Goal: Task Accomplishment & Management: Complete application form

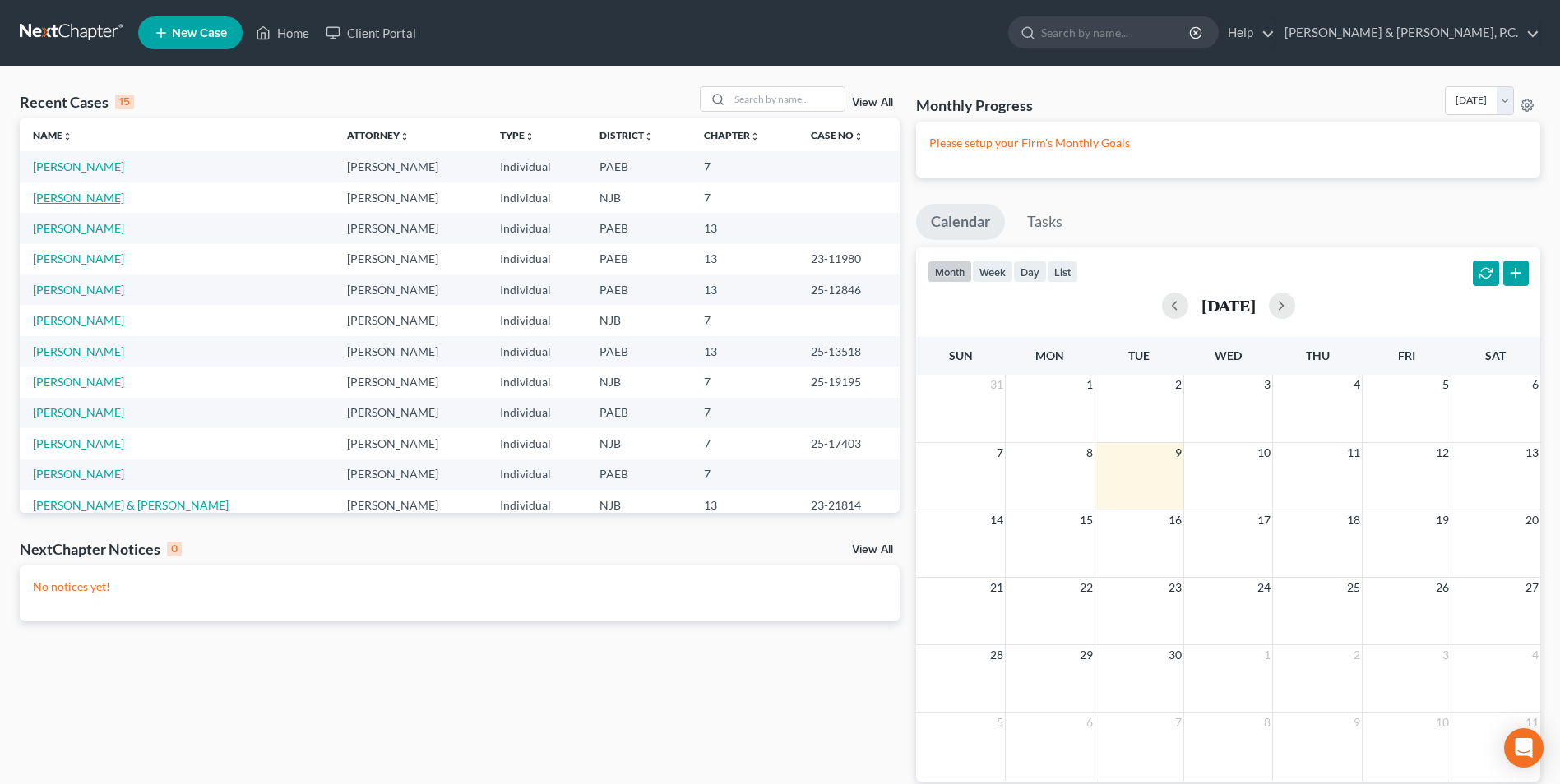
click at [97, 196] on link "[PERSON_NAME]" at bounding box center [79, 198] width 91 height 14
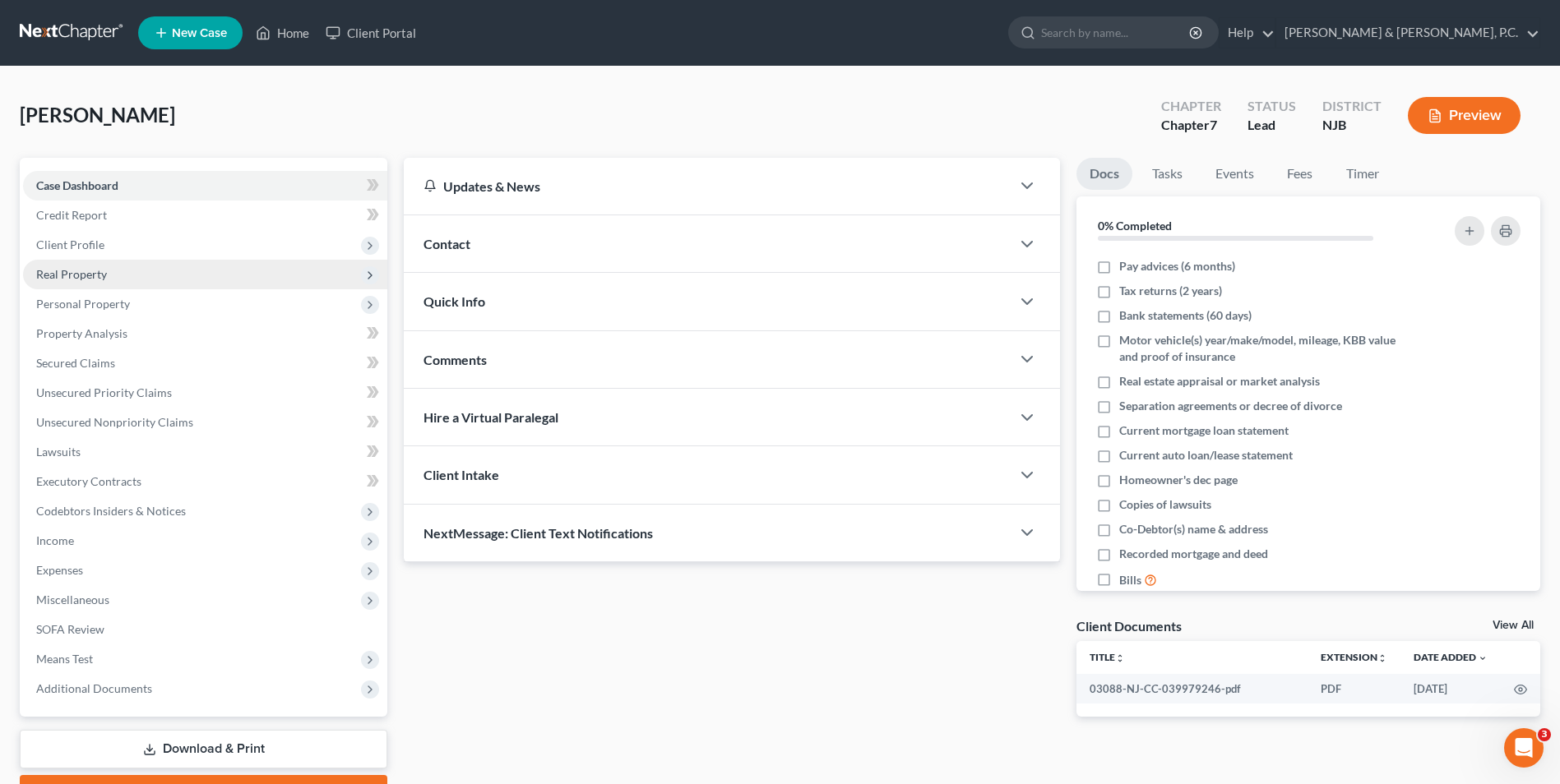
click at [101, 284] on span "Real Property" at bounding box center [205, 275] width 364 height 30
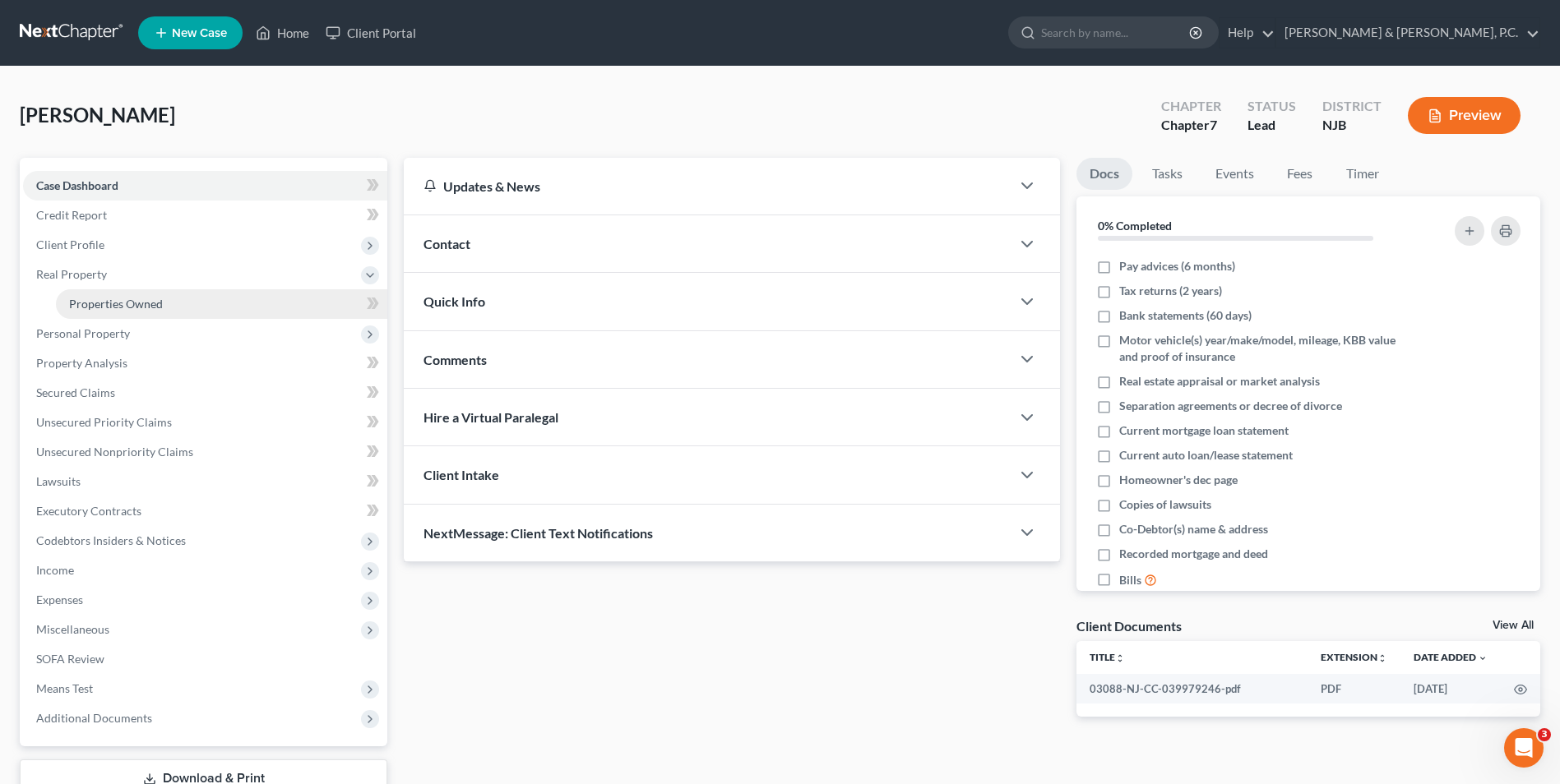
click at [132, 308] on span "Properties Owned" at bounding box center [116, 304] width 94 height 14
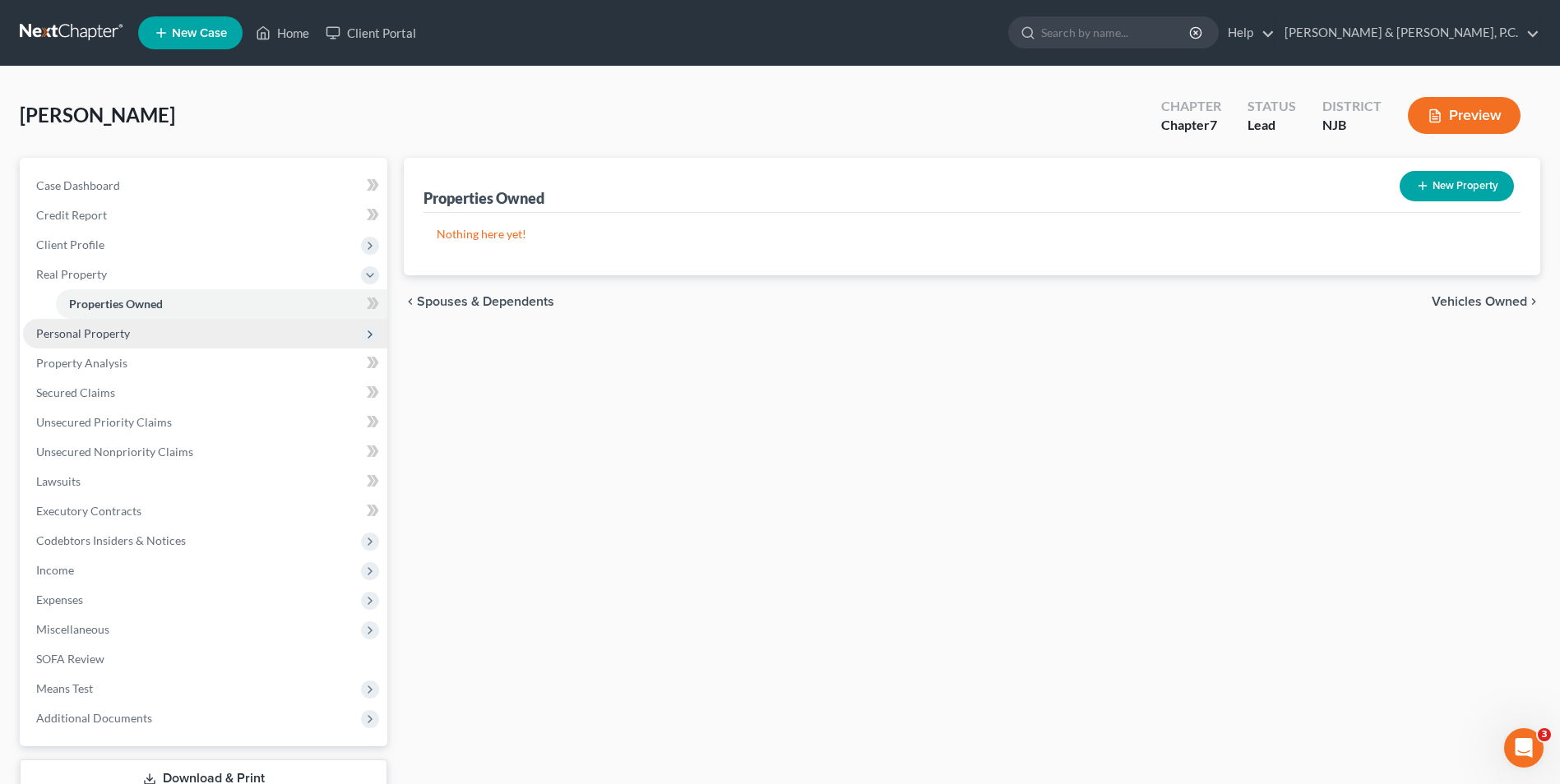
click at [132, 337] on span "Personal Property" at bounding box center [205, 334] width 364 height 30
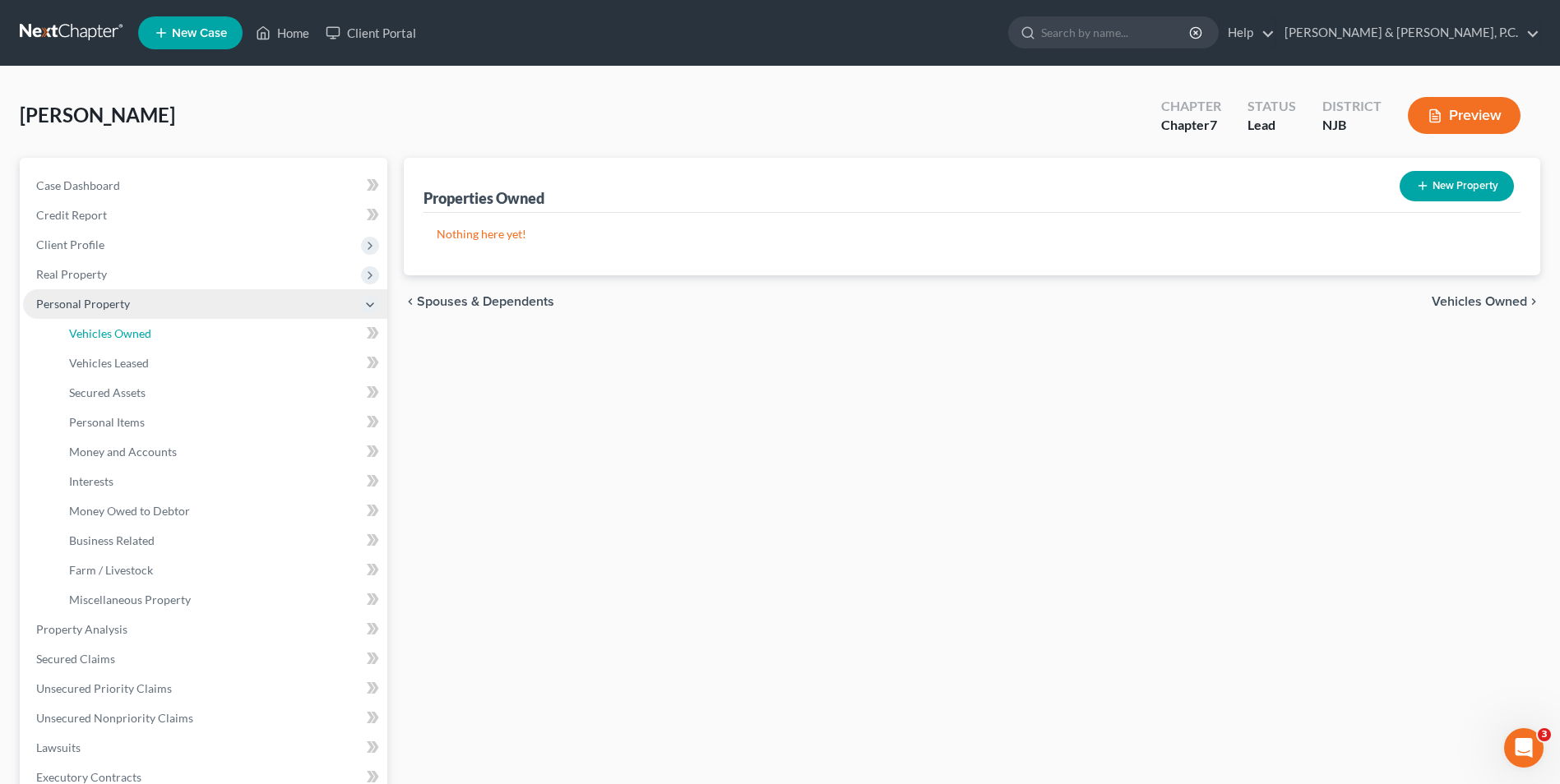
click at [132, 337] on span "Vehicles Owned" at bounding box center [110, 333] width 82 height 14
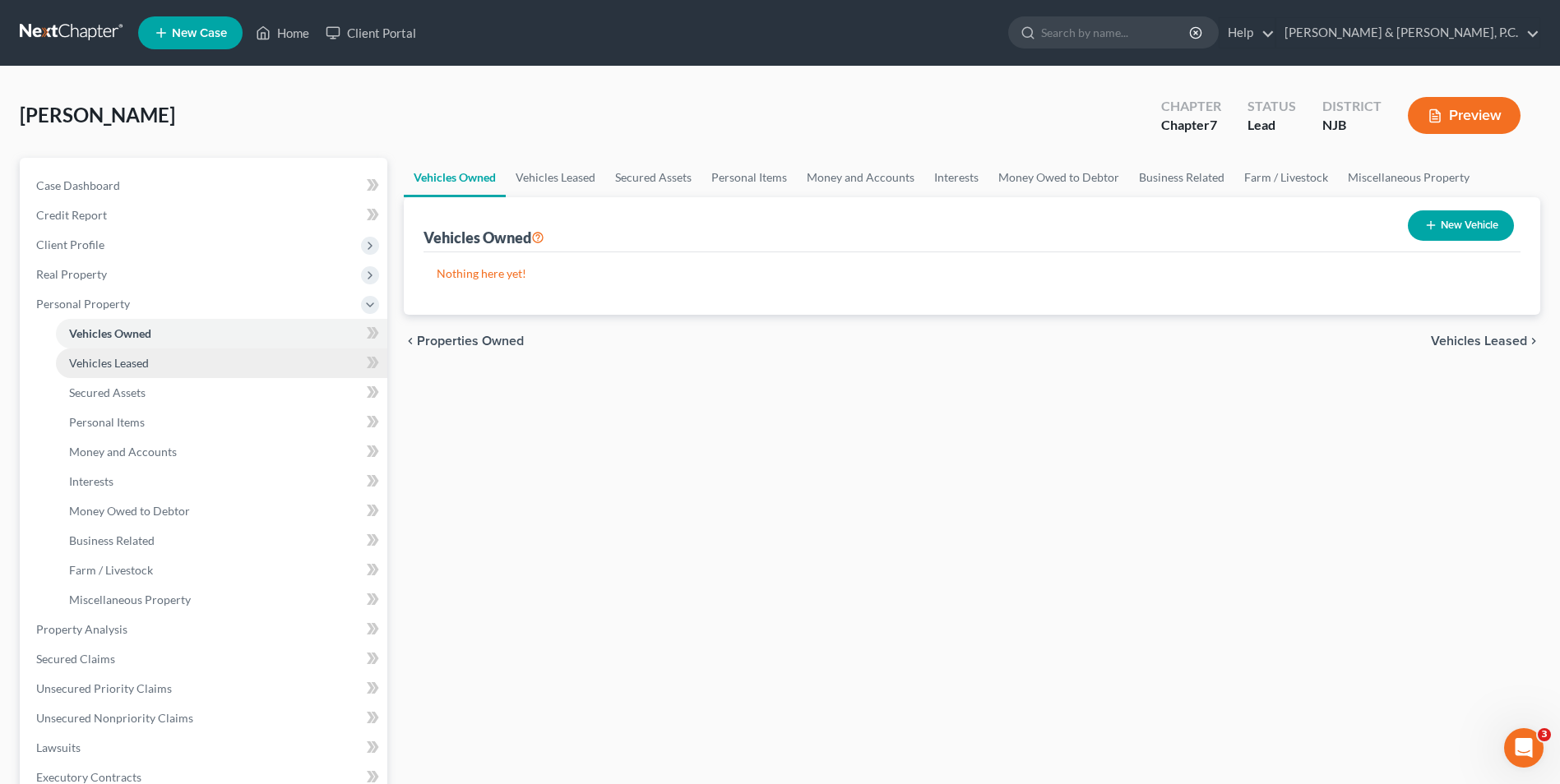
click at [137, 368] on span "Vehicles Leased" at bounding box center [109, 363] width 80 height 14
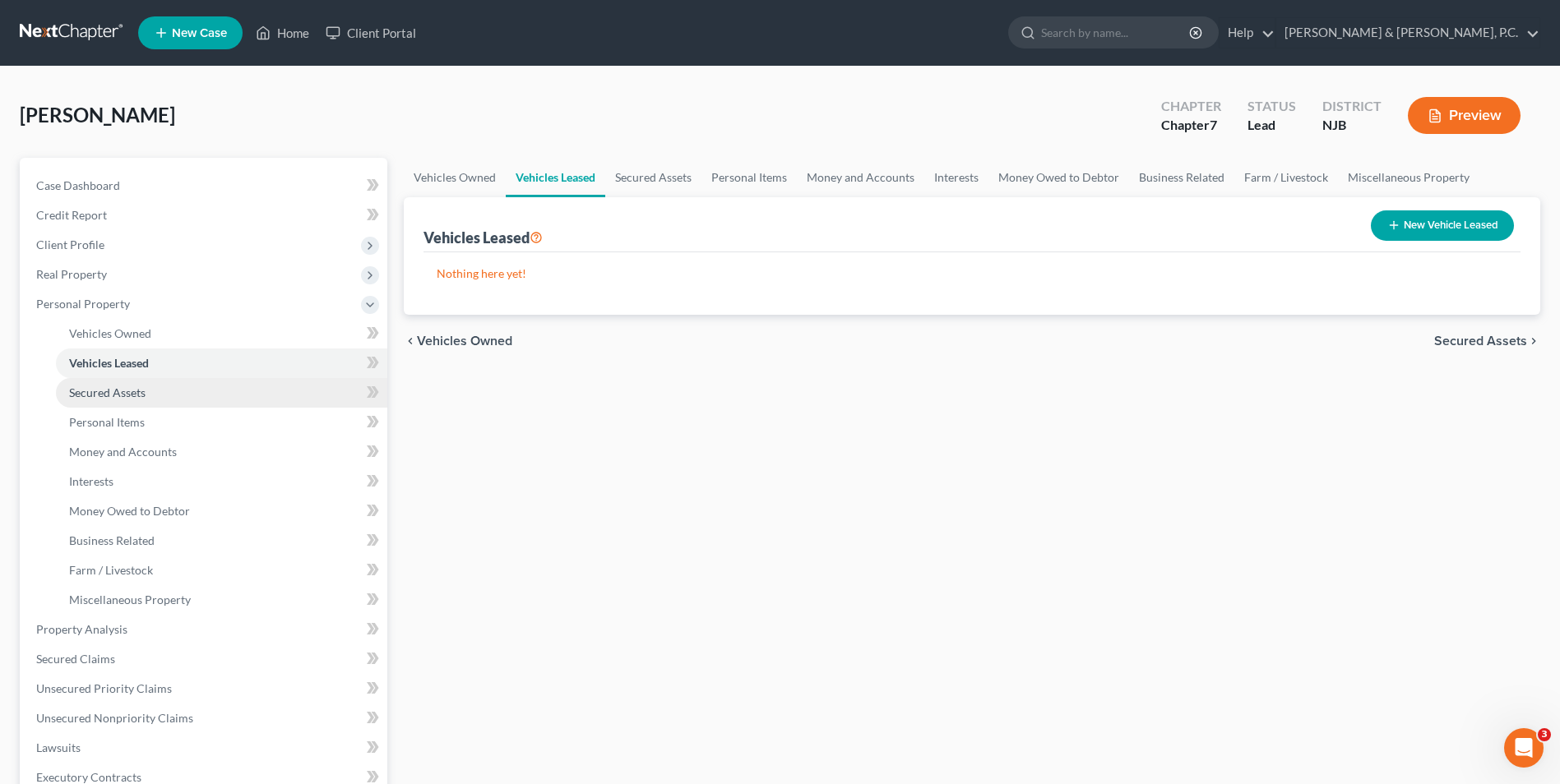
click at [142, 386] on span "Secured Assets" at bounding box center [107, 393] width 76 height 14
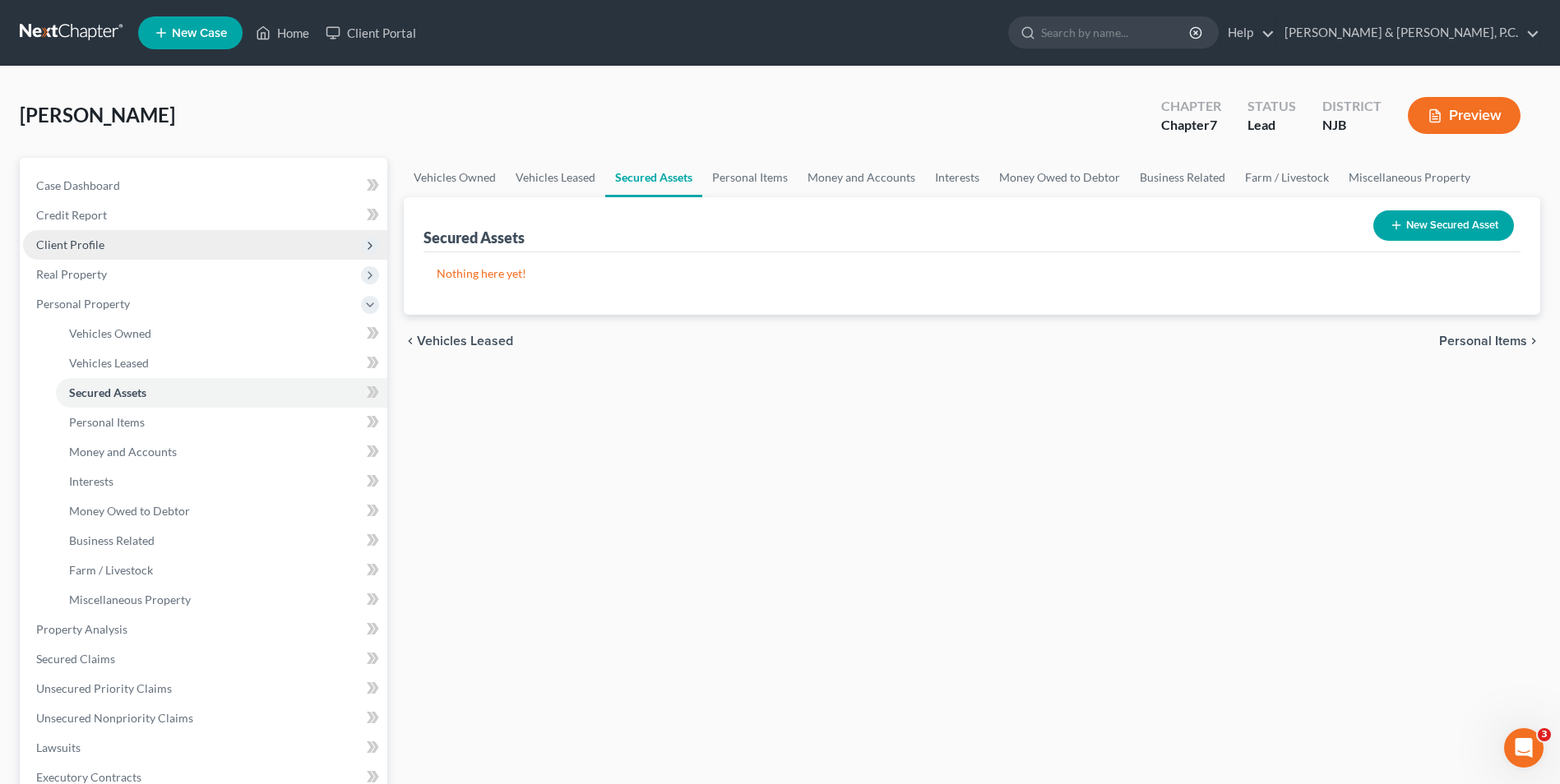
click at [75, 238] on span "Client Profile" at bounding box center [70, 245] width 68 height 14
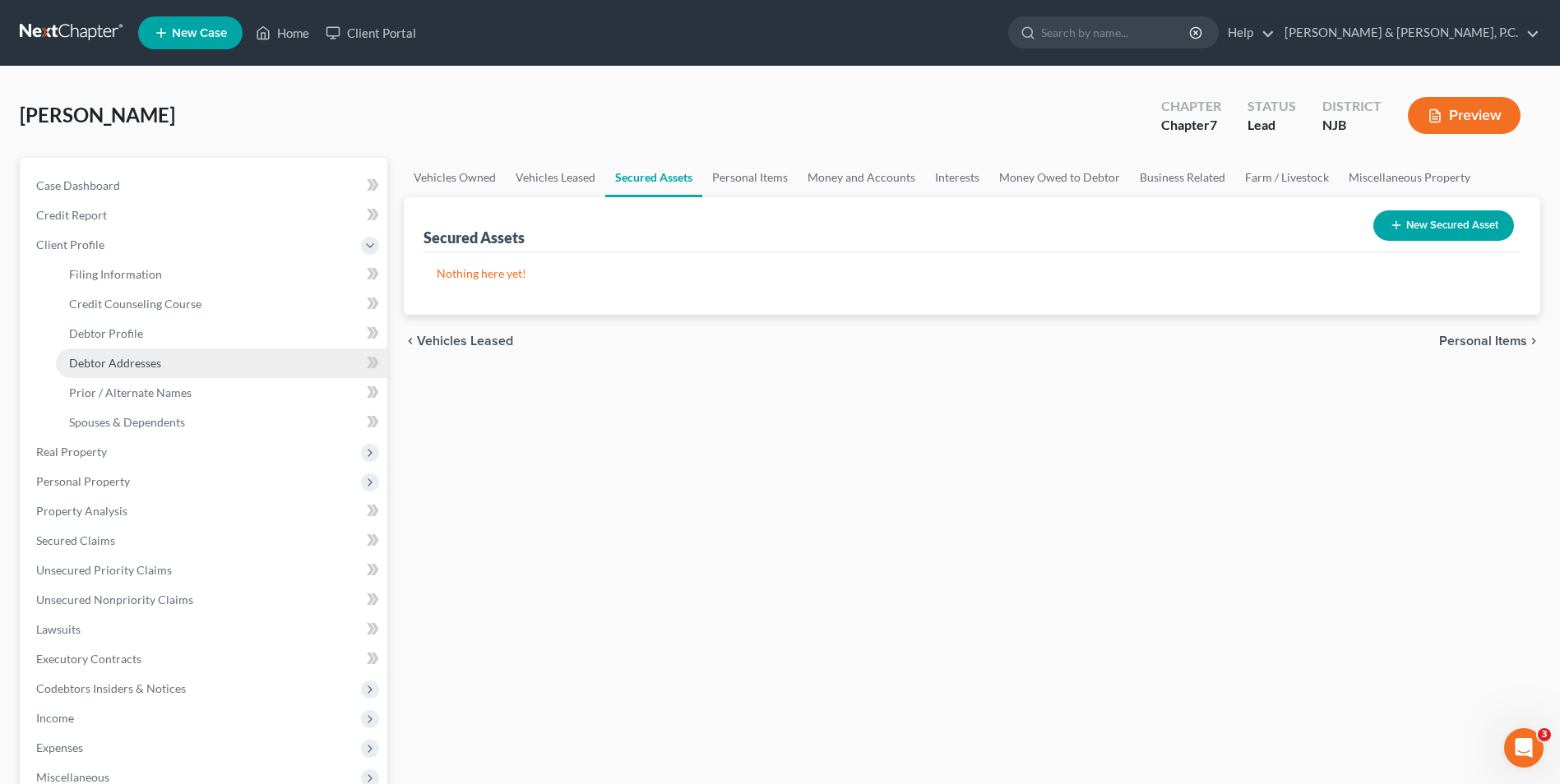
click at [130, 367] on span "Debtor Addresses" at bounding box center [115, 363] width 92 height 14
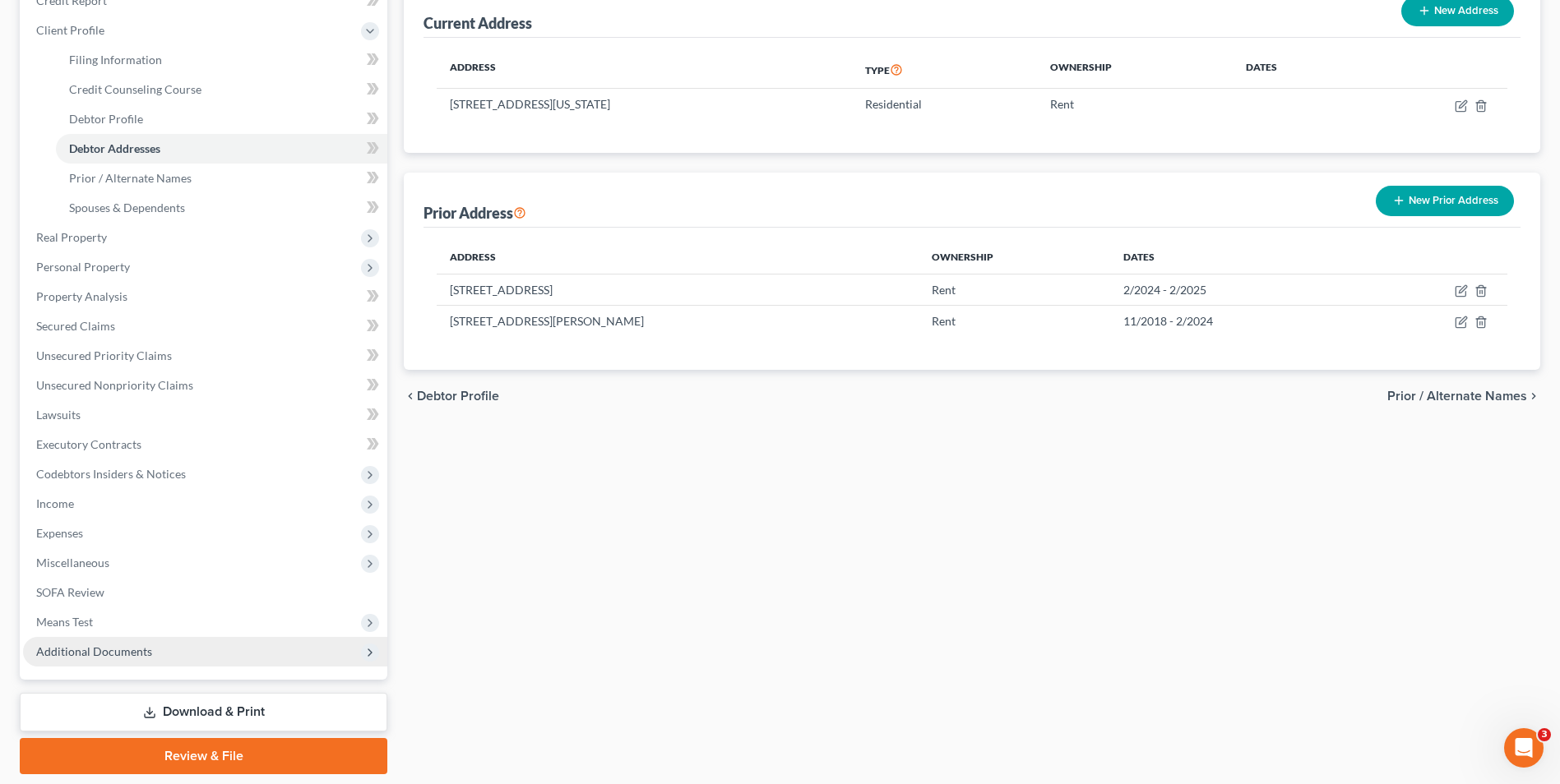
scroll to position [267, 0]
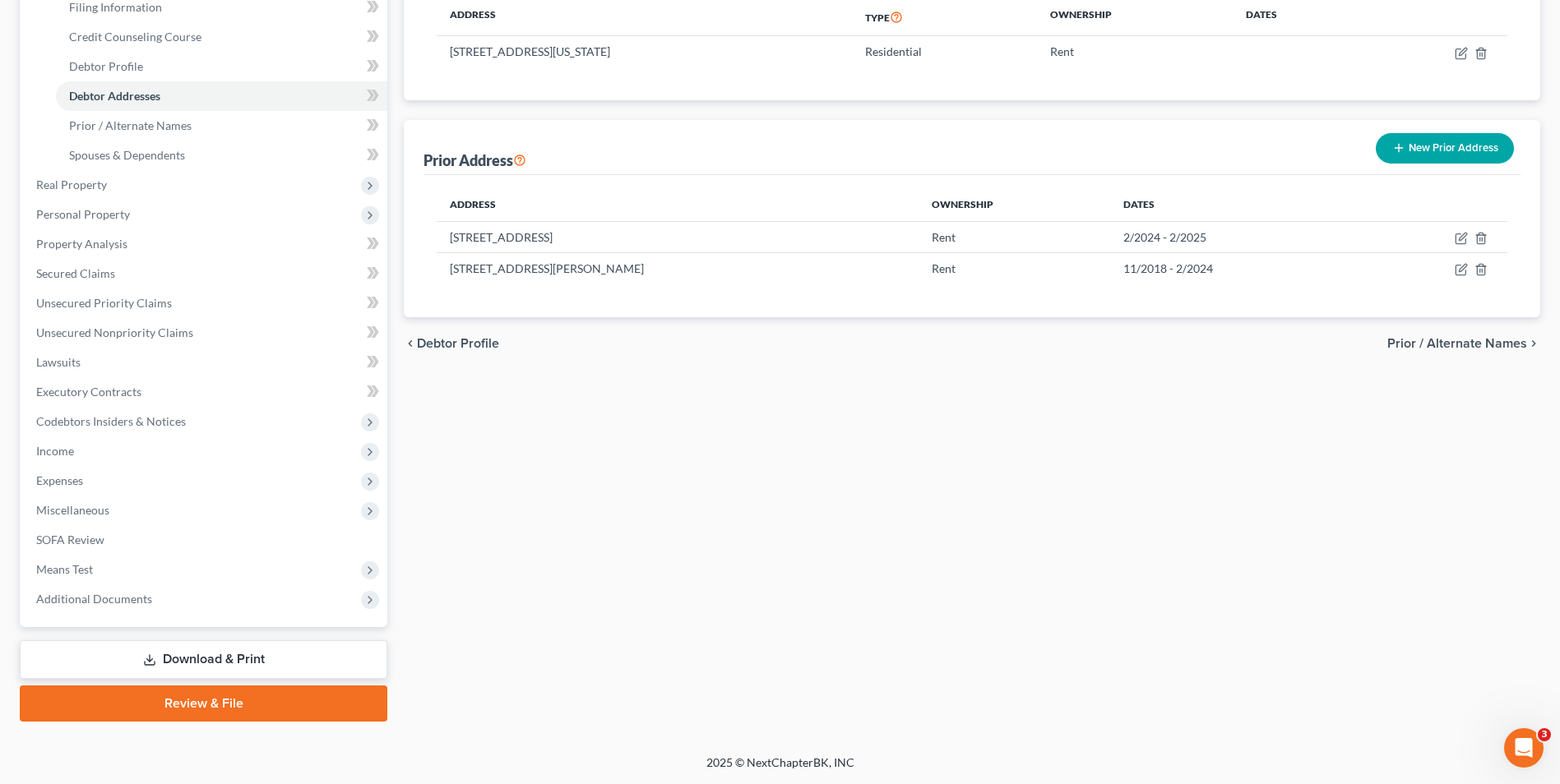
click at [235, 707] on link "Review & File" at bounding box center [204, 704] width 368 height 36
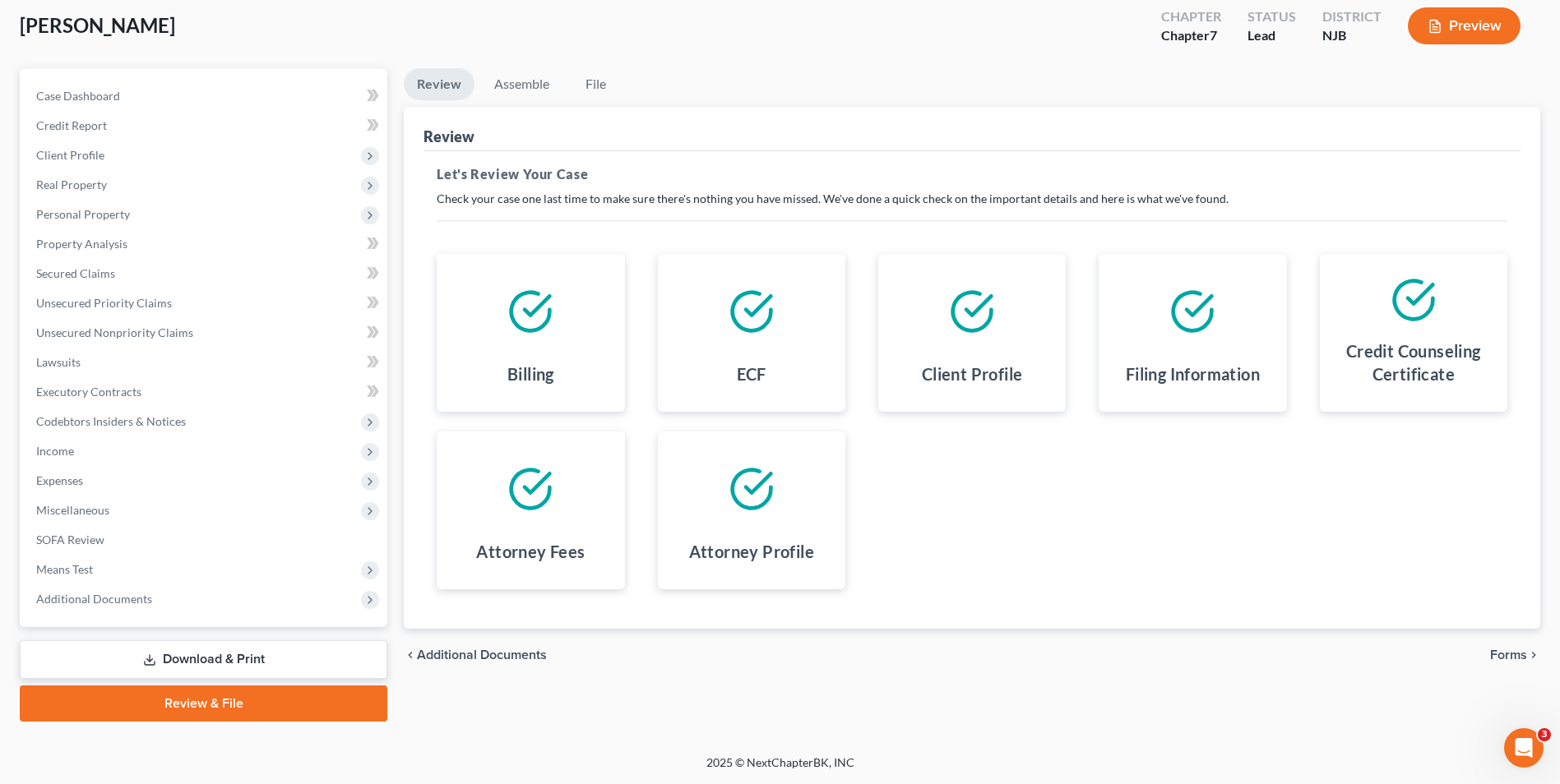
click at [243, 667] on link "Download & Print" at bounding box center [204, 660] width 368 height 38
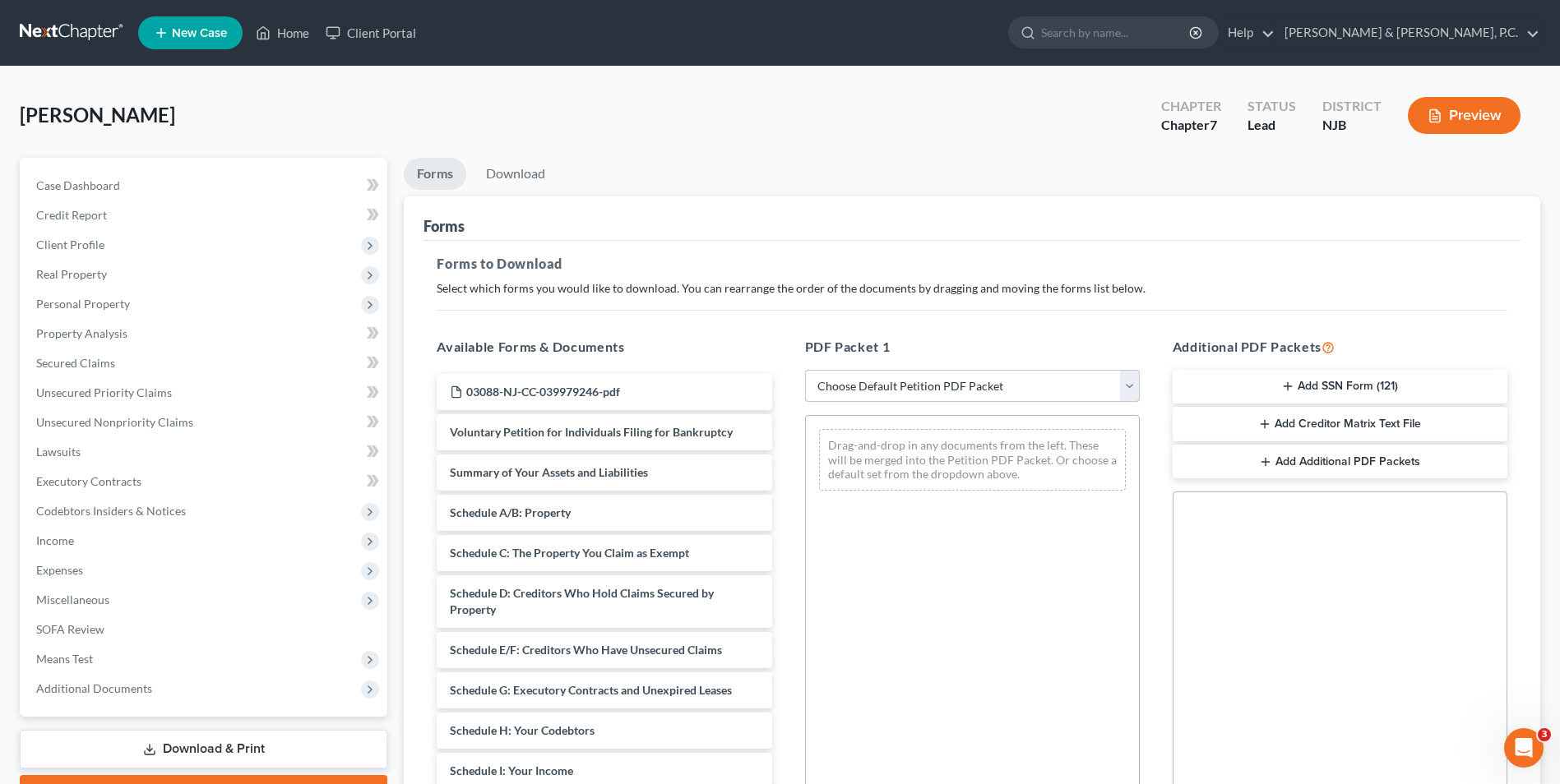
click at [1124, 395] on select "Choose Default Petition PDF Packet Complete Bankruptcy Petition (all forms and …" at bounding box center [973, 387] width 334 height 33
select select "0"
click at [805, 370] on select "Choose Default Petition PDF Packet Complete Bankruptcy Petition (all forms and …" at bounding box center [973, 387] width 334 height 33
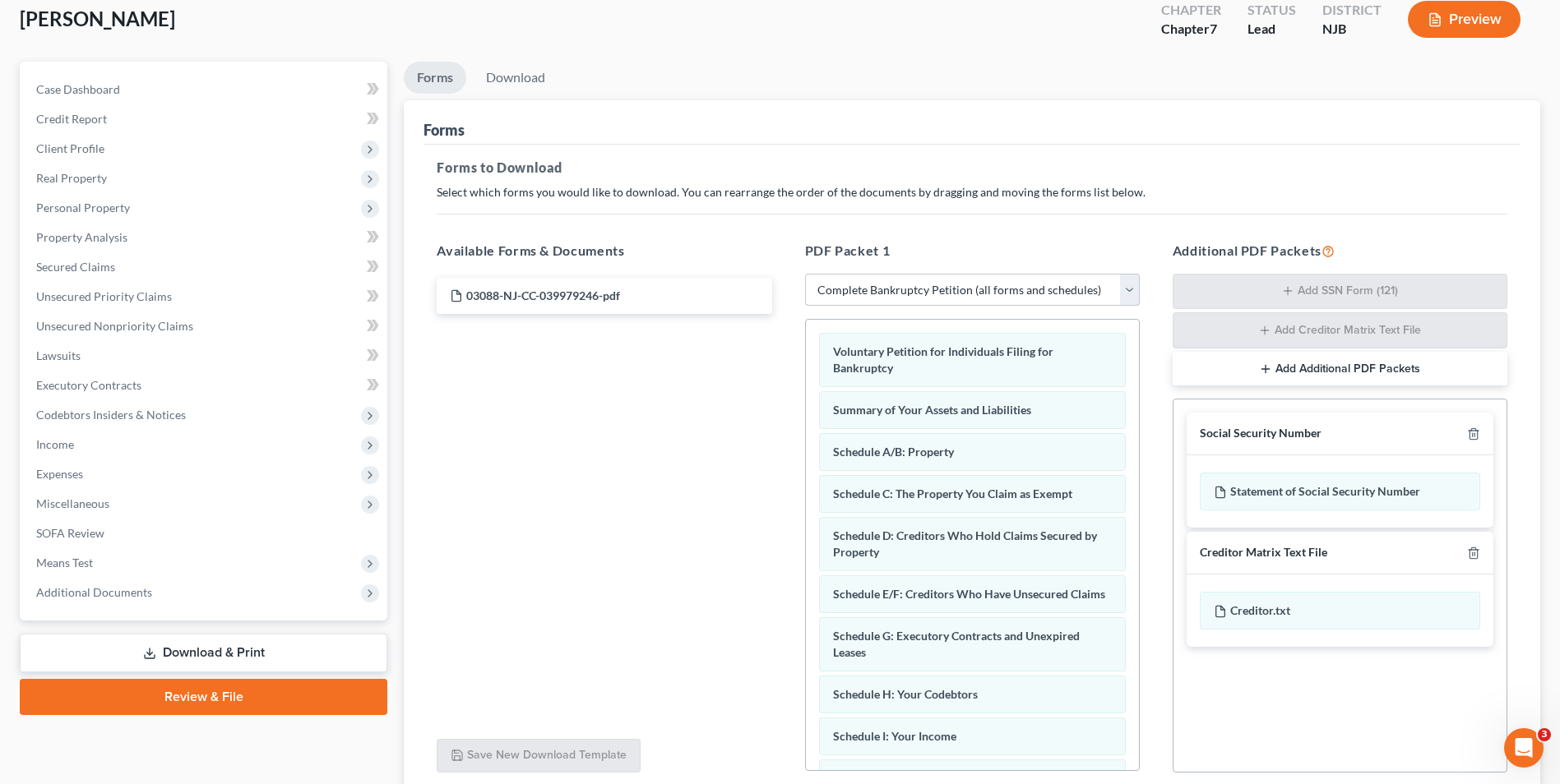
scroll to position [233, 0]
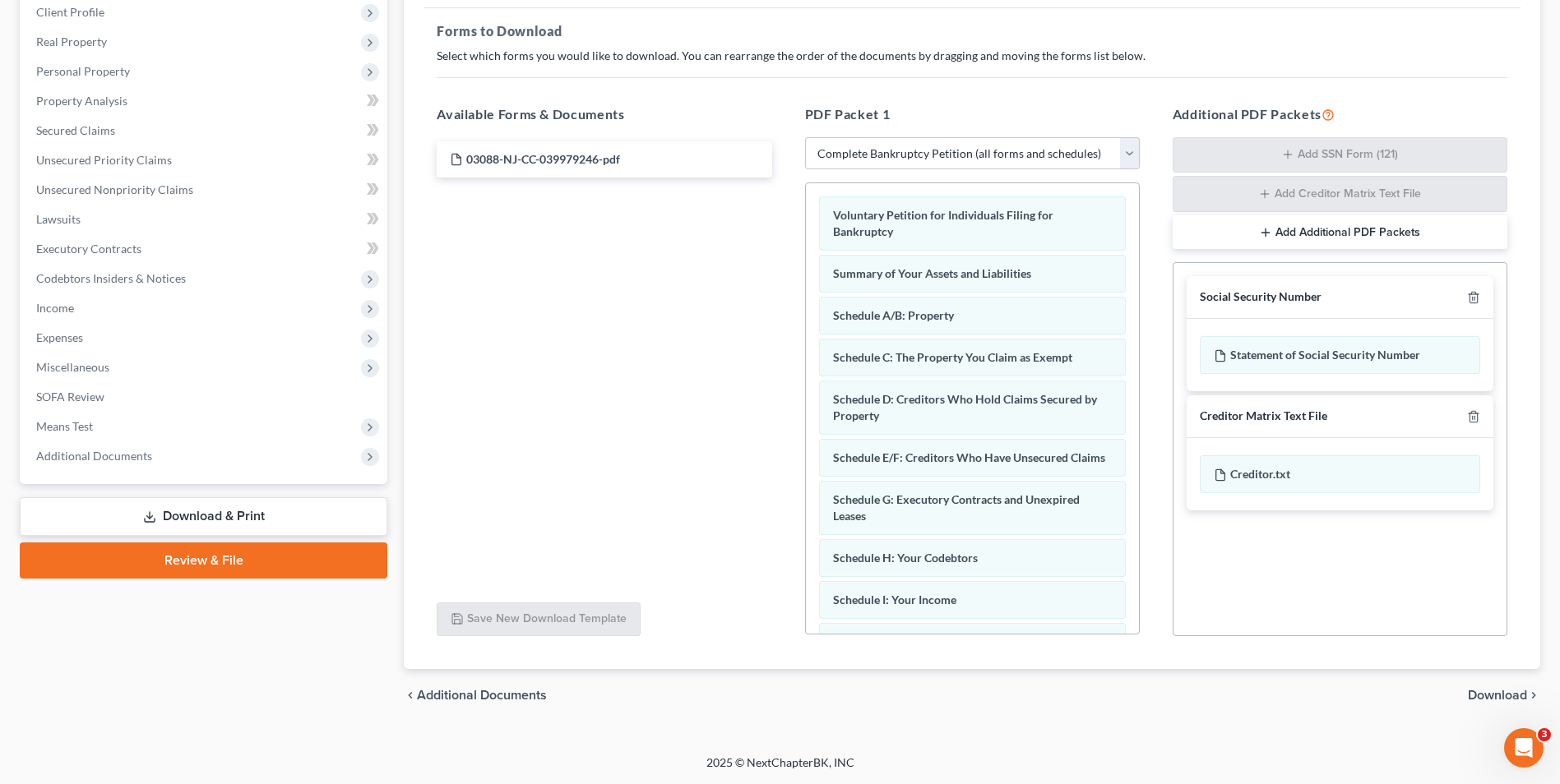
click at [1506, 694] on span "Download" at bounding box center [1498, 695] width 60 height 13
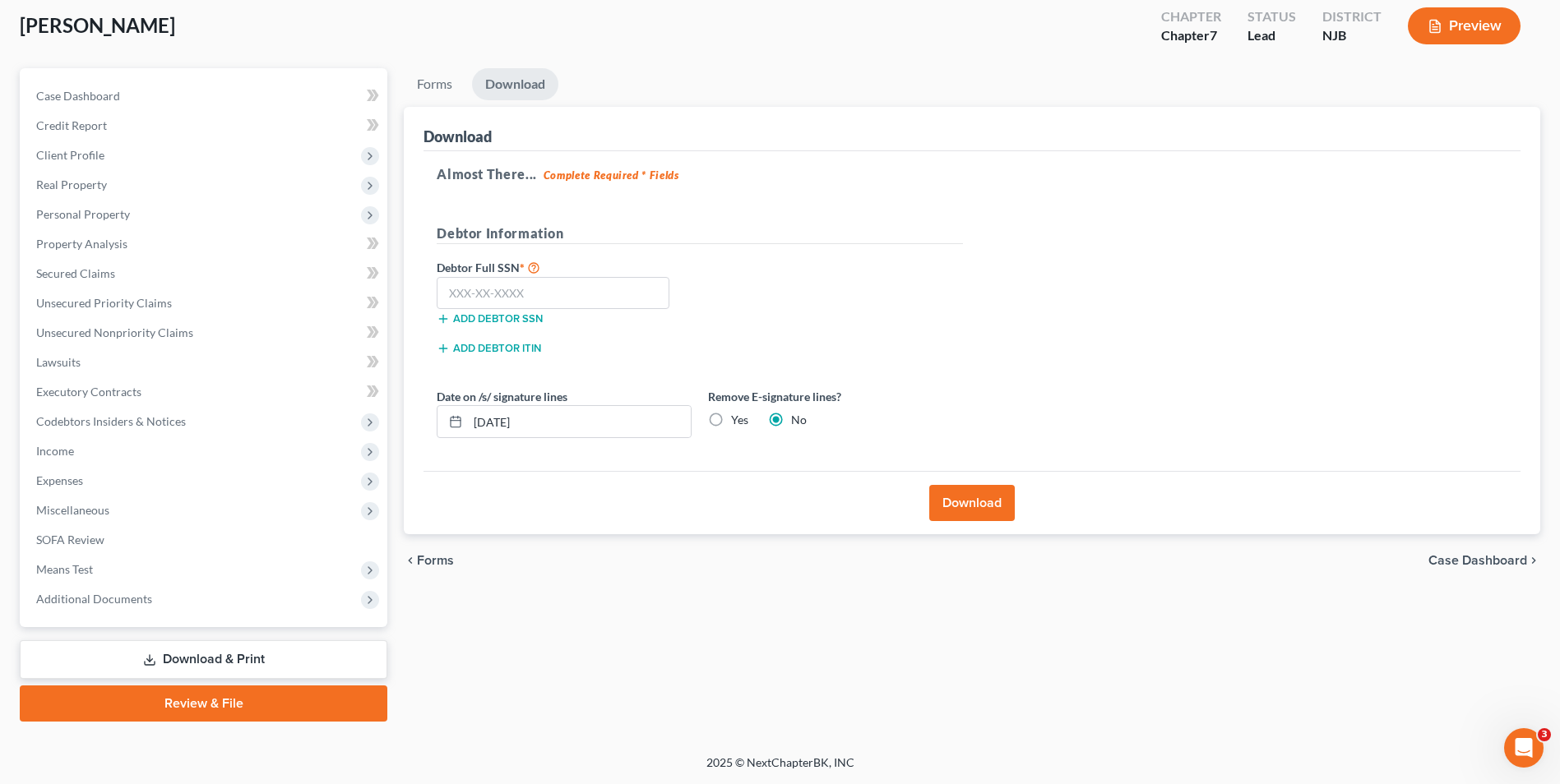
scroll to position [89, 0]
click at [615, 423] on input "09/09/2025" at bounding box center [580, 422] width 223 height 32
click at [463, 292] on input "text" at bounding box center [553, 294] width 233 height 33
type input "4"
type input "146-02-9310"
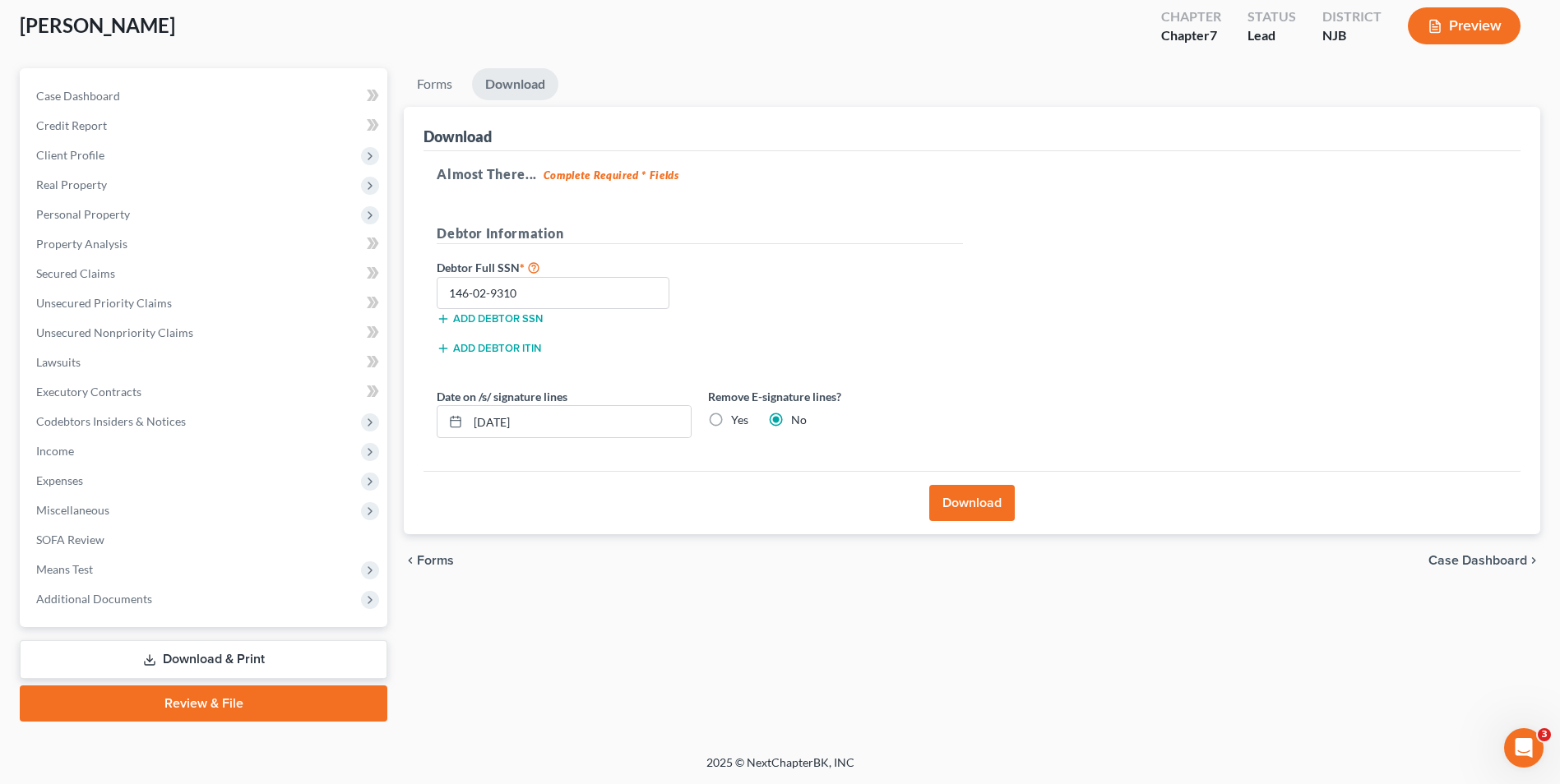
click at [974, 493] on button "Download" at bounding box center [973, 502] width 86 height 36
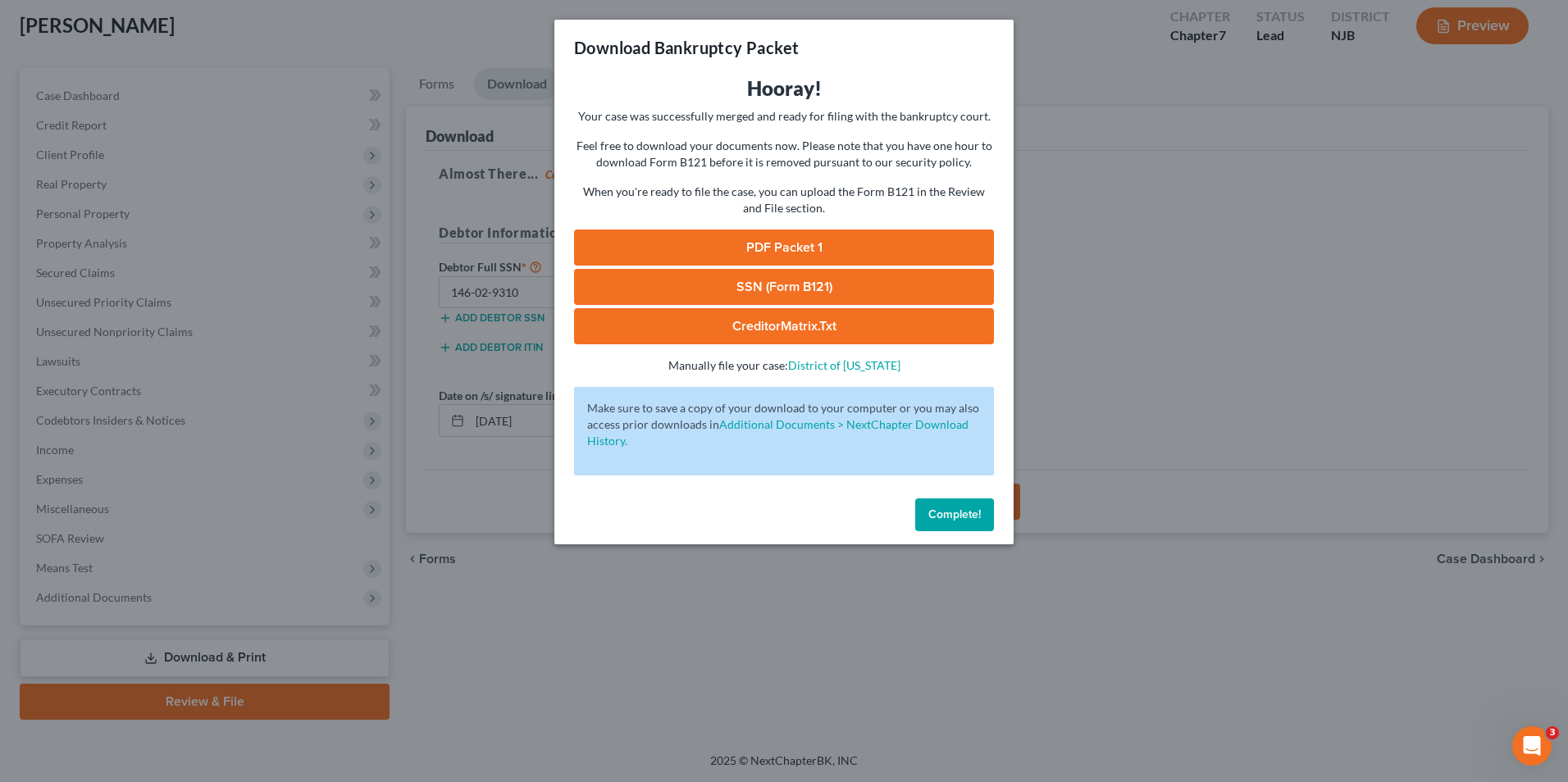
click at [873, 245] on link "PDF Packet 1" at bounding box center [784, 247] width 420 height 36
click at [759, 288] on link "SSN (Form B121)" at bounding box center [784, 286] width 420 height 36
click at [963, 518] on span "Complete!" at bounding box center [954, 515] width 52 height 14
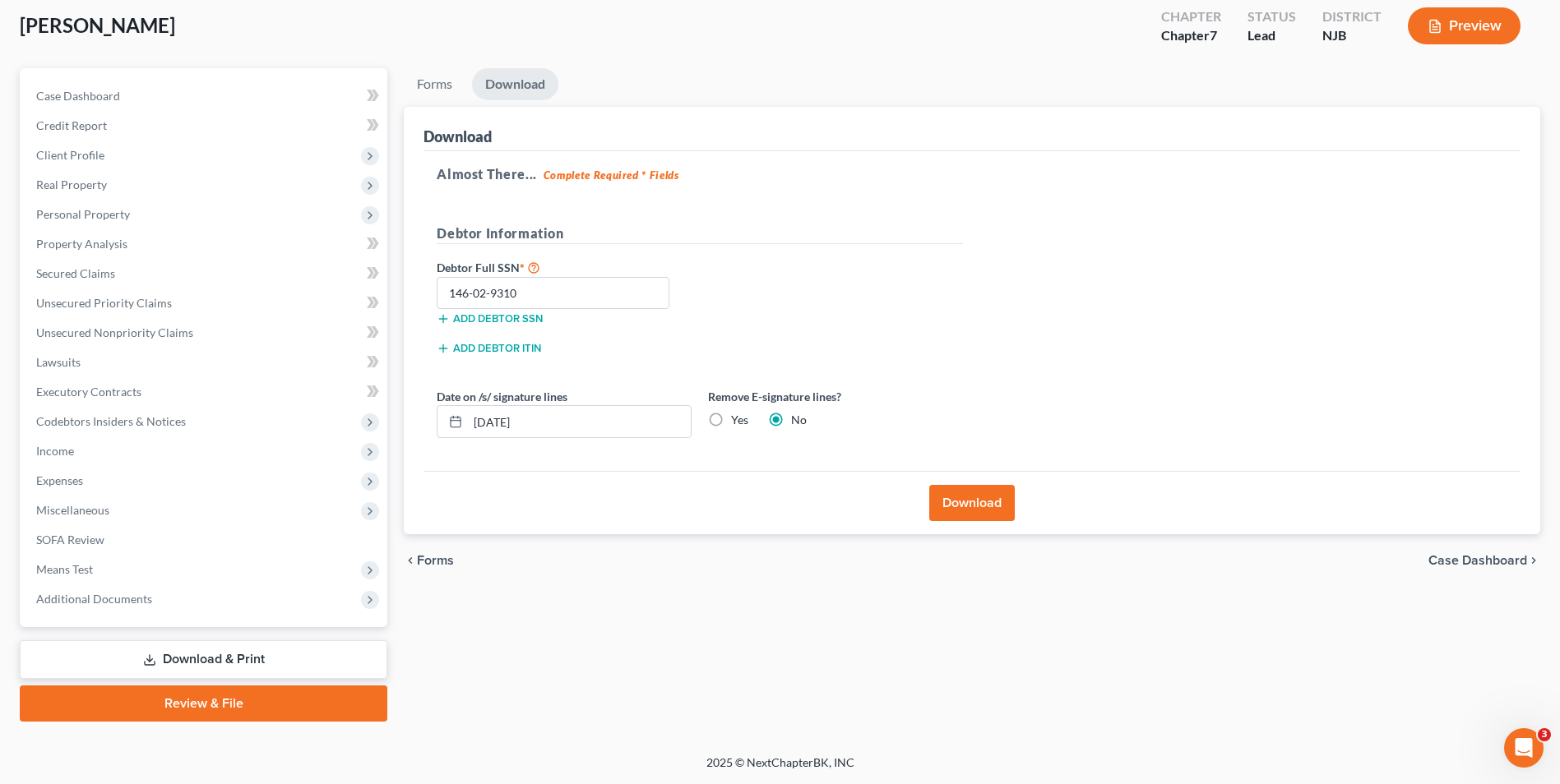
click at [297, 706] on link "Review & File" at bounding box center [204, 704] width 368 height 36
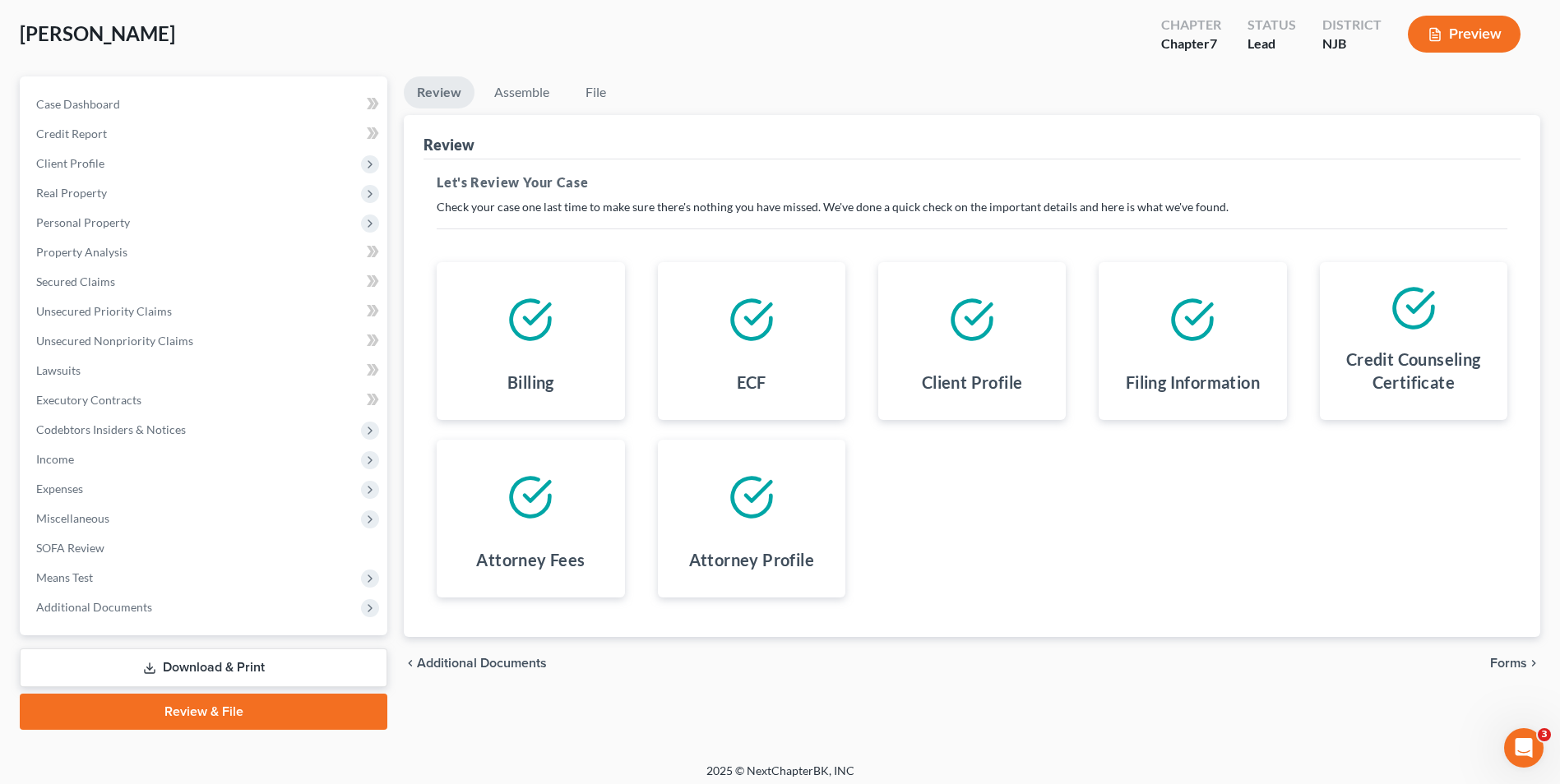
scroll to position [89, 0]
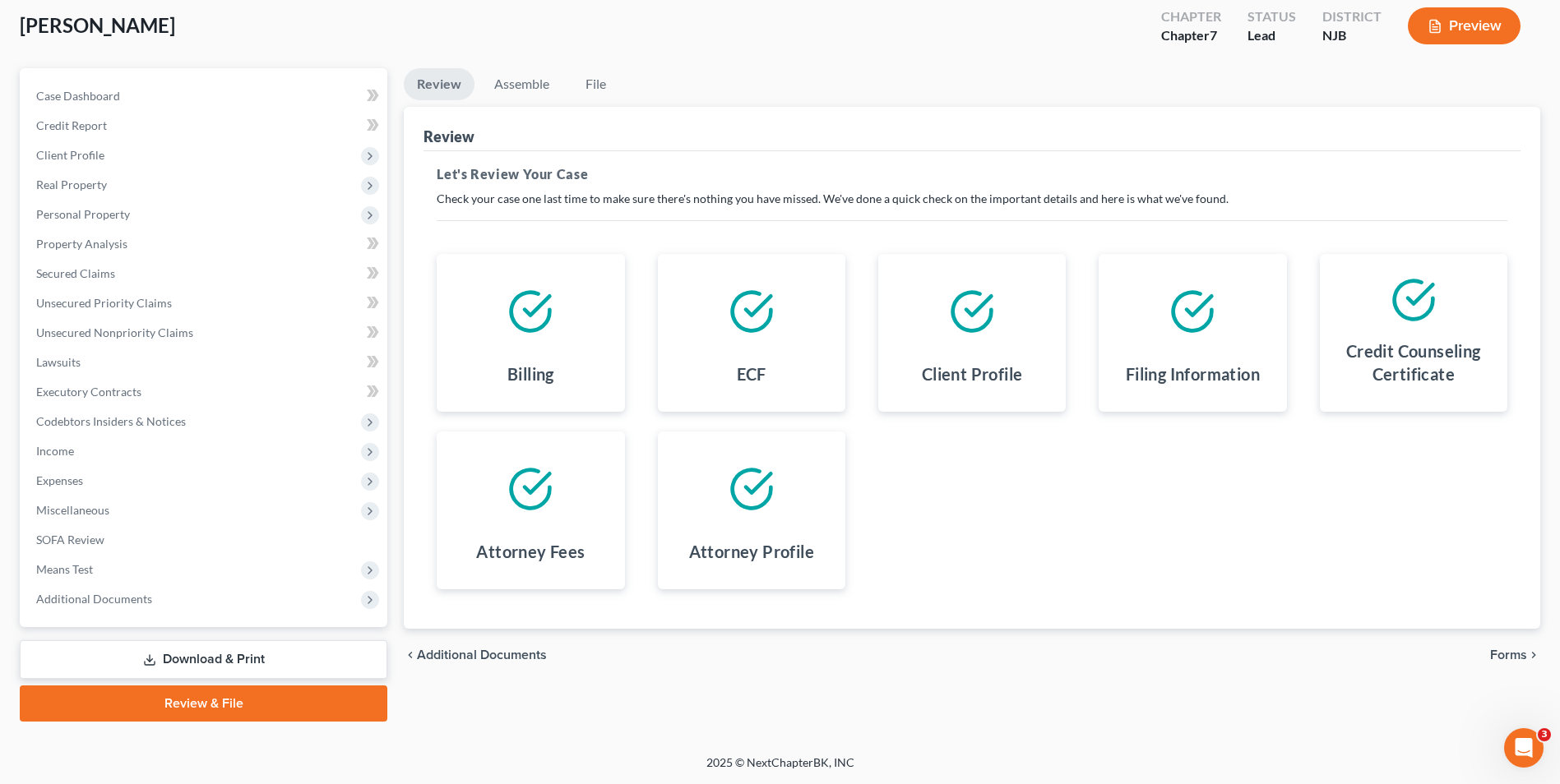
click at [1505, 659] on span "Forms" at bounding box center [1508, 654] width 37 height 13
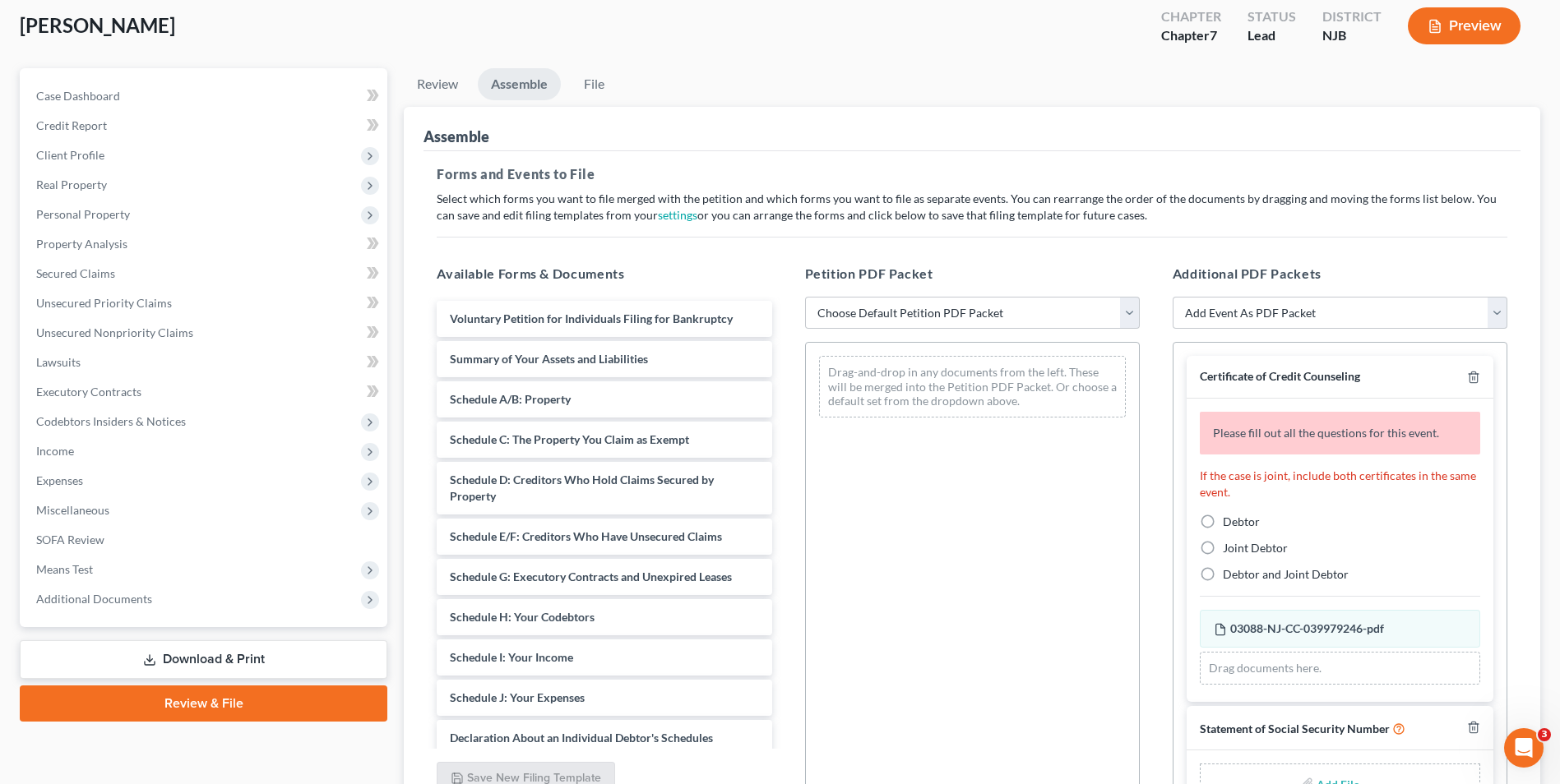
click at [1223, 524] on label "Debtor" at bounding box center [1241, 522] width 37 height 17
click at [1230, 524] on input "Debtor" at bounding box center [1235, 519] width 11 height 10
radio input "true"
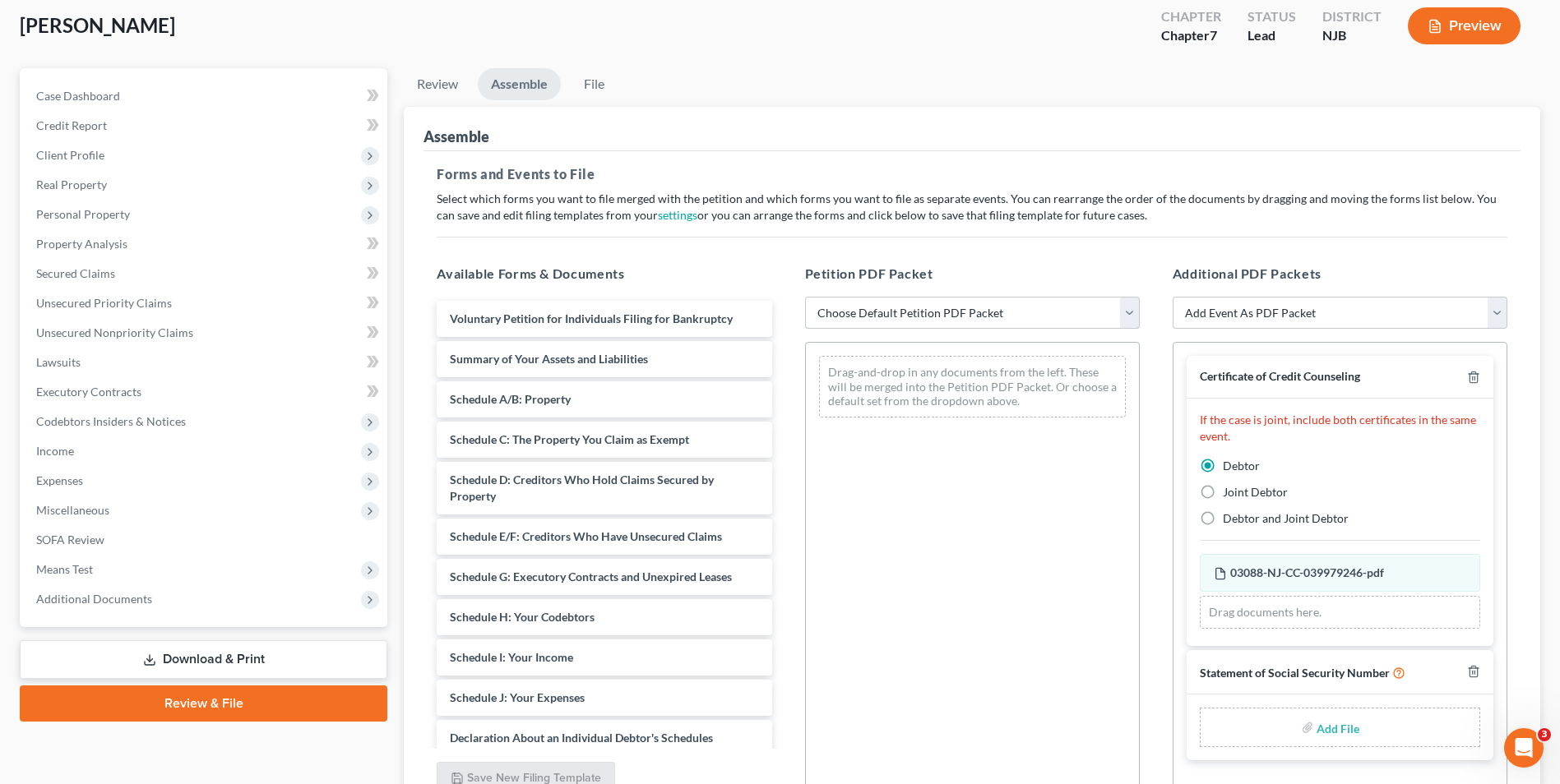
click at [1128, 319] on select "Choose Default Petition PDF Packet Complete Bankruptcy Petition (all forms and …" at bounding box center [973, 313] width 334 height 33
select select "0"
click at [805, 297] on select "Choose Default Petition PDF Packet Complete Bankruptcy Petition (all forms and …" at bounding box center [973, 313] width 334 height 33
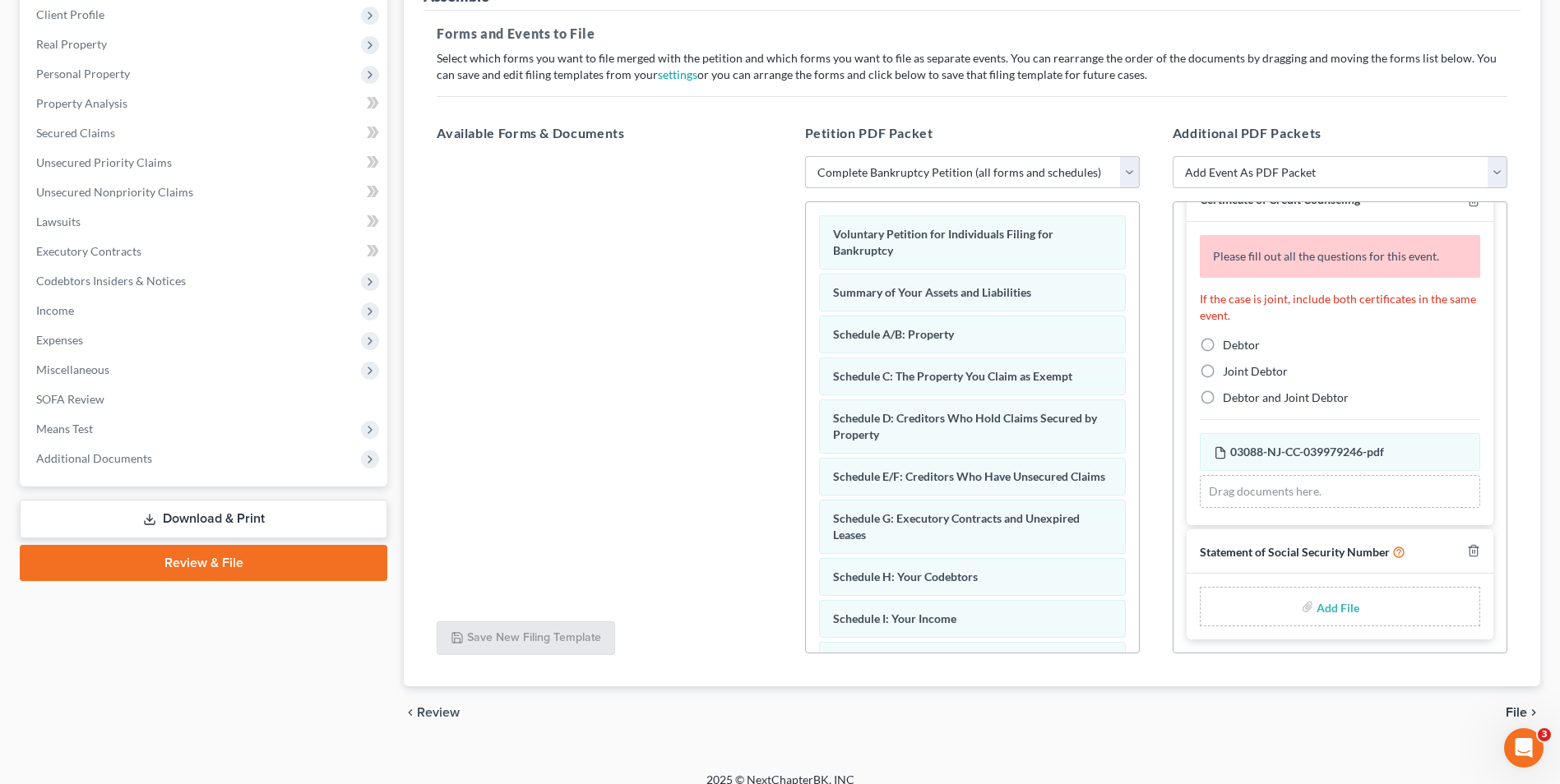
scroll to position [248, 0]
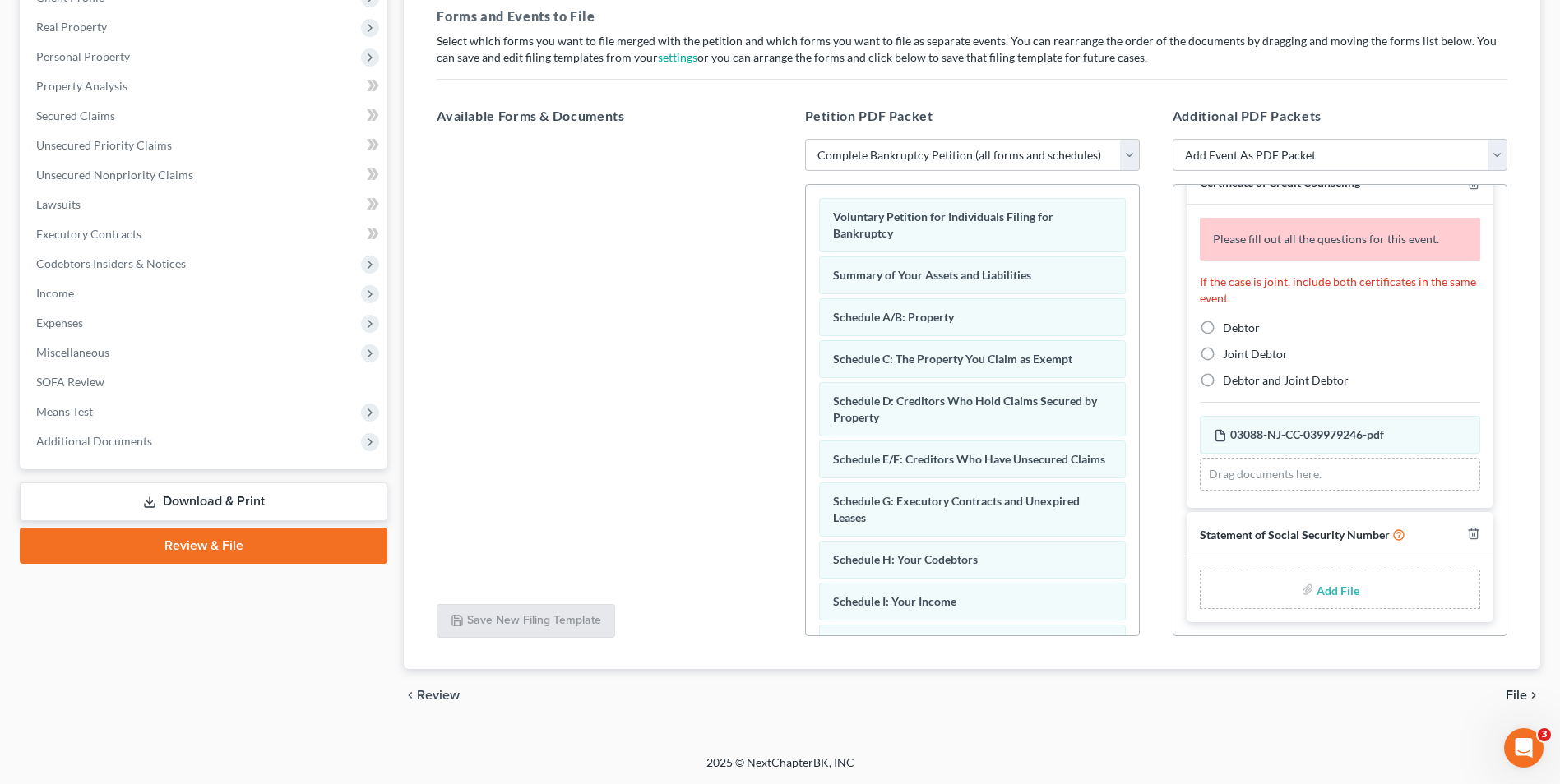
click at [1345, 594] on input "file" at bounding box center [1336, 590] width 39 height 30
type input "C:\fakepath\[PERSON_NAME] ss.pdf"
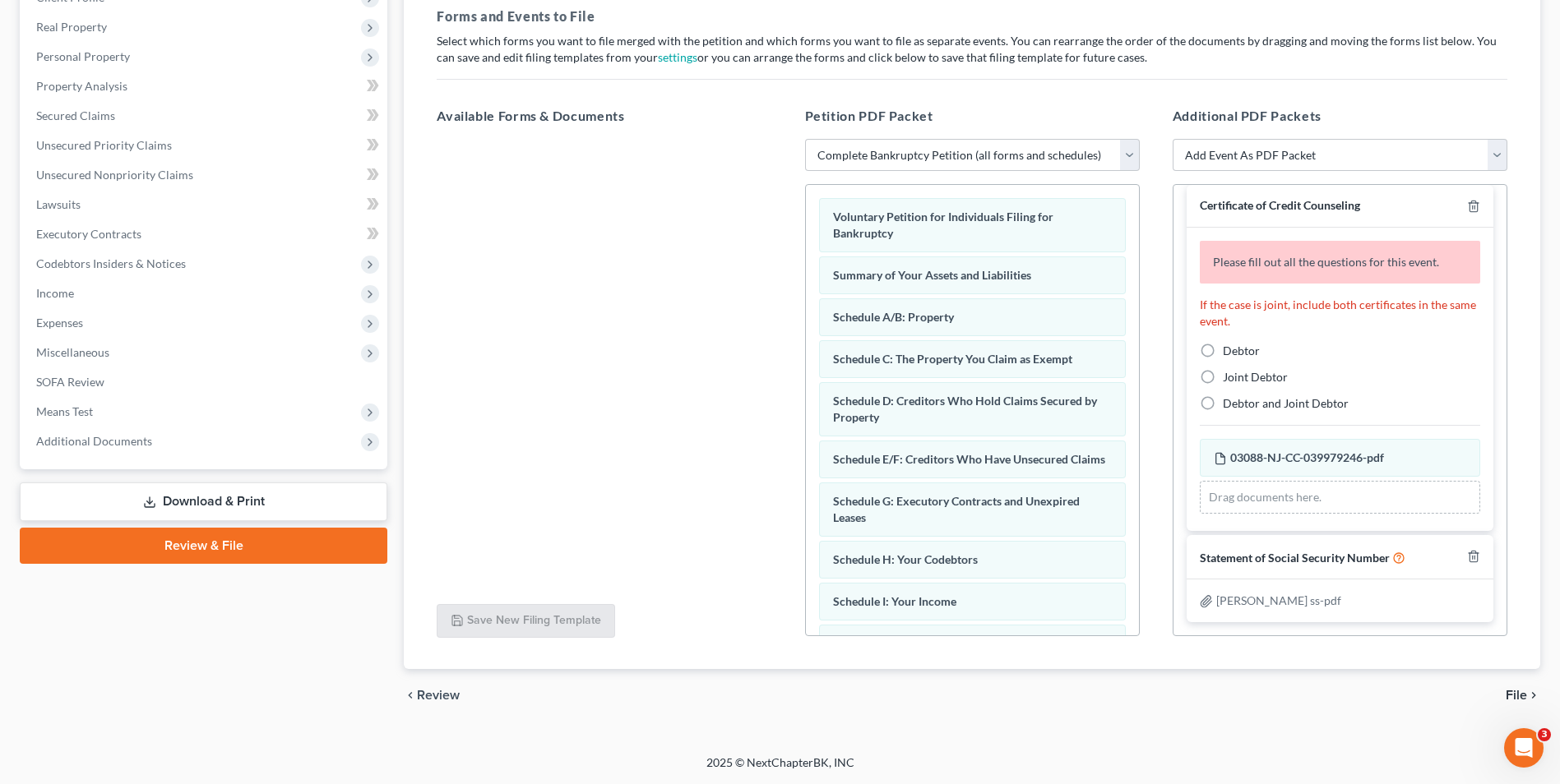
scroll to position [13, 0]
click at [1223, 351] on label "Debtor" at bounding box center [1241, 351] width 37 height 17
click at [1230, 351] on input "Debtor" at bounding box center [1235, 348] width 11 height 10
radio input "true"
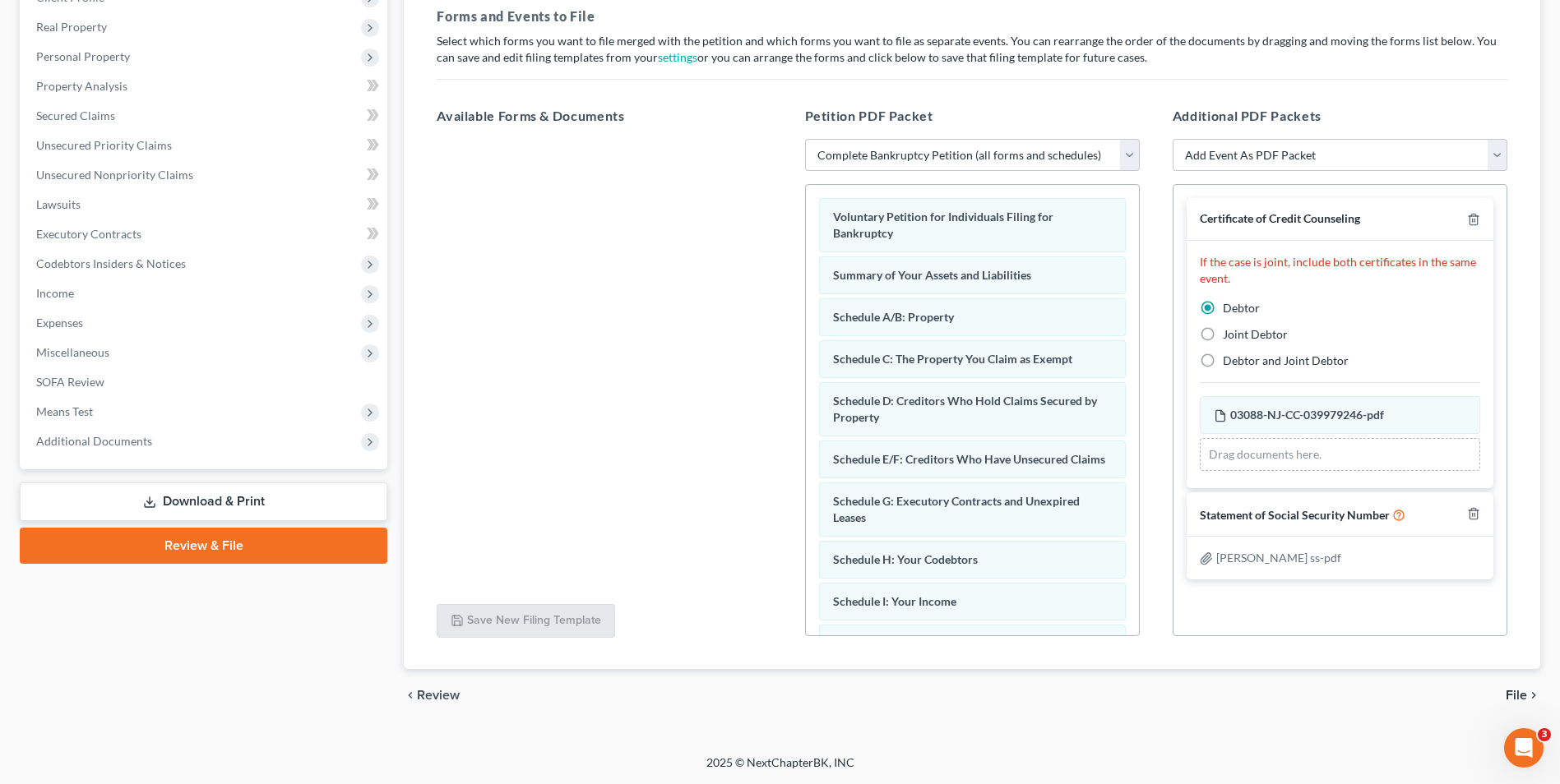
scroll to position [0, 0]
click at [1511, 694] on span "File" at bounding box center [1516, 695] width 21 height 13
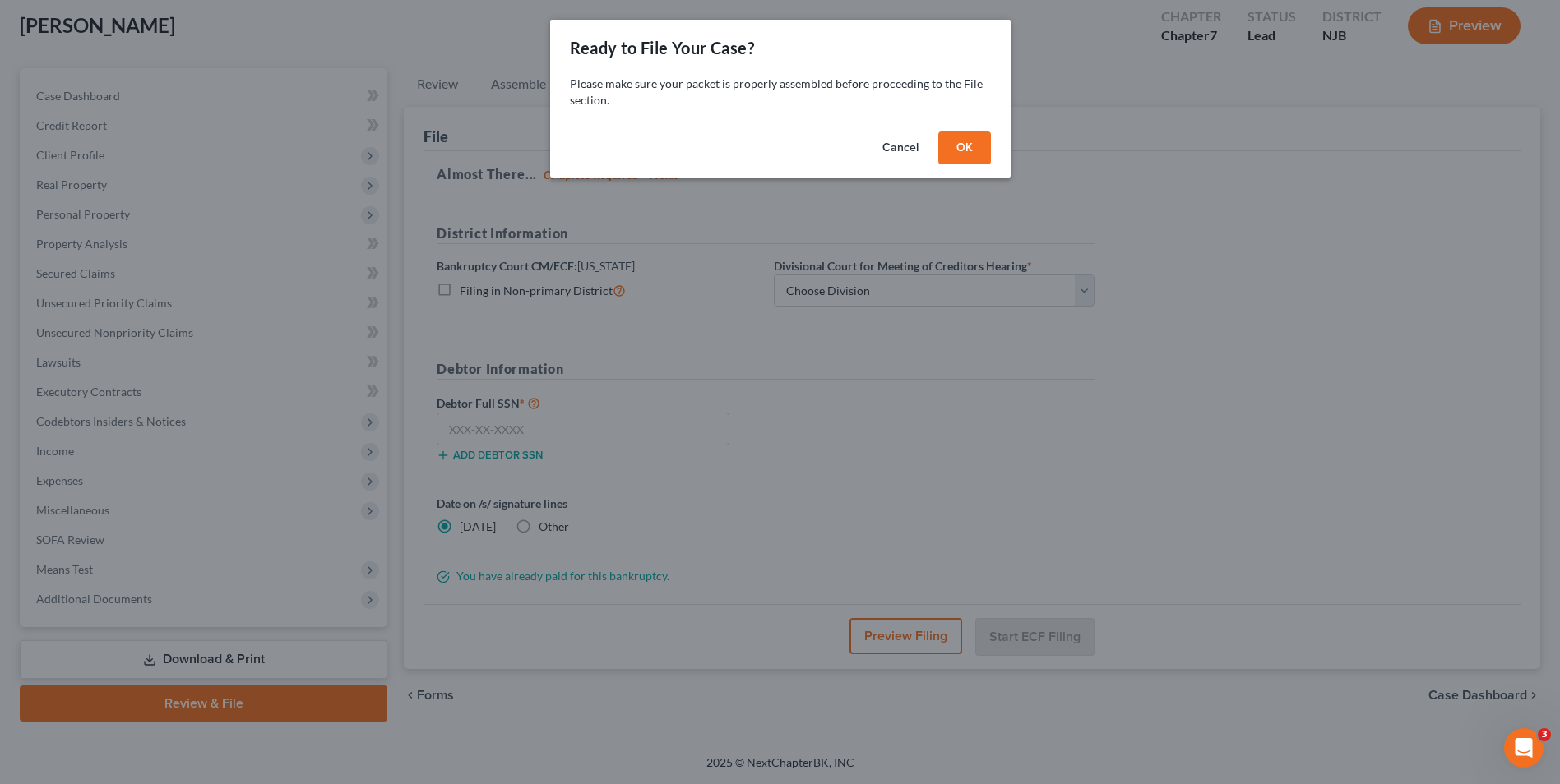
scroll to position [89, 0]
click at [985, 149] on button "OK" at bounding box center [971, 148] width 53 height 33
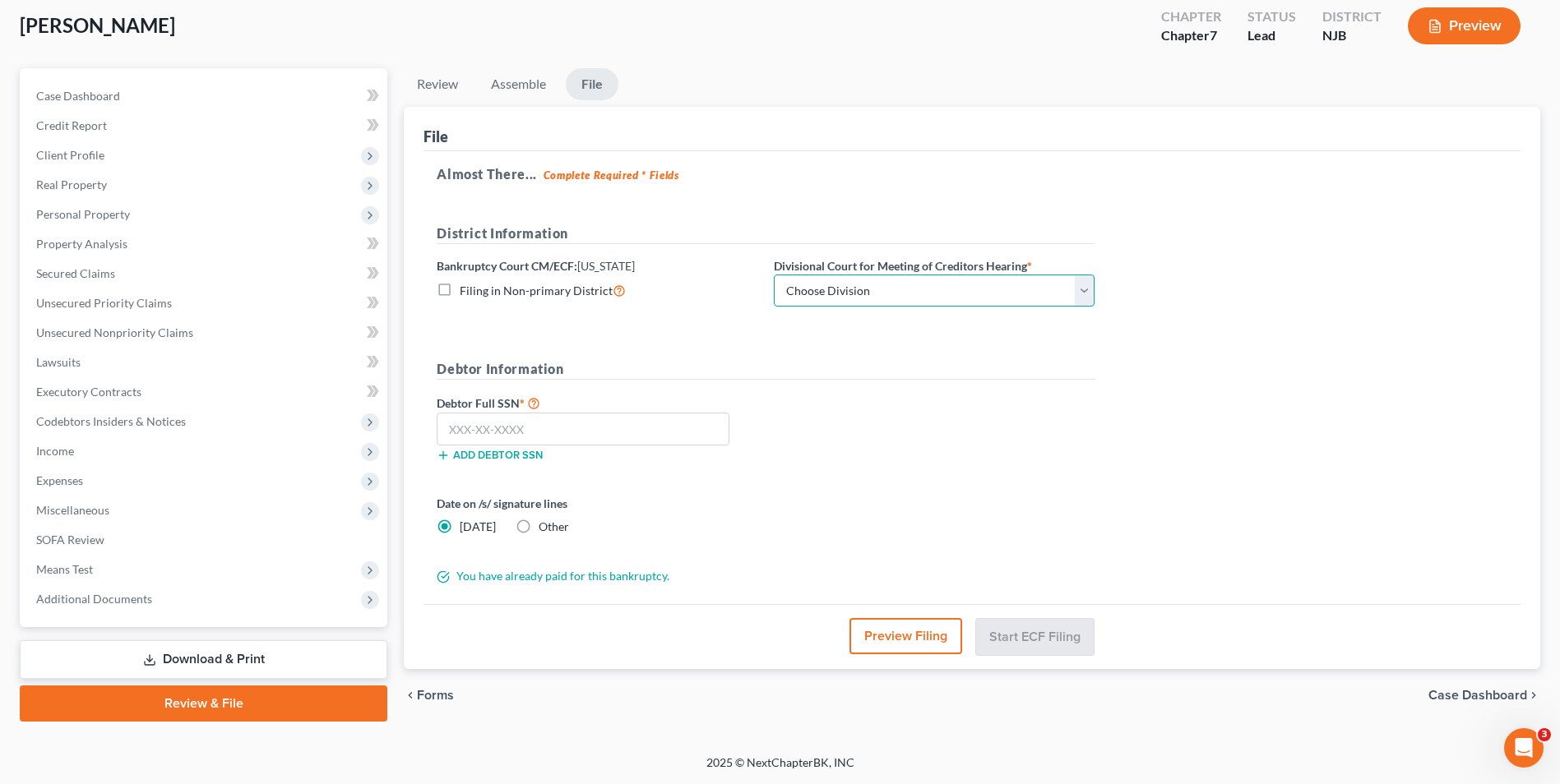
click at [1083, 290] on select "Choose Division [GEOGRAPHIC_DATA] [GEOGRAPHIC_DATA]/[GEOGRAPHIC_DATA] [GEOGRAPH…" at bounding box center [934, 291] width 320 height 33
select select "3"
click at [774, 275] on select "Choose Division [GEOGRAPHIC_DATA] [GEOGRAPHIC_DATA]/[GEOGRAPHIC_DATA] [GEOGRAPH…" at bounding box center [934, 291] width 320 height 33
click at [557, 436] on input "text" at bounding box center [583, 430] width 292 height 33
type input "146-02-9310"
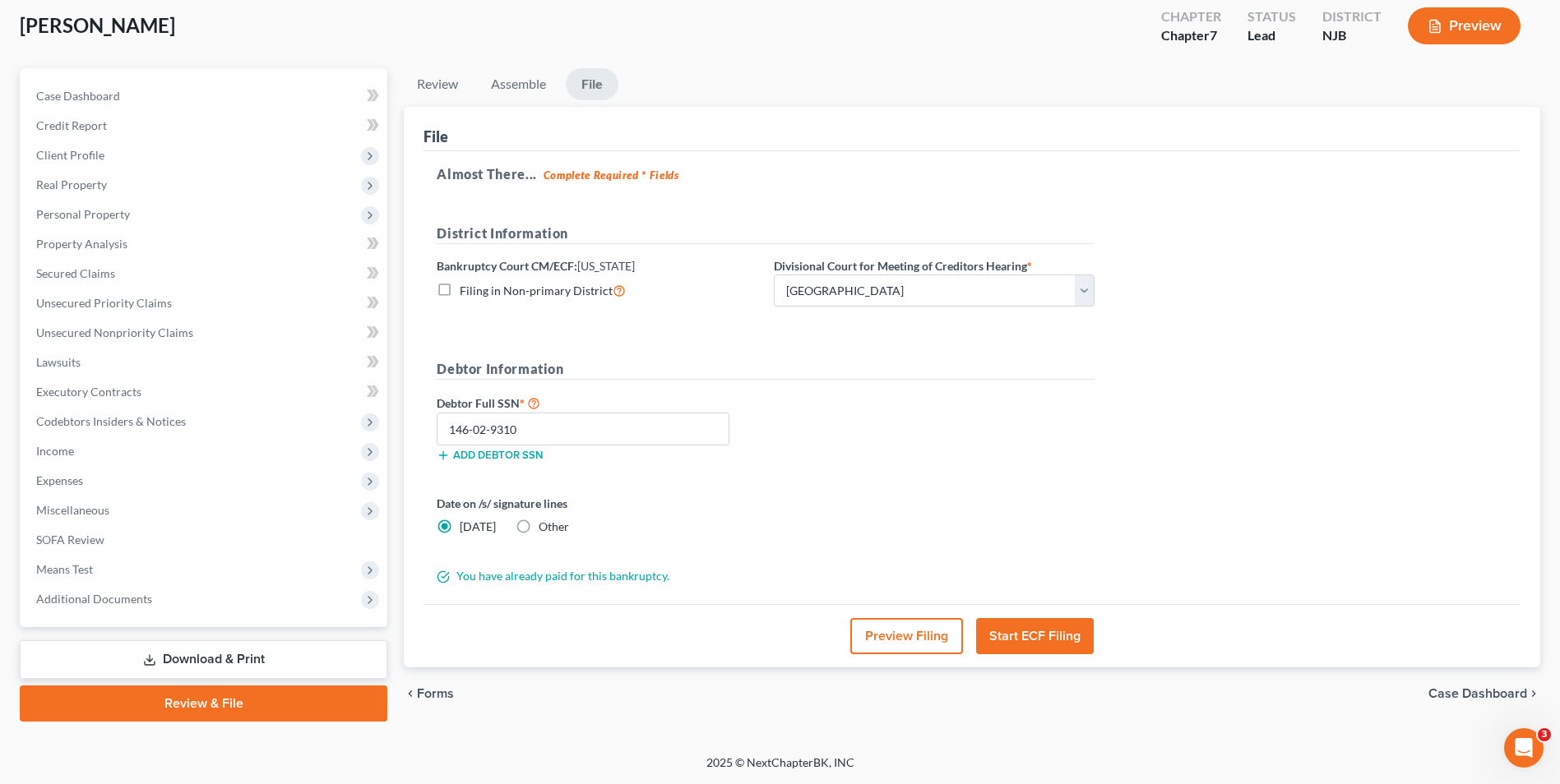
click at [1040, 633] on button "Start ECF Filing" at bounding box center [1035, 635] width 117 height 36
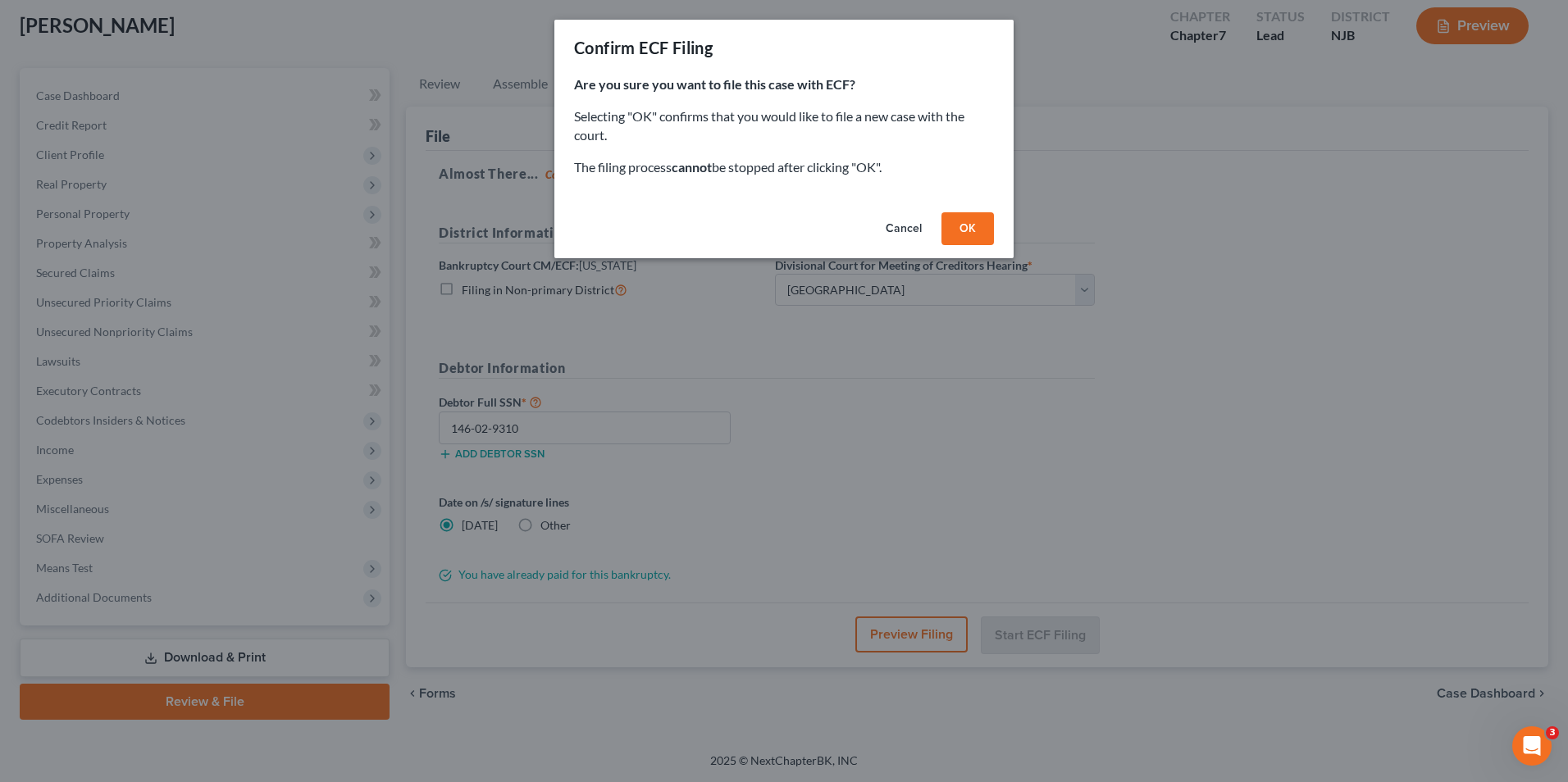
click at [972, 224] on button "OK" at bounding box center [968, 229] width 52 height 33
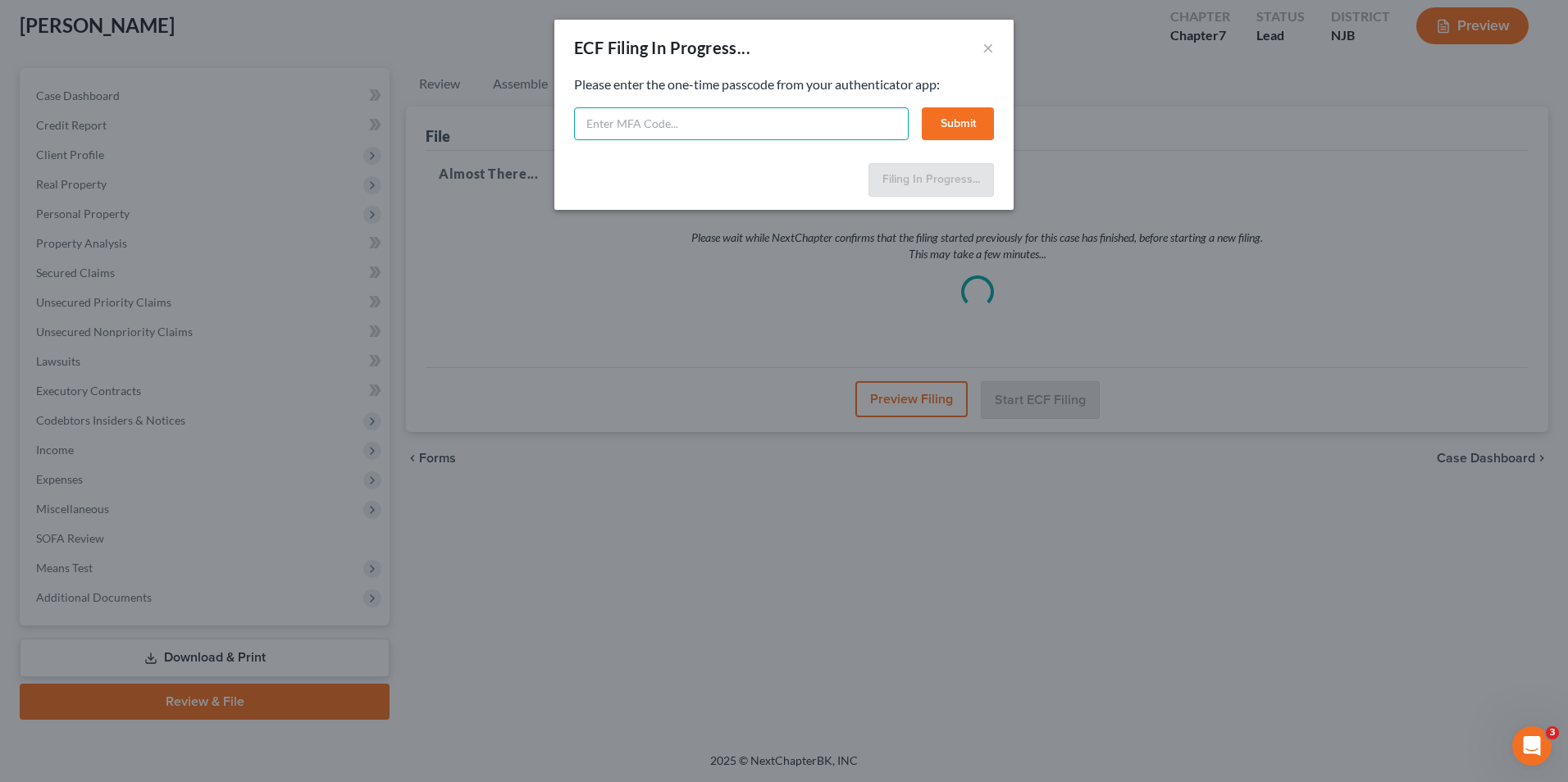
click at [721, 129] on input "text" at bounding box center [741, 124] width 334 height 33
type input "928519"
click at [950, 120] on button "Submit" at bounding box center [958, 124] width 72 height 33
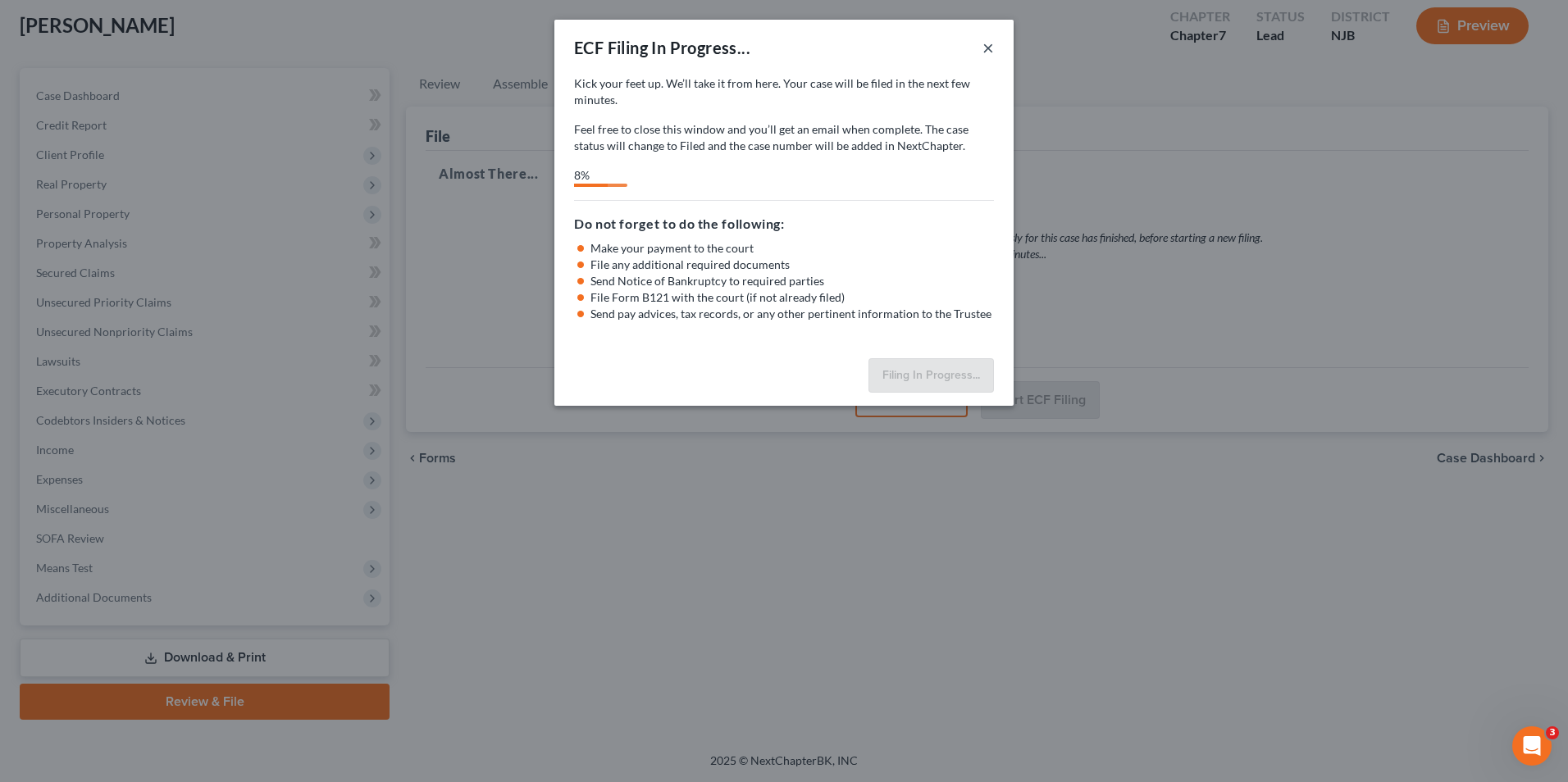
click at [989, 48] on button "×" at bounding box center [988, 47] width 11 height 20
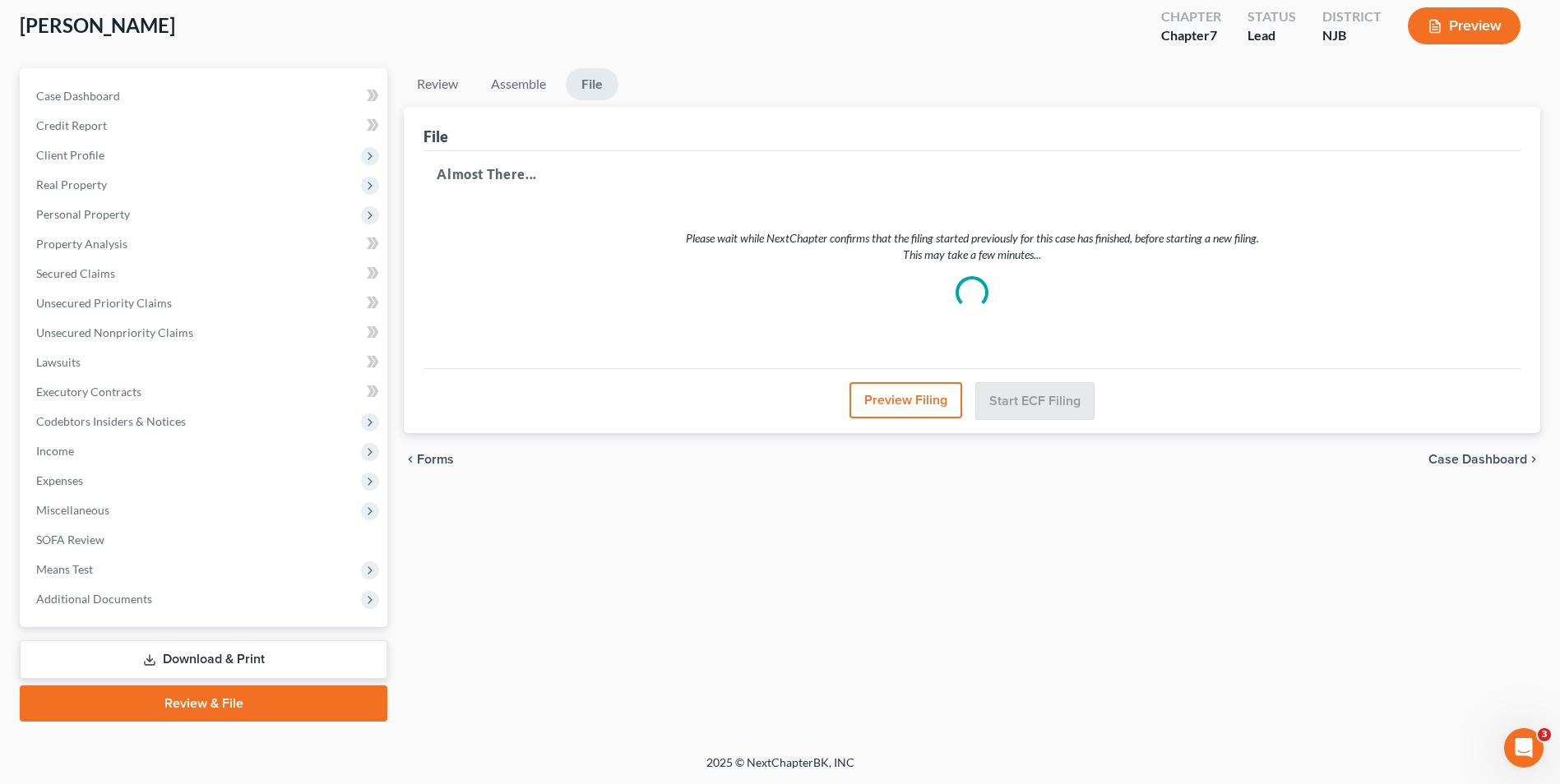
select select "3"
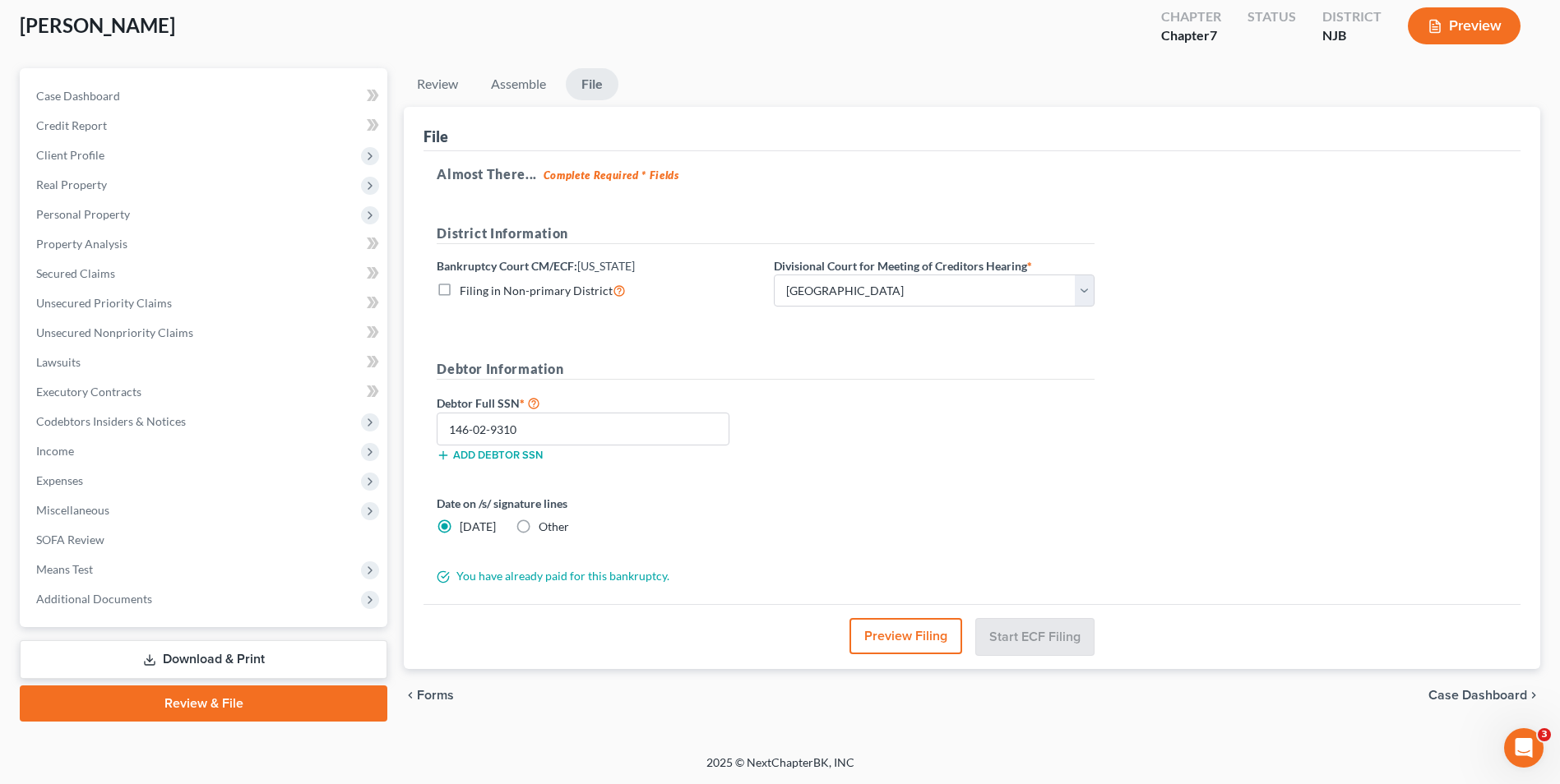
click at [251, 704] on link "Review & File" at bounding box center [204, 704] width 368 height 36
click at [435, 691] on span "Forms" at bounding box center [435, 695] width 37 height 13
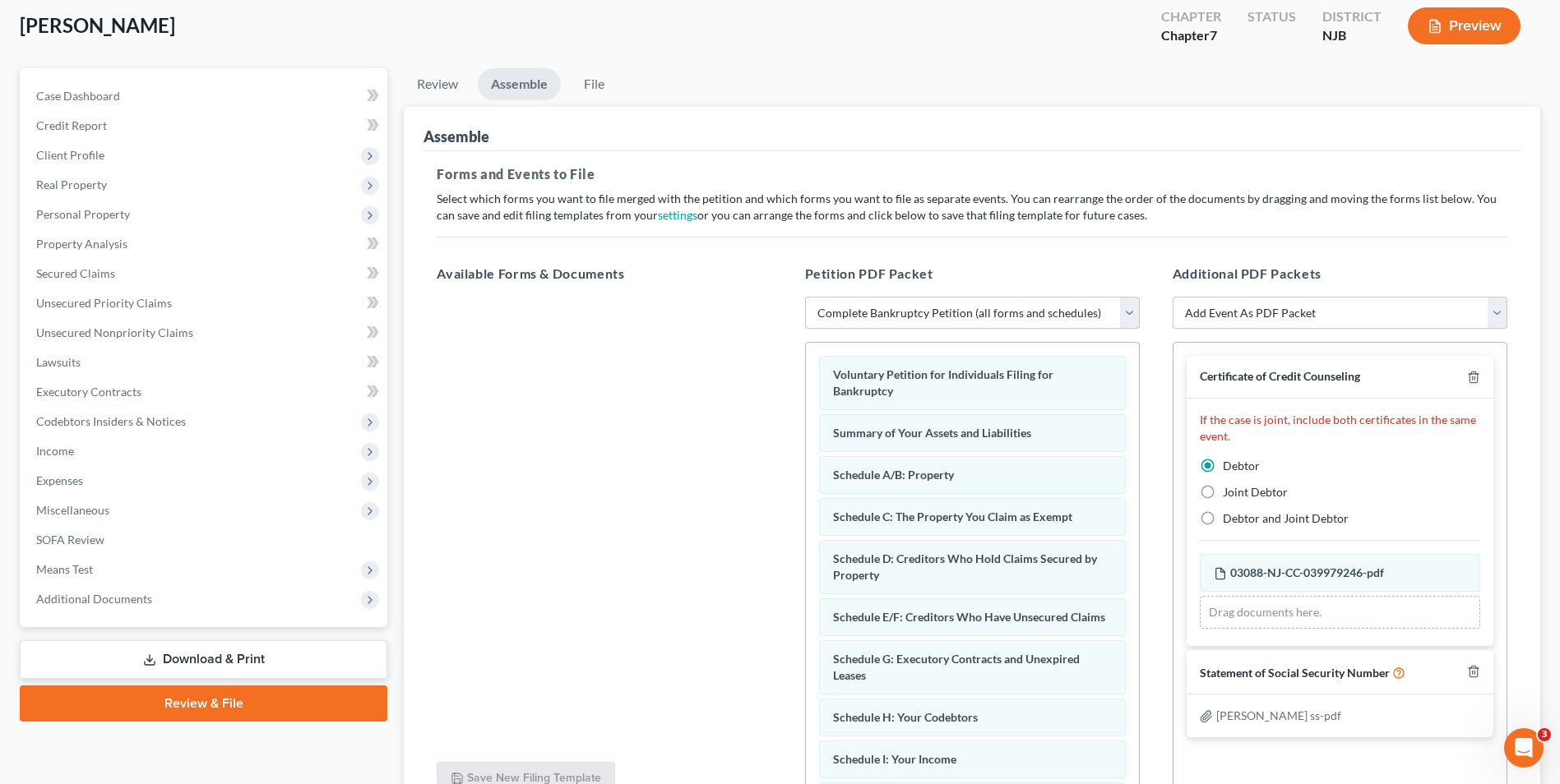
click at [1128, 314] on select "Choose Default Petition PDF Packet Complete Bankruptcy Petition (all forms and …" at bounding box center [973, 313] width 334 height 33
click at [720, 481] on div at bounding box center [604, 522] width 361 height 452
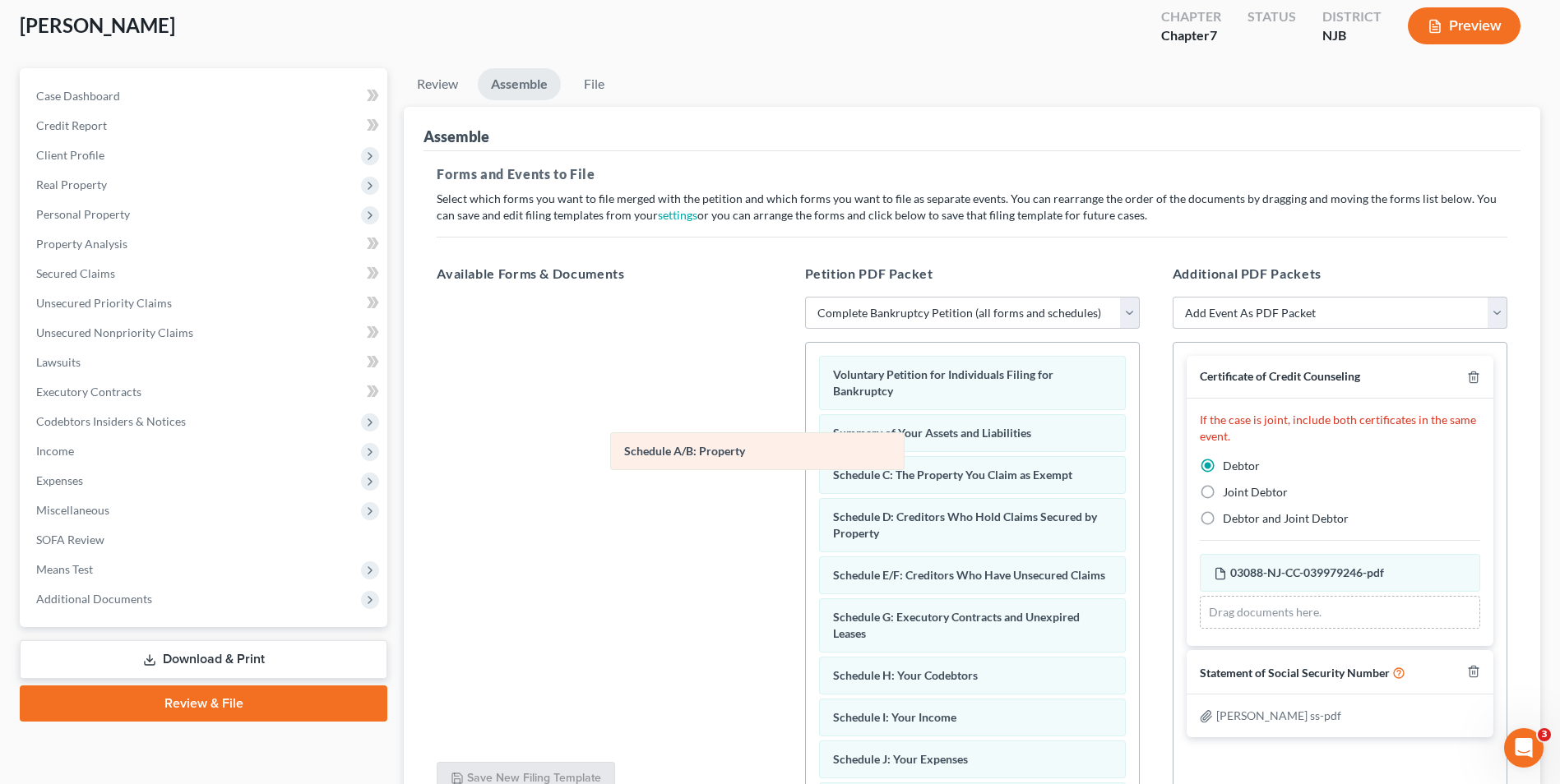
drag, startPoint x: 957, startPoint y: 480, endPoint x: 663, endPoint y: 464, distance: 294.4
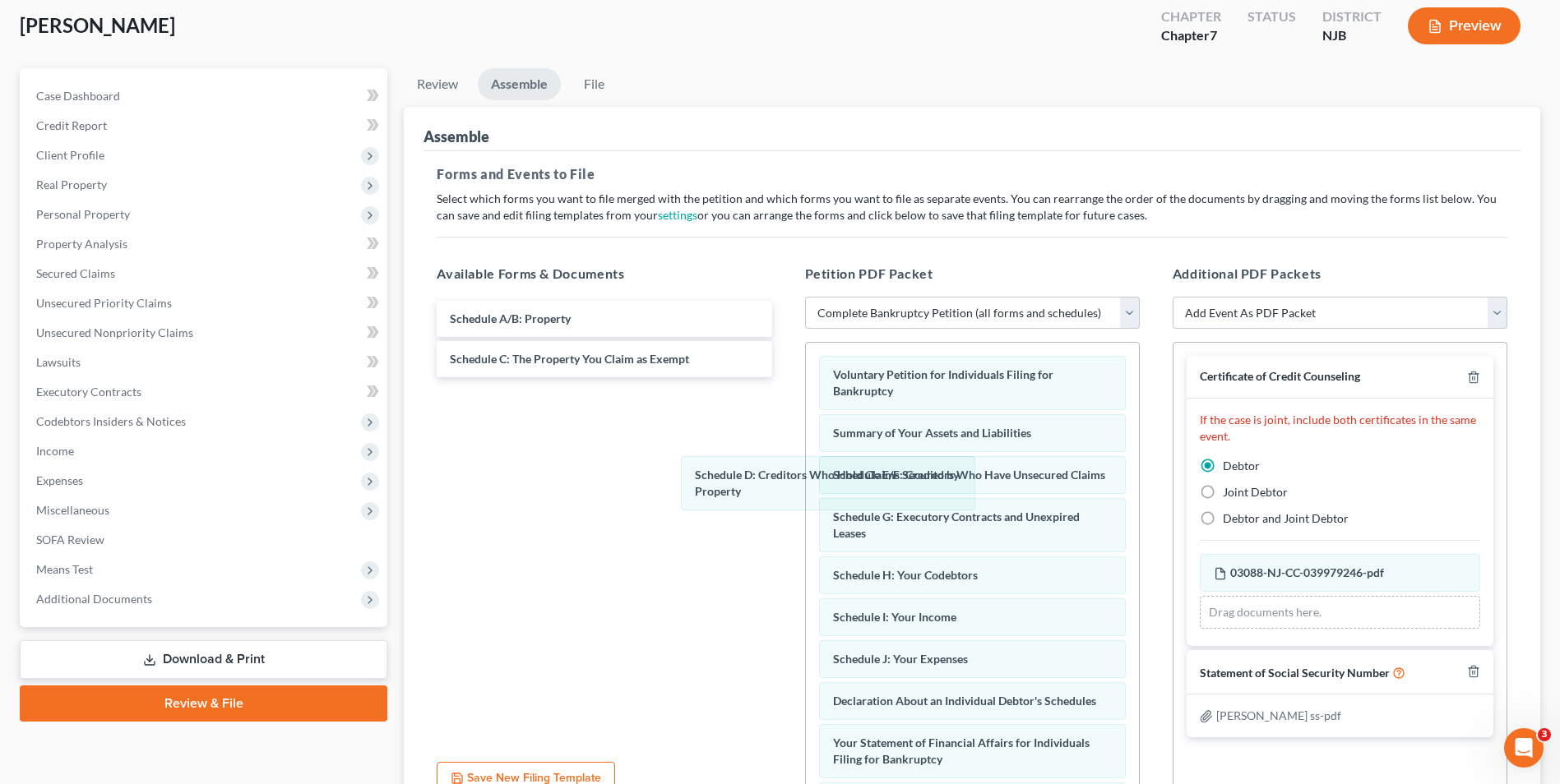
drag, startPoint x: 885, startPoint y: 496, endPoint x: 713, endPoint y: 496, distance: 172.0
click at [806, 496] on div "Schedule D: Creditors Who Hold Claims Secured by Property Voluntary Petition fo…" at bounding box center [973, 751] width 333 height 816
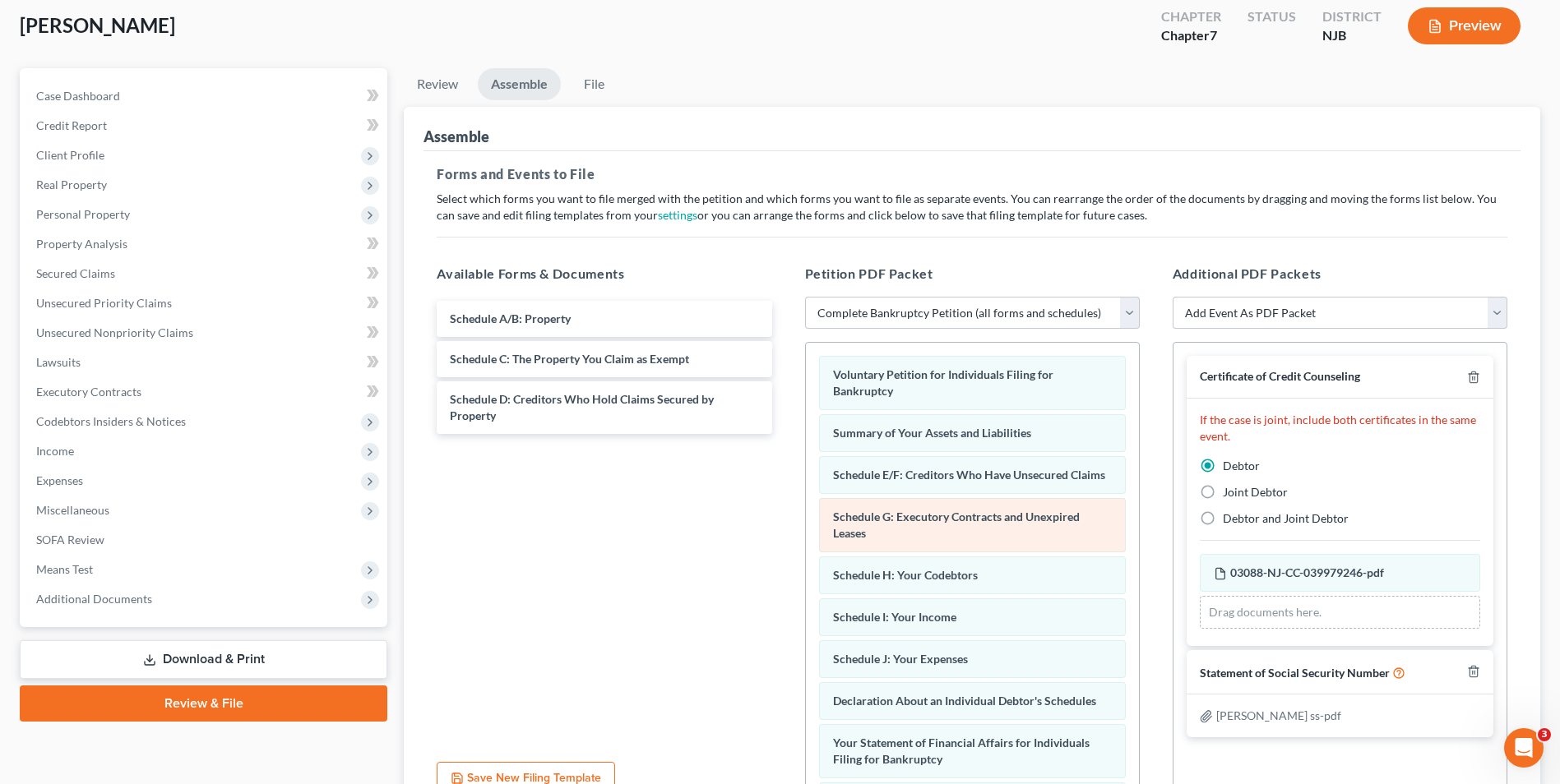
click at [806, 524] on div "Voluntary Petition for Individuals Filing for Bankruptcy Summary of Your Assets…" at bounding box center [973, 751] width 333 height 816
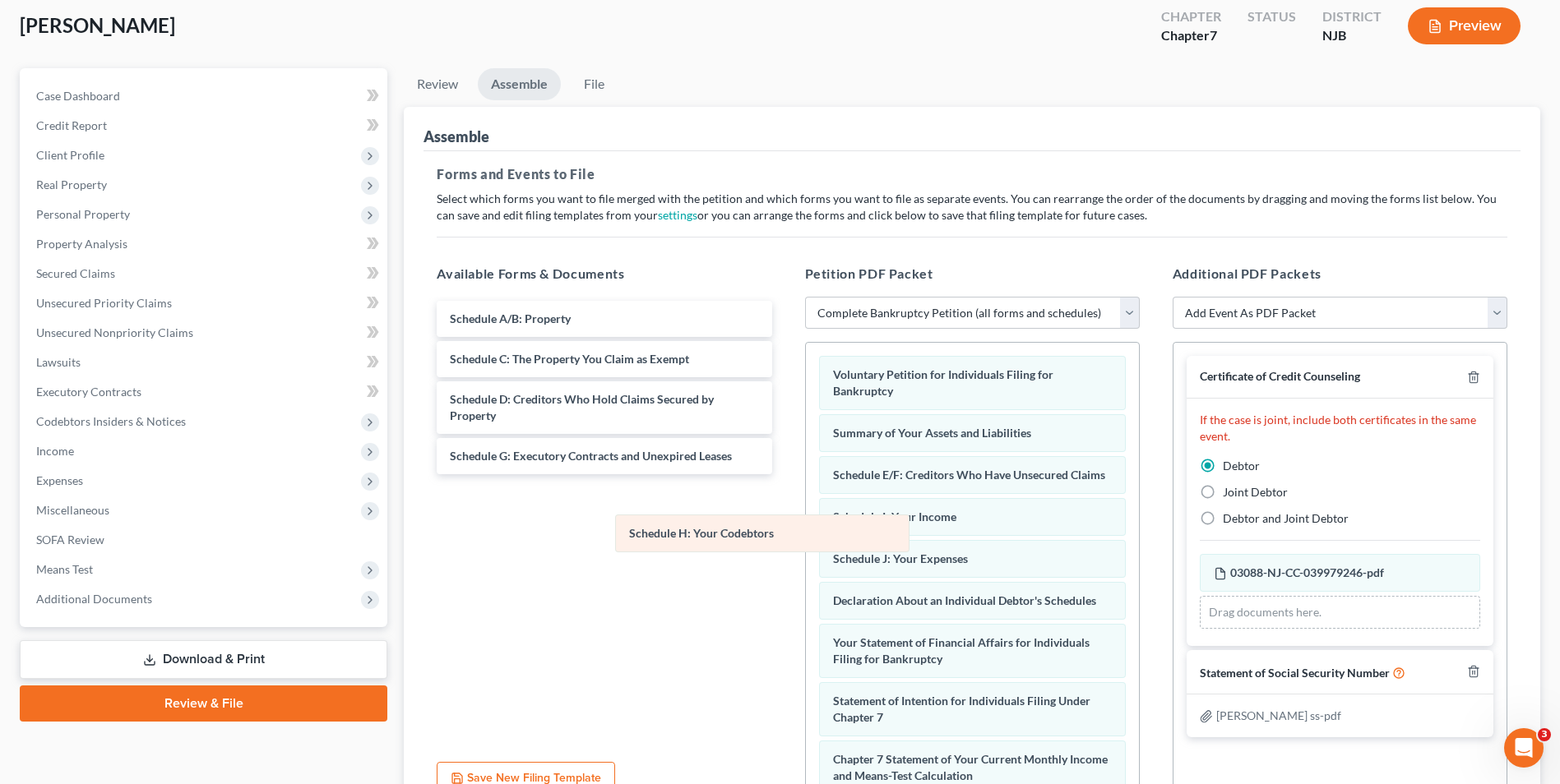
drag, startPoint x: 888, startPoint y: 536, endPoint x: 650, endPoint y: 536, distance: 238.0
click at [806, 536] on div "Schedule H: Your Codebtors Voluntary Petition for Individuals Filing for Bankru…" at bounding box center [973, 700] width 333 height 715
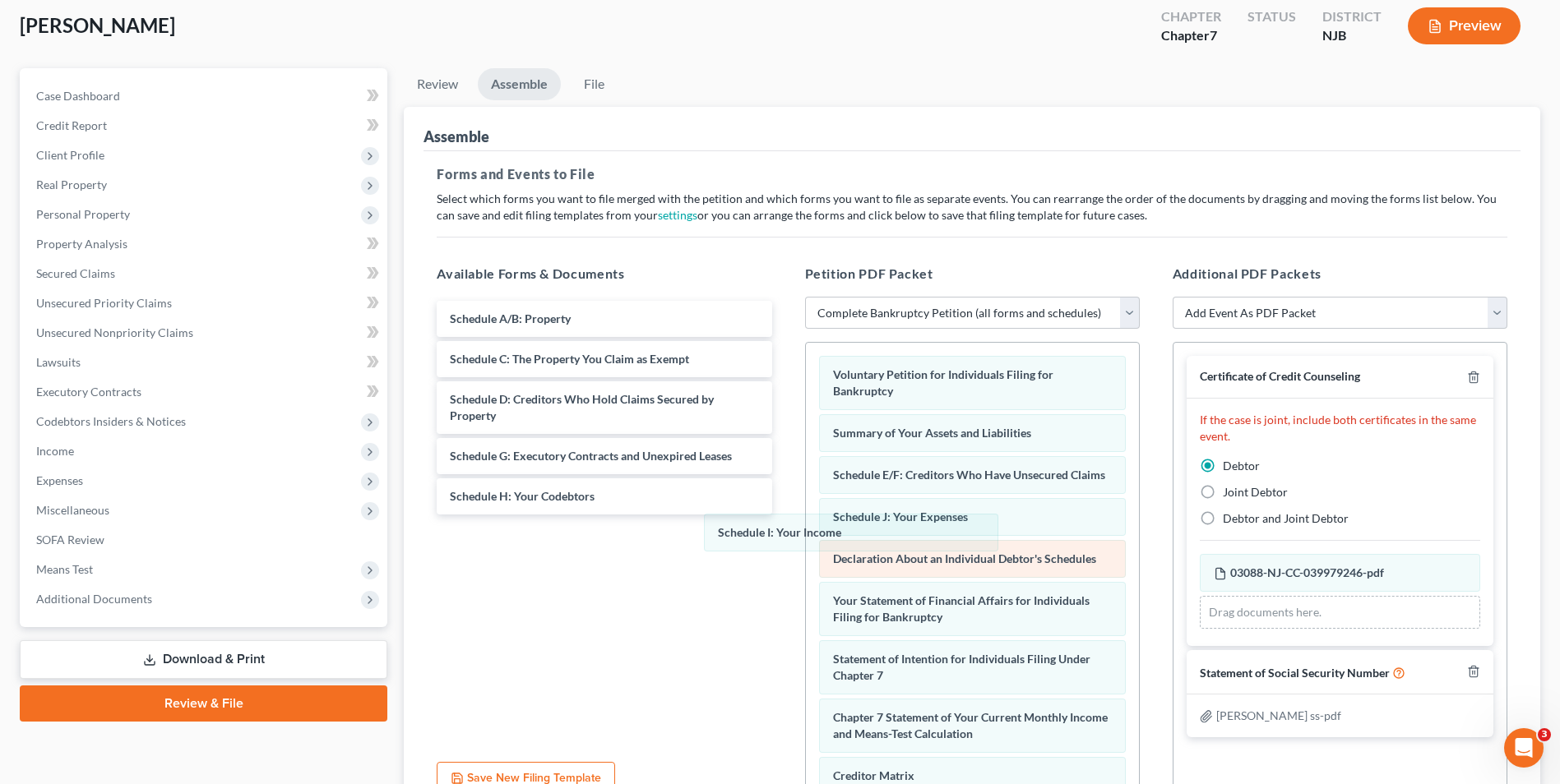
drag, startPoint x: 882, startPoint y: 539, endPoint x: 832, endPoint y: 564, distance: 55.9
click at [806, 539] on div "Schedule I: Your Income Voluntary Petition for Individuals Filing for Bankruptc…" at bounding box center [973, 679] width 333 height 673
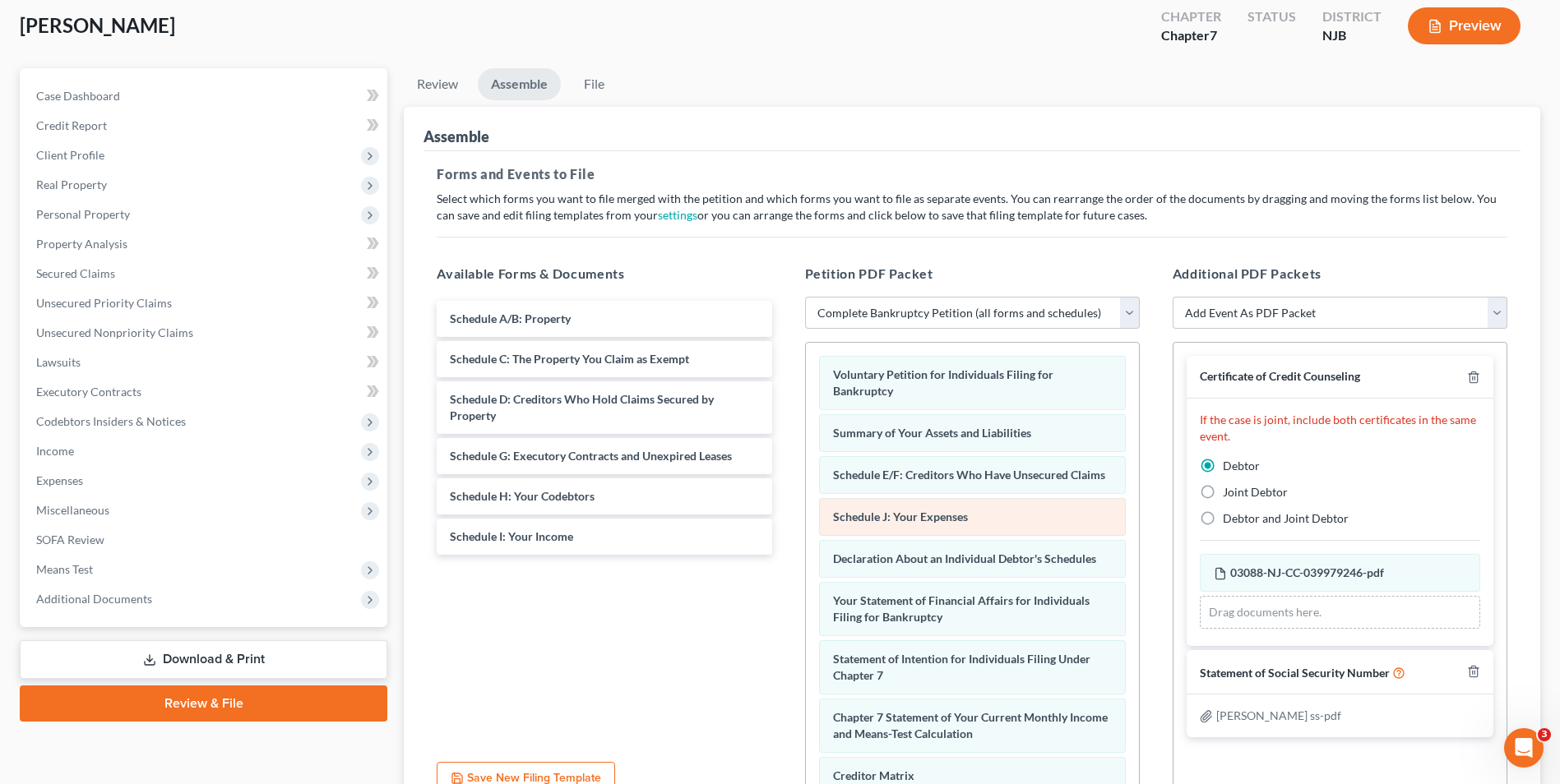
click at [806, 549] on div "Voluntary Petition for Individuals Filing for Bankruptcy Summary of Your Assets…" at bounding box center [973, 679] width 333 height 673
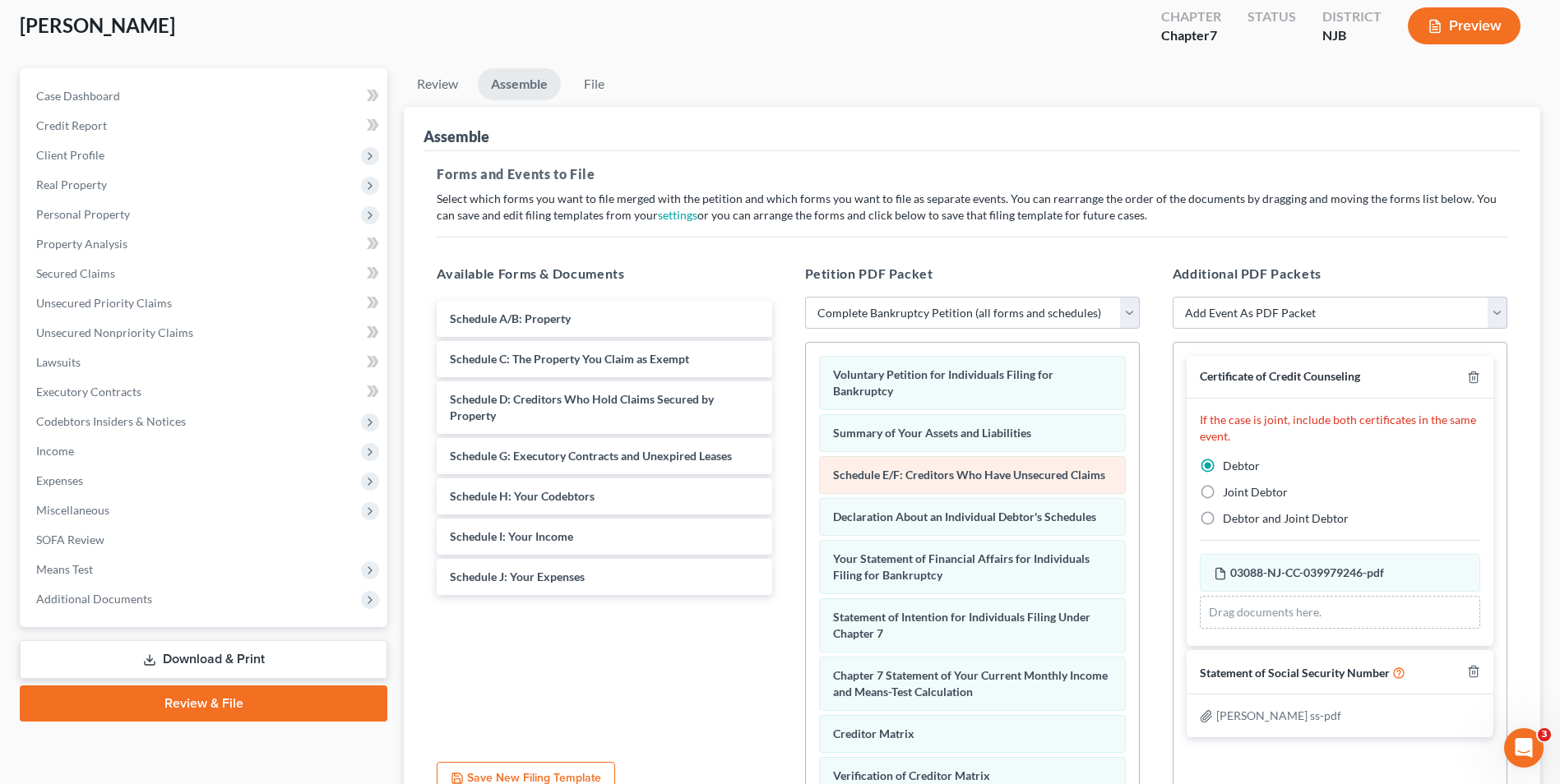
click at [806, 529] on div "Voluntary Petition for Individuals Filing for Bankruptcy Summary of Your Assets…" at bounding box center [973, 659] width 333 height 632
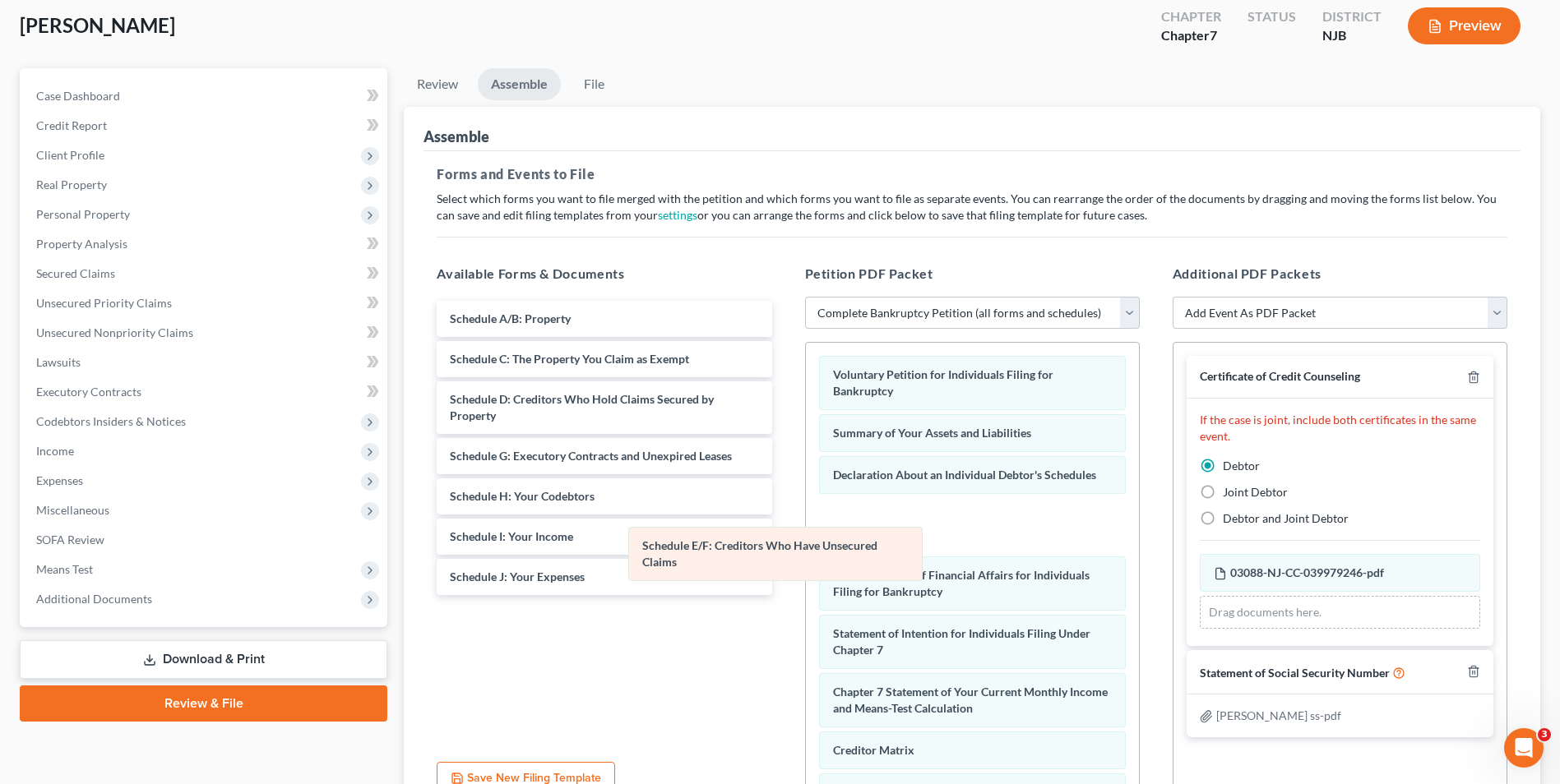
drag, startPoint x: 975, startPoint y: 469, endPoint x: 685, endPoint y: 600, distance: 318.2
click at [806, 600] on div "Schedule E/F: Creditors Who Have Unsecured Claims Voluntary Petition for Indivi…" at bounding box center [973, 667] width 333 height 648
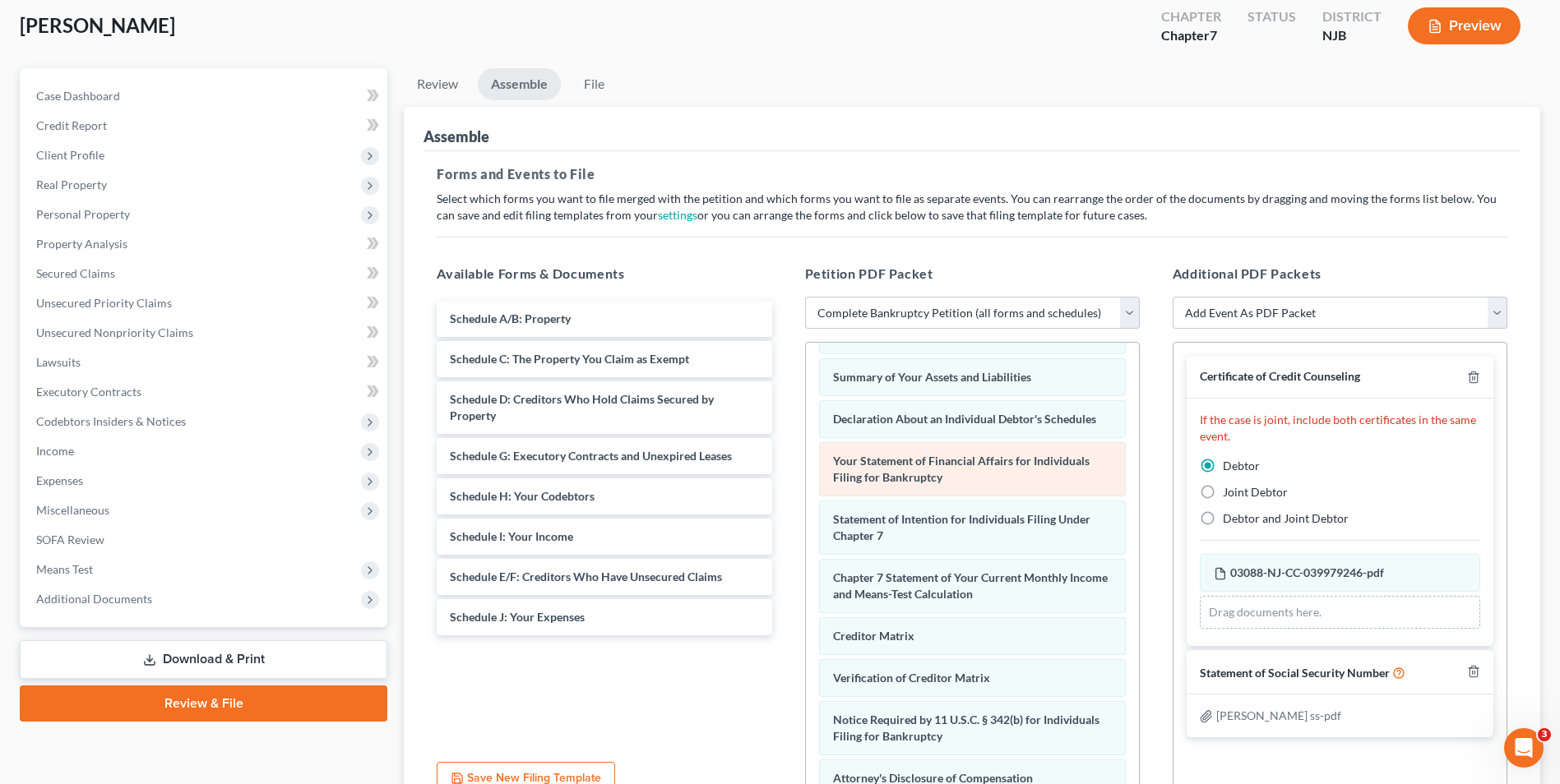
scroll to position [139, 0]
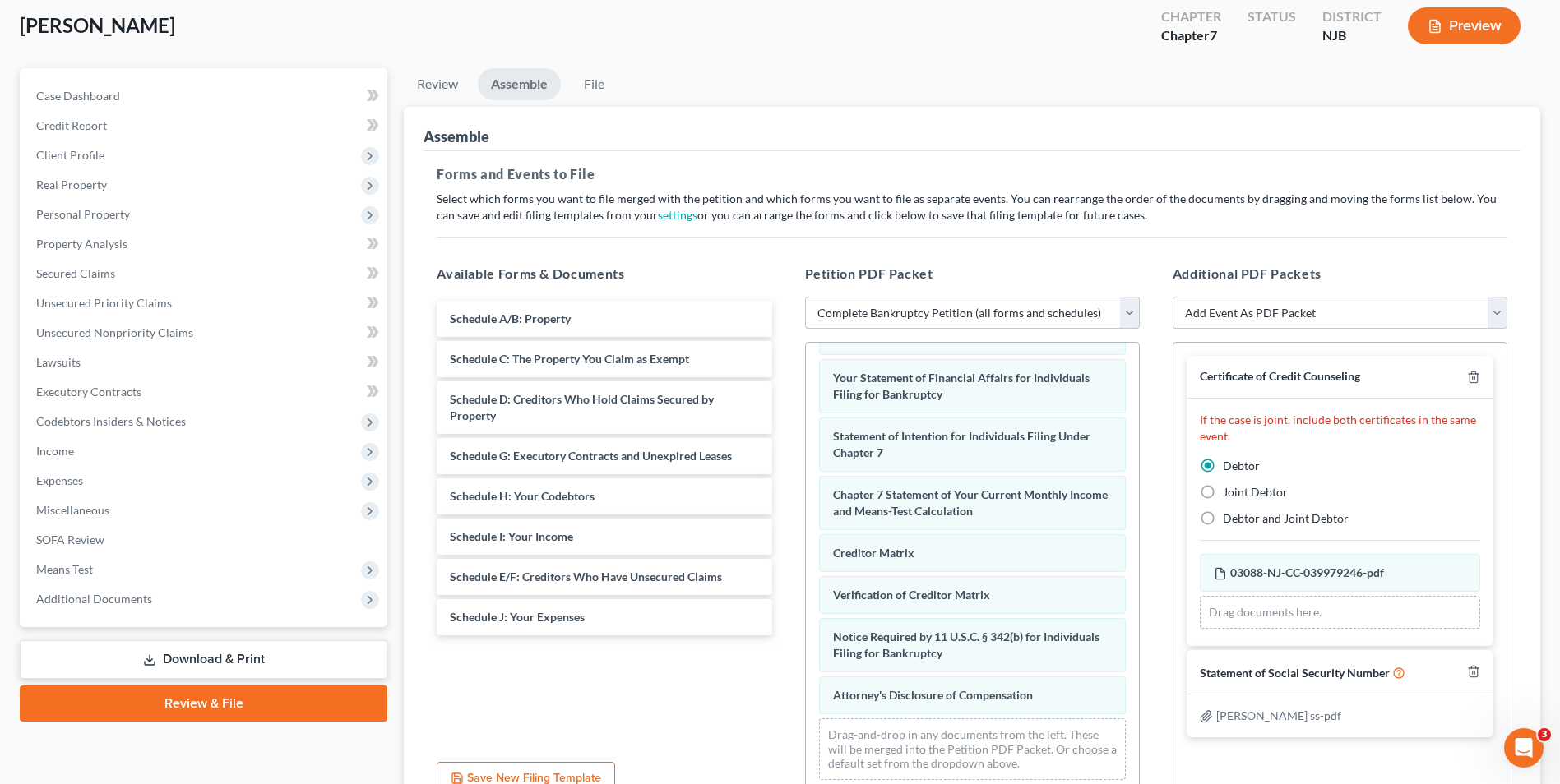
click at [1135, 319] on select "Choose Default Petition PDF Packet Complete Bankruptcy Petition (all forms and …" at bounding box center [973, 313] width 334 height 33
select select "1"
click at [805, 297] on select "Choose Default Petition PDF Packet Complete Bankruptcy Petition (all forms and …" at bounding box center [973, 313] width 334 height 33
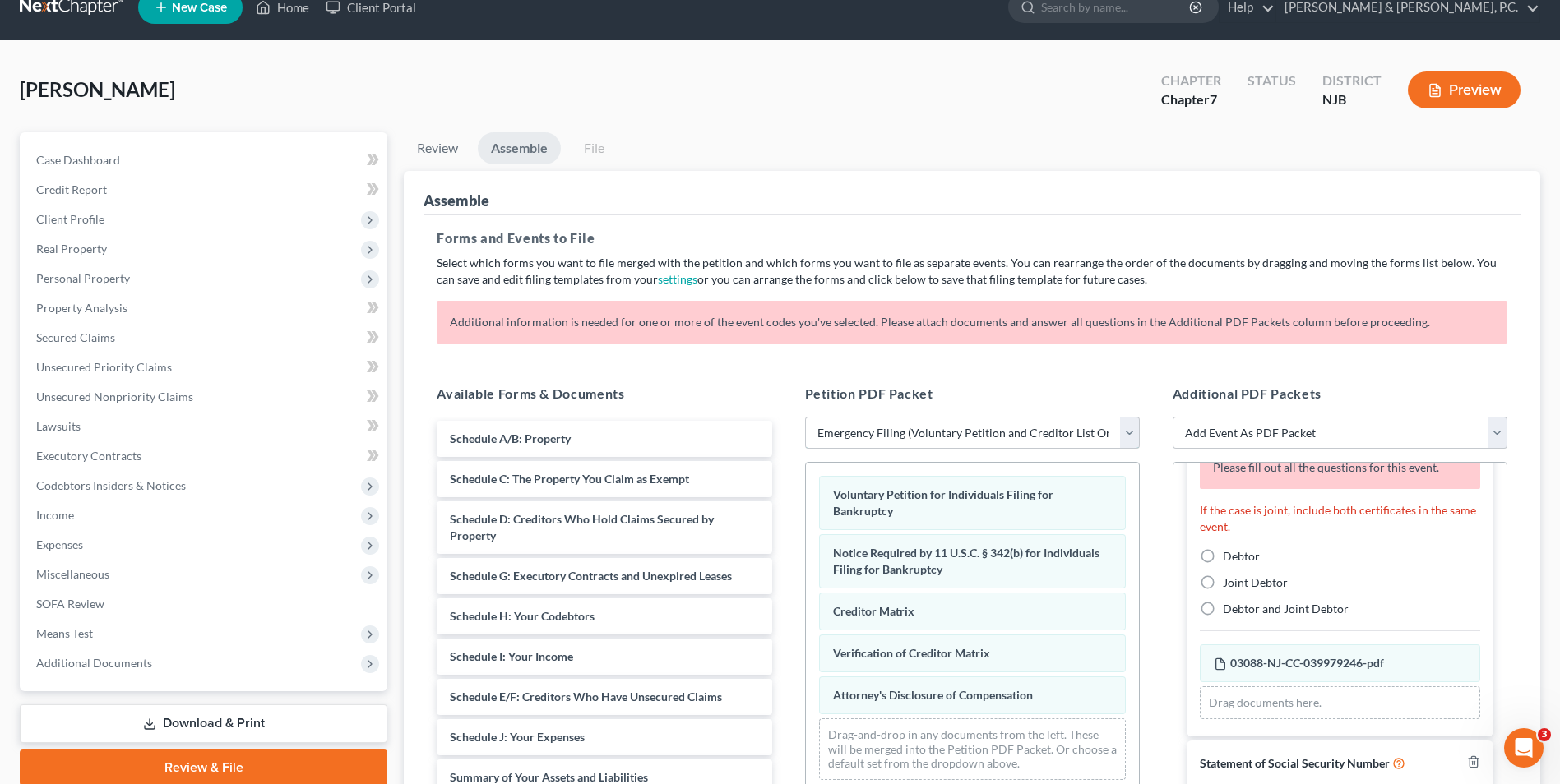
scroll to position [0, 0]
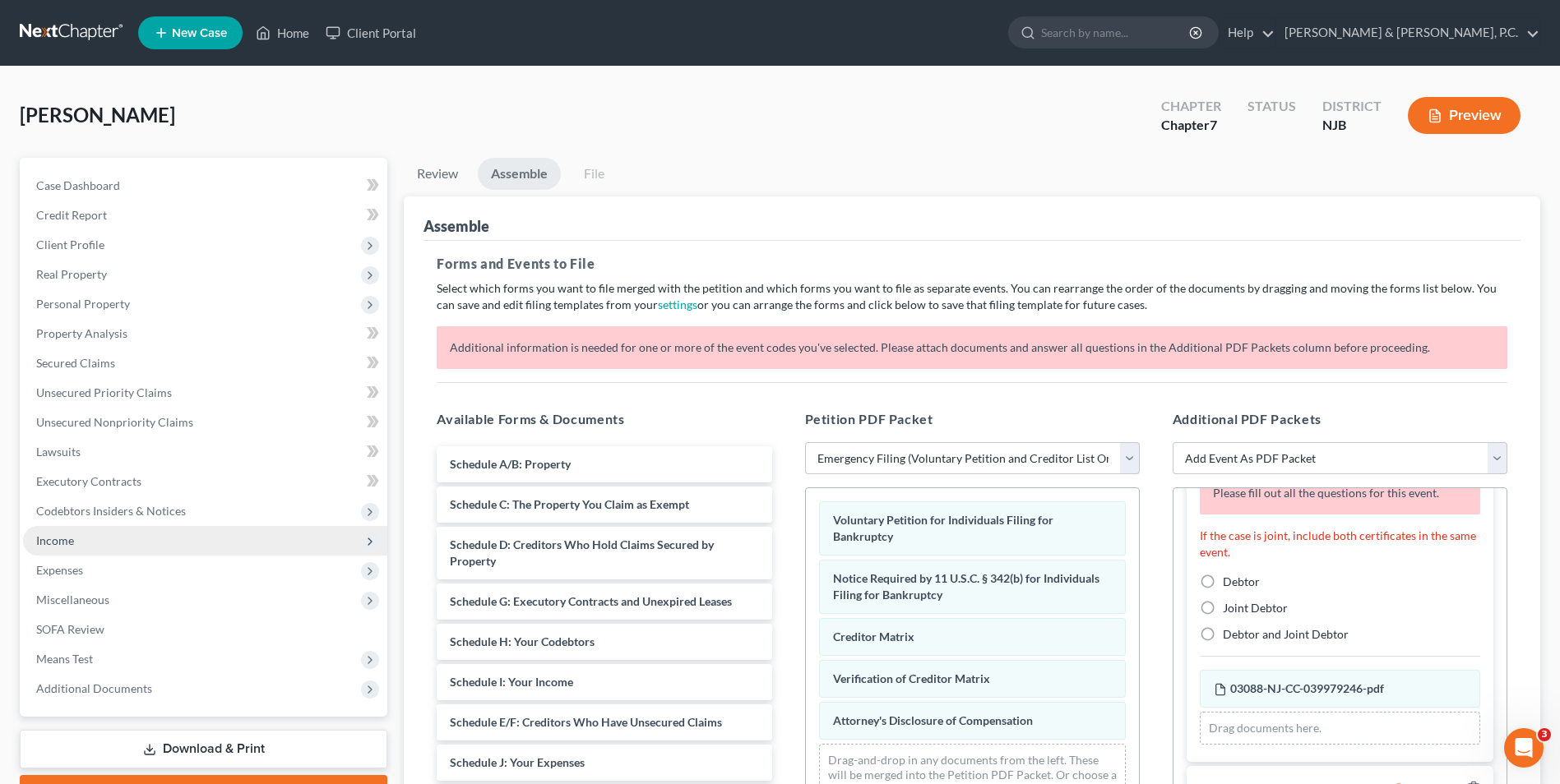
click at [95, 536] on span "Income" at bounding box center [205, 541] width 364 height 30
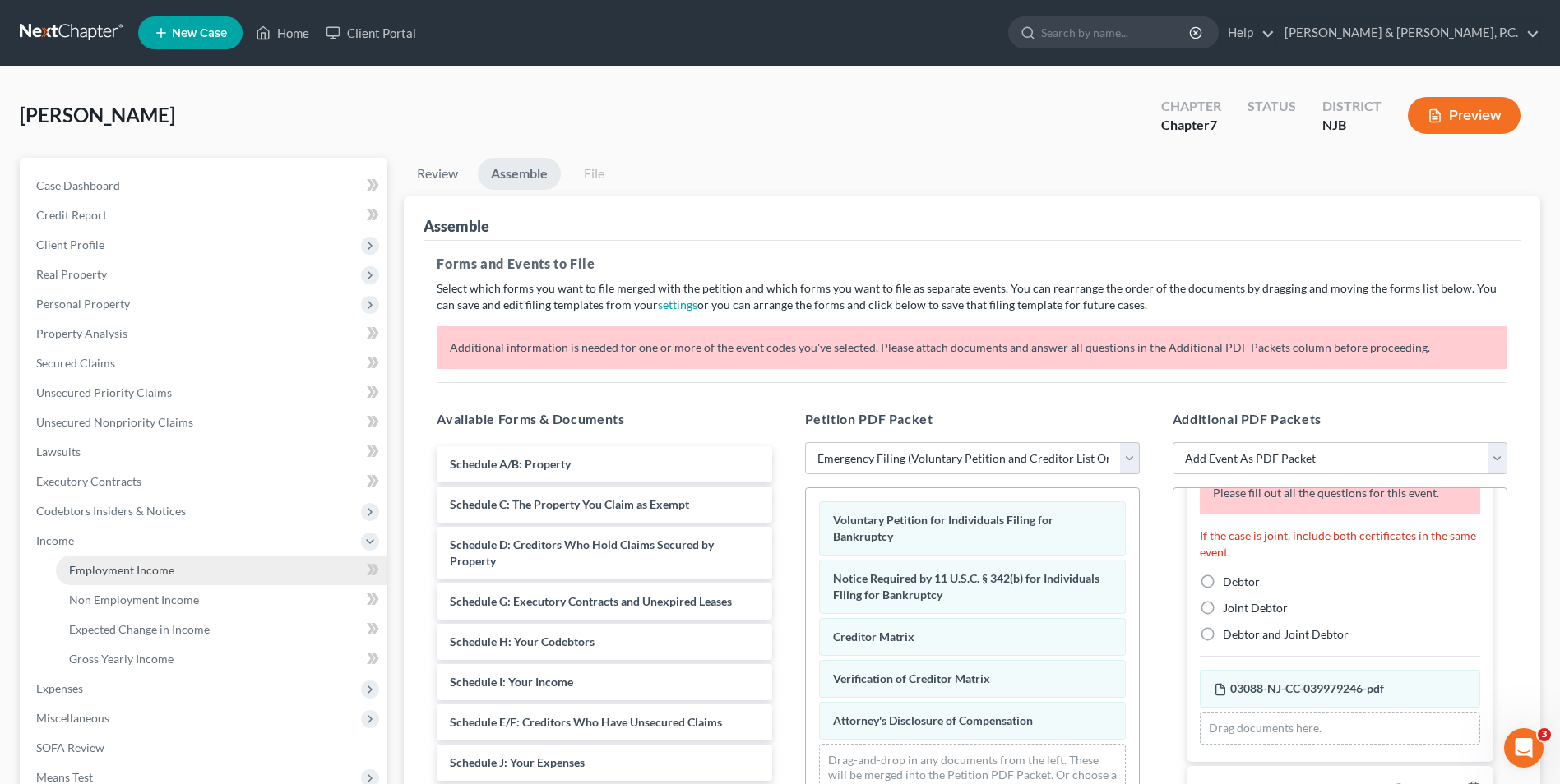
click at [129, 564] on span "Employment Income" at bounding box center [122, 570] width 105 height 14
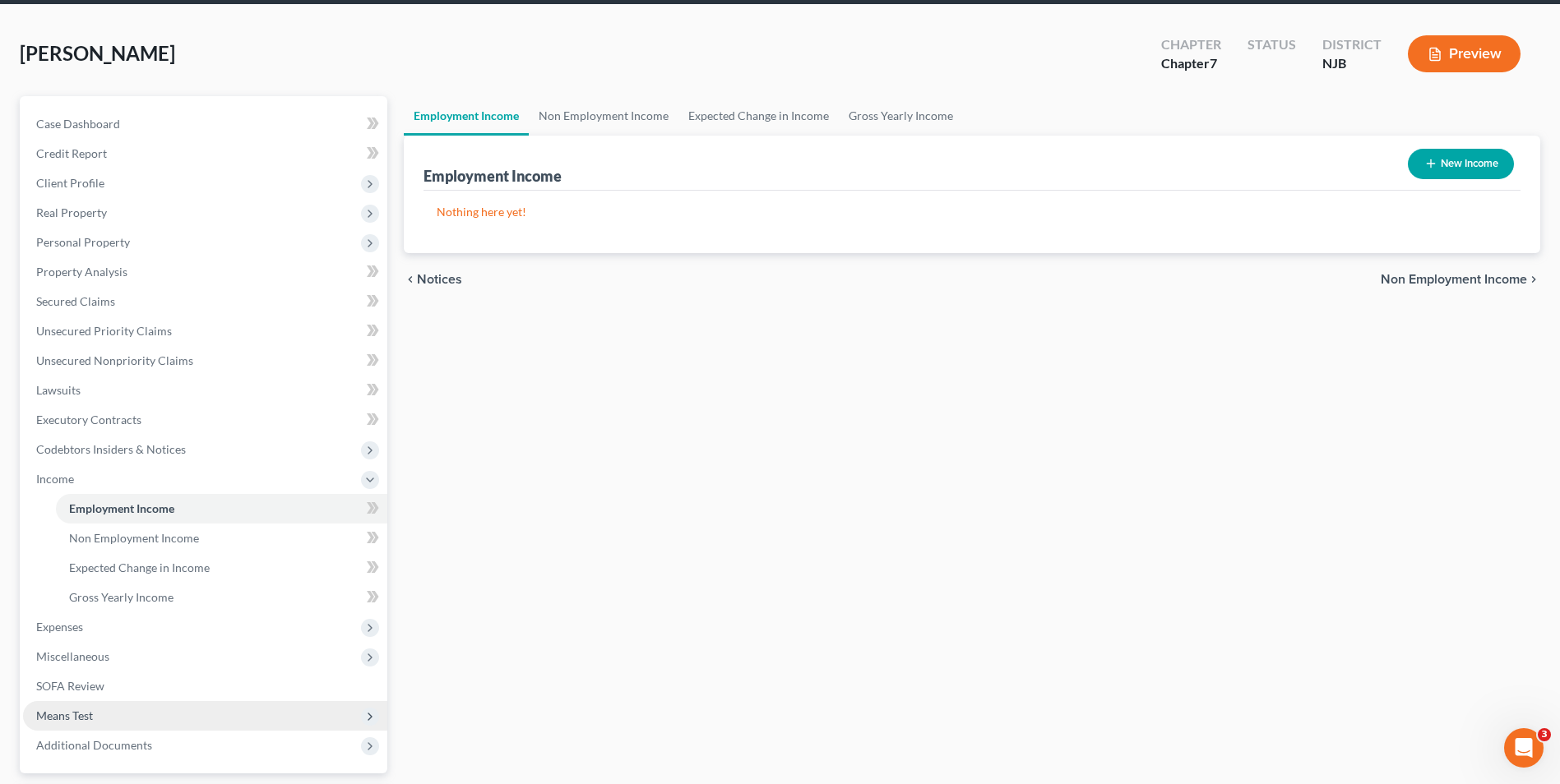
scroll to position [164, 0]
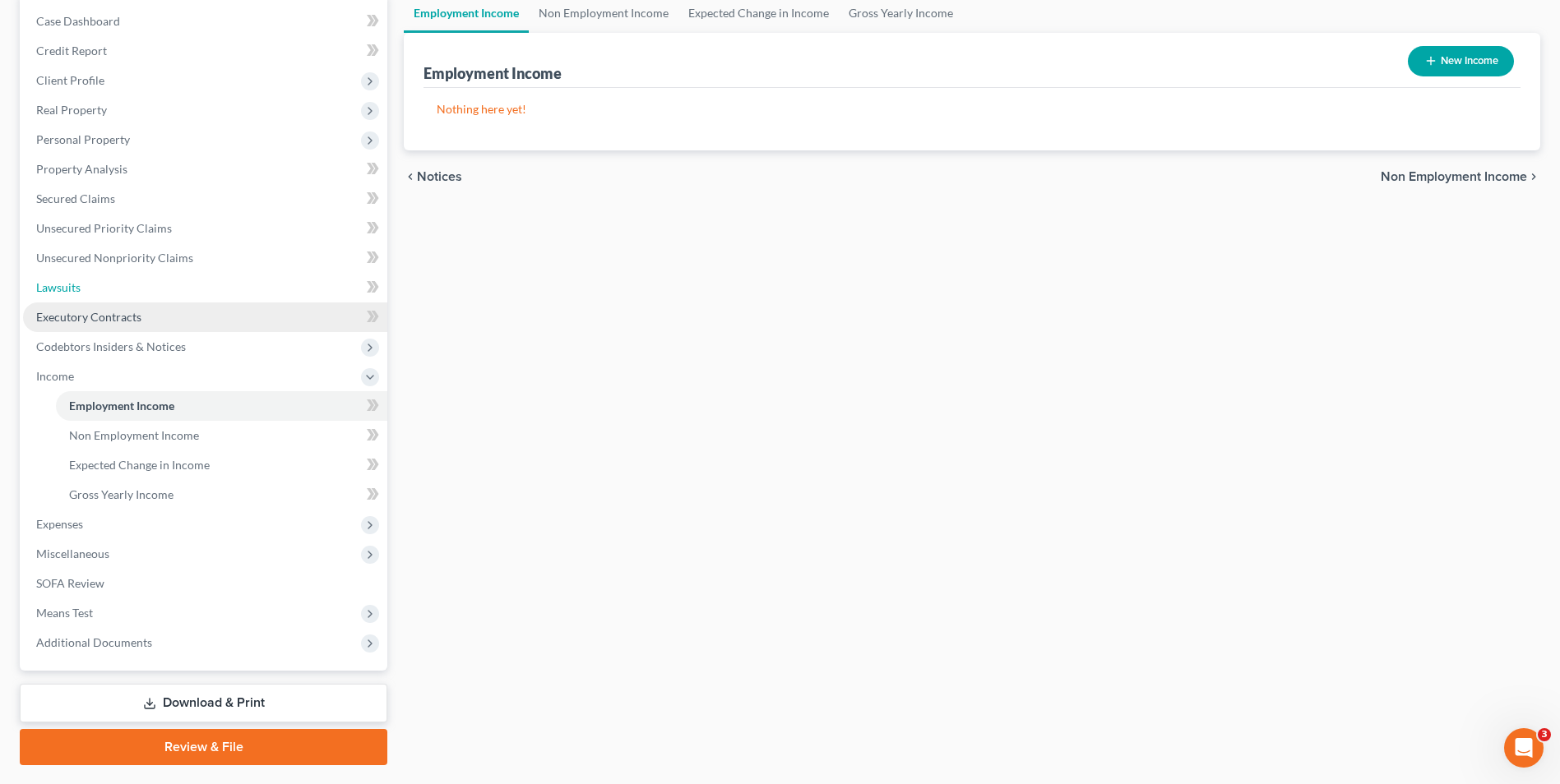
drag, startPoint x: 87, startPoint y: 295, endPoint x: 215, endPoint y: 305, distance: 128.4
click at [87, 295] on link "Lawsuits" at bounding box center [205, 288] width 364 height 30
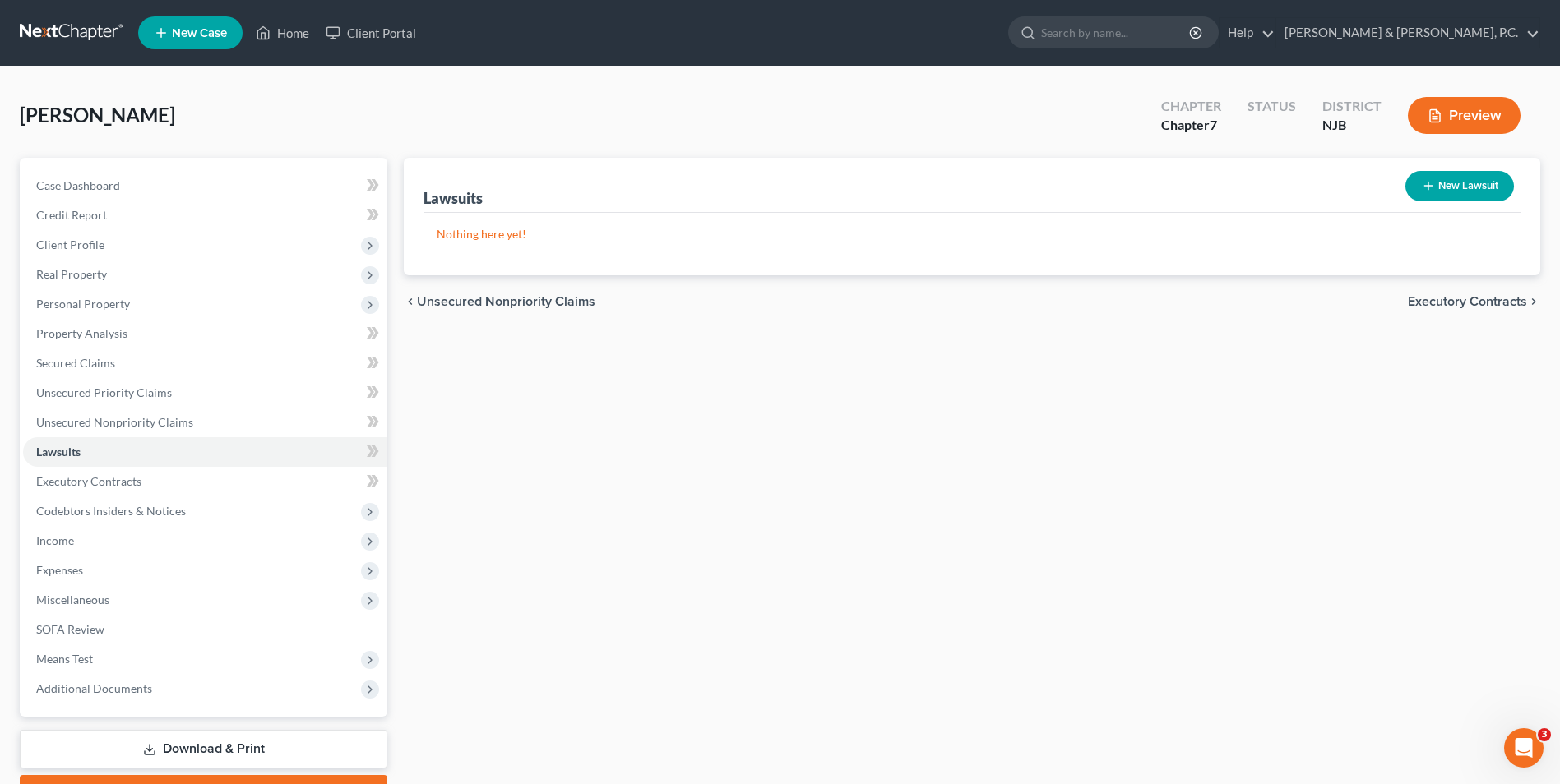
click at [1453, 195] on button "New Lawsuit" at bounding box center [1460, 186] width 109 height 31
select select "0"
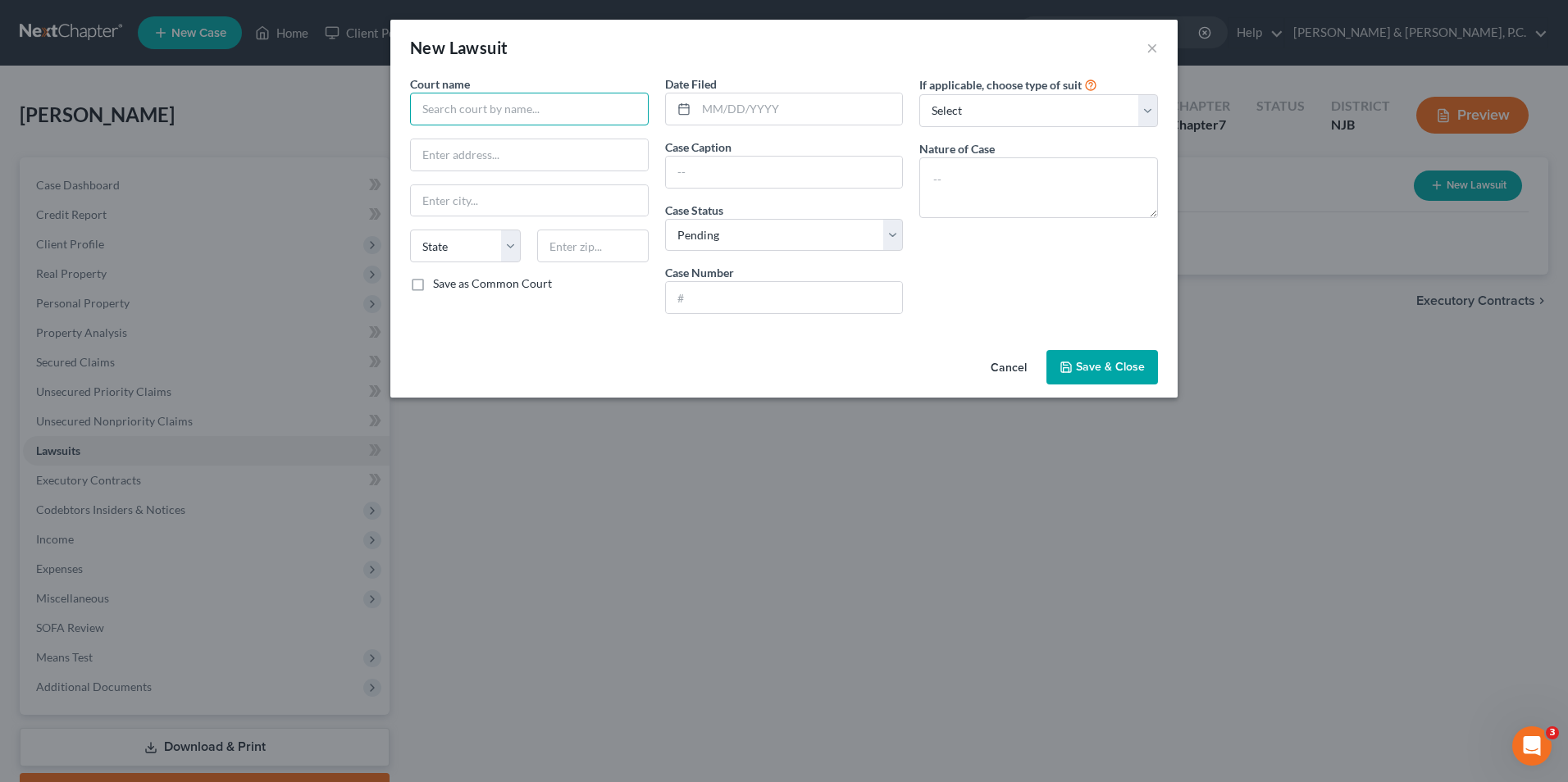
click at [511, 106] on input "text" at bounding box center [529, 109] width 238 height 33
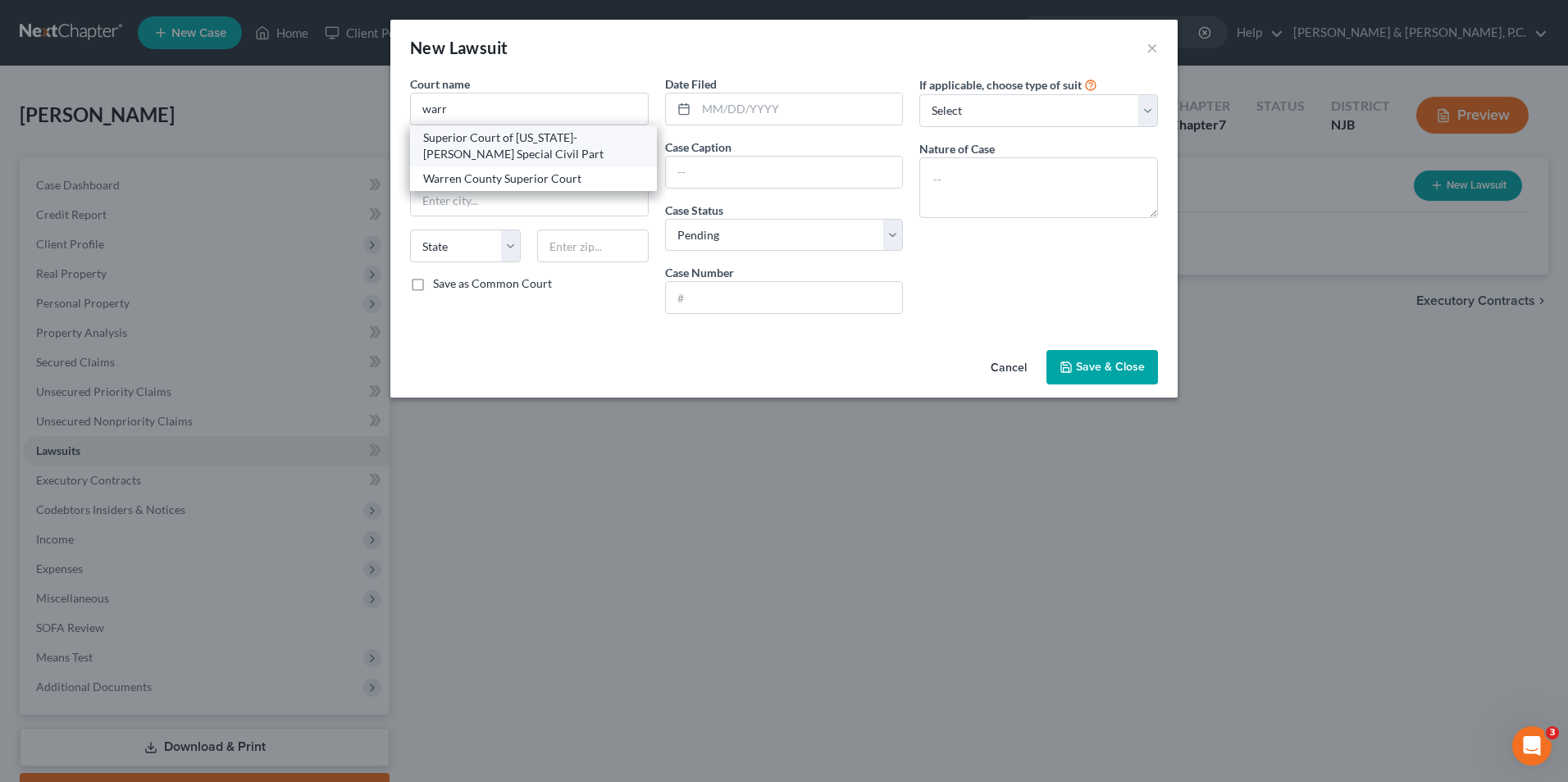
click at [526, 145] on div "Superior Court of New Jersey-Warren Special Civil Part" at bounding box center [533, 146] width 221 height 33
type input "Superior Court of New Jersey-Warren Special Civil Part"
type input "PO Box 900"
type input "Belvidere"
select select "33"
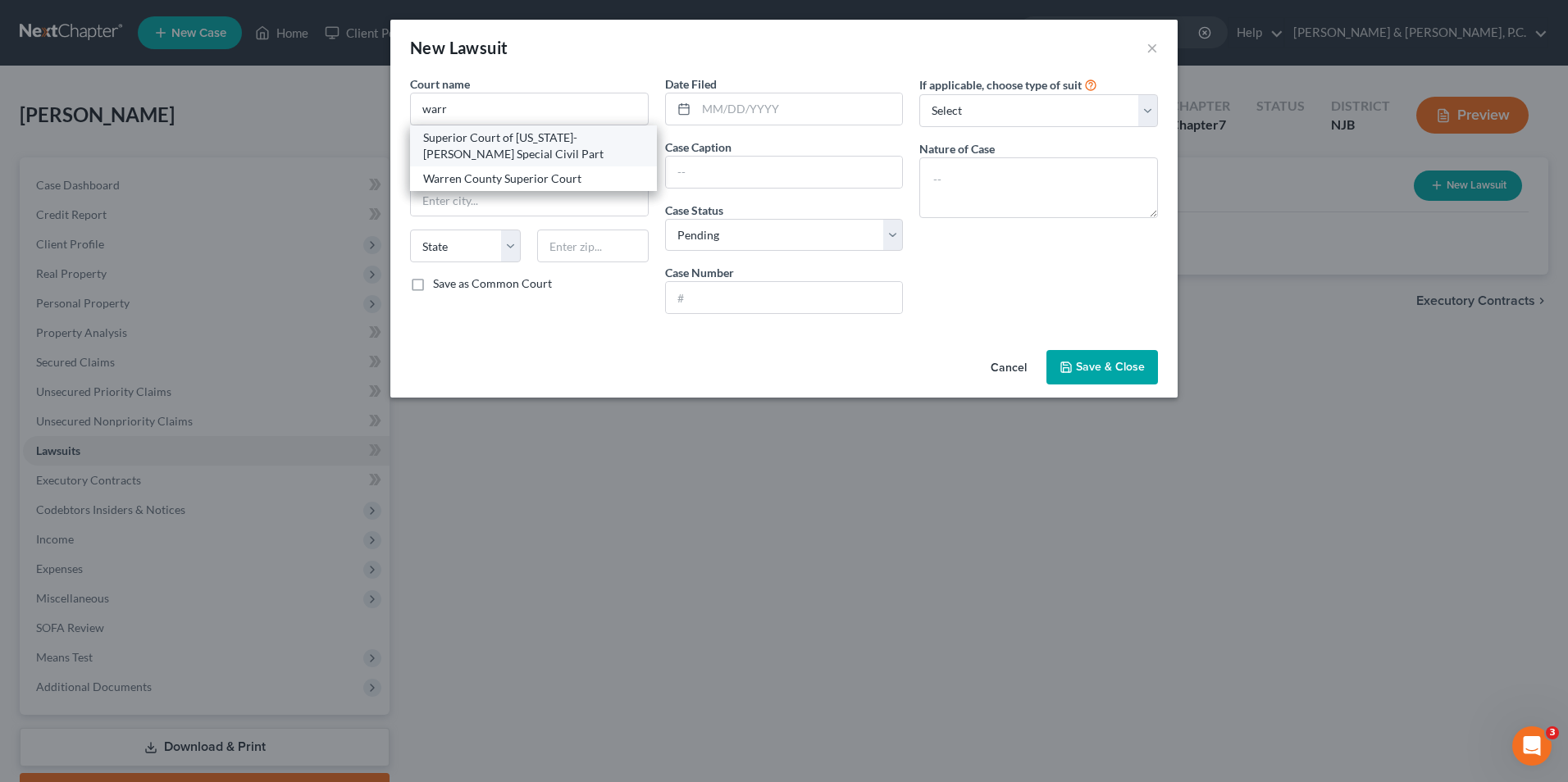
type input "07823"
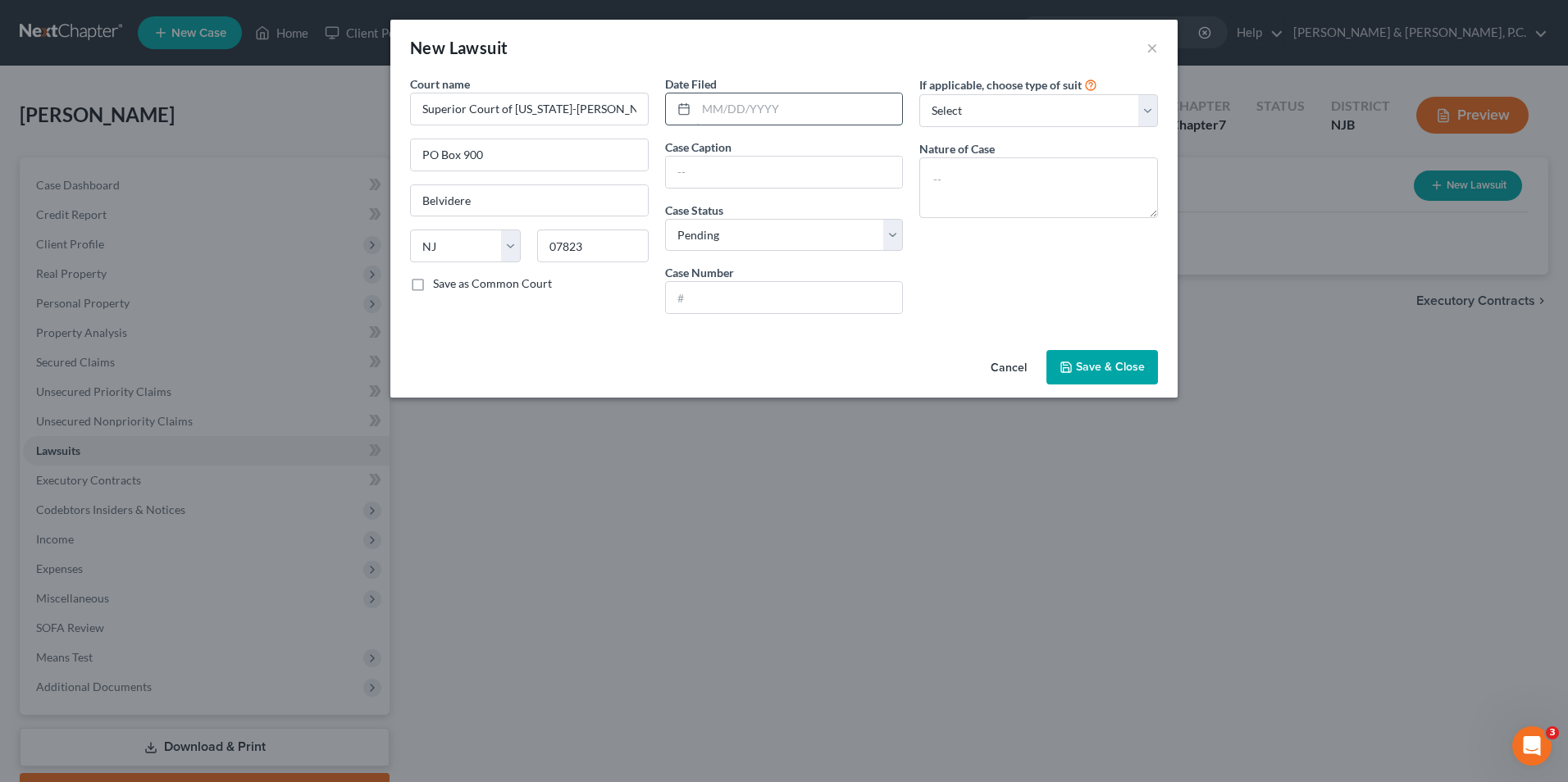
click at [719, 103] on input "text" at bounding box center [800, 109] width 207 height 31
type input "7/17/25"
click at [699, 179] on input "text" at bounding box center [785, 172] width 237 height 31
drag, startPoint x: 745, startPoint y: 182, endPoint x: 554, endPoint y: 182, distance: 191.0
click at [554, 182] on div "Court name * Superior Court of New Jersey-Warren Special Civil Part PO Box 900 …" at bounding box center [784, 201] width 765 height 251
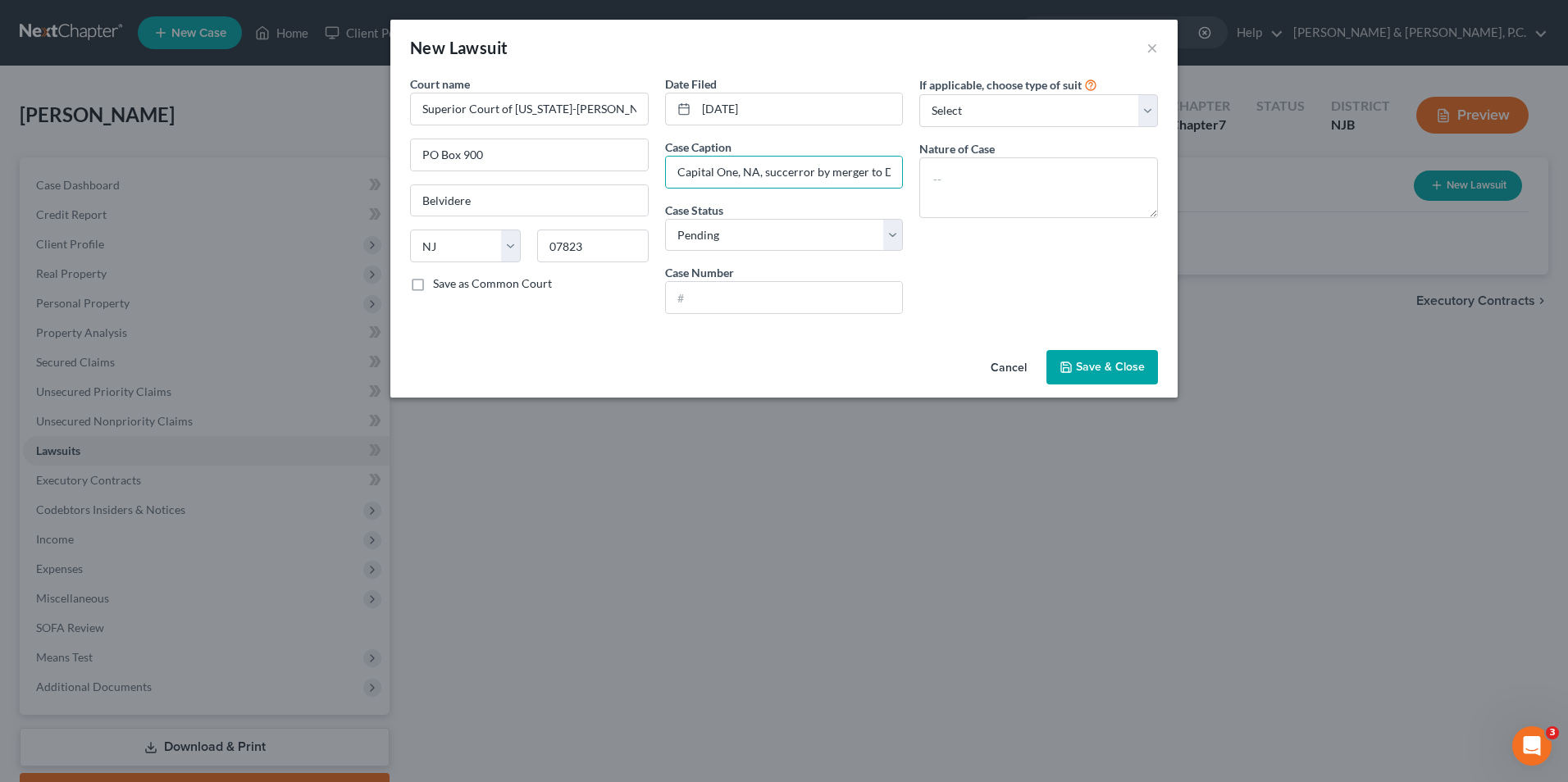
drag, startPoint x: 793, startPoint y: 170, endPoint x: 780, endPoint y: 154, distance: 20.6
click at [780, 154] on div "Case Caption Capital One, NA, succerror by merger to Discover Bank v. Daphne Ce…" at bounding box center [784, 163] width 238 height 50
click at [811, 172] on input "Capital One, NA, succerror by merger to Discover Bank v. Daphne Centeno" at bounding box center [785, 172] width 237 height 31
type input "Capital One, NA, successor by merger to Discover Bank v. Daphne Centeno"
click at [856, 236] on select "Select Pending On Appeal Concluded" at bounding box center [784, 236] width 238 height 33
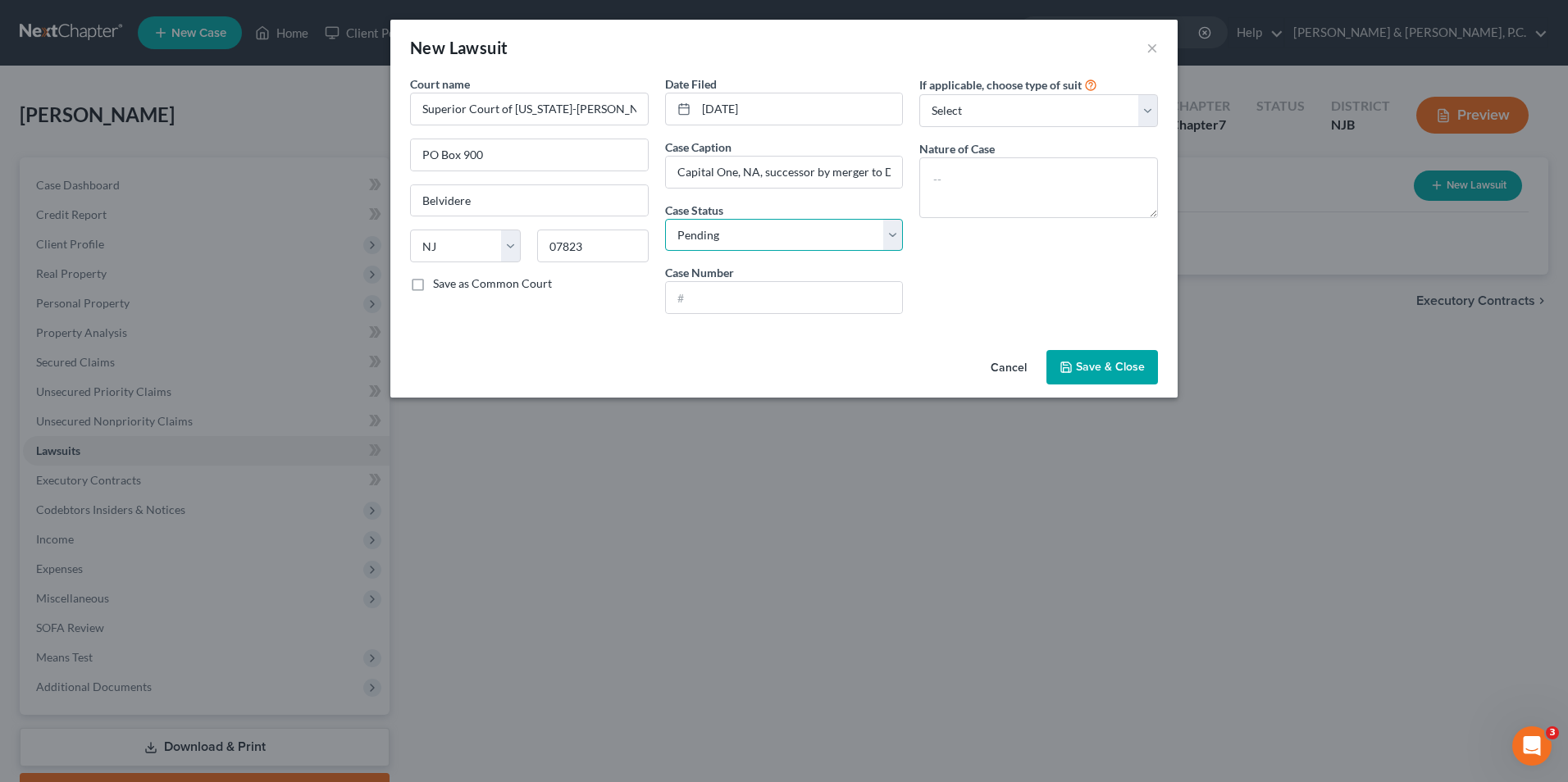
click at [665, 219] on select "Select Pending On Appeal Concluded" at bounding box center [784, 236] width 238 height 33
click at [839, 297] on input "text" at bounding box center [785, 298] width 237 height 31
type input "WRN-DC-2725-25"
click at [1028, 103] on select "Select Repossession Garnishment Foreclosure Attached, Seized, Or Levied Other" at bounding box center [1038, 111] width 238 height 33
select select "3"
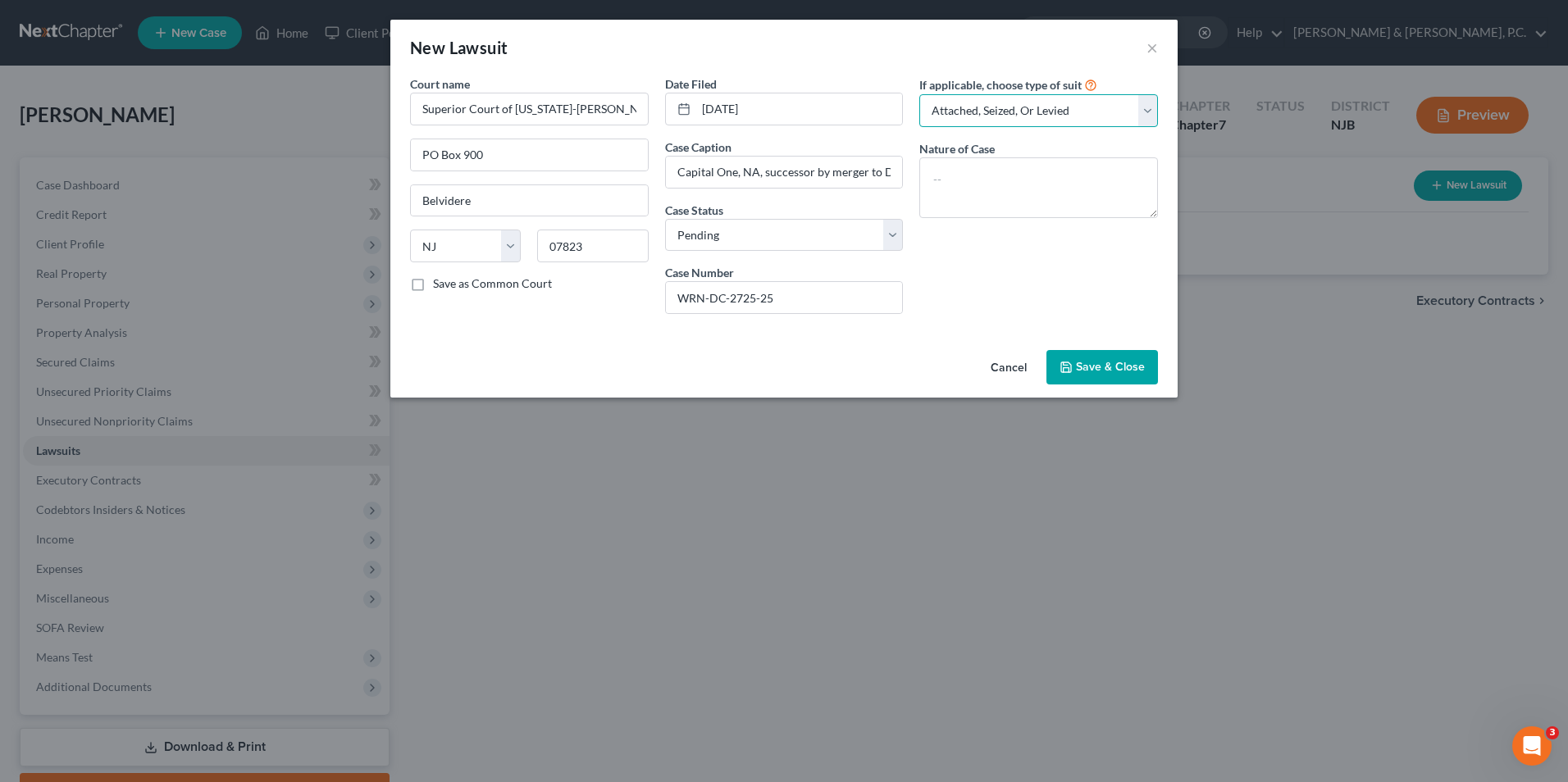
click at [919, 94] on select "Select Repossession Garnishment Foreclosure Attached, Seized, Or Levied Other" at bounding box center [1038, 111] width 238 height 33
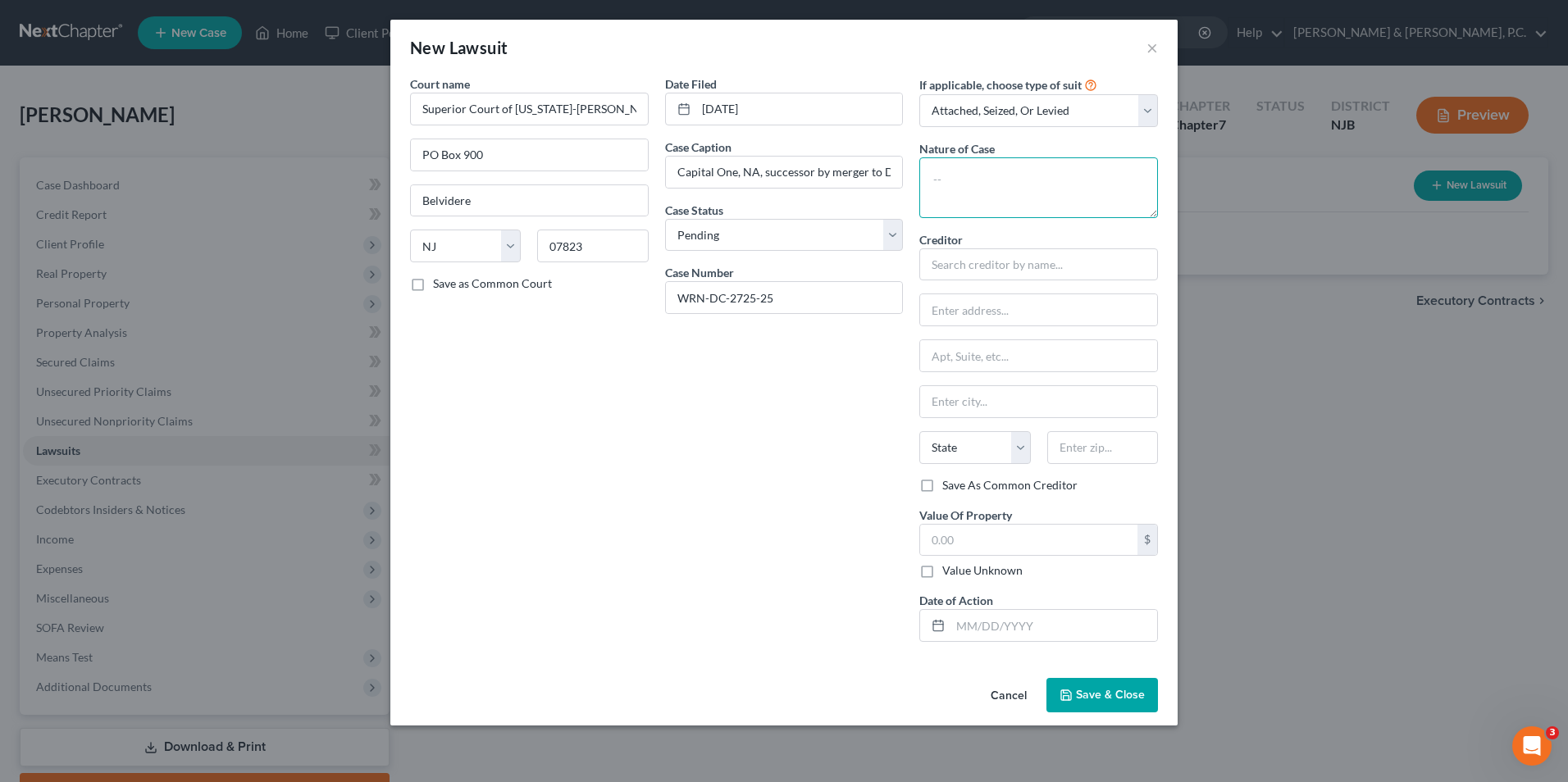
click at [1023, 202] on textarea at bounding box center [1038, 188] width 238 height 61
type textarea "suit on contract"
click at [988, 259] on input "text" at bounding box center [1038, 265] width 238 height 33
drag, startPoint x: 675, startPoint y: 172, endPoint x: 797, endPoint y: 175, distance: 122.0
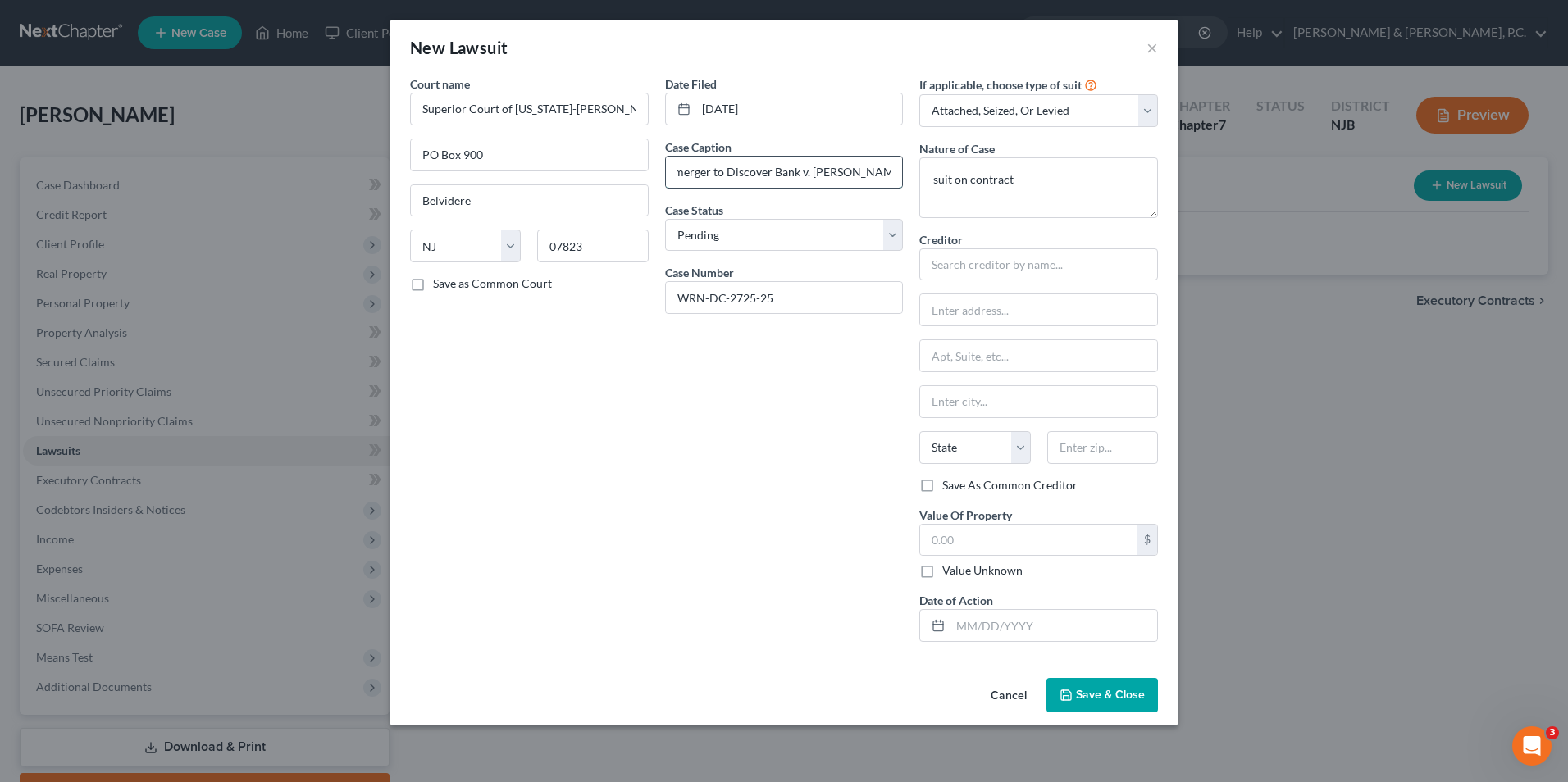
click at [797, 175] on input "Capital One, NA, successor by merger to Discover Bank v. Daphne Centeno" at bounding box center [785, 172] width 237 height 31
click at [984, 264] on input "text" at bounding box center [1038, 265] width 238 height 33
paste input "Capital One, NA, successor by merger to Discover Bank"
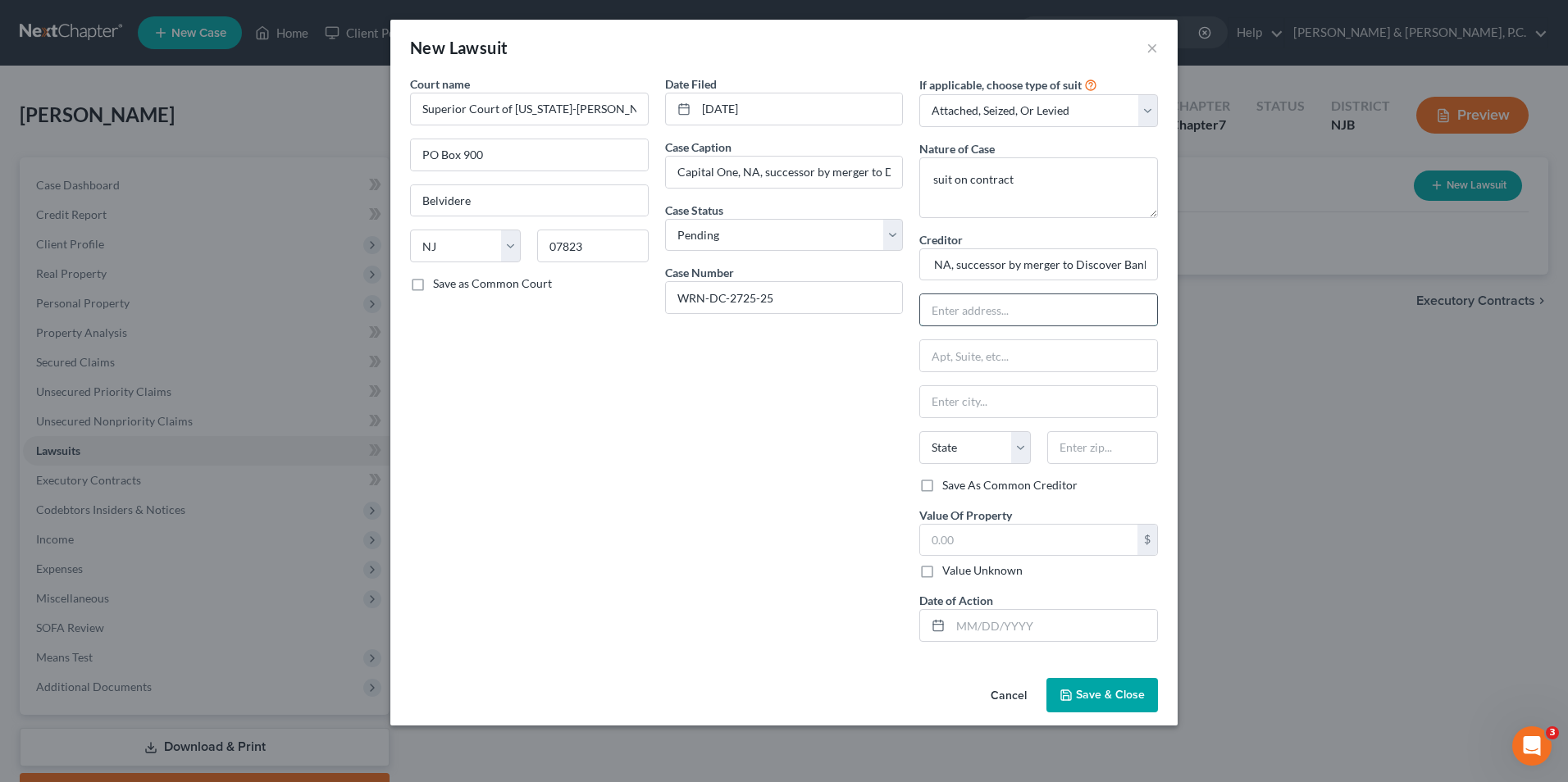
click at [982, 311] on input "text" at bounding box center [1039, 310] width 237 height 31
type input "Capital One, NA, successor by merger to Discover Bank"
type input "c/[PERSON_NAME], [PERSON_NAME] & [PERSON_NAME] Co., LPA"
click at [1066, 360] on input "text" at bounding box center [1039, 356] width 237 height 31
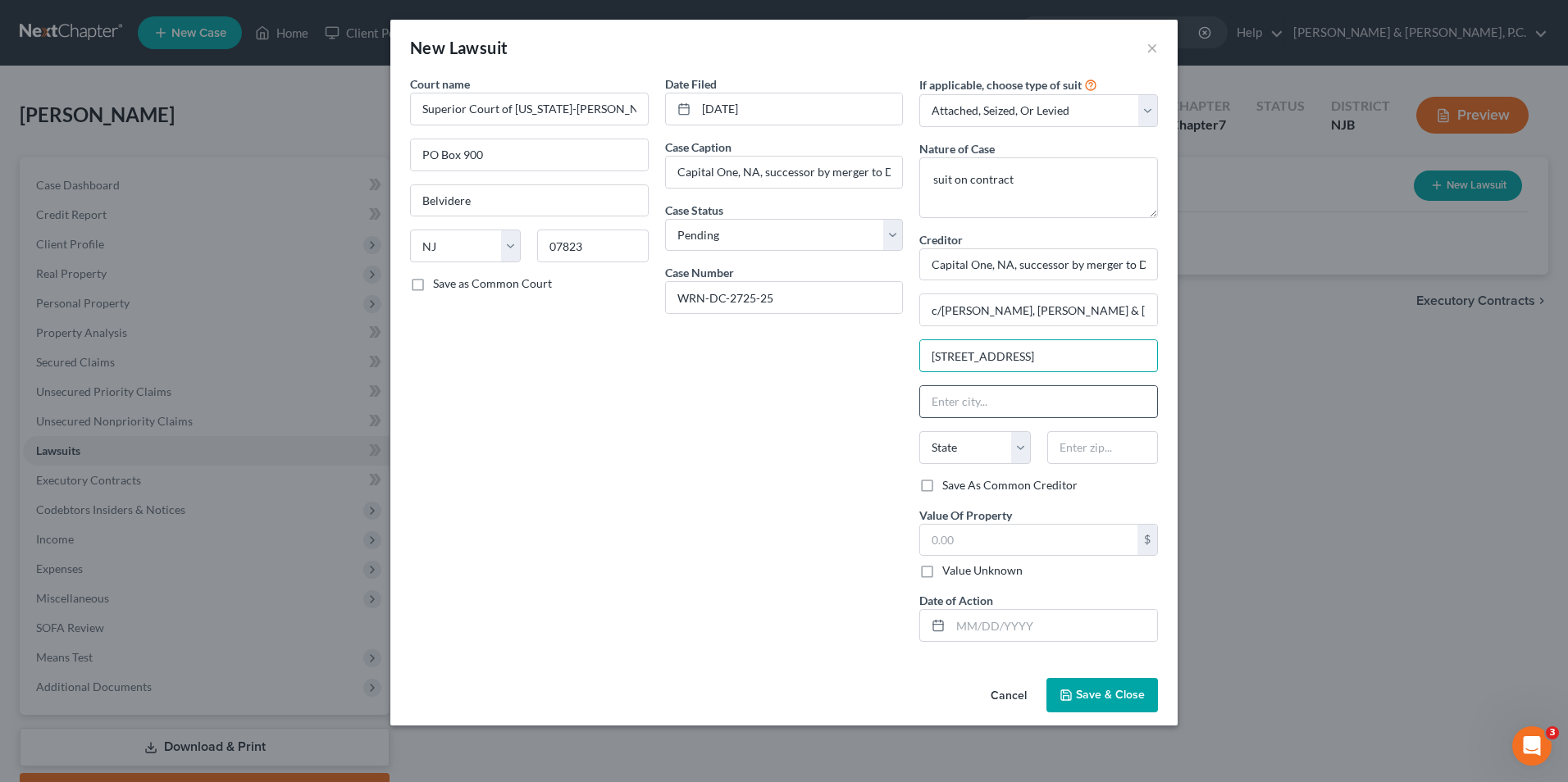
type input "[STREET_ADDRESS]"
click at [1064, 391] on input "text" at bounding box center [1039, 401] width 237 height 31
type input "[GEOGRAPHIC_DATA]"
type input "19122"
select select "39"
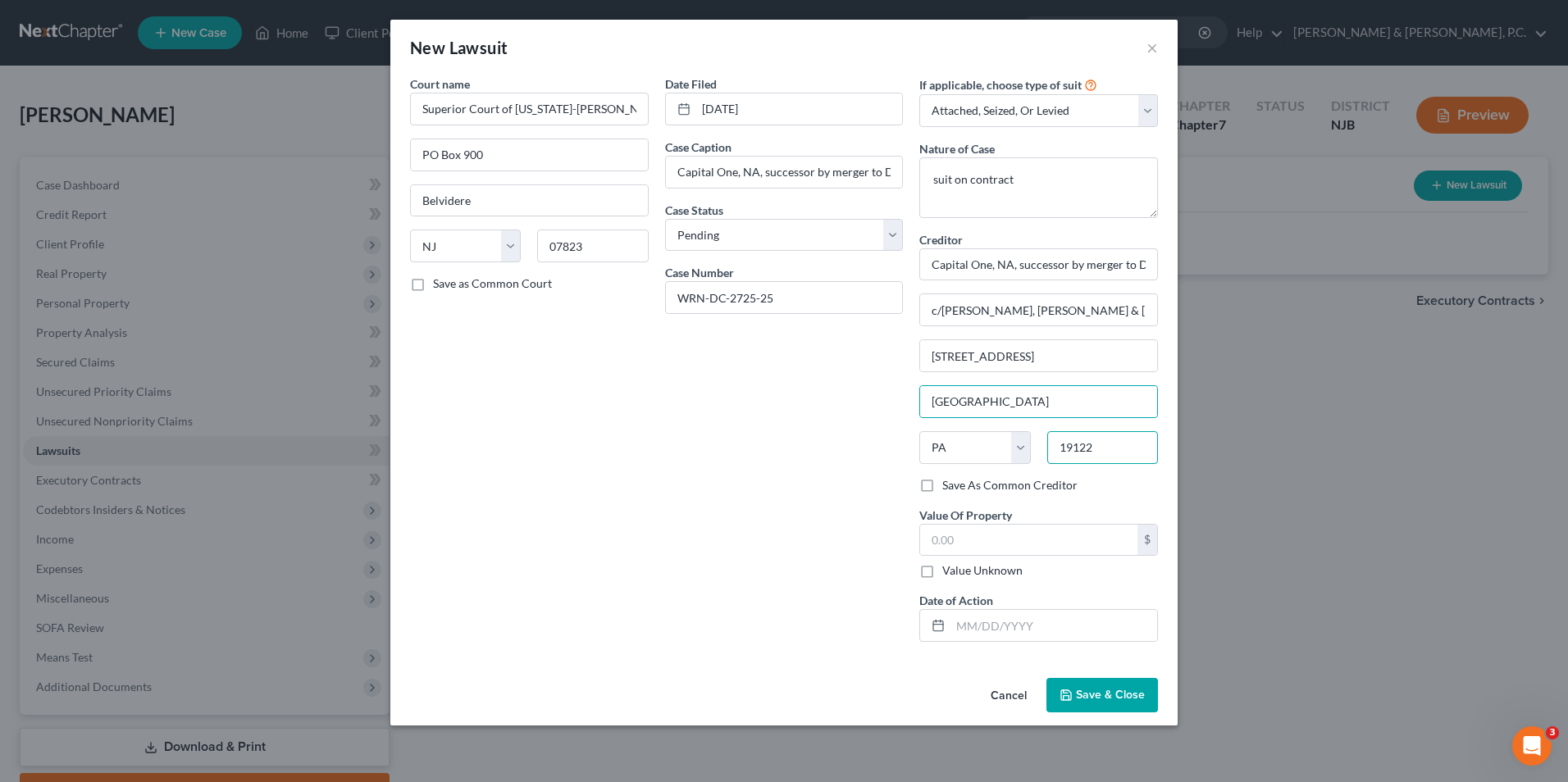
click at [1123, 454] on input "19122" at bounding box center [1103, 448] width 111 height 33
type input "19106"
click at [989, 549] on input "text" at bounding box center [1028, 540] width 217 height 31
type input "7,157.18"
click at [997, 634] on input "text" at bounding box center [1054, 626] width 207 height 31
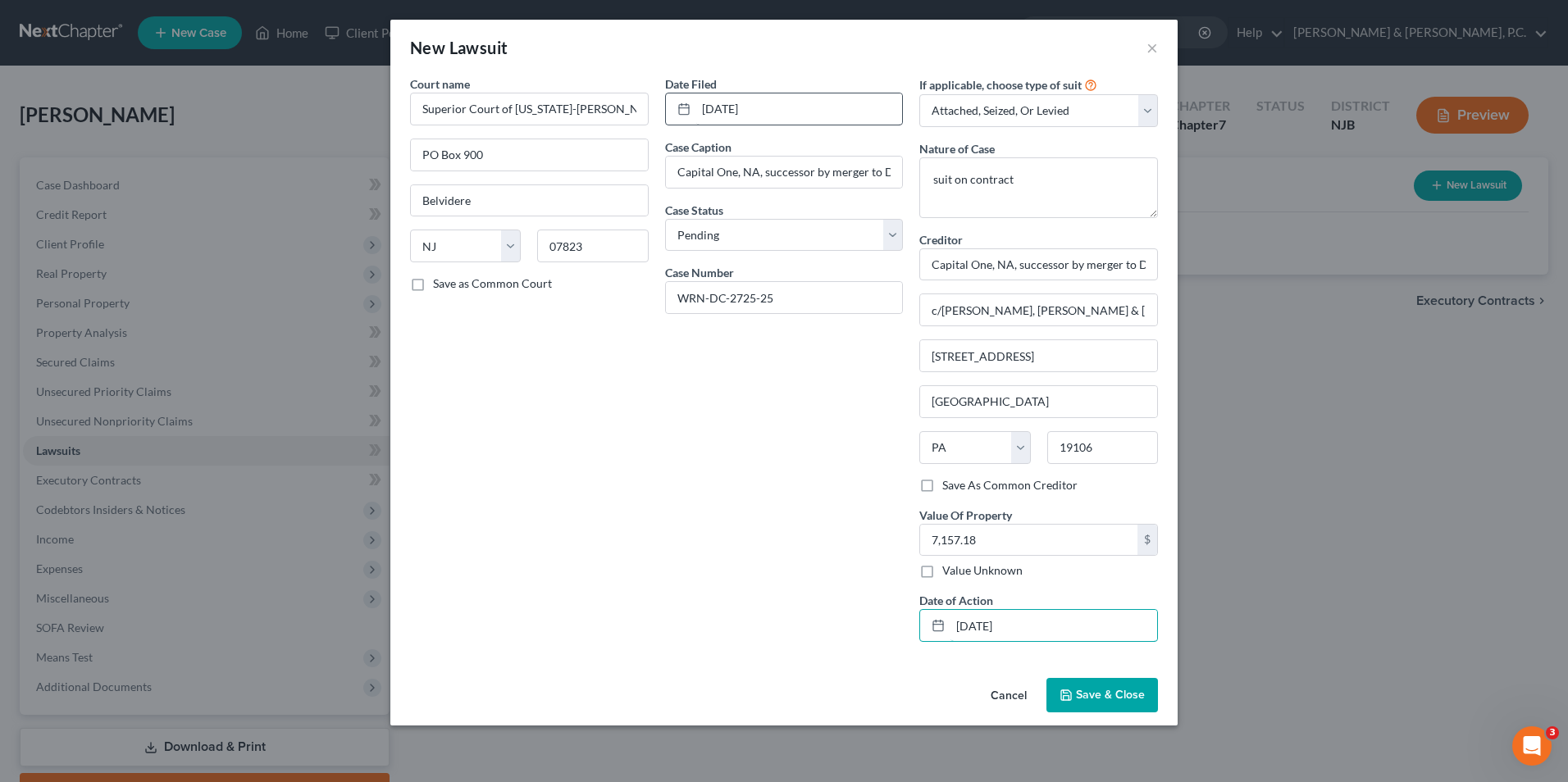
type input "07/17/2025"
click at [698, 108] on input "7/17/25" at bounding box center [800, 109] width 207 height 31
click at [736, 105] on input "07/17/25" at bounding box center [800, 109] width 207 height 31
type input "07/17/2025"
type input "7,242.18"
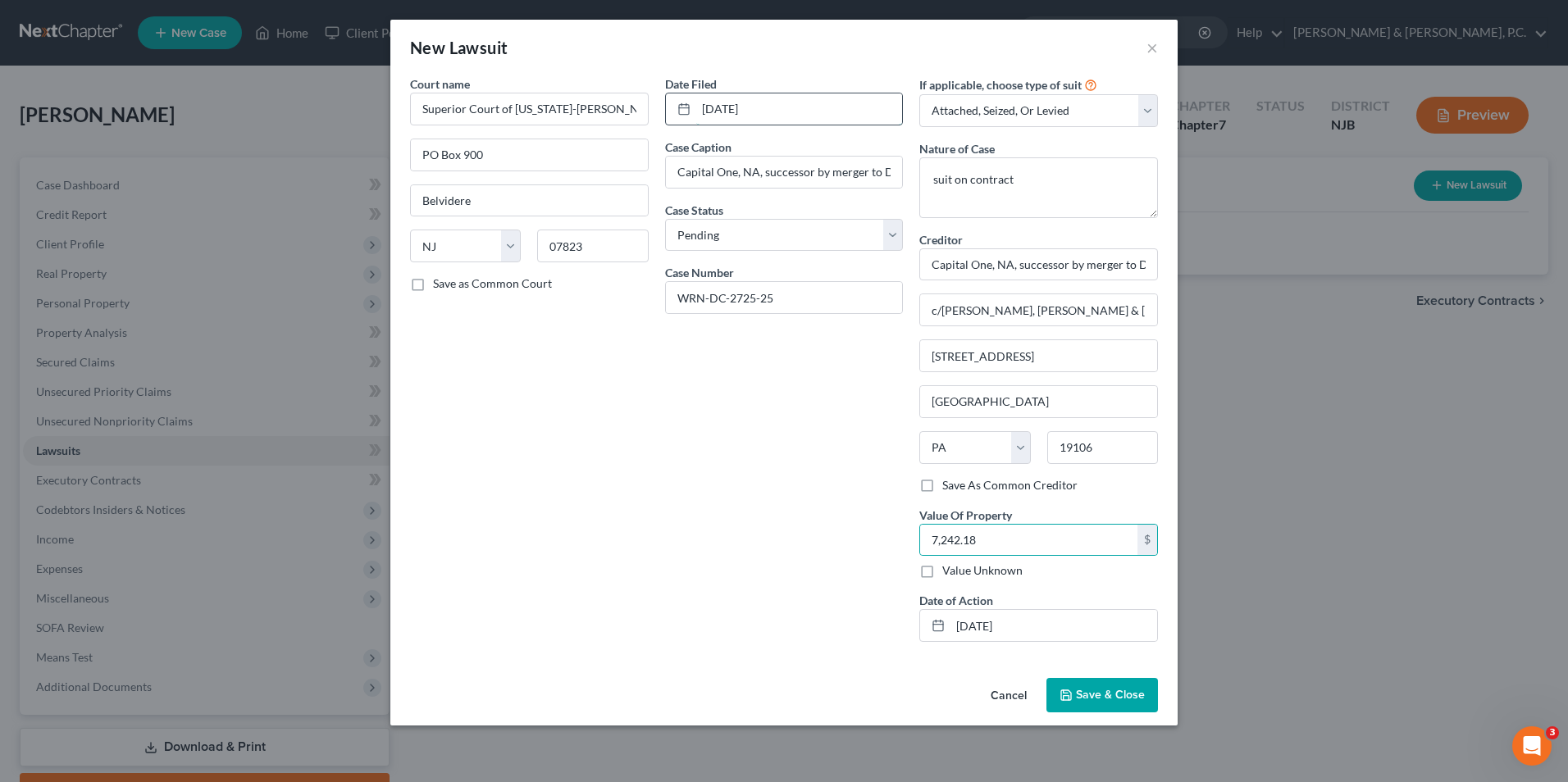
click at [775, 103] on input "07/17/2025" at bounding box center [800, 109] width 207 height 31
drag, startPoint x: 775, startPoint y: 103, endPoint x: 697, endPoint y: 109, distance: 78.2
click at [697, 109] on input "07/17/2025" at bounding box center [800, 109] width 207 height 31
type input "06/23/2025"
click at [1131, 699] on span "Save & Close" at bounding box center [1111, 695] width 69 height 14
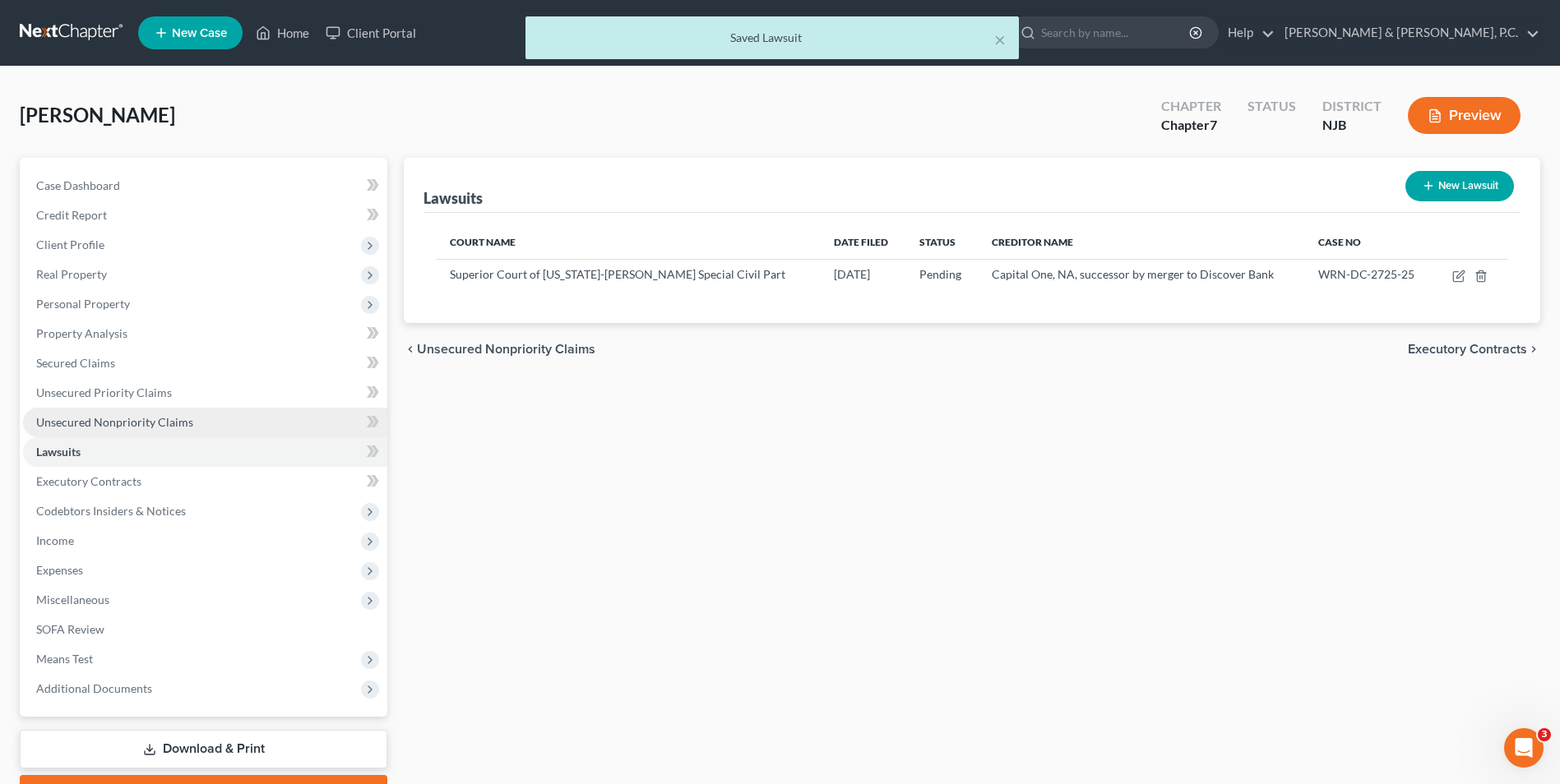
click at [116, 421] on span "Unsecured Nonpriority Claims" at bounding box center [114, 422] width 157 height 14
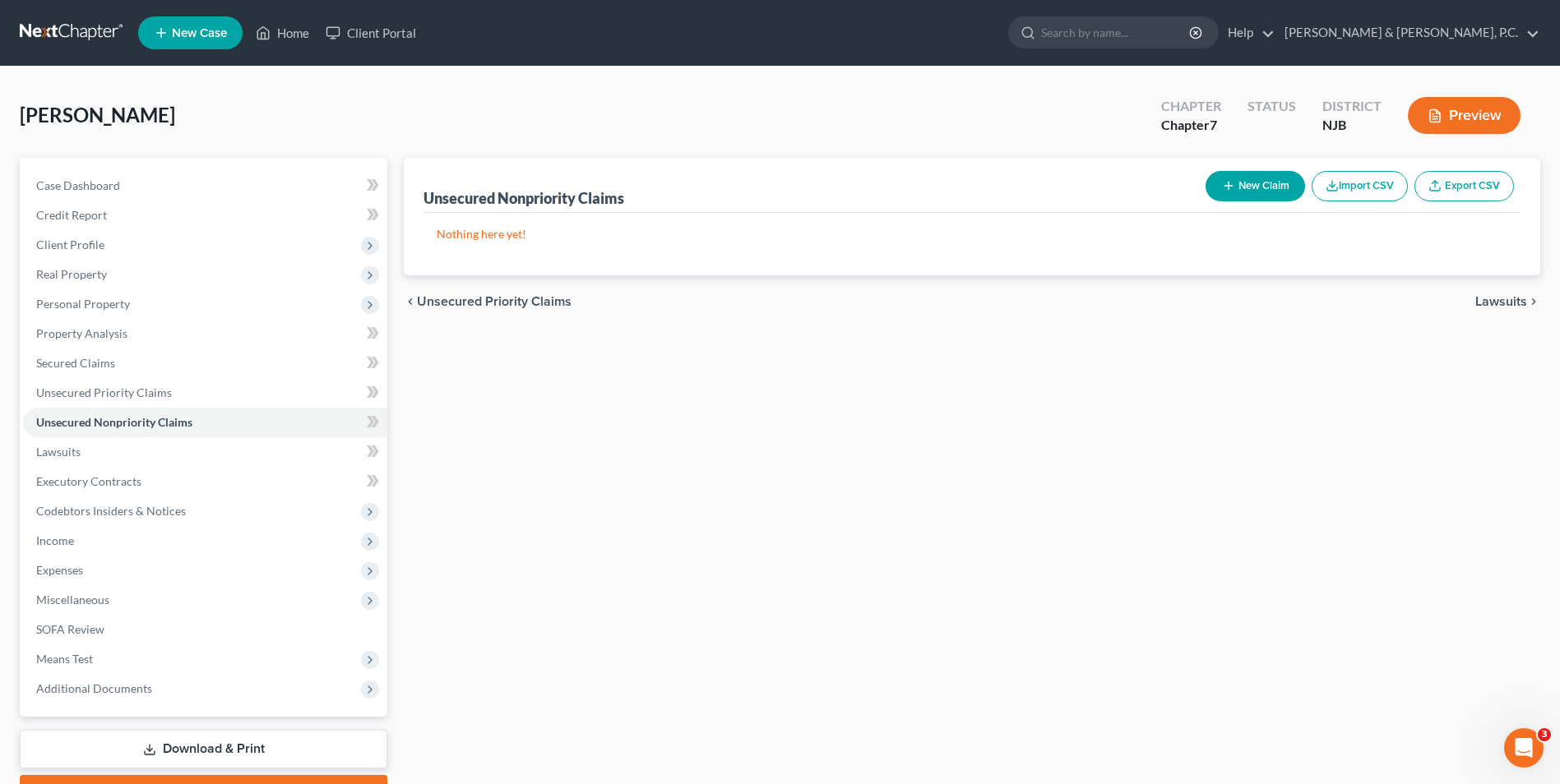
click at [1239, 180] on button "New Claim" at bounding box center [1255, 186] width 100 height 31
select select "0"
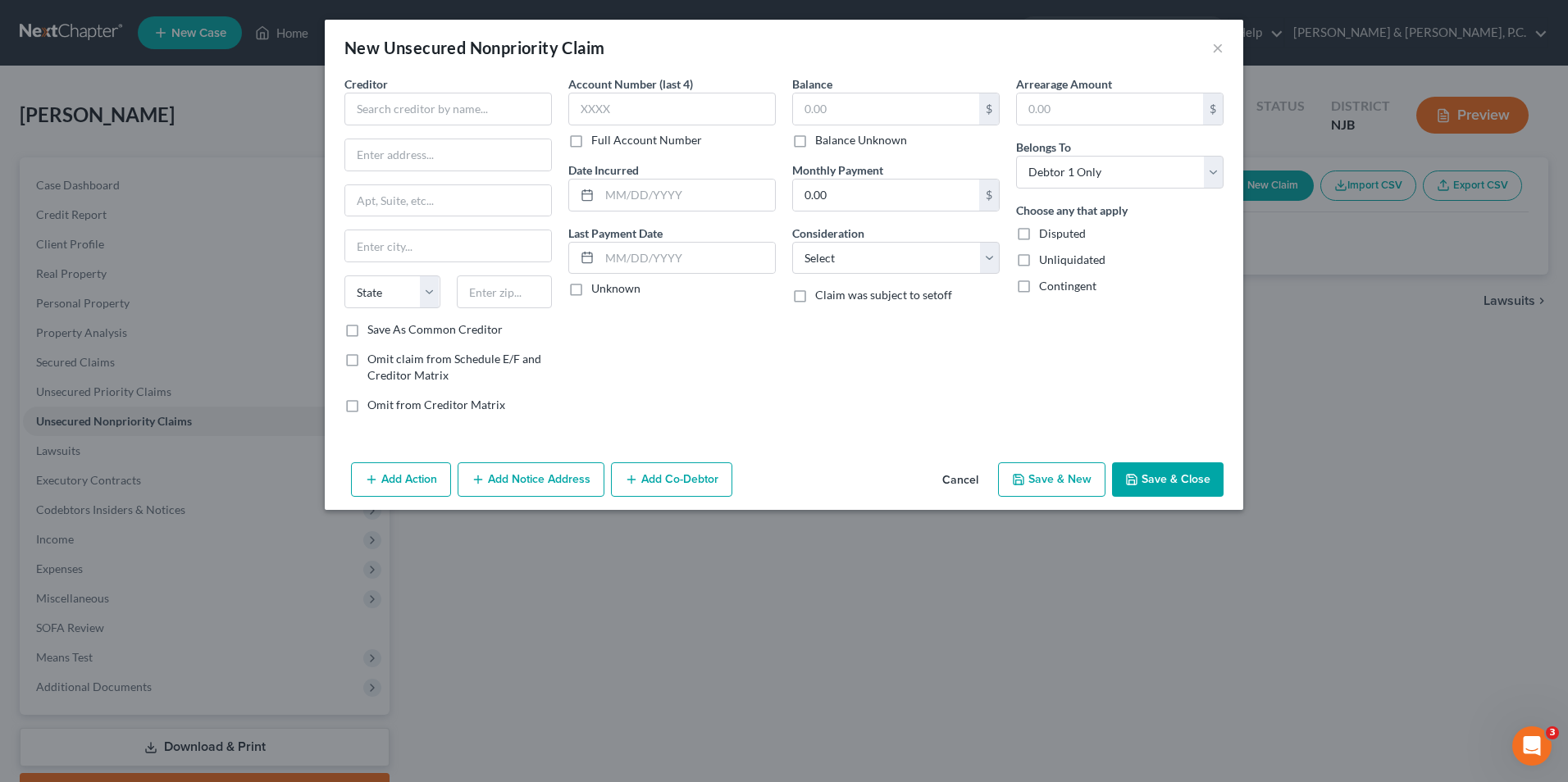
click at [74, 457] on div "New Unsecured Nonpriority Claim × Creditor * State AL AK AR AZ CA CO CT DE DC F…" at bounding box center [784, 391] width 1568 height 782
click at [963, 478] on button "Cancel" at bounding box center [959, 481] width 62 height 33
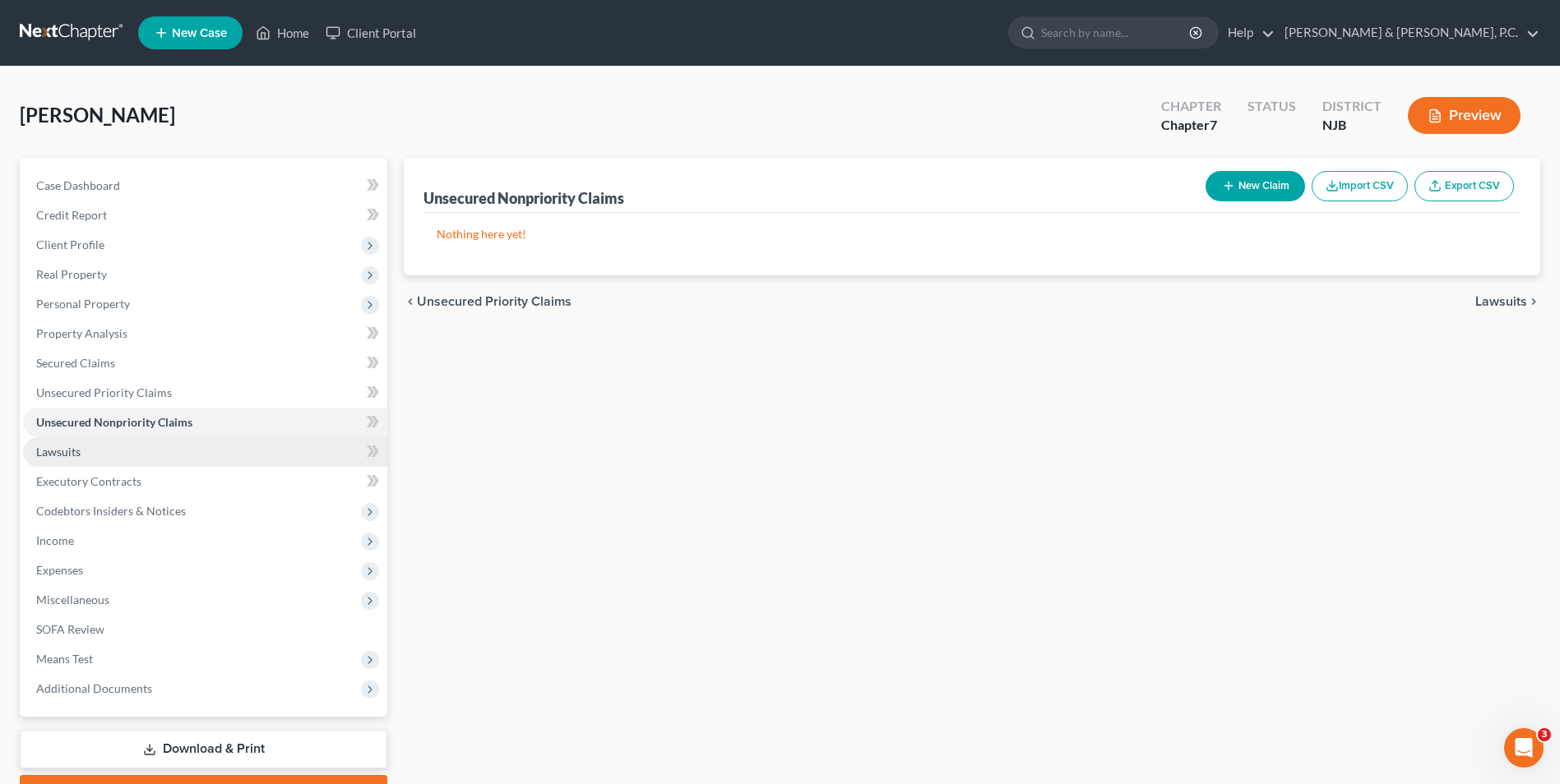
click at [137, 455] on link "Lawsuits" at bounding box center [205, 452] width 364 height 30
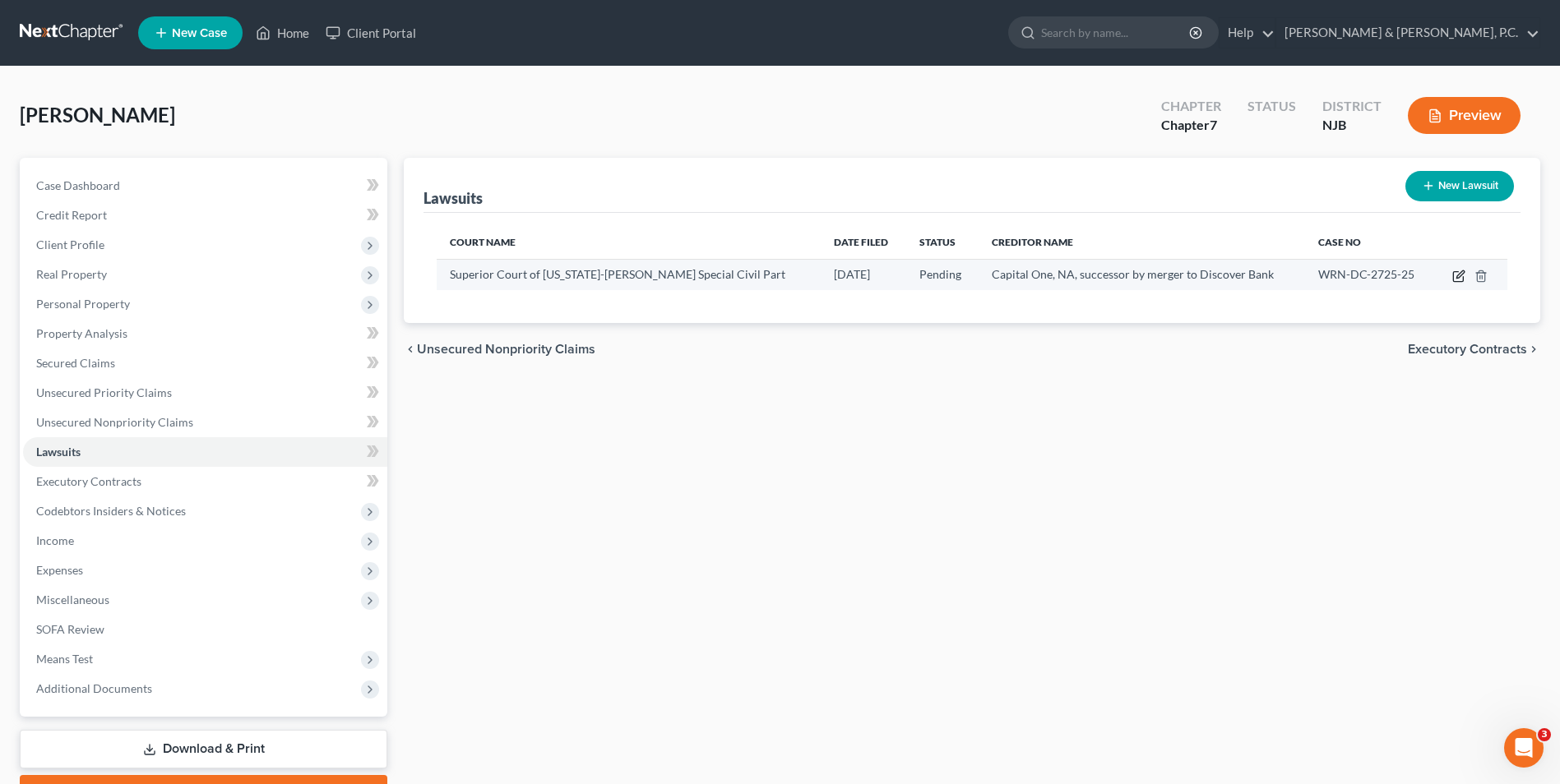
click at [1454, 278] on icon "button" at bounding box center [1458, 276] width 10 height 10
select select "33"
select select "0"
select select "3"
select select "39"
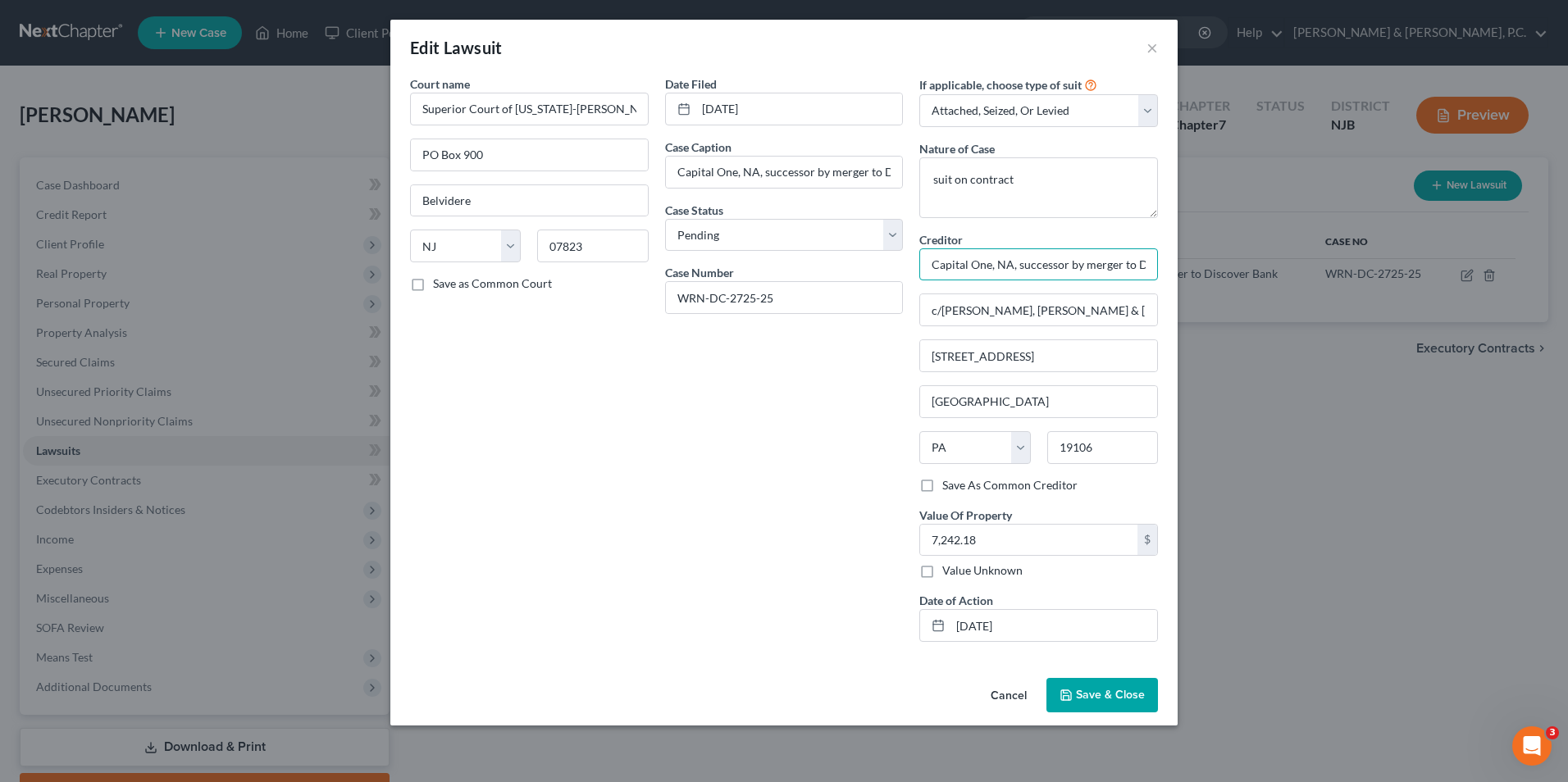
scroll to position [0, 61]
drag, startPoint x: 931, startPoint y: 265, endPoint x: 1176, endPoint y: 265, distance: 245.0
click at [1176, 265] on div "Court name * Superior Court of New Jersey-Warren Special Civil Part PO Box 900 …" at bounding box center [784, 373] width 787 height 596
click at [1010, 695] on button "Cancel" at bounding box center [1008, 696] width 62 height 33
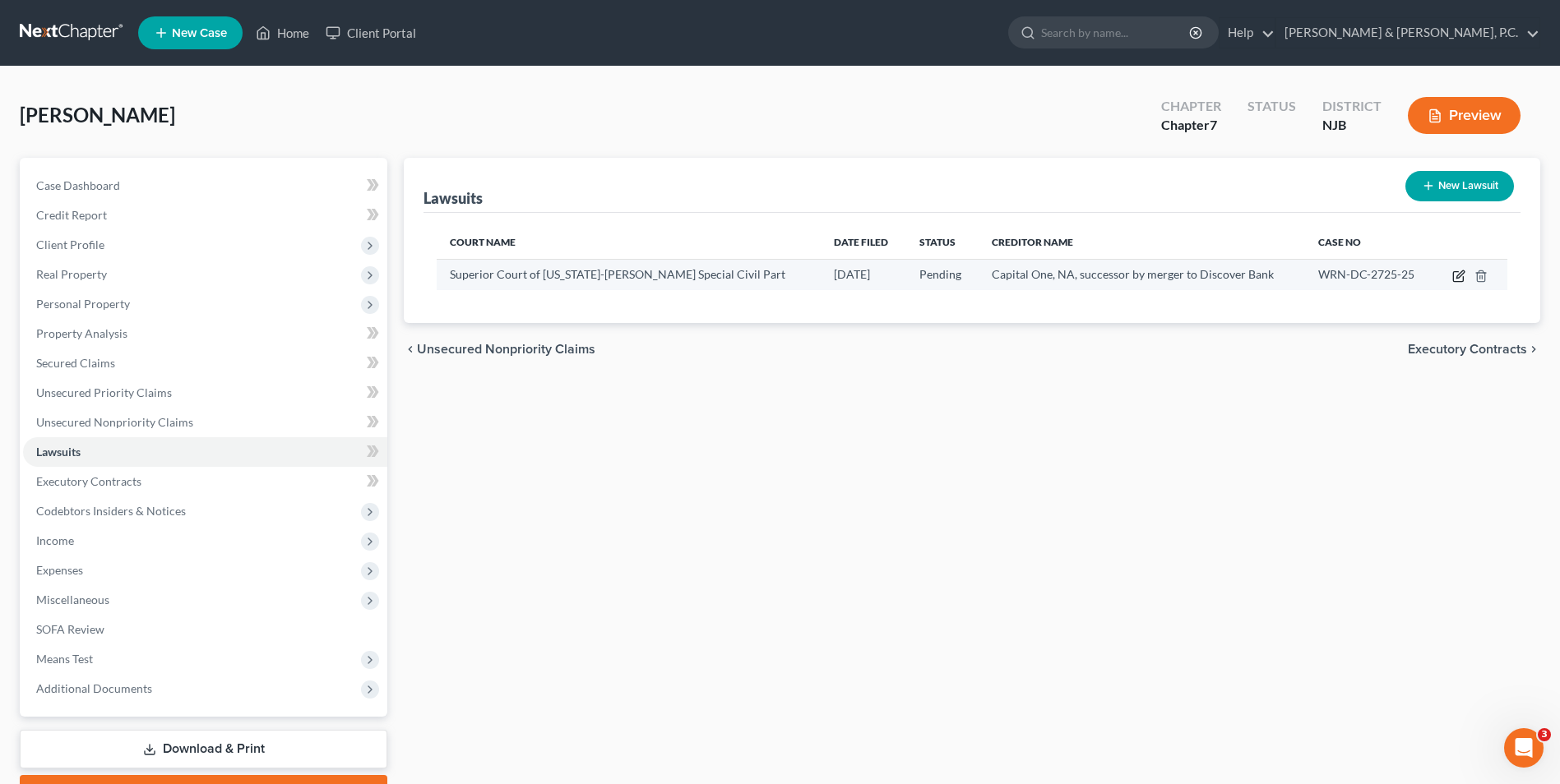
click at [1458, 276] on icon "button" at bounding box center [1460, 274] width 7 height 7
select select "33"
select select "0"
select select "3"
select select "39"
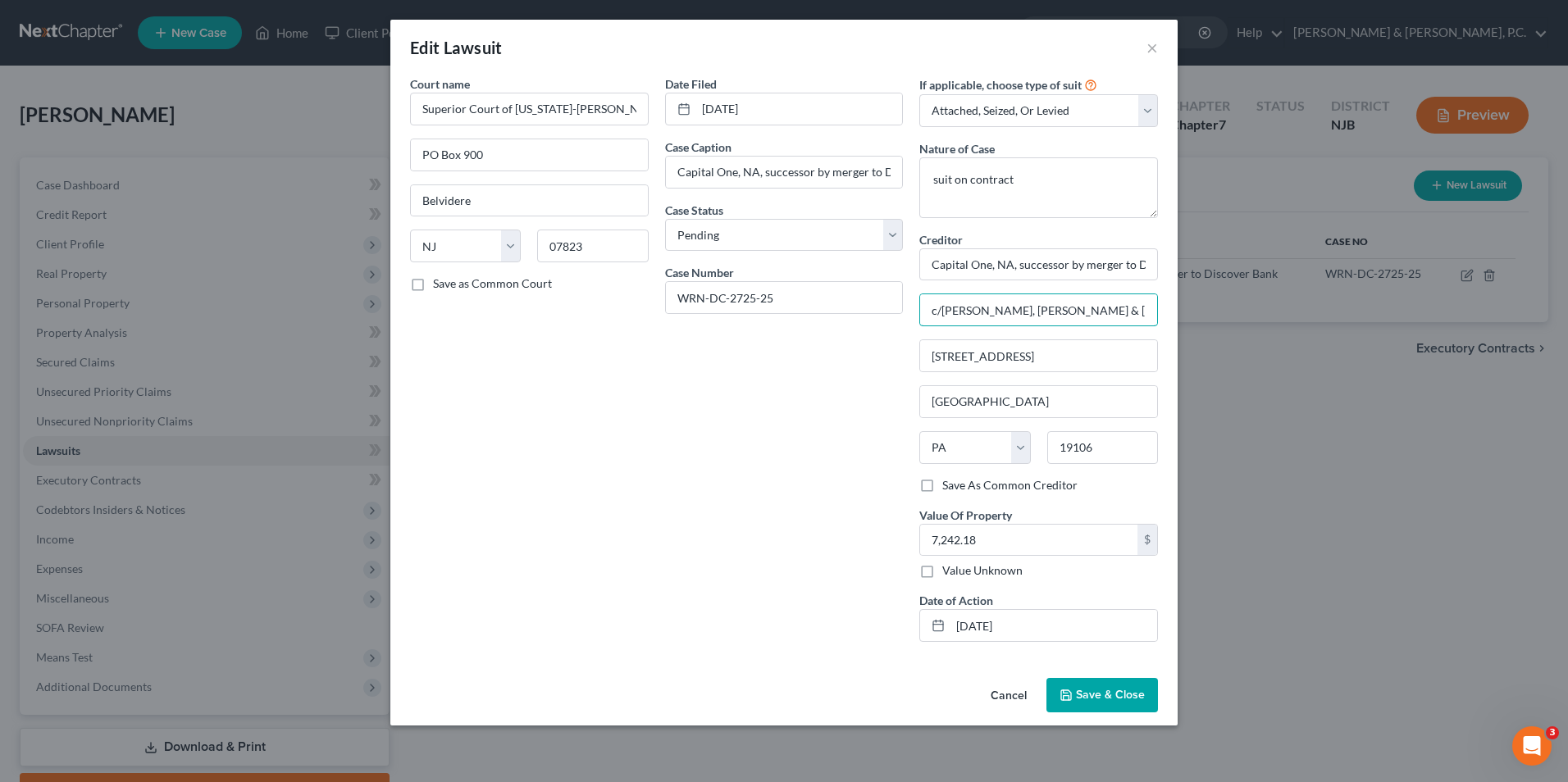
drag, startPoint x: 927, startPoint y: 314, endPoint x: 1166, endPoint y: 314, distance: 239.0
click at [1166, 314] on div "If applicable, choose type of suit Select Repossession Garnishment Foreclosure …" at bounding box center [1039, 365] width 255 height 580
click at [942, 484] on label "Save As Common Creditor" at bounding box center [1009, 485] width 135 height 17
click at [949, 484] on input "Save As Common Creditor" at bounding box center [954, 483] width 10 height 10
checkbox input "true"
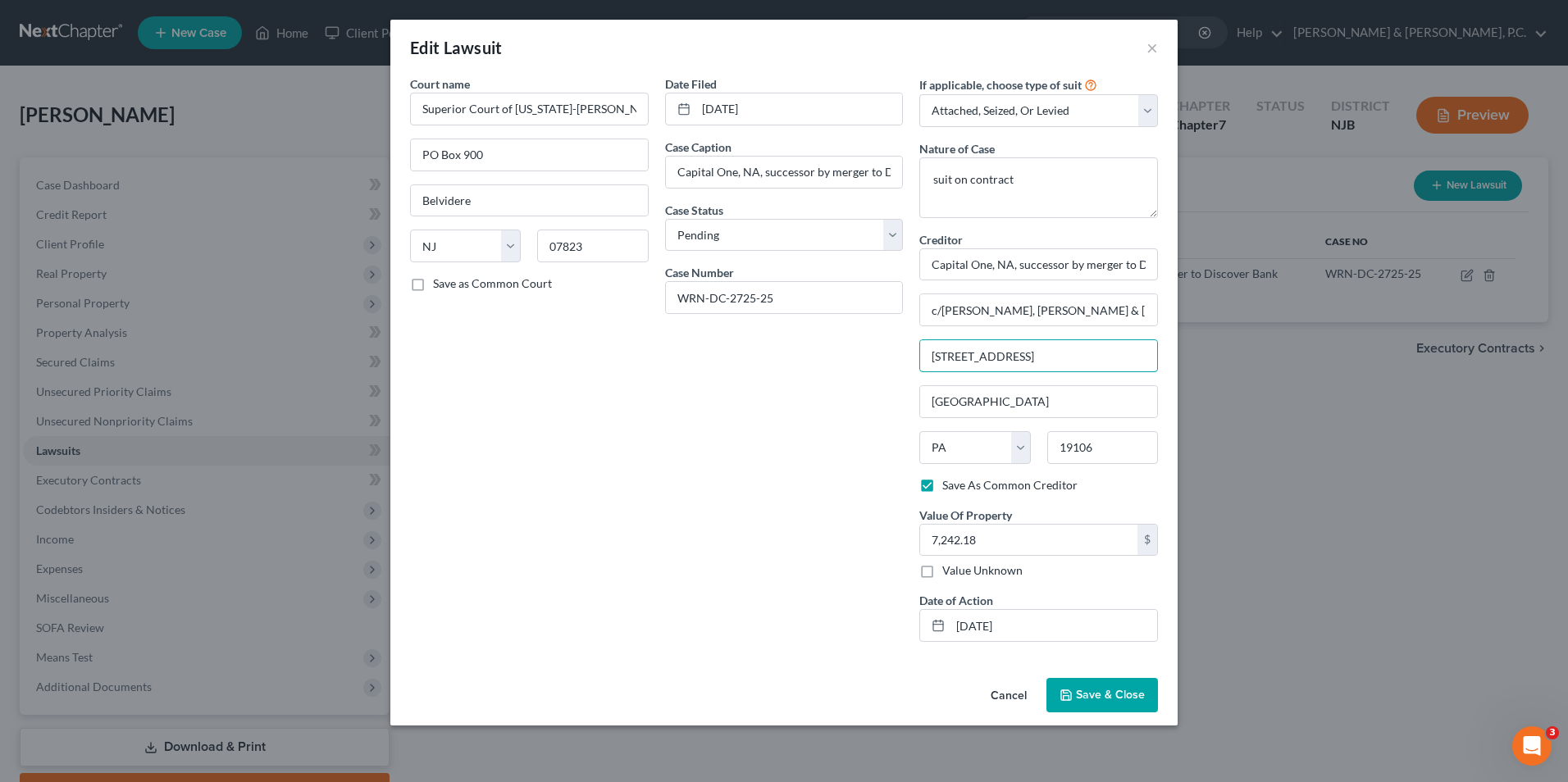
drag, startPoint x: 1109, startPoint y: 353, endPoint x: 890, endPoint y: 355, distance: 219.0
click at [890, 355] on div "Court name * Superior Court of New Jersey-Warren Special Civil Part PO Box 900 …" at bounding box center [784, 365] width 765 height 580
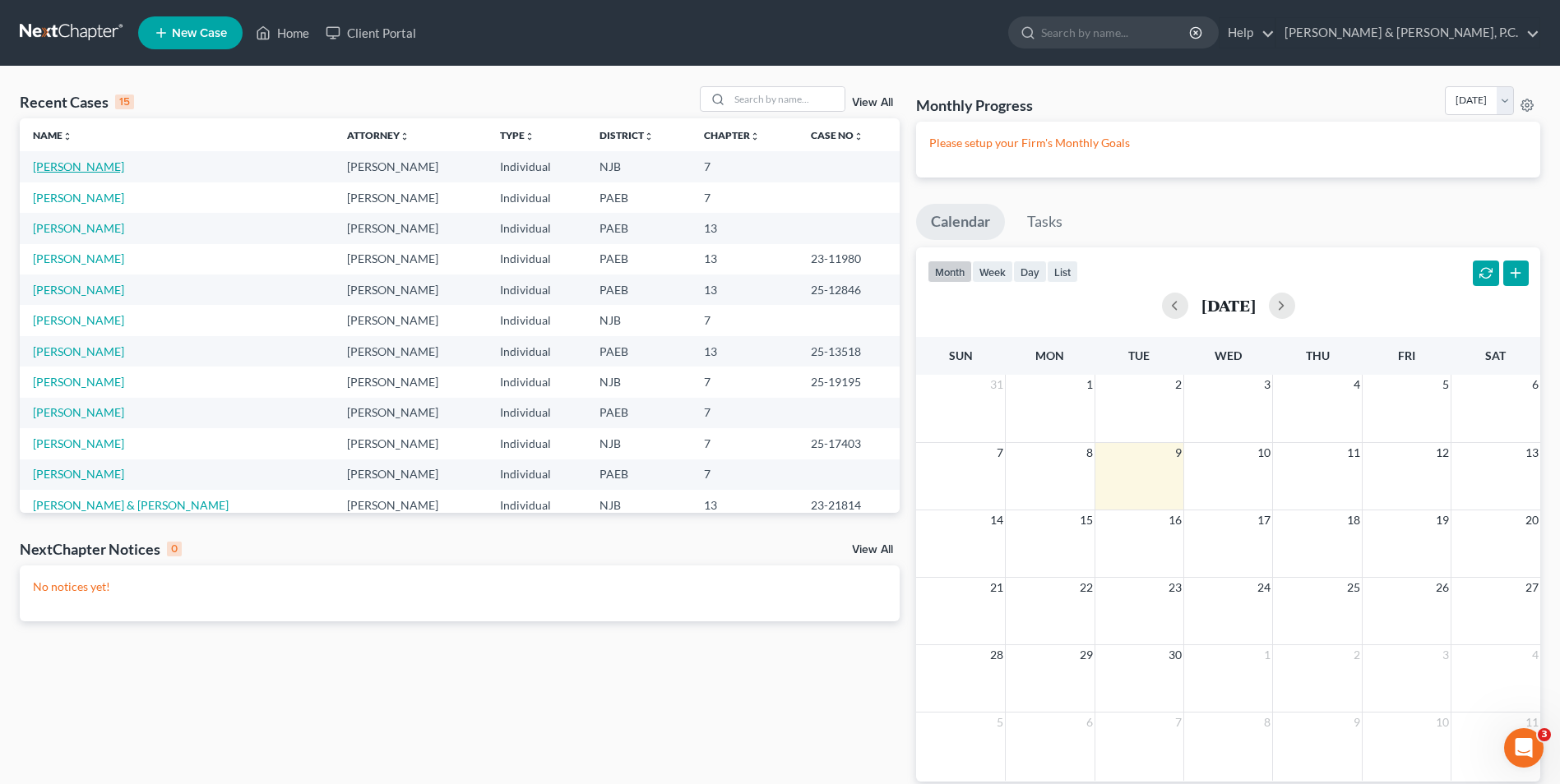
click at [102, 172] on link "[PERSON_NAME]" at bounding box center [79, 166] width 91 height 14
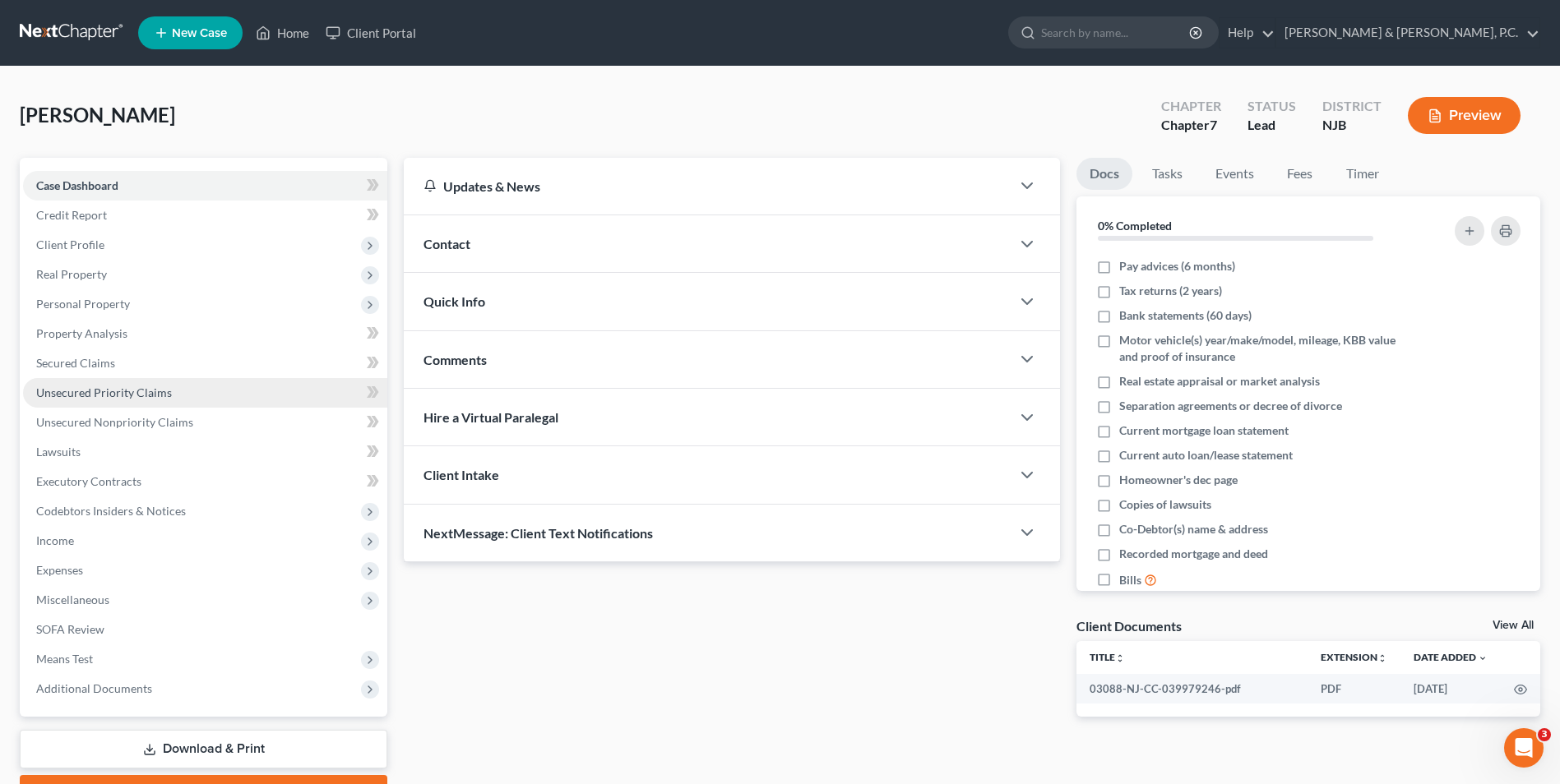
click at [99, 400] on link "Unsecured Priority Claims" at bounding box center [205, 393] width 364 height 30
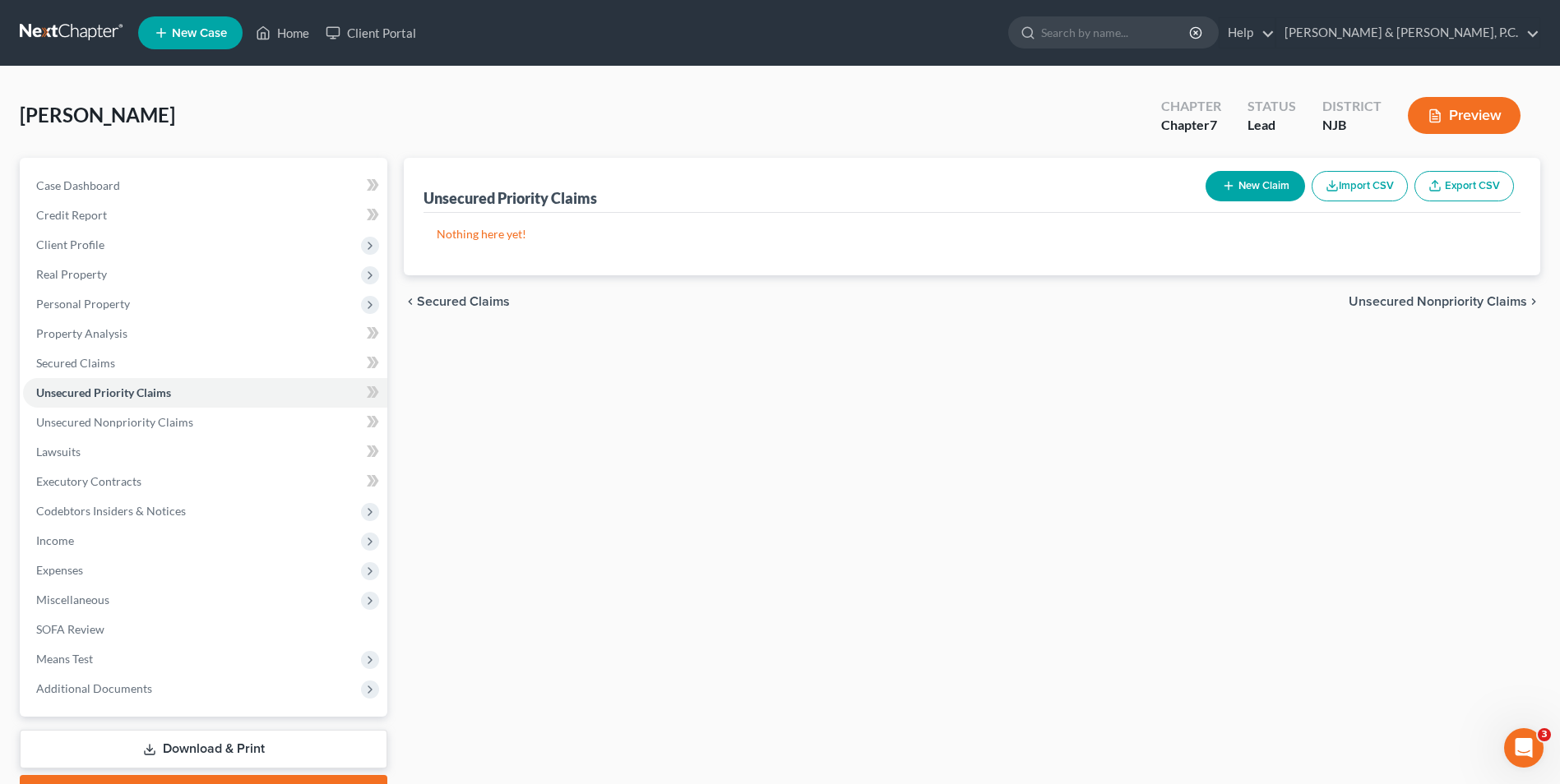
click at [1251, 192] on button "New Claim" at bounding box center [1255, 186] width 100 height 31
select select "0"
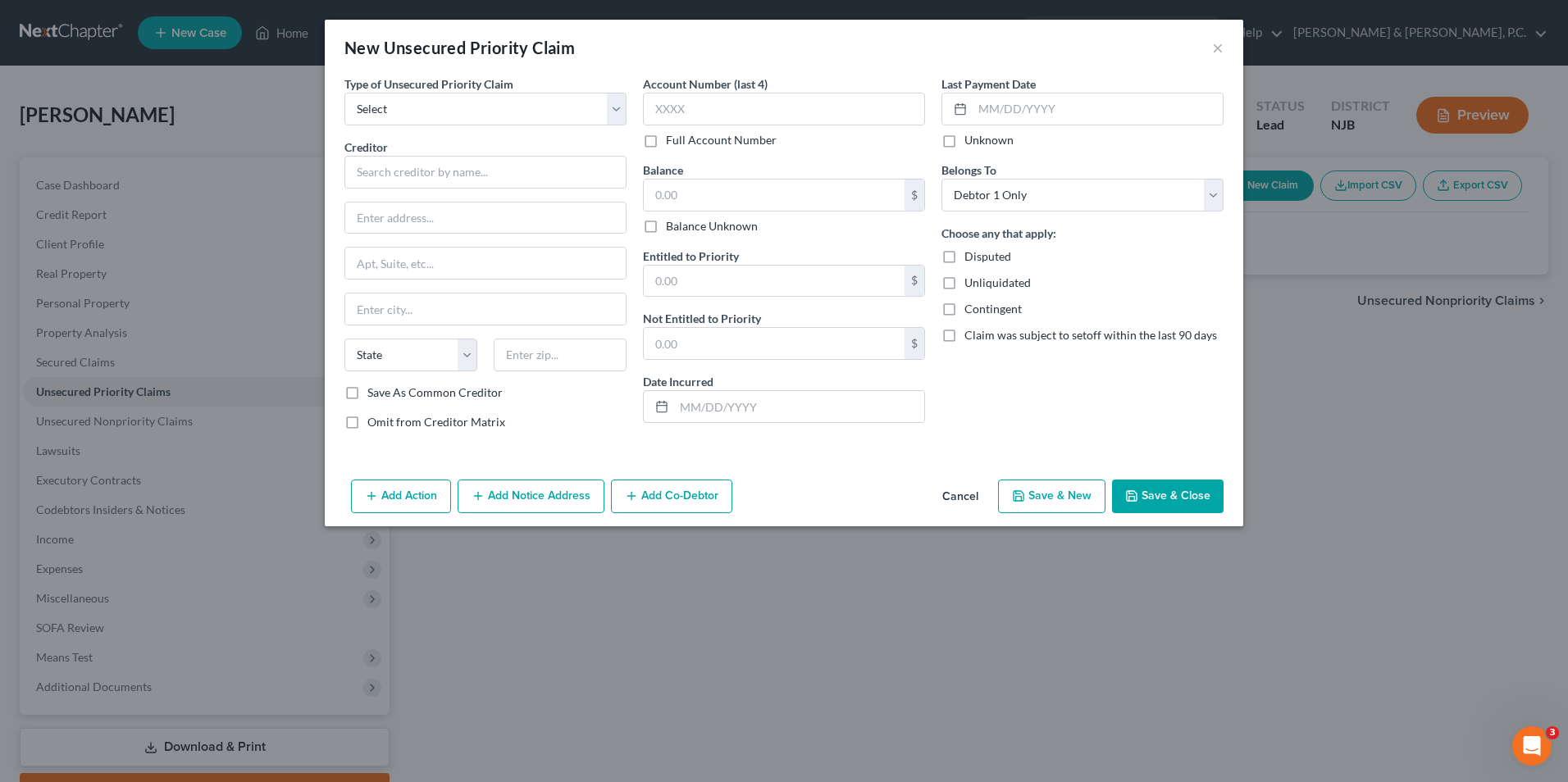
click at [957, 497] on button "Cancel" at bounding box center [959, 497] width 62 height 33
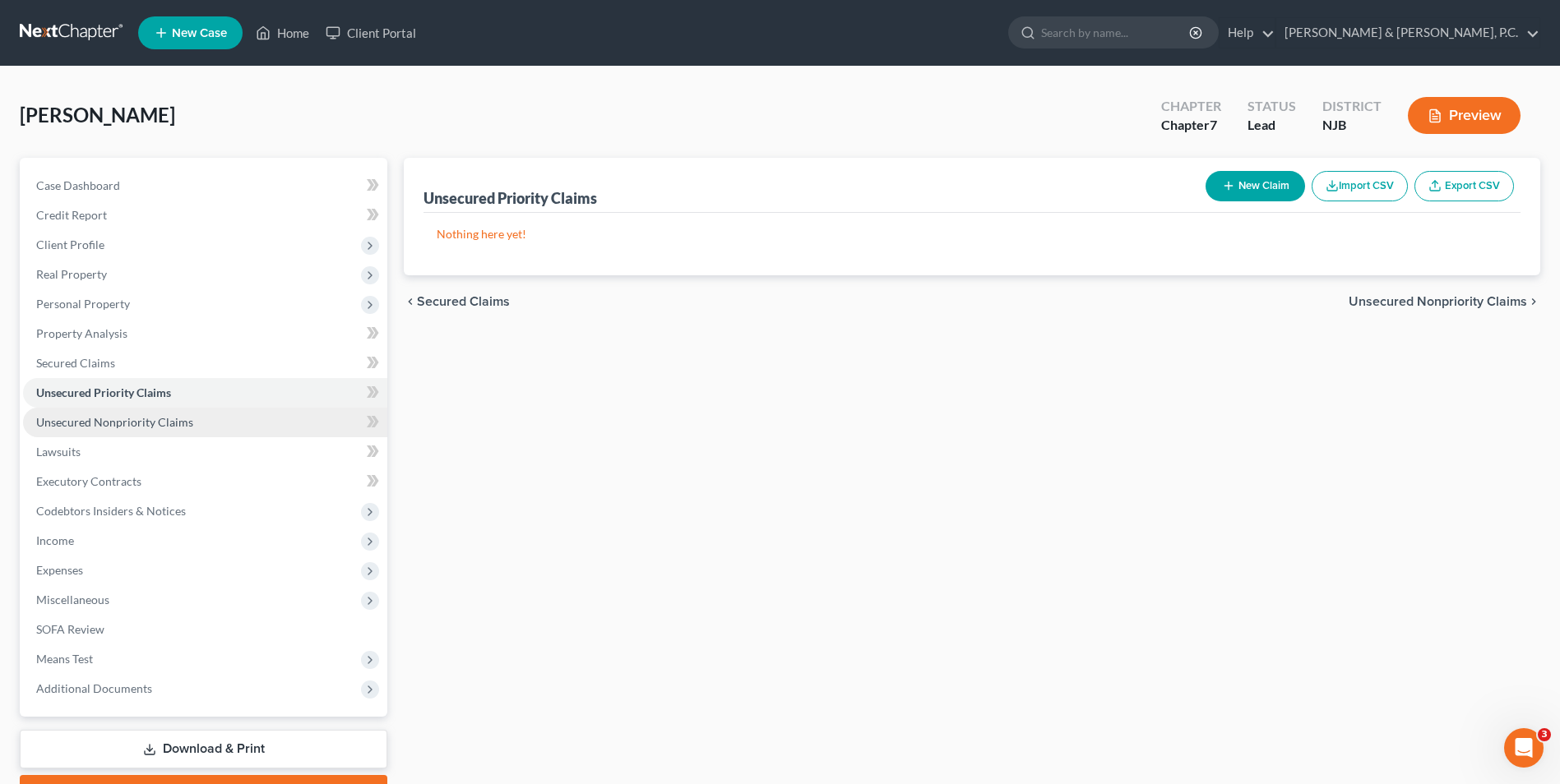
click at [168, 426] on span "Unsecured Nonpriority Claims" at bounding box center [114, 422] width 157 height 14
click at [1268, 186] on button "New Claim" at bounding box center [1255, 186] width 100 height 31
select select "0"
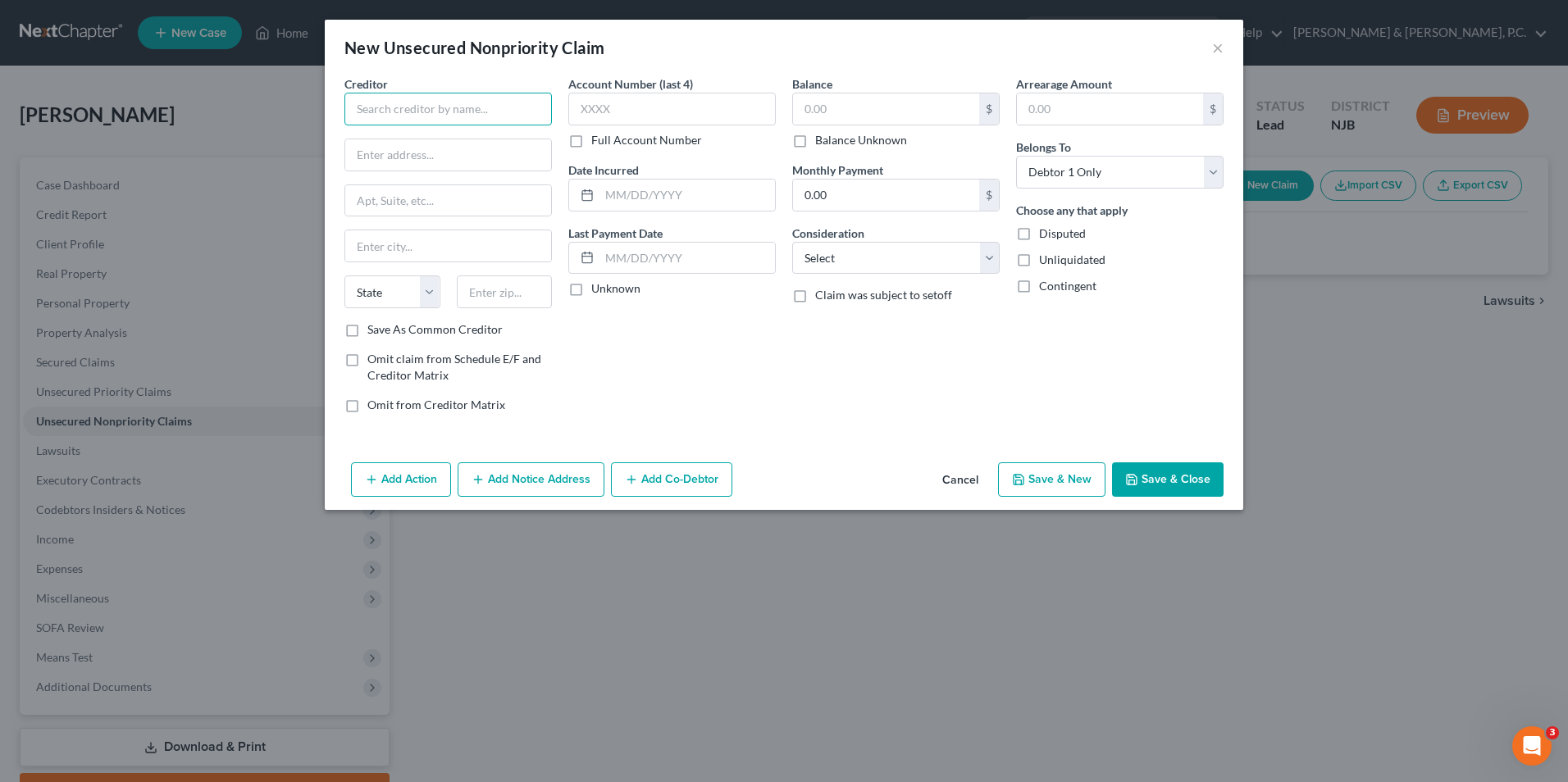
paste input "Capital One, NA, successor by merger to Discover Bank"
type input "Capital One, NA, successor by merger to Discover Bank"
click at [467, 156] on input "text" at bounding box center [449, 155] width 206 height 31
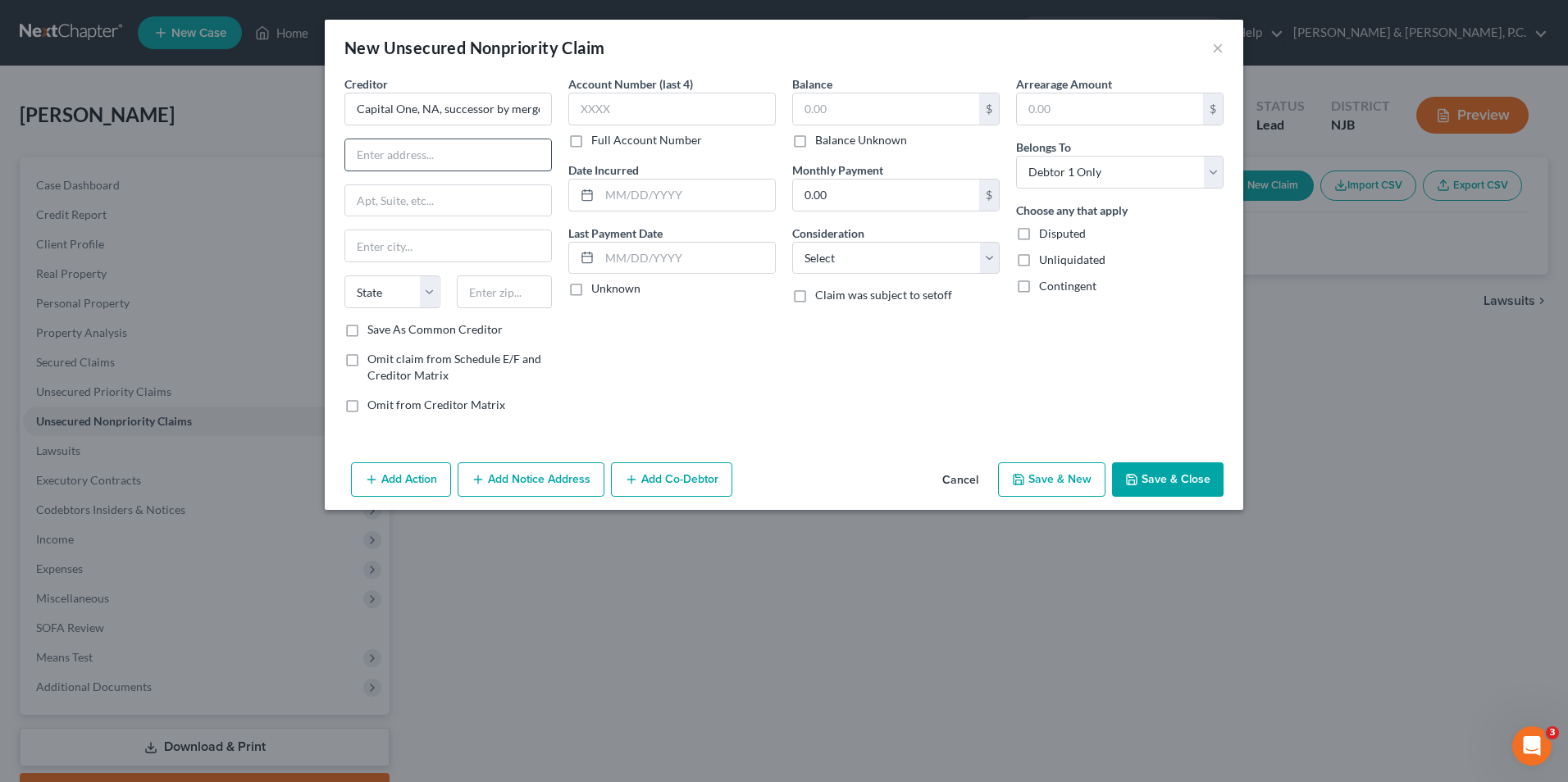
paste input "c/[PERSON_NAME], [PERSON_NAME] & [PERSON_NAME] Co., LPA"
type input "c/[PERSON_NAME], [PERSON_NAME] & [PERSON_NAME] Co., LPA"
click at [462, 196] on input "text" at bounding box center [449, 201] width 206 height 31
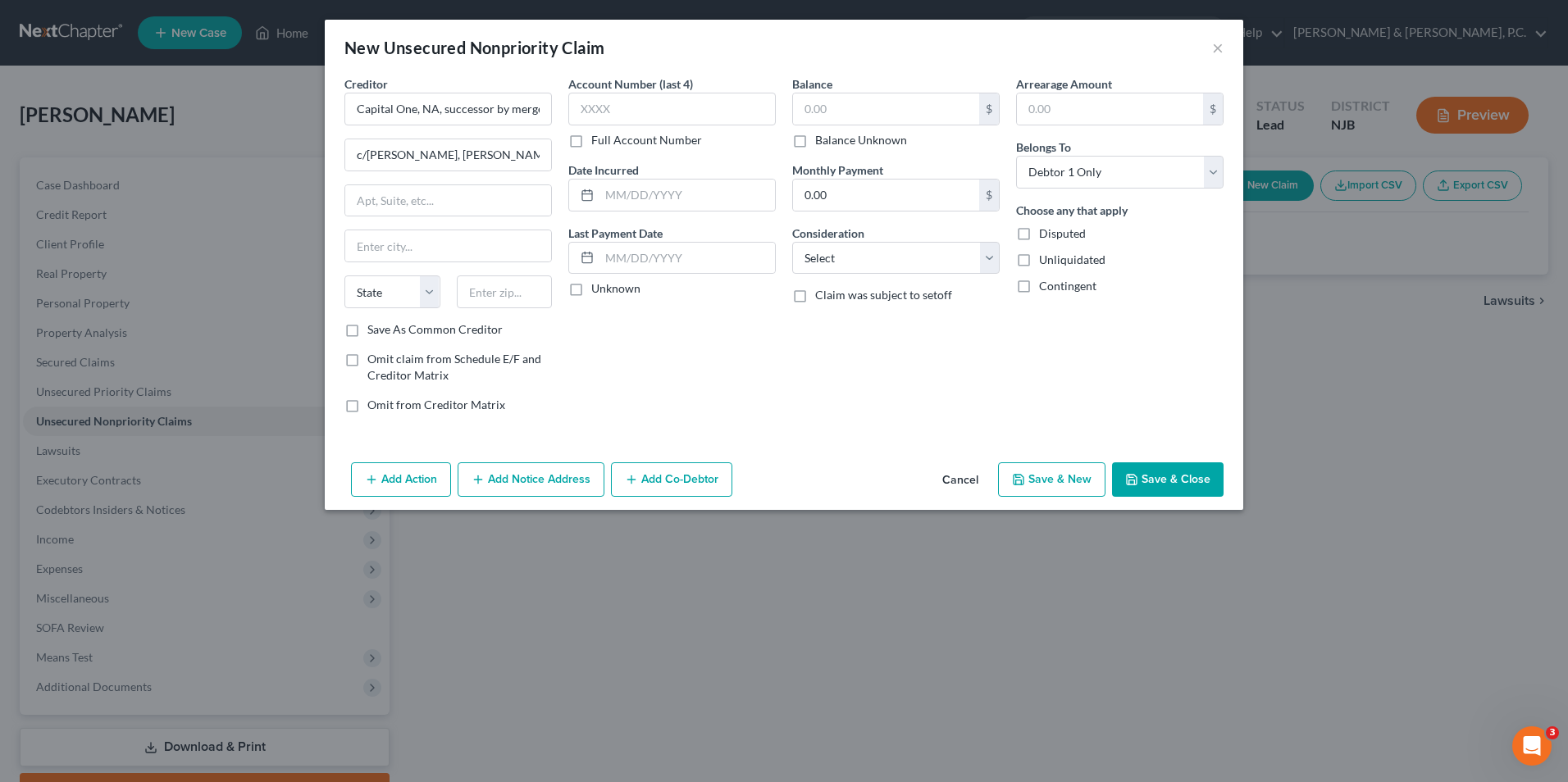
click at [831, 397] on div "Balance $ Balance Unknown Balance Undetermined $ Balance Unknown Monthly Paymen…" at bounding box center [896, 250] width 224 height 351
paste input "[STREET_ADDRESS]"
type input "[STREET_ADDRESS]"
click at [409, 245] on input "text" at bounding box center [449, 246] width 206 height 31
type input "[GEOGRAPHIC_DATA]"
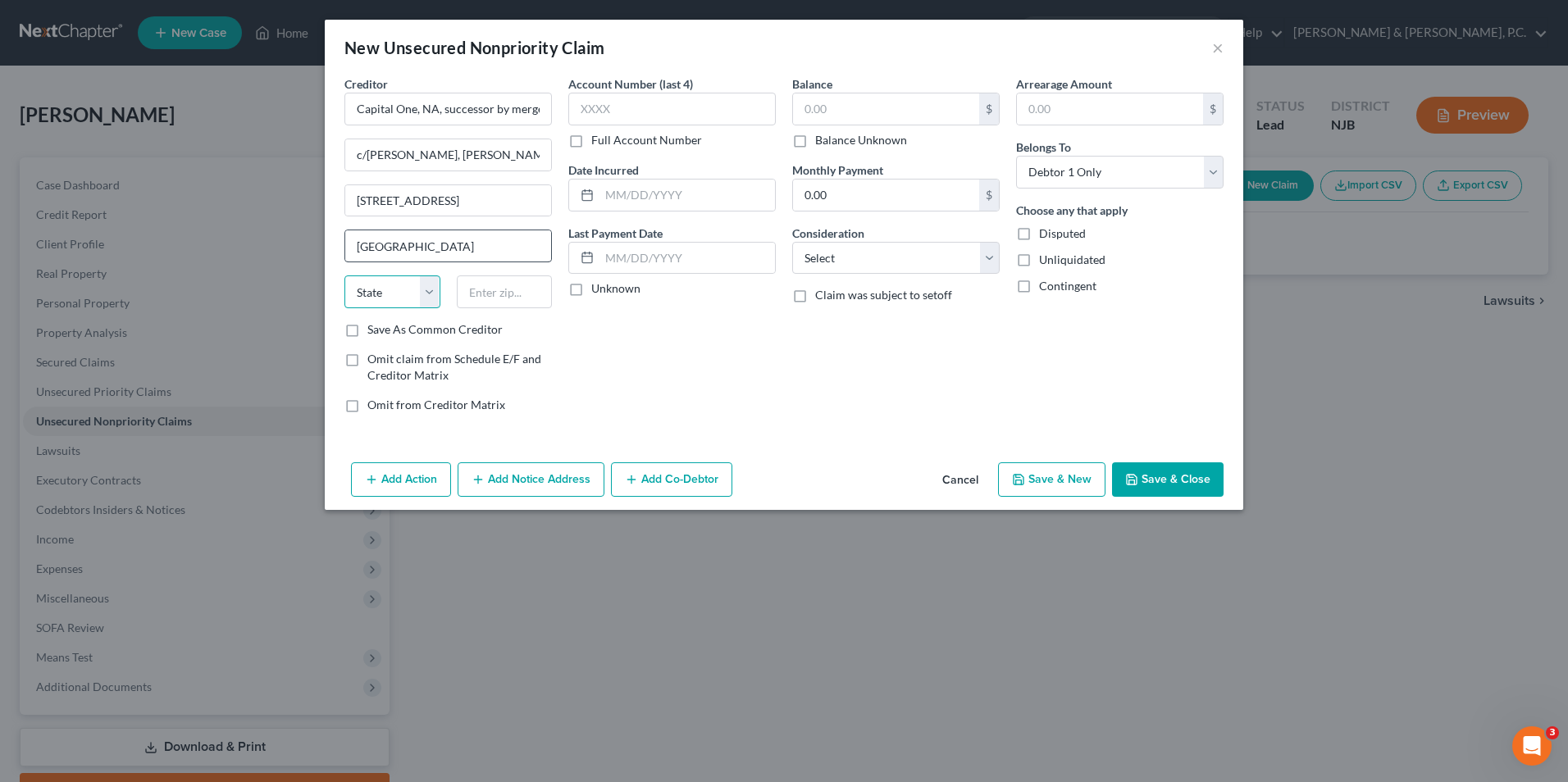
select select "39"
type input "19106"
click at [622, 110] on input "text" at bounding box center [672, 109] width 208 height 33
type input "7880"
click at [811, 99] on input "text" at bounding box center [885, 109] width 186 height 31
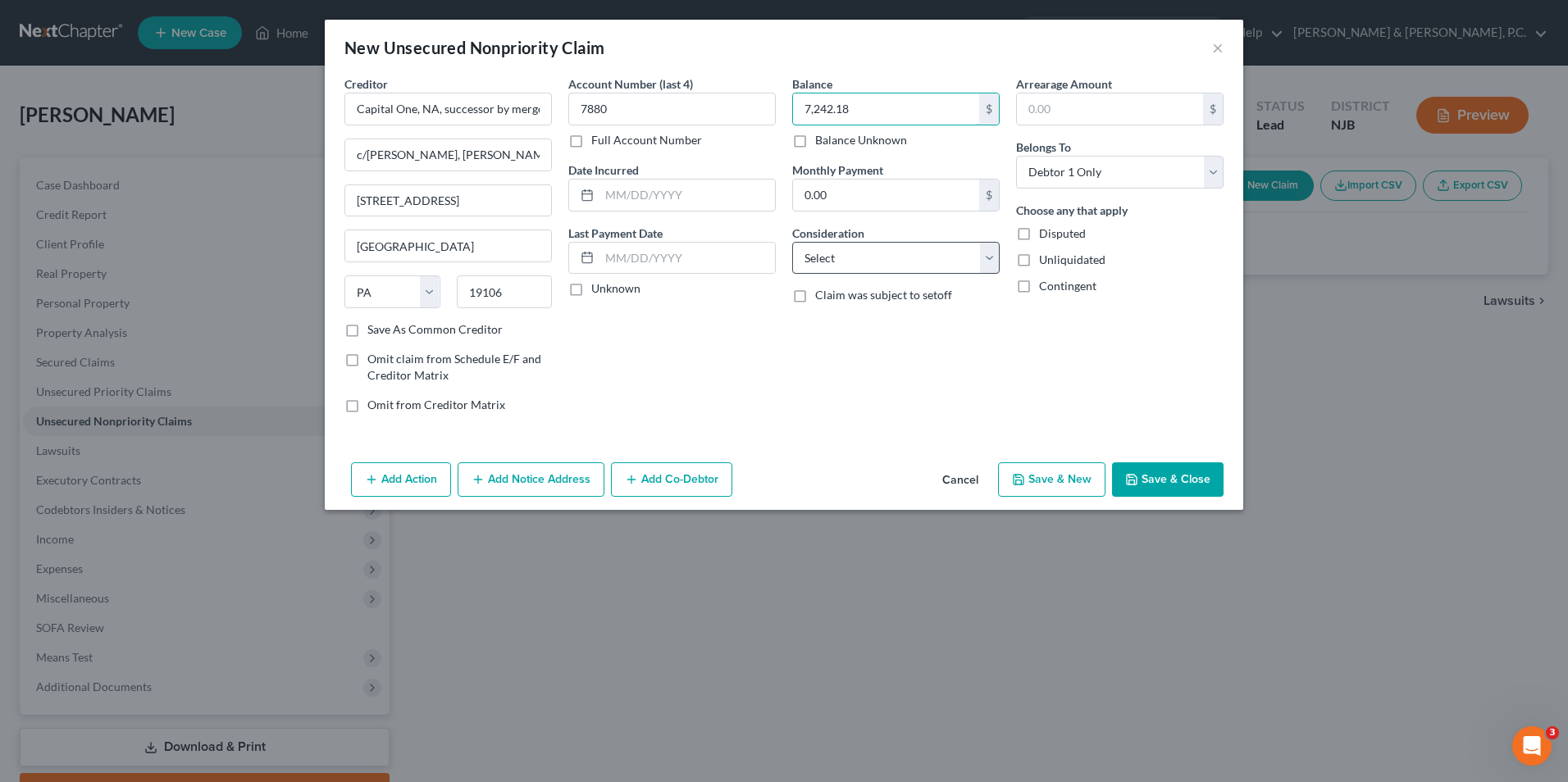
type input "7,242.18"
click at [901, 259] on select "Select Cable / Satellite Services Collection Agency Credit Card Debt Debt Couns…" at bounding box center [897, 258] width 208 height 33
select select "2"
click at [793, 242] on select "Select Cable / Satellite Services Collection Agency Credit Card Debt Debt Couns…" at bounding box center [897, 258] width 208 height 33
click at [1186, 481] on button "Save & Close" at bounding box center [1168, 479] width 112 height 34
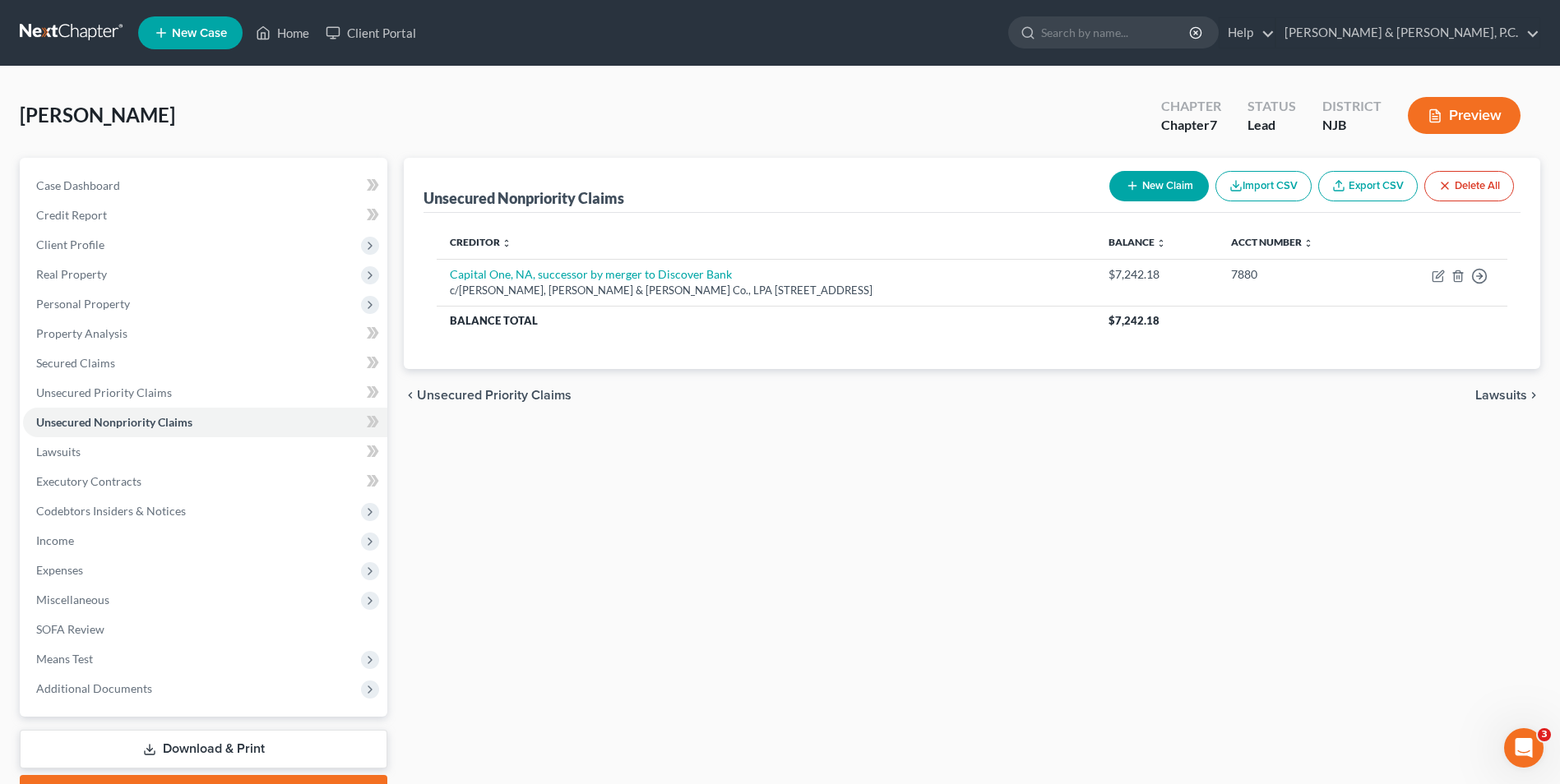
click at [1149, 186] on button "New Claim" at bounding box center [1159, 186] width 100 height 31
select select "0"
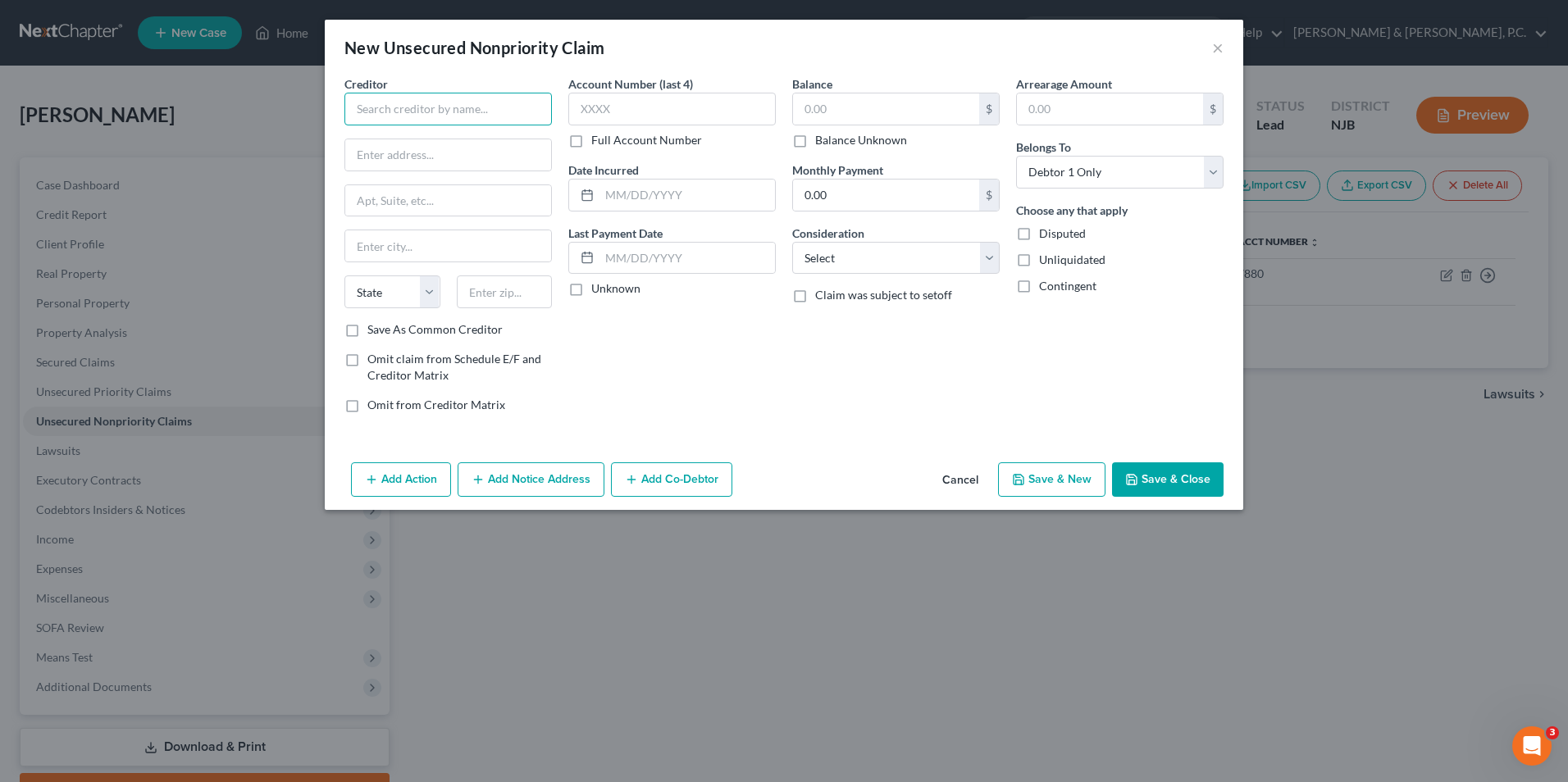
click at [493, 106] on input "text" at bounding box center [449, 109] width 208 height 33
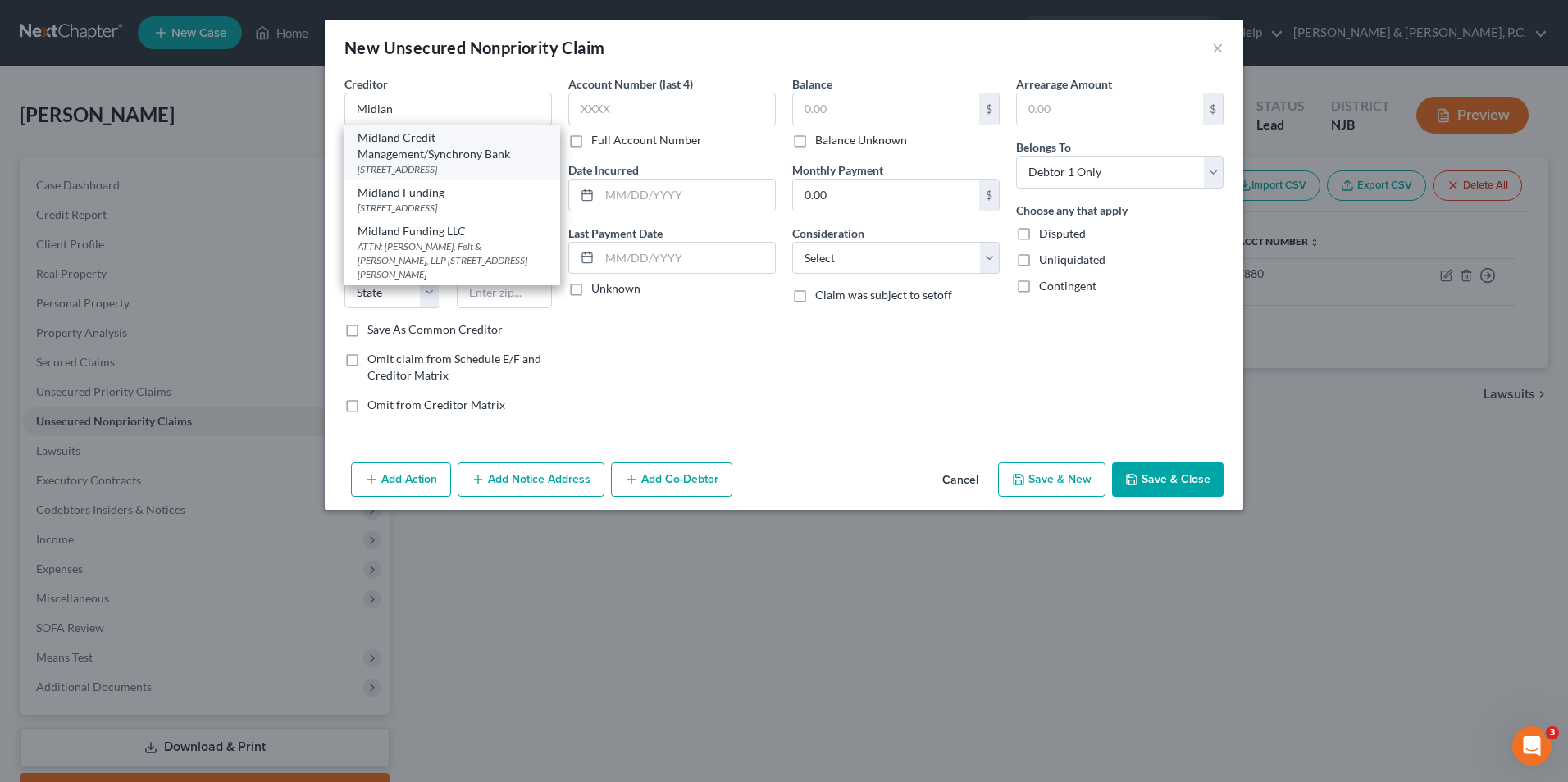
click at [484, 165] on div "[STREET_ADDRESS]" at bounding box center [452, 169] width 189 height 14
type input "Midland Credit Management/Synchrony Bank"
type input "350 Camino De LA Reina"
type input "Suite 100"
type input "[GEOGRAPHIC_DATA]"
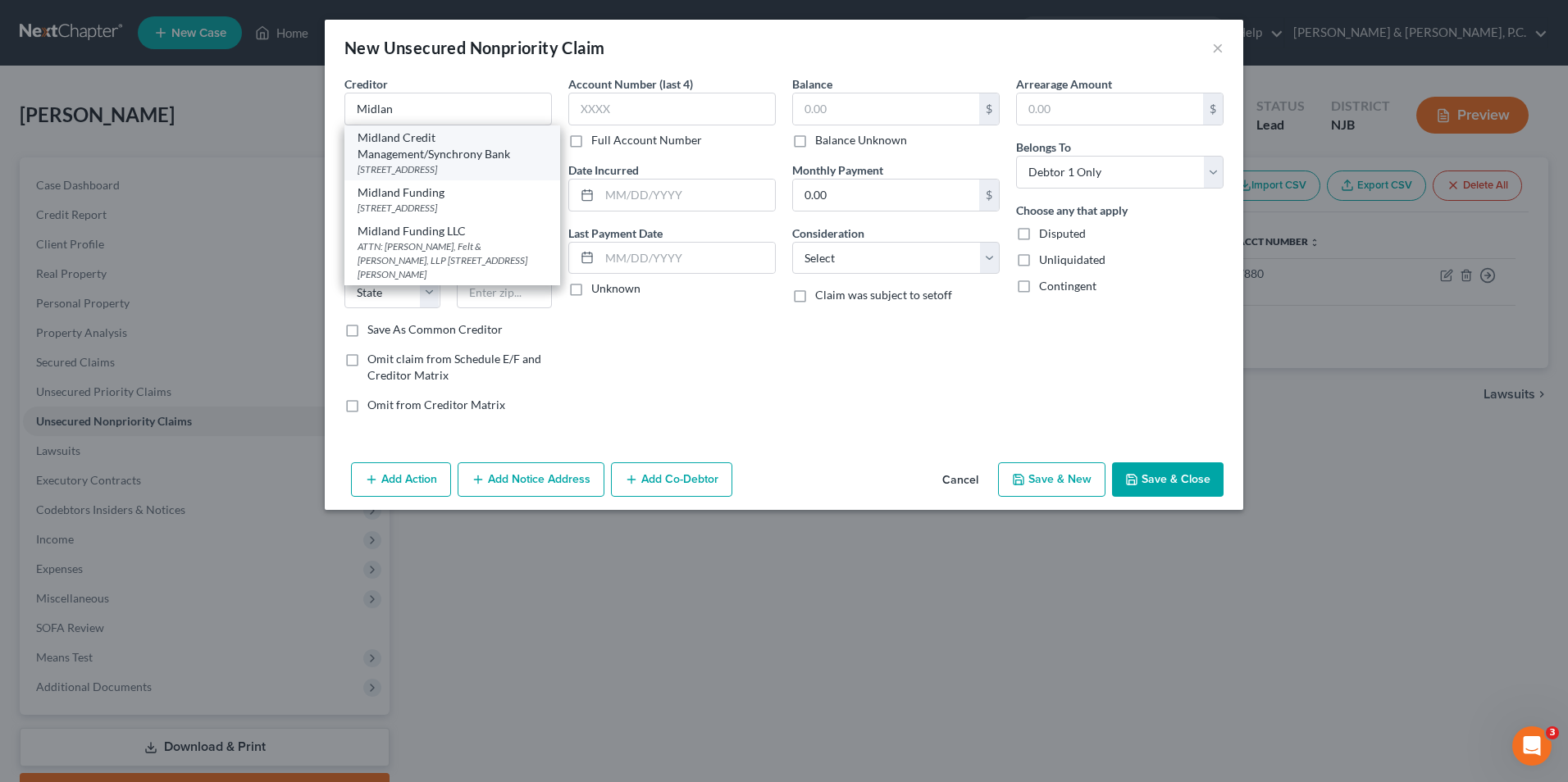
select select "4"
type input "92108"
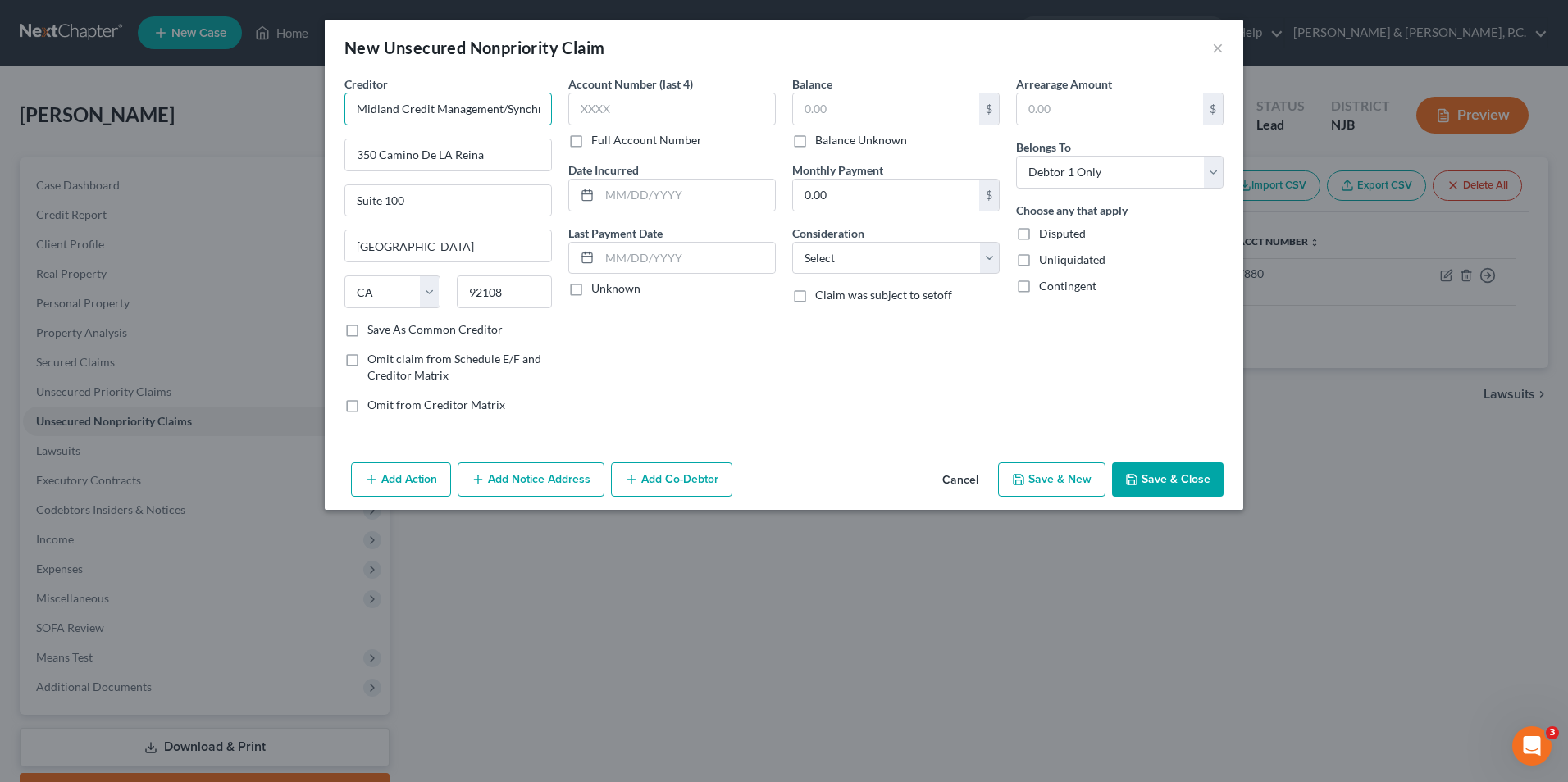
scroll to position [0, 47]
drag, startPoint x: 507, startPoint y: 111, endPoint x: 562, endPoint y: 114, distance: 55.1
click at [562, 114] on div "Creditor * Midland Credit Management/Synchrony Bank [GEOGRAPHIC_DATA] [US_STATE…" at bounding box center [784, 250] width 896 height 351
type input "Midland Credit Management/Comenity Bank"
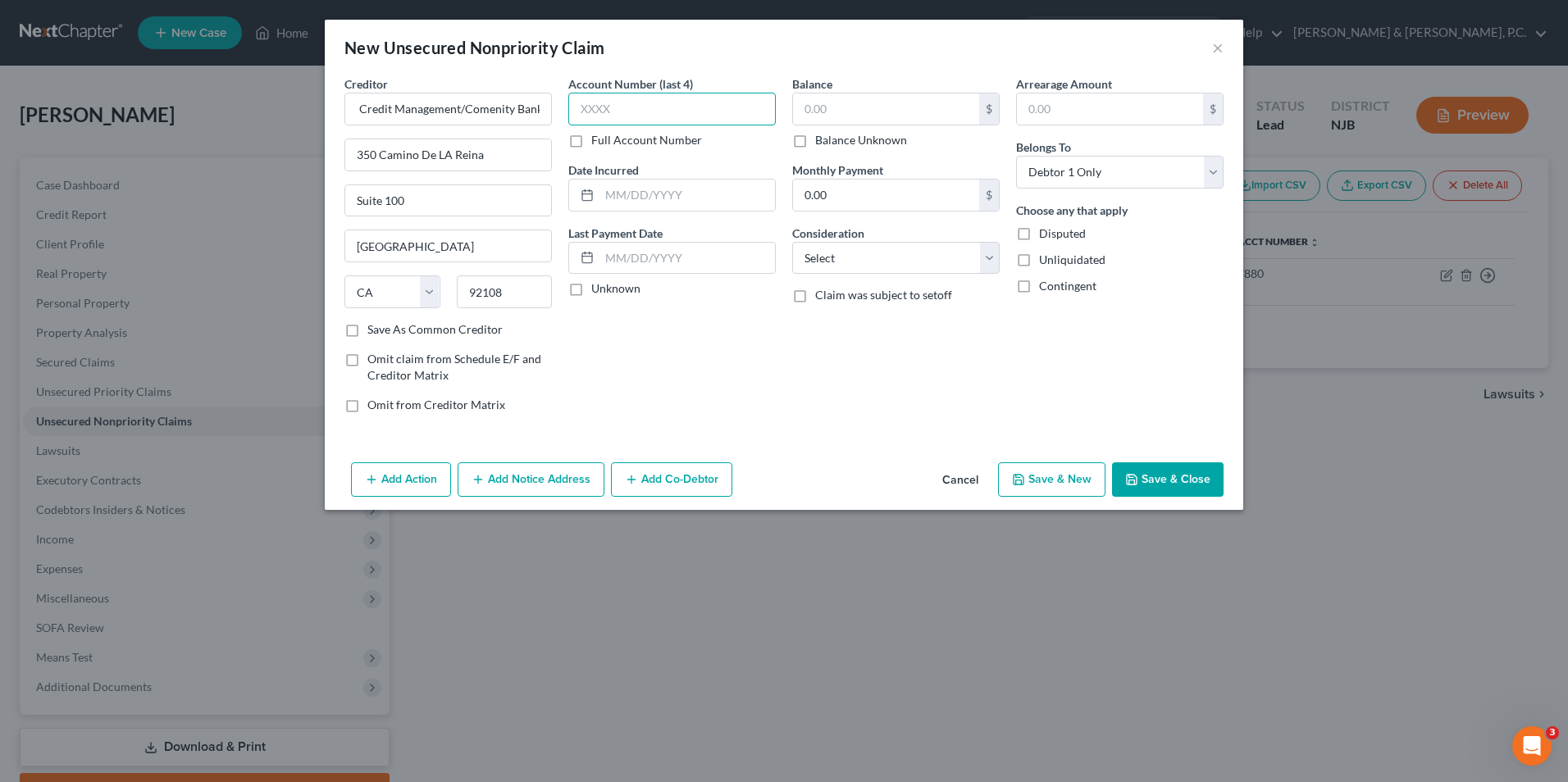
scroll to position [0, 0]
click at [652, 116] on input "text" at bounding box center [672, 109] width 208 height 33
type input "7422"
click at [915, 116] on input "text" at bounding box center [885, 109] width 186 height 31
type input "1,198.51"
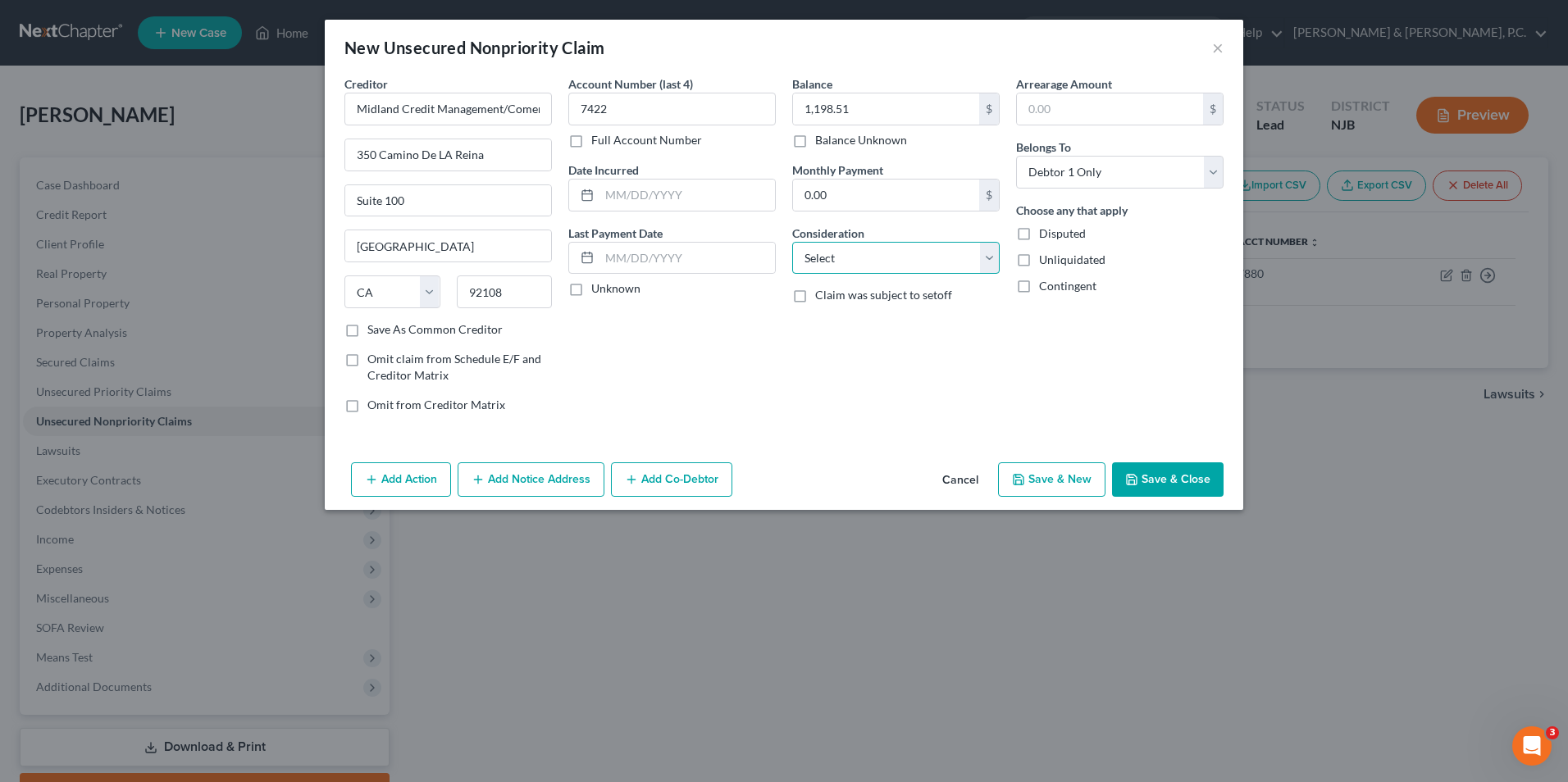
click at [878, 266] on select "Select Cable / Satellite Services Collection Agency Credit Card Debt Debt Couns…" at bounding box center [897, 258] width 208 height 33
select select "2"
click at [793, 242] on select "Select Cable / Satellite Services Collection Agency Credit Card Debt Debt Couns…" at bounding box center [897, 258] width 208 height 33
click at [1075, 479] on button "Save & New" at bounding box center [1051, 479] width 107 height 34
select select "0"
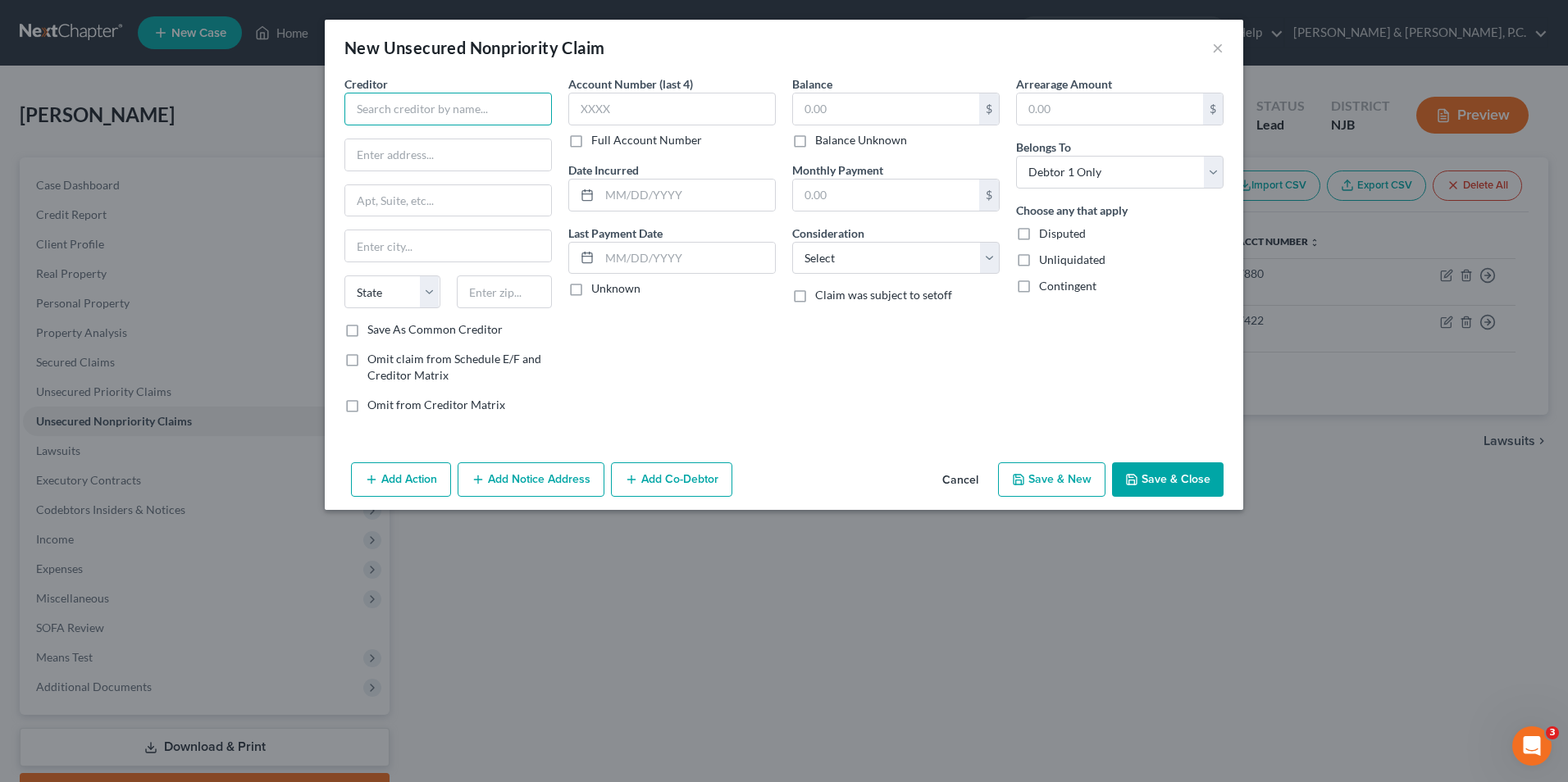
click at [373, 107] on input "text" at bounding box center [449, 109] width 208 height 33
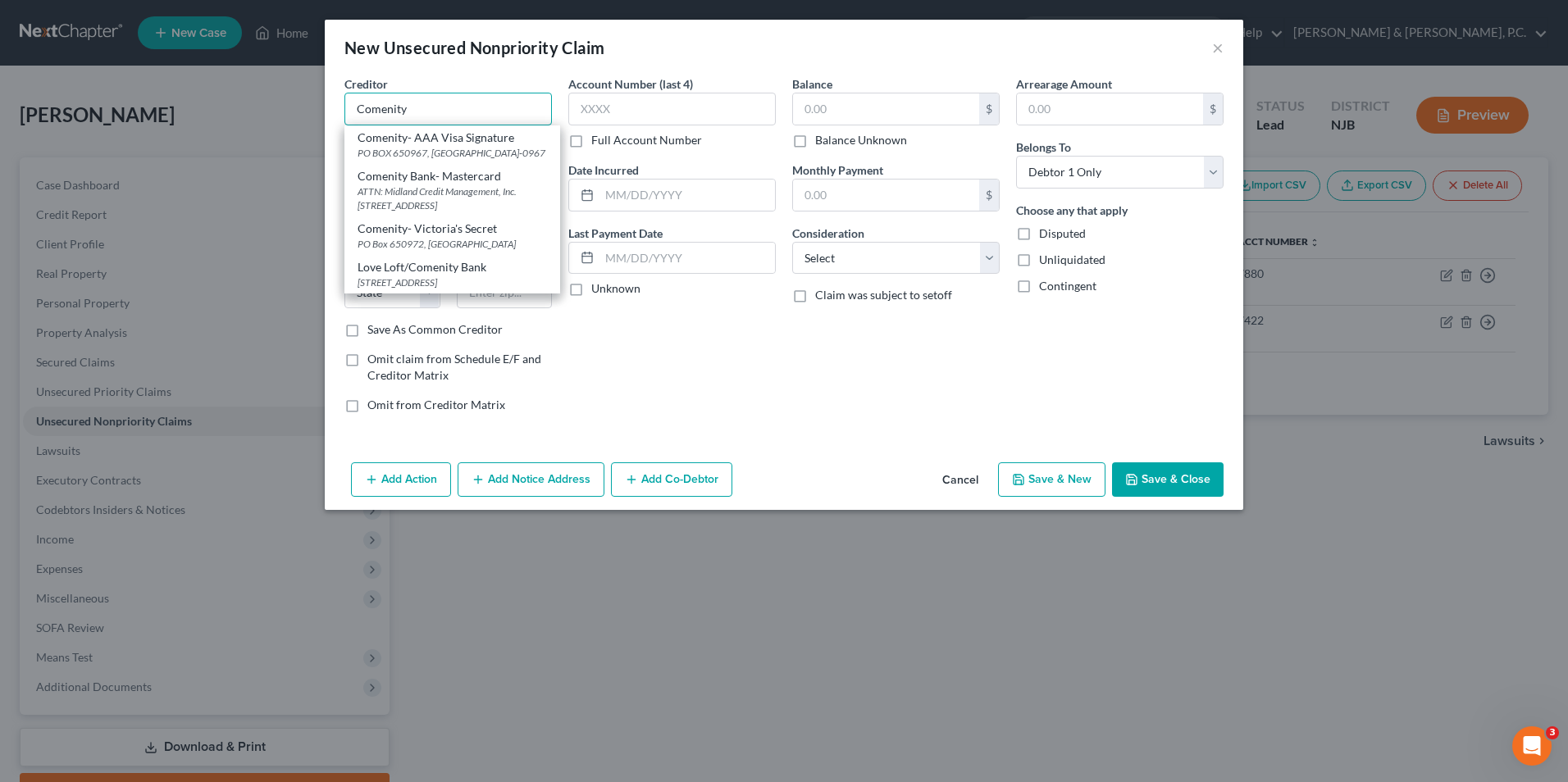
drag, startPoint x: 430, startPoint y: 102, endPoint x: 265, endPoint y: 120, distance: 166.0
click at [265, 120] on div "New Unsecured Nonpriority Claim × Creditor * Comenity Comenity- AAA Visa Signat…" at bounding box center [784, 391] width 1568 height 782
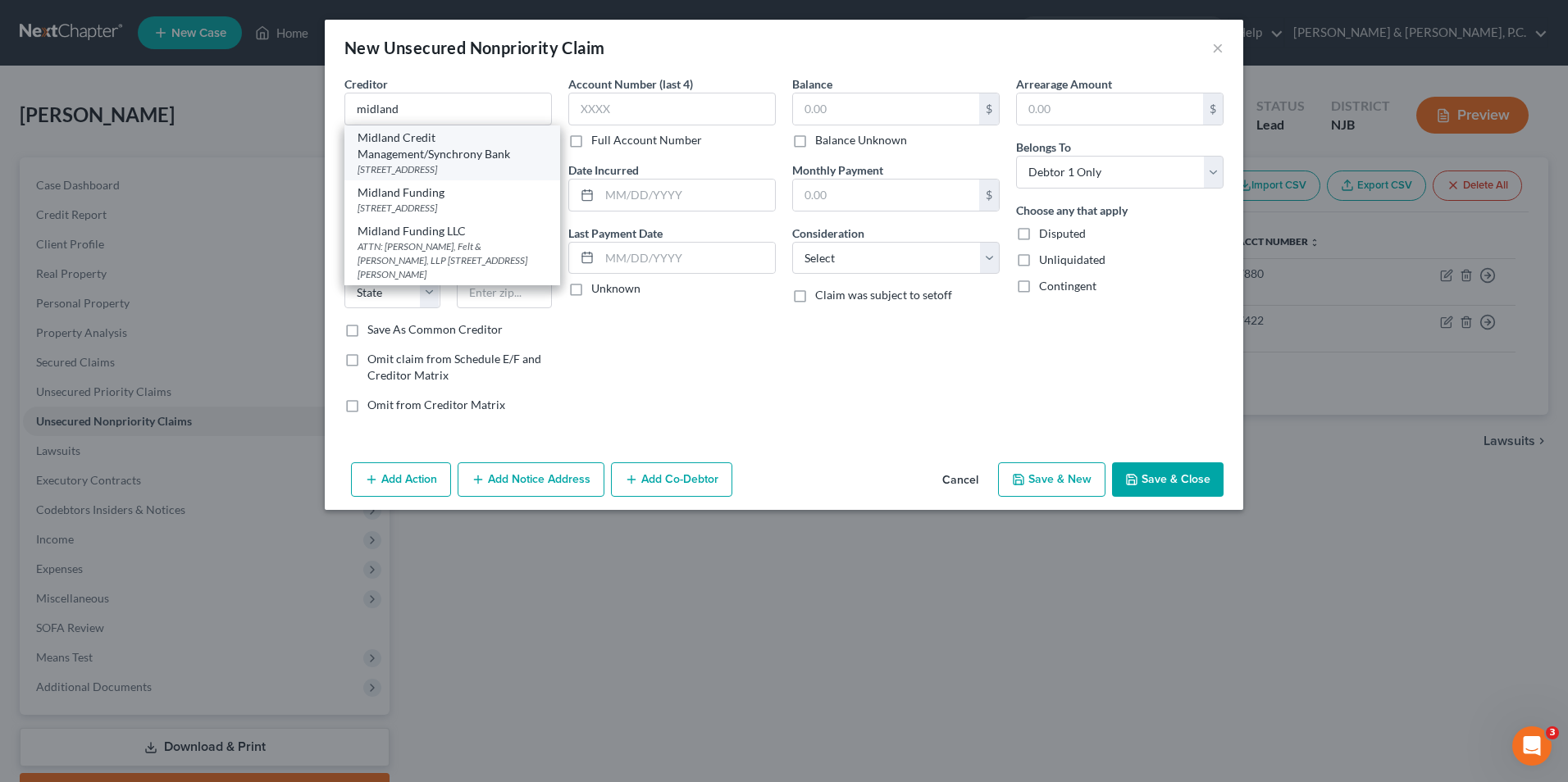
click at [428, 154] on div "Midland Credit Management/Synchrony Bank" at bounding box center [452, 146] width 189 height 33
type input "Midland Credit Management/Synchrony Bank"
type input "350 Camino De LA Reina"
type input "Suite 100"
type input "[GEOGRAPHIC_DATA]"
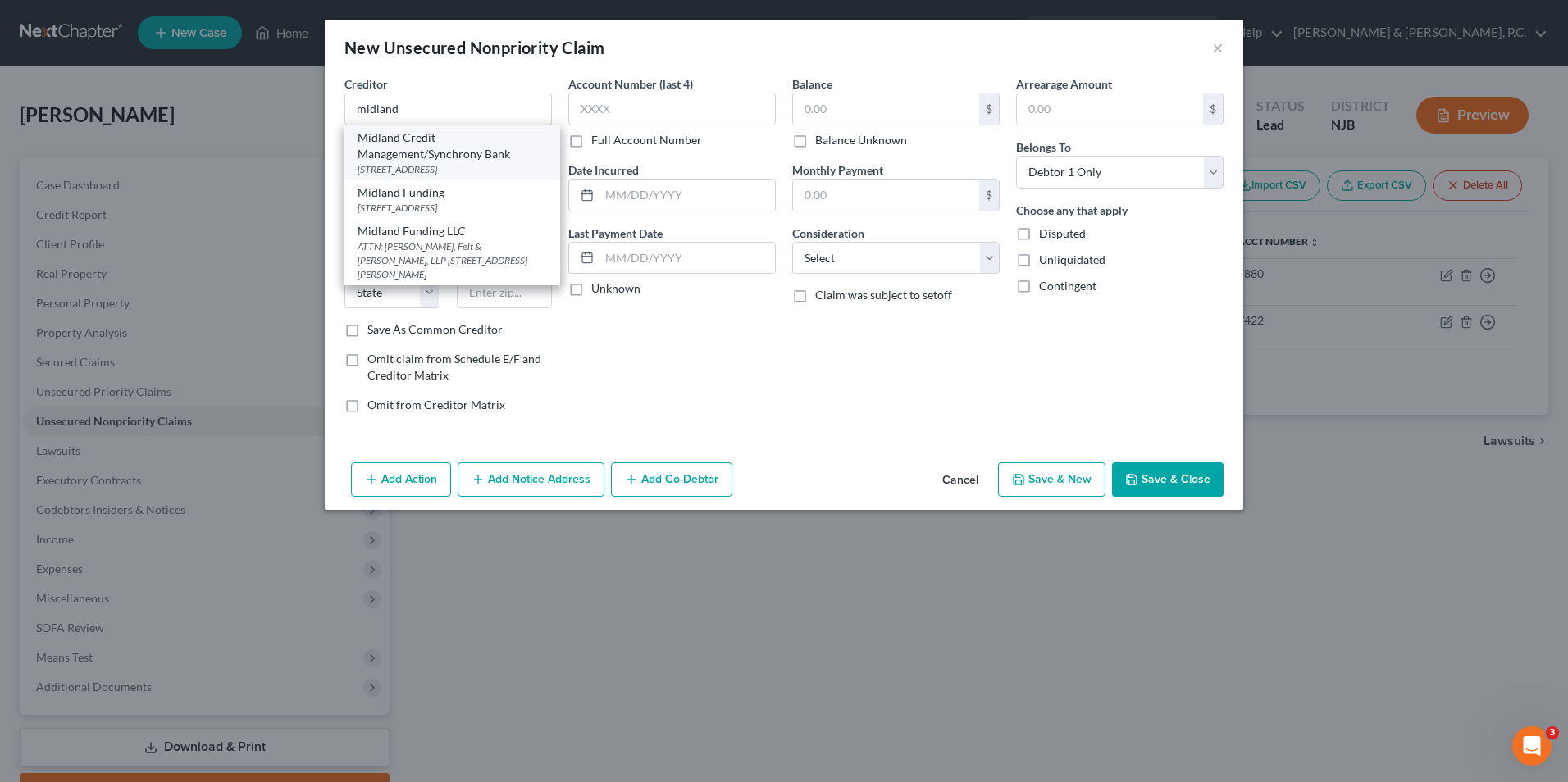
select select "4"
type input "92108"
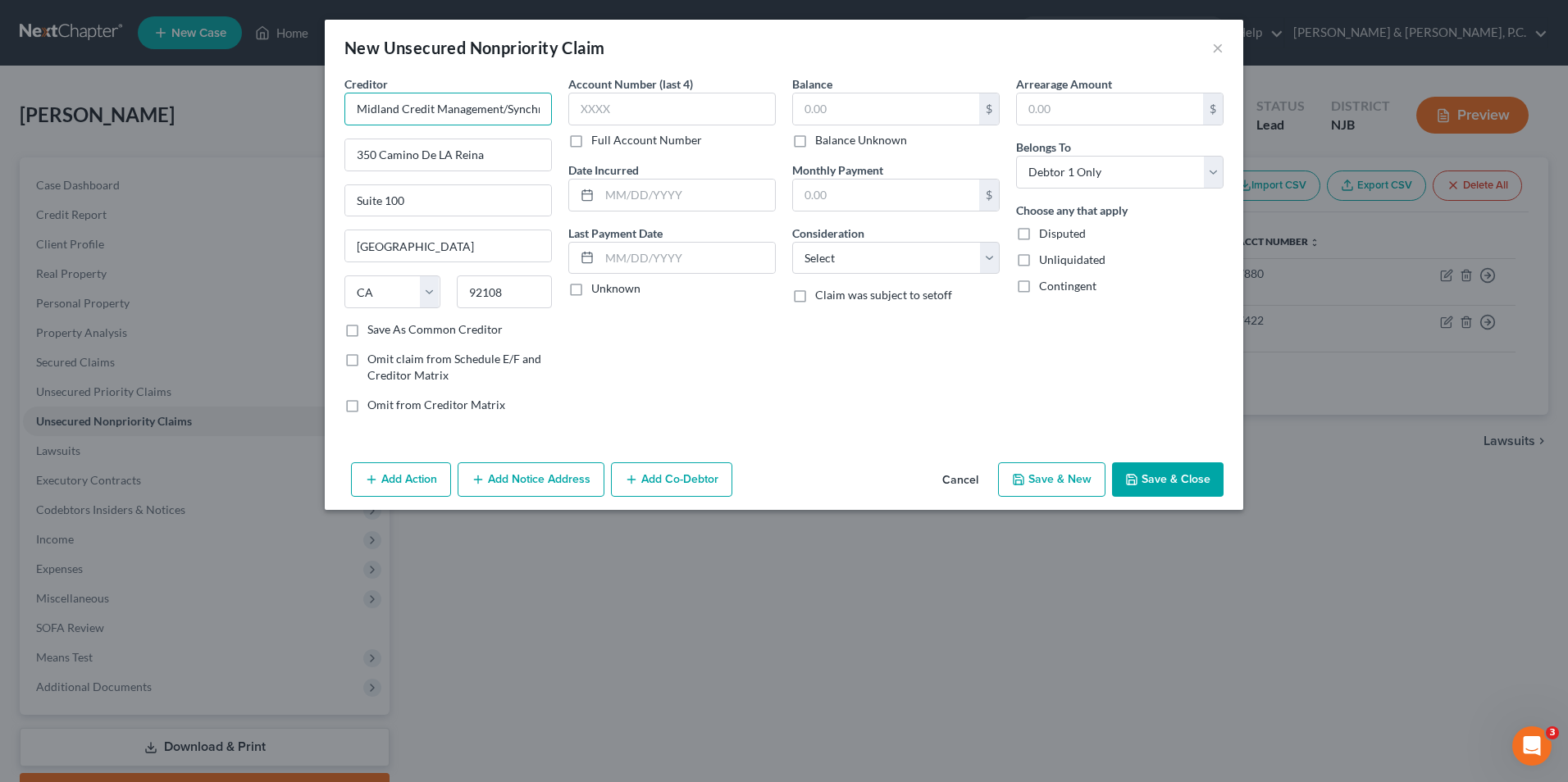
scroll to position [0, 47]
drag, startPoint x: 505, startPoint y: 109, endPoint x: 552, endPoint y: 114, distance: 47.3
click at [552, 114] on div "Creditor * Midland Credit Management/Synchrony Bank [GEOGRAPHIC_DATA] [US_STATE…" at bounding box center [448, 250] width 224 height 351
click at [579, 104] on input "text" at bounding box center [672, 109] width 208 height 33
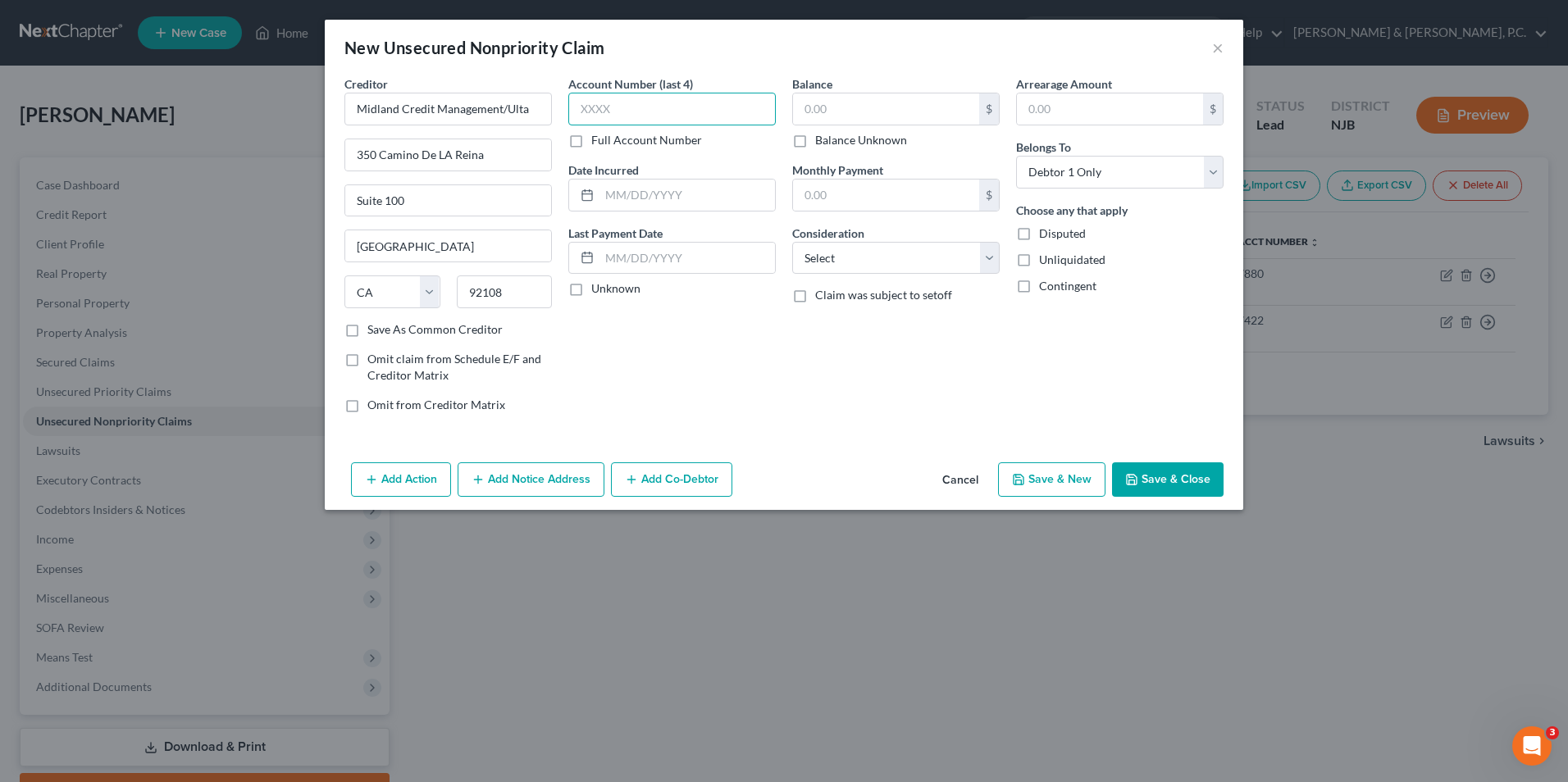
type input "Midland Credit Management/Ulta"
type input "7476"
click at [864, 105] on input "text" at bounding box center [885, 109] width 186 height 31
type input "1,452.39"
drag, startPoint x: 492, startPoint y: 153, endPoint x: 294, endPoint y: 154, distance: 198.0
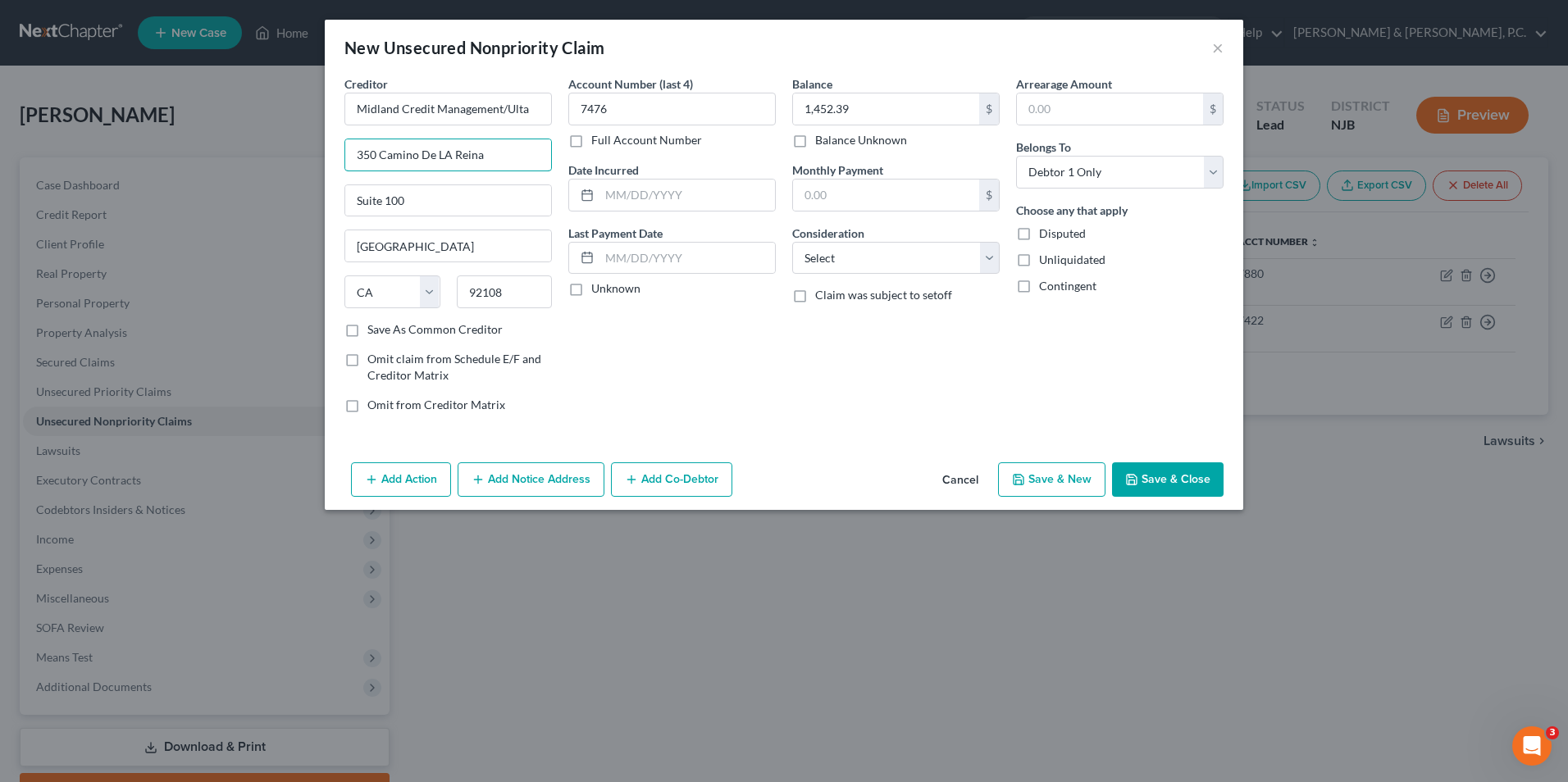
click at [294, 154] on div "New Unsecured Nonpriority Claim × Creditor * Midland Credit Management/Ulta [GE…" at bounding box center [784, 391] width 1568 height 782
type input "PO Box 301030"
drag, startPoint x: 423, startPoint y: 203, endPoint x: 326, endPoint y: 203, distance: 97.0
click at [326, 203] on div "Creditor * Midland Credit Management/[GEOGRAPHIC_DATA] [US_STATE][GEOGRAPHIC_DA…" at bounding box center [784, 265] width 918 height 381
drag, startPoint x: 429, startPoint y: 248, endPoint x: 272, endPoint y: 248, distance: 157.0
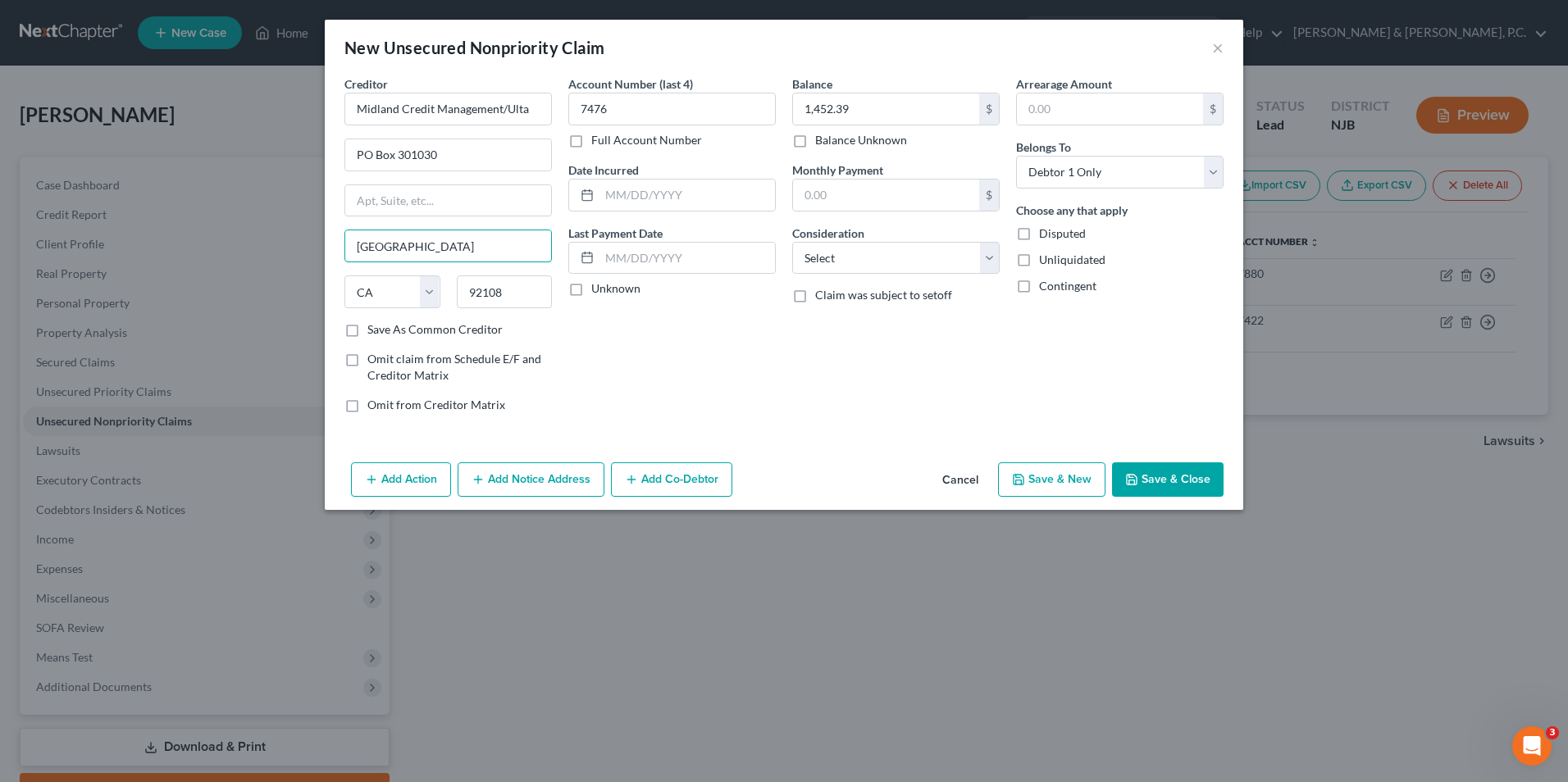
click at [272, 248] on div "New Unsecured Nonpriority Claim × Creditor * Midland Credit Management/[GEOGRAP…" at bounding box center [784, 391] width 1568 height 782
click at [507, 300] on input "92108" at bounding box center [505, 292] width 96 height 33
drag, startPoint x: 409, startPoint y: 240, endPoint x: 396, endPoint y: 248, distance: 15.3
click at [396, 250] on input "[GEOGRAPHIC_DATA]" at bounding box center [449, 246] width 206 height 31
drag, startPoint x: 416, startPoint y: 246, endPoint x: 349, endPoint y: 247, distance: 67.0
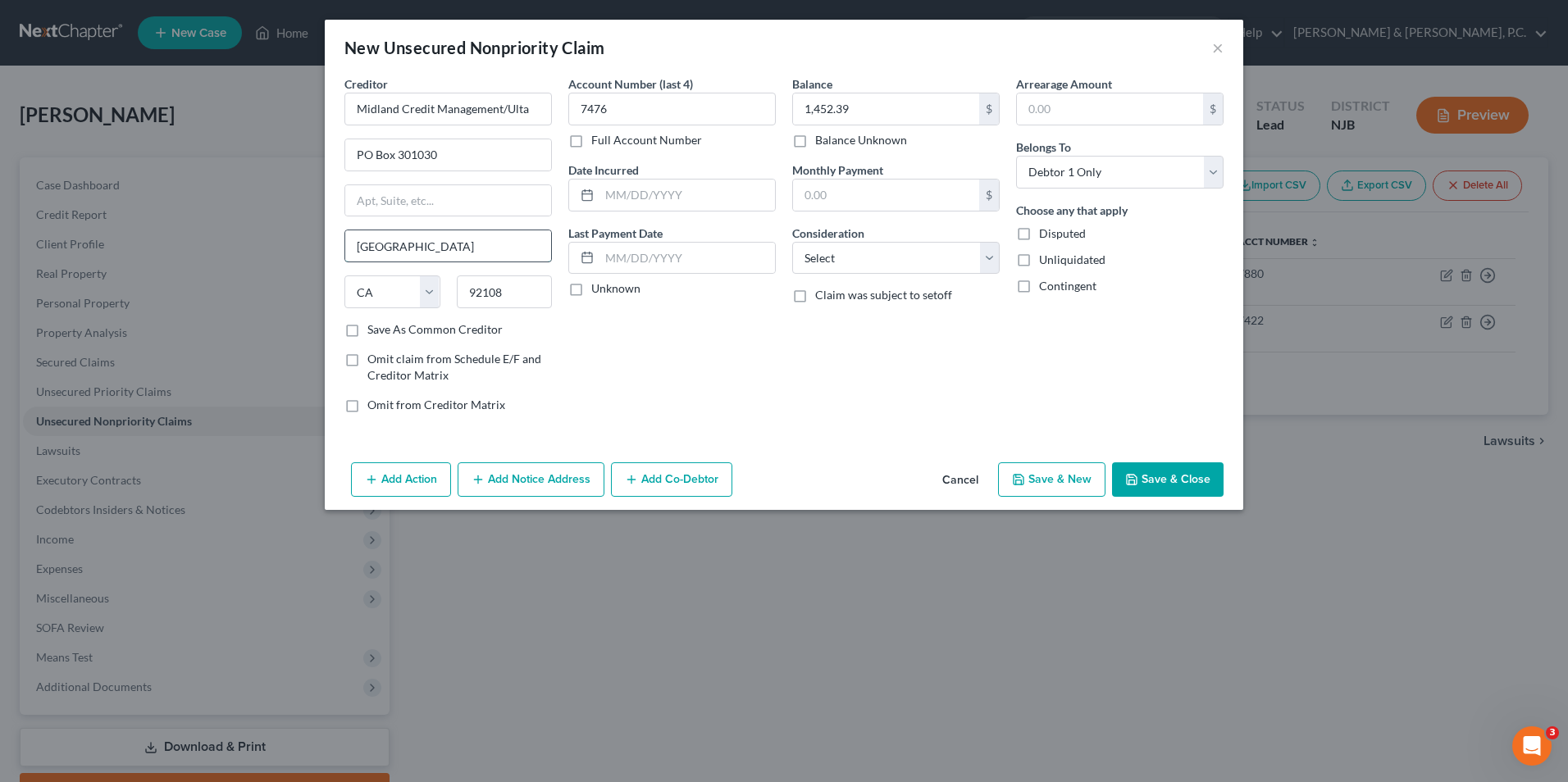
click at [349, 247] on input "[GEOGRAPHIC_DATA]" at bounding box center [449, 246] width 206 height 31
type input "[GEOGRAPHIC_DATA]"
click at [507, 287] on input "92108" at bounding box center [505, 292] width 96 height 33
drag, startPoint x: 507, startPoint y: 294, endPoint x: 451, endPoint y: 294, distance: 56.0
click at [451, 294] on div "92108" at bounding box center [505, 292] width 113 height 33
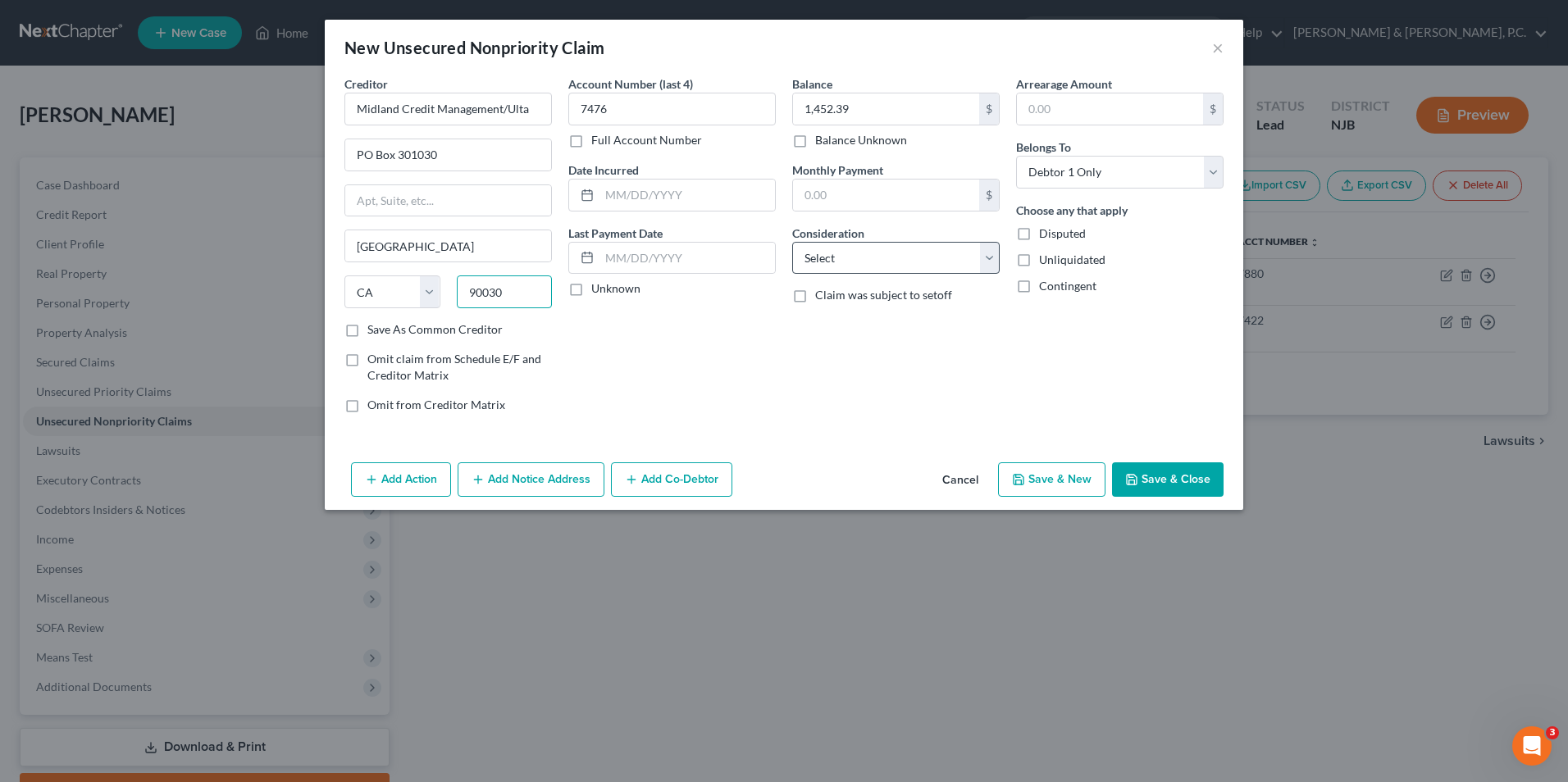
type input "90030"
click at [928, 264] on select "Select Cable / Satellite Services Collection Agency Credit Card Debt Debt Couns…" at bounding box center [897, 258] width 208 height 33
select select "2"
click at [793, 242] on select "Select Cable / Satellite Services Collection Agency Credit Card Debt Debt Couns…" at bounding box center [897, 258] width 208 height 33
click at [1035, 484] on button "Save & New" at bounding box center [1051, 479] width 107 height 34
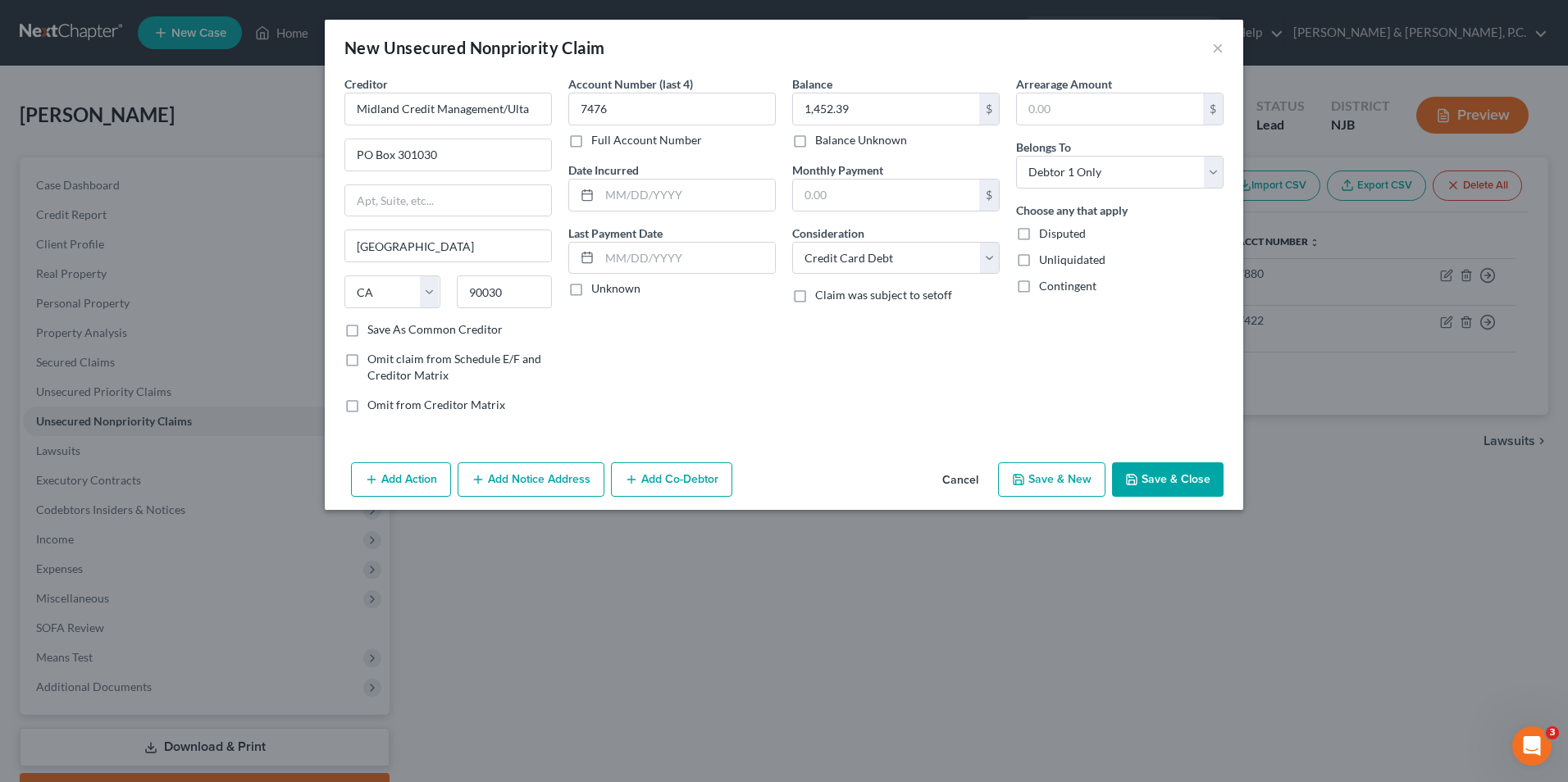
select select "0"
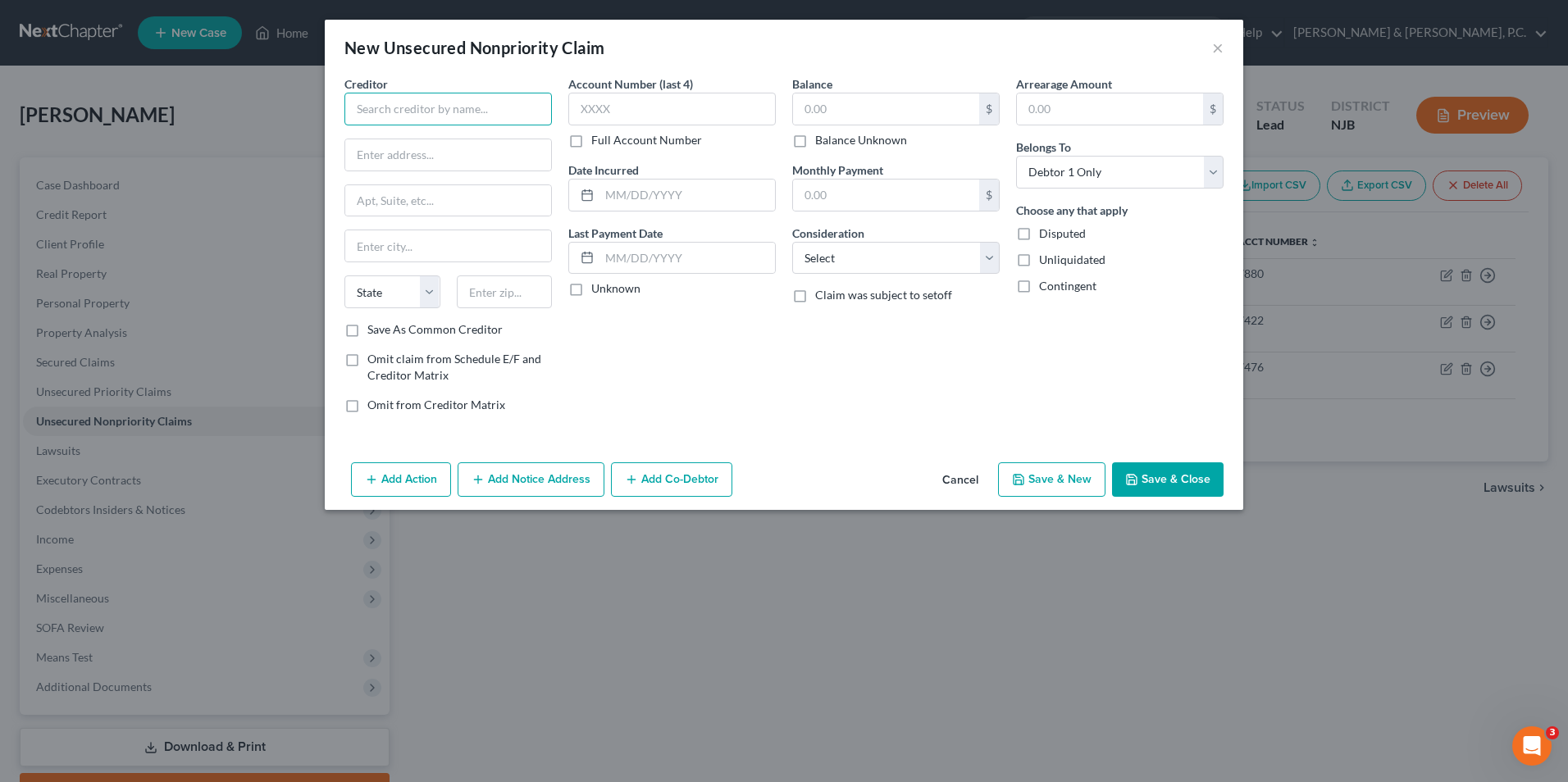
click at [505, 120] on input "text" at bounding box center [449, 109] width 208 height 33
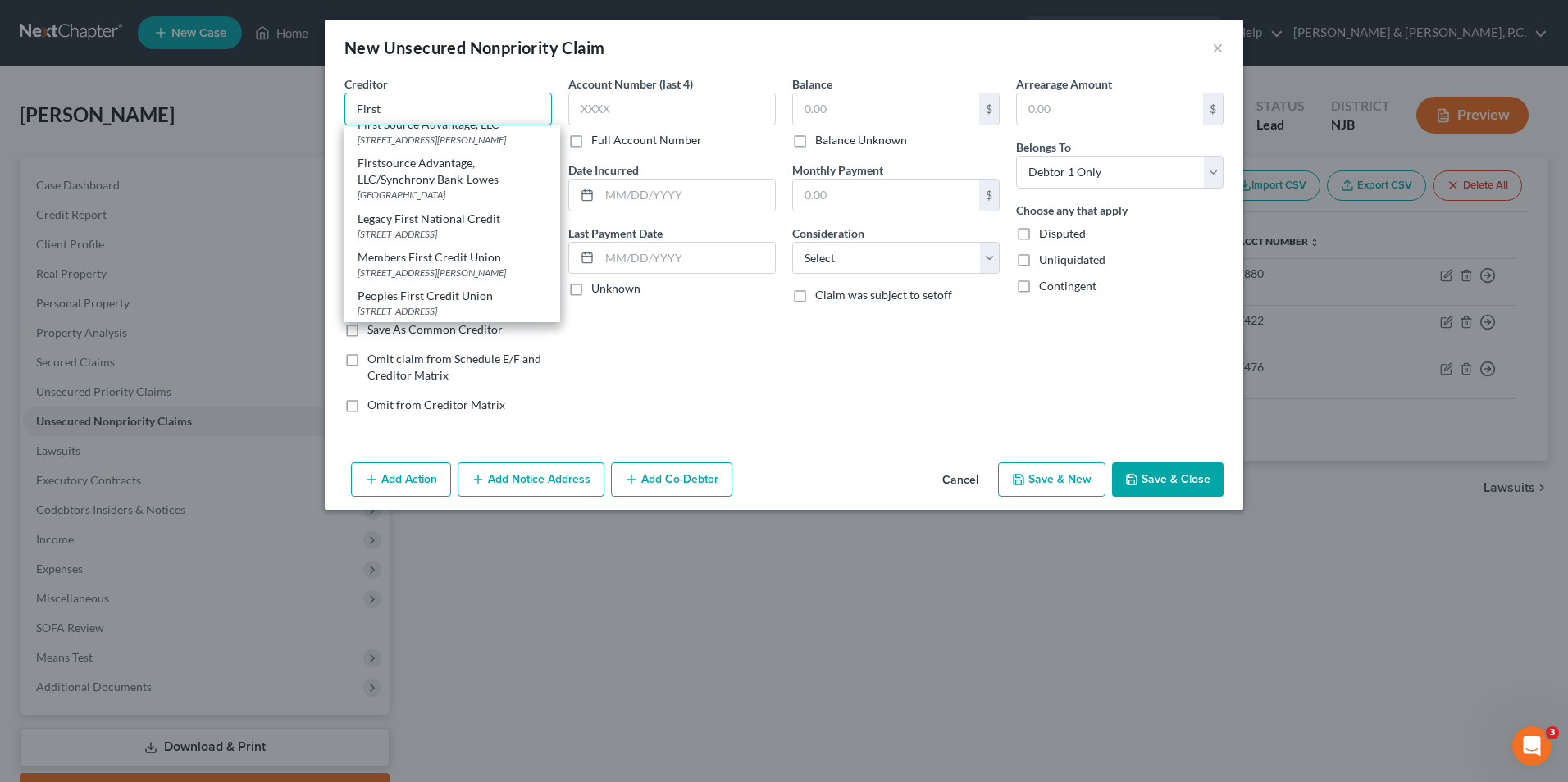
scroll to position [492, 0]
click at [474, 147] on div "[STREET_ADDRESS][PERSON_NAME]" at bounding box center [452, 140] width 189 height 14
type input "First Source Advantage, LLC"
type input "[STREET_ADDRESS][PERSON_NAME]"
type input "Amherst"
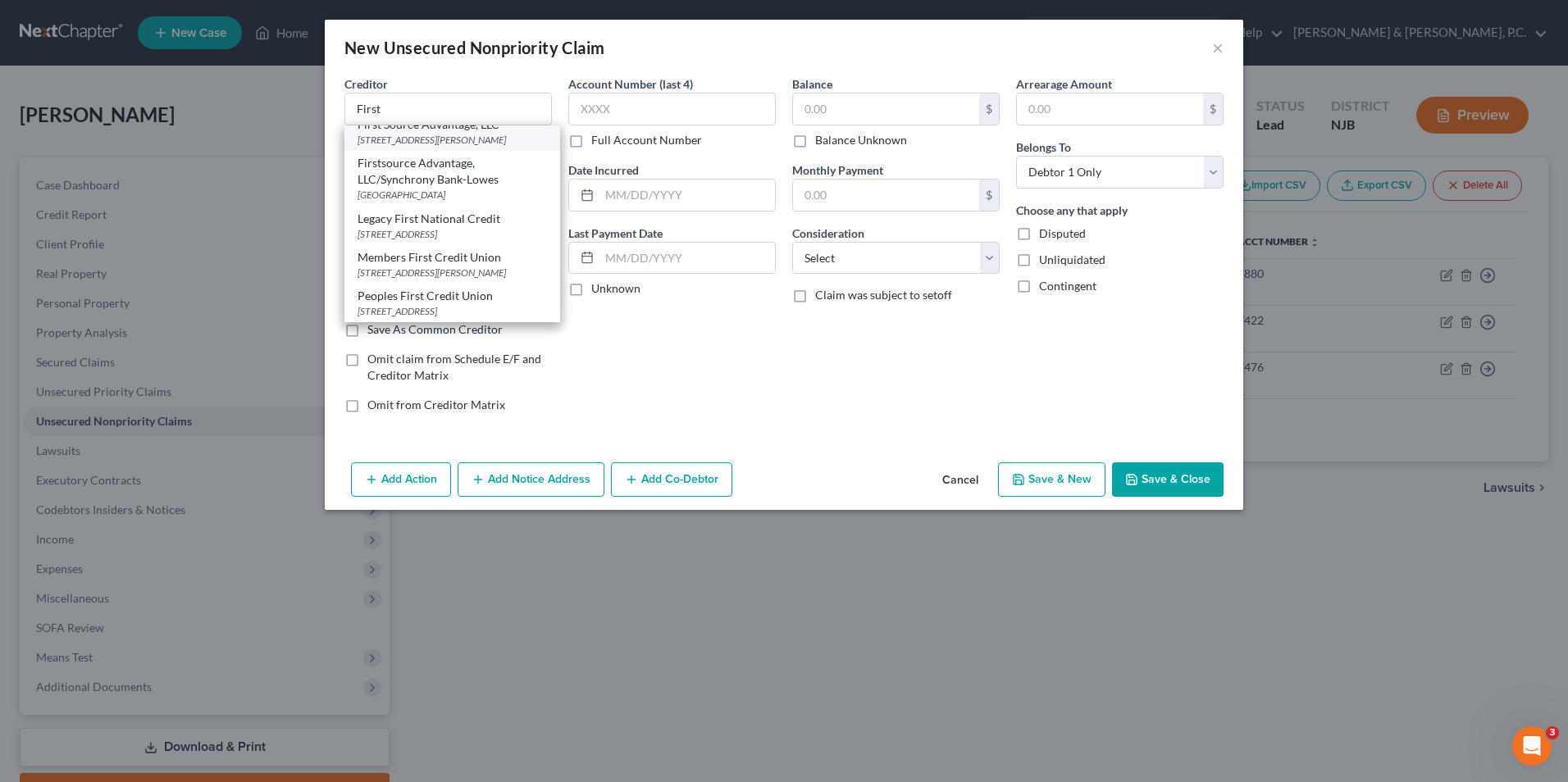
select select "35"
type input "14228"
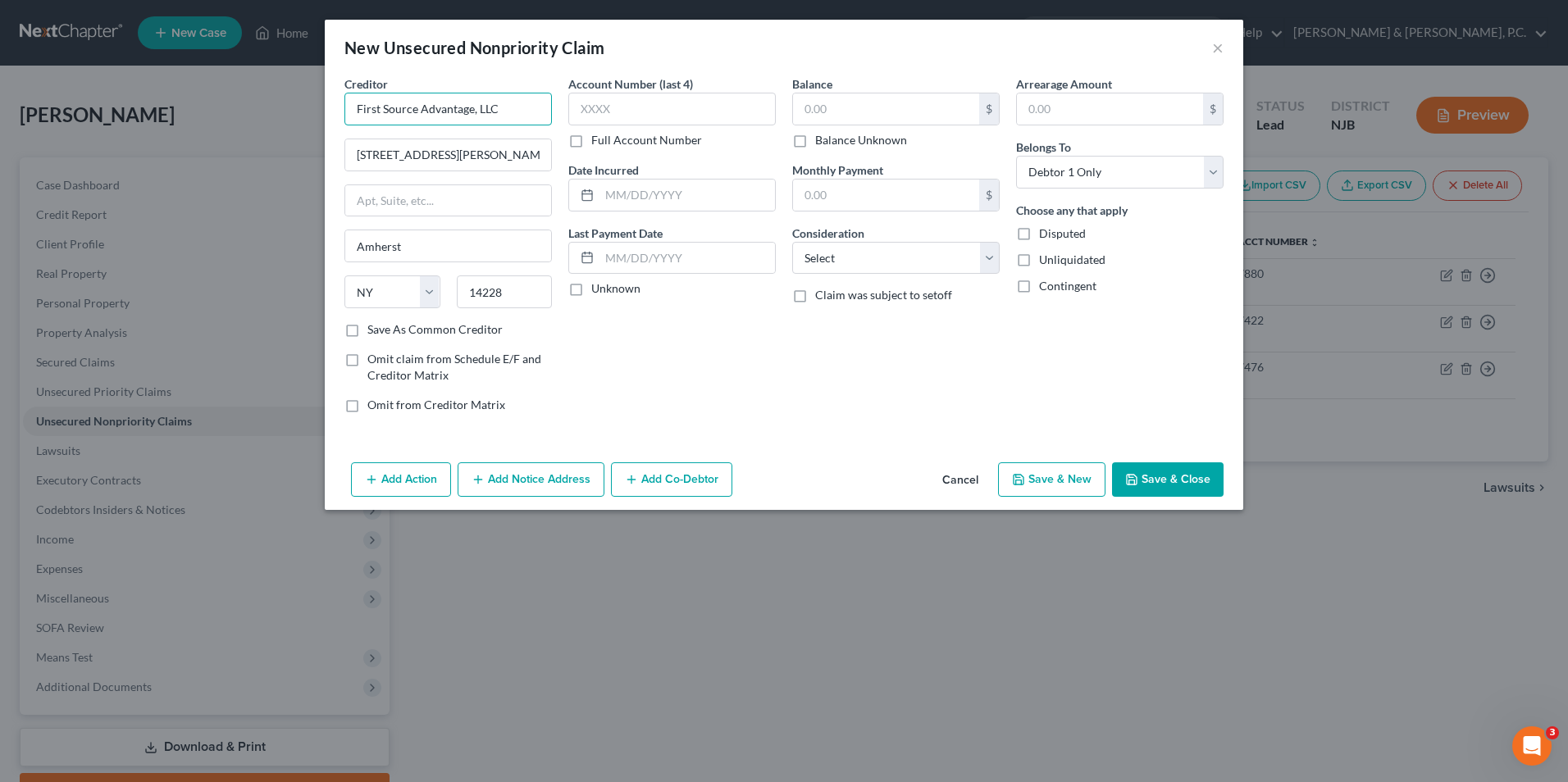
click at [524, 115] on input "First Source Advantage, LLC" at bounding box center [449, 109] width 208 height 33
type input "First Source Advantage, LLC/Amex/Apple credit"
click at [606, 116] on input "text" at bounding box center [672, 109] width 208 height 33
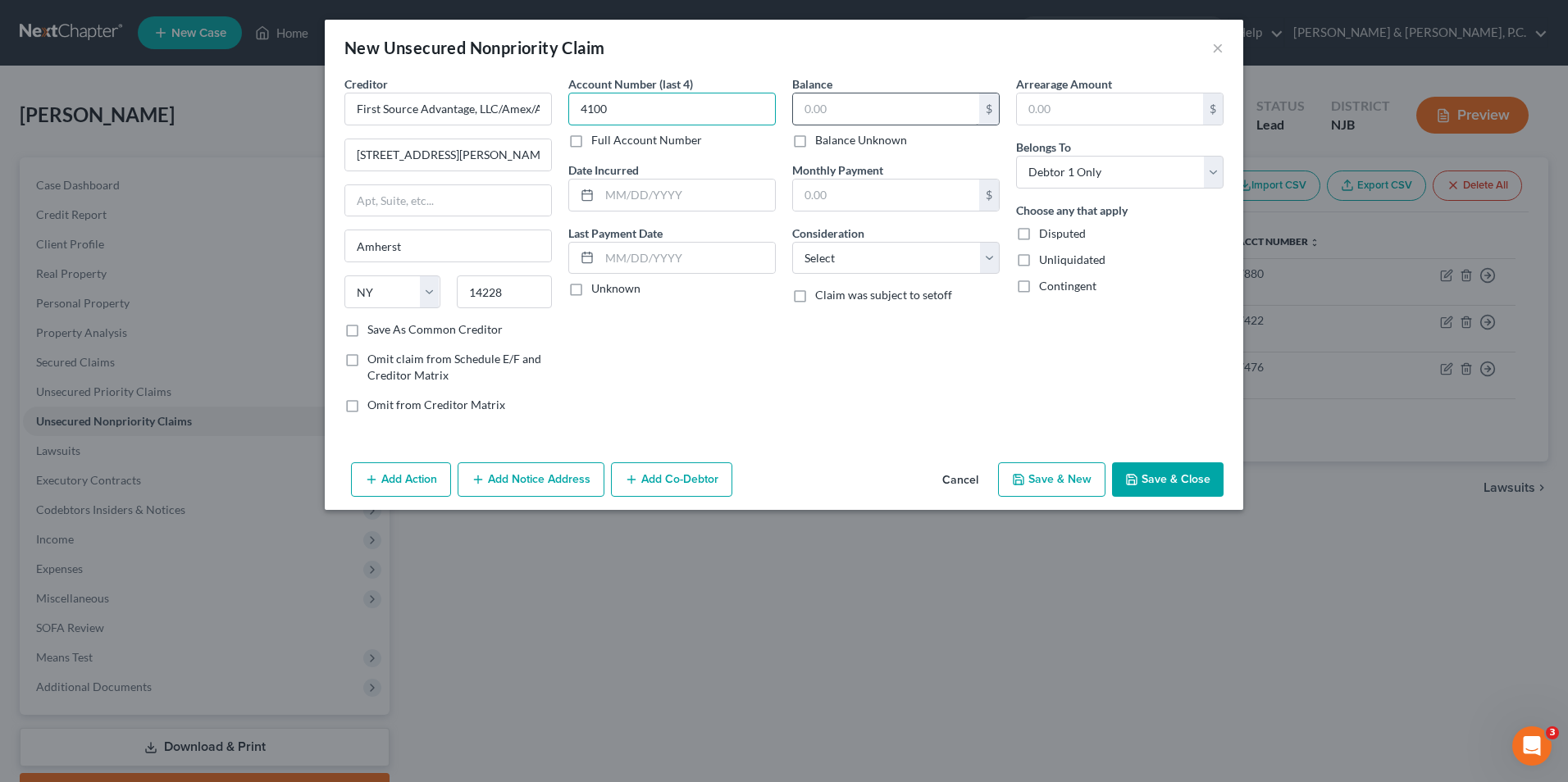
type input "4100"
click at [835, 118] on input "text" at bounding box center [885, 109] width 186 height 31
type input "8,430.34"
click at [893, 264] on select "Select Cable / Satellite Services Collection Agency Credit Card Debt Debt Couns…" at bounding box center [897, 258] width 208 height 33
select select "2"
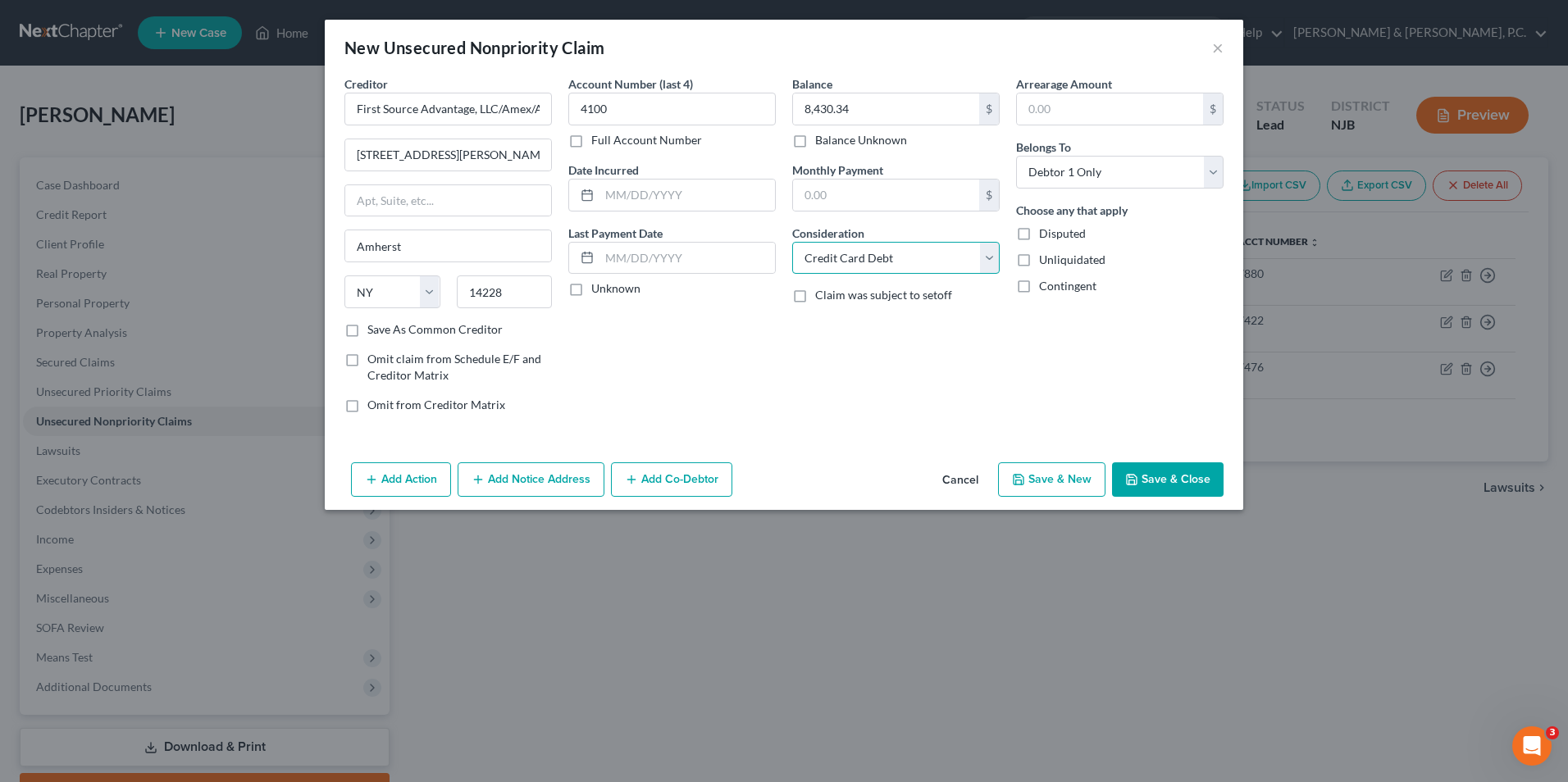
click at [793, 242] on select "Select Cable / Satellite Services Collection Agency Credit Card Debt Debt Couns…" at bounding box center [897, 258] width 208 height 33
click at [1054, 469] on button "Save & New" at bounding box center [1051, 479] width 107 height 34
select select "0"
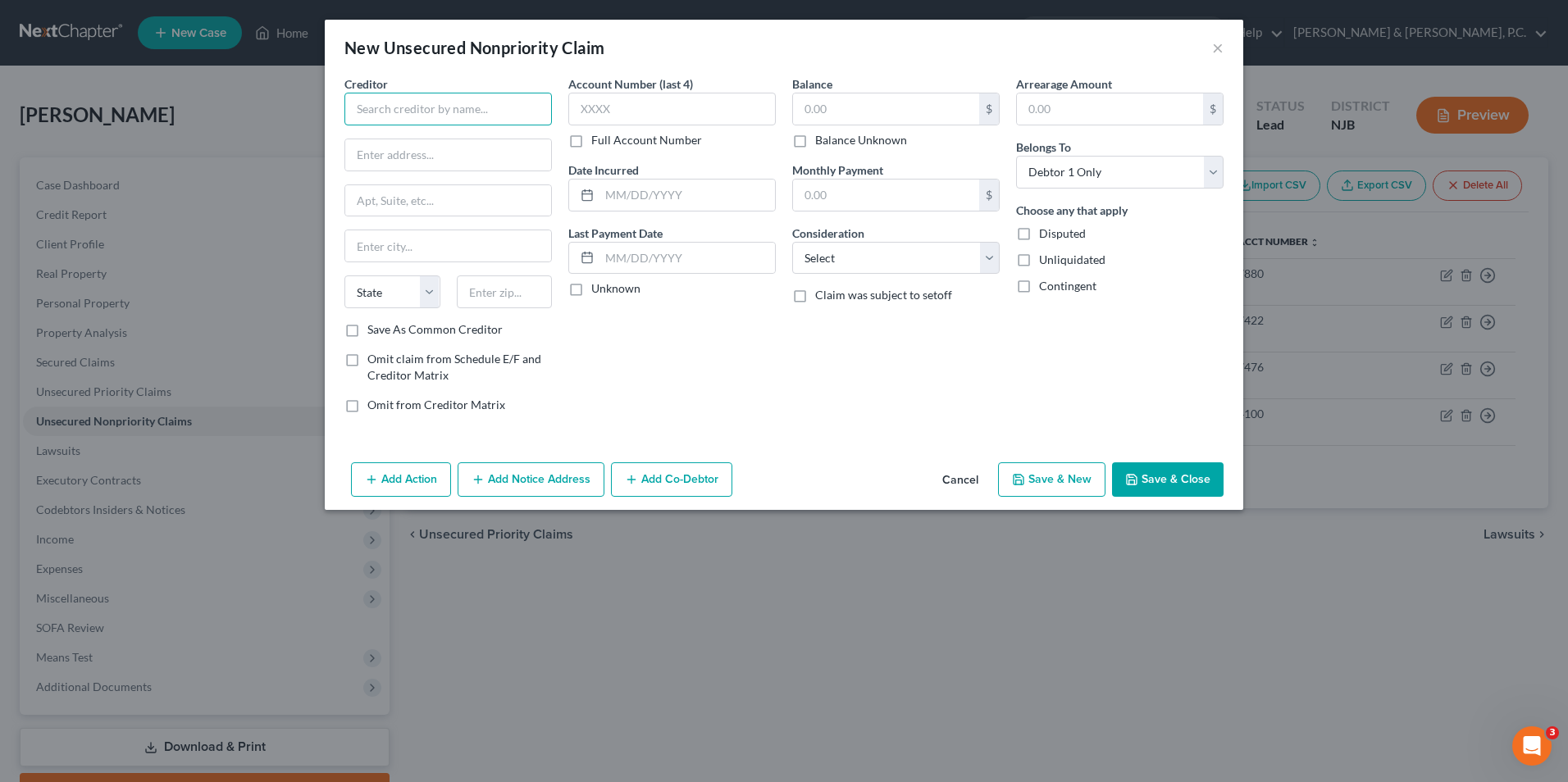
click at [450, 120] on input "text" at bounding box center [449, 109] width 208 height 33
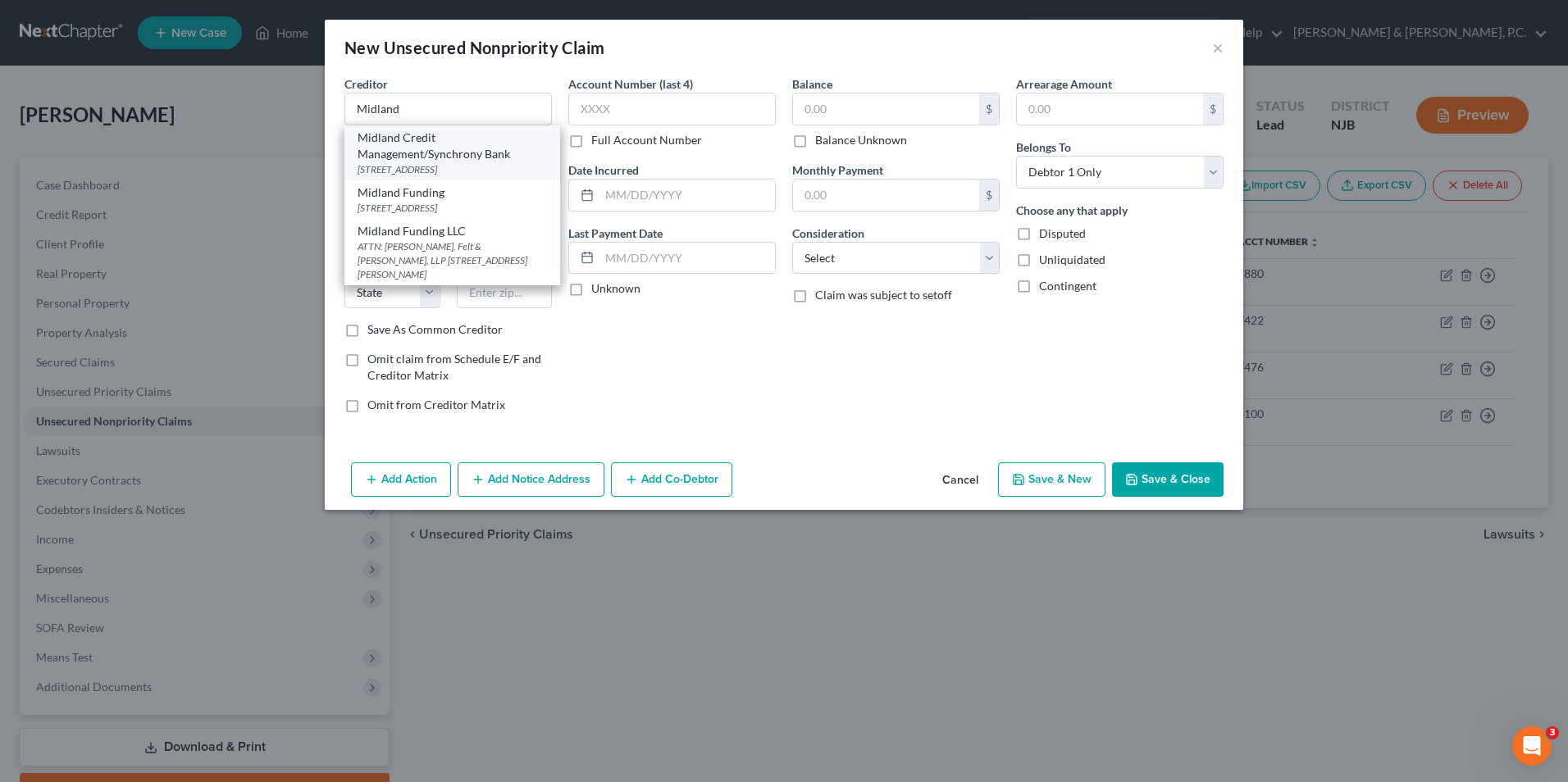
click at [481, 150] on div "Midland Credit Management/Synchrony Bank" at bounding box center [452, 146] width 189 height 33
type input "Midland Credit Management/Synchrony Bank"
type input "350 Camino De LA Reina"
type input "Suite 100"
type input "[GEOGRAPHIC_DATA]"
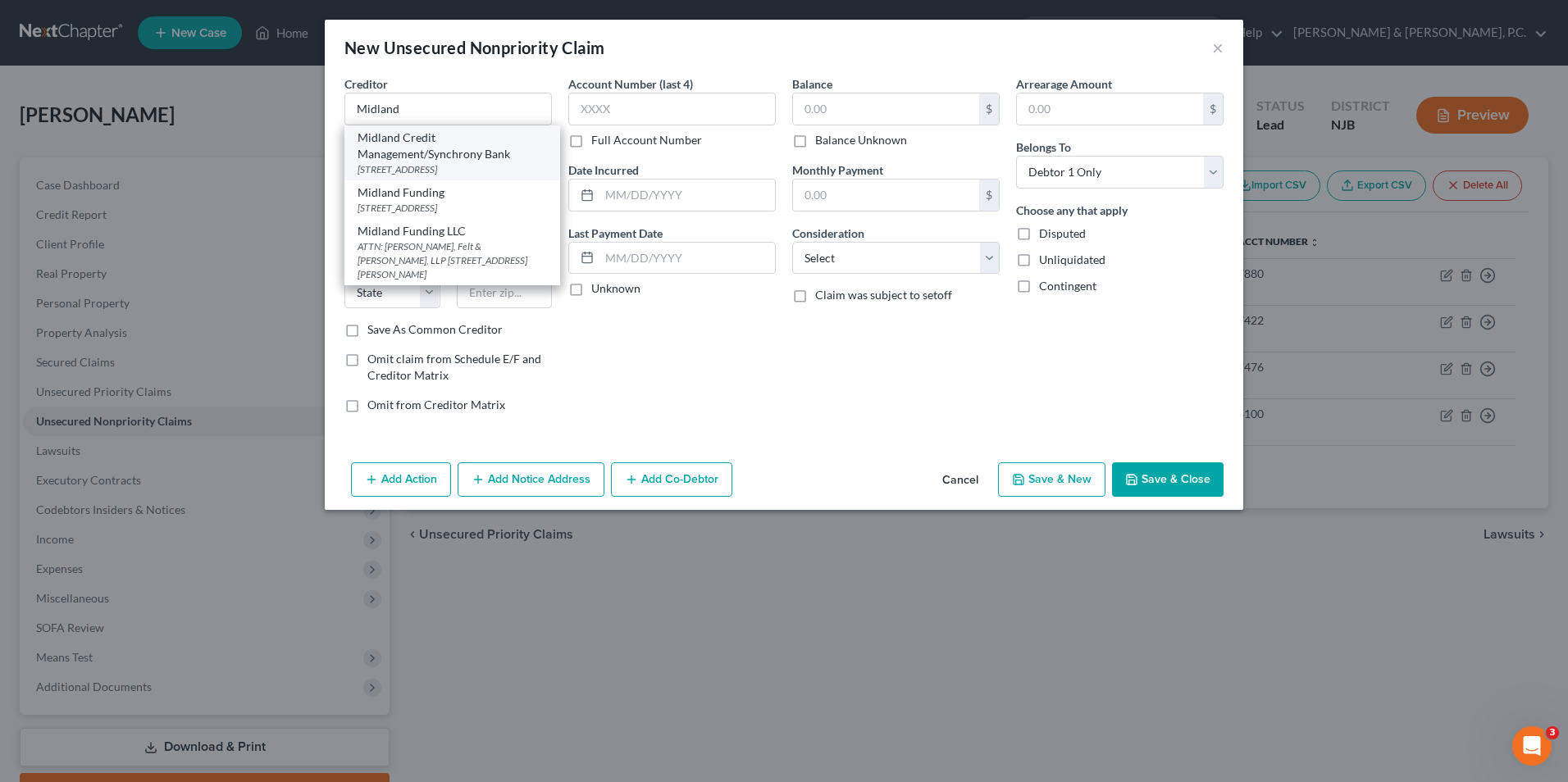
select select "4"
type input "92108"
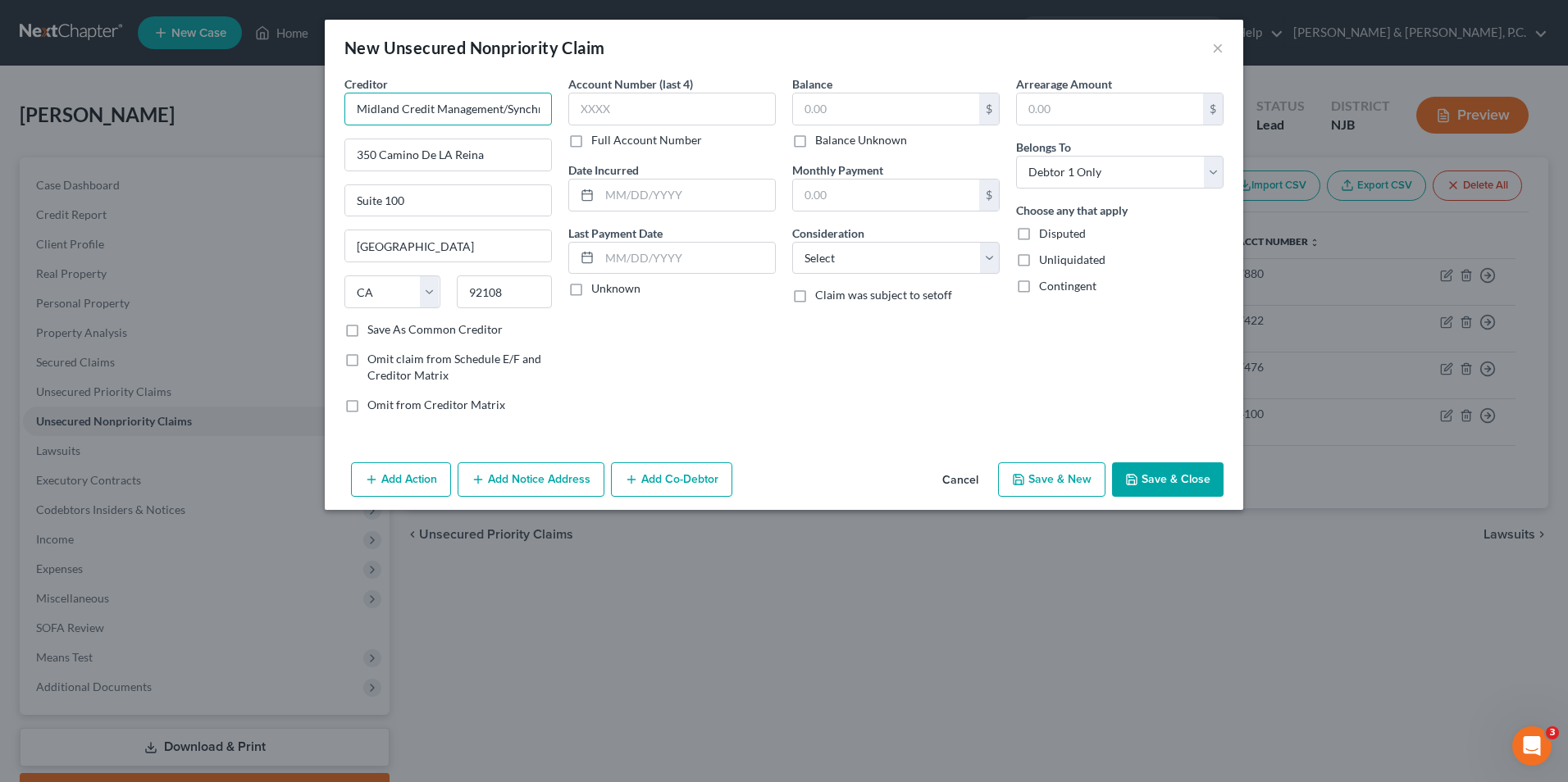
scroll to position [0, 47]
drag, startPoint x: 506, startPoint y: 109, endPoint x: 585, endPoint y: 110, distance: 79.0
click at [585, 110] on div "Creditor * Midland Credit Management/Synchrony Bank [GEOGRAPHIC_DATA] [US_STATE…" at bounding box center [784, 250] width 896 height 351
type input "Midland Credit Management/Comenity Capital Bank"
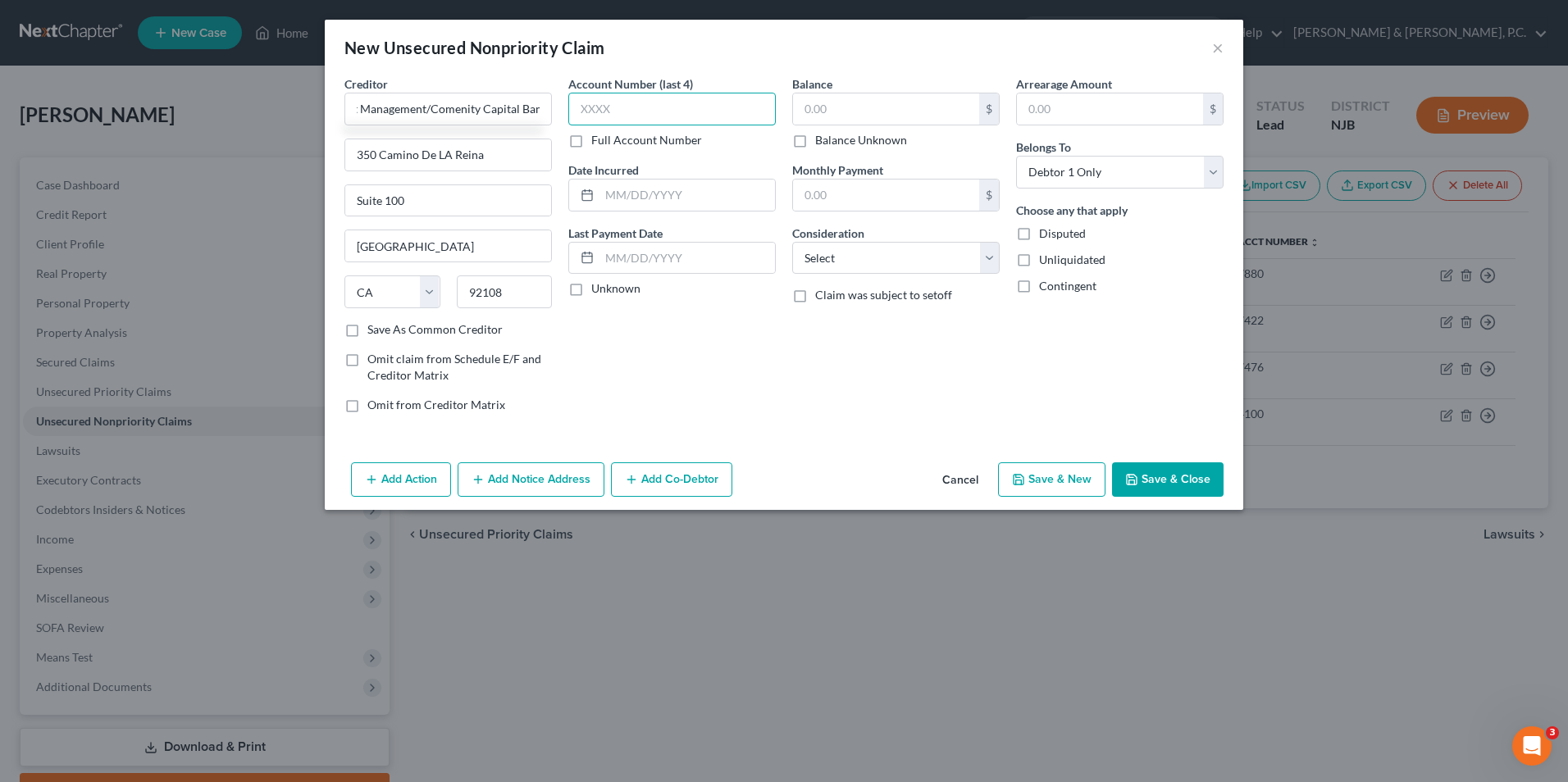
click at [622, 108] on input "text" at bounding box center [672, 109] width 208 height 33
type input "3327"
click at [887, 110] on input "text" at bounding box center [885, 109] width 186 height 31
type input "1,452.39"
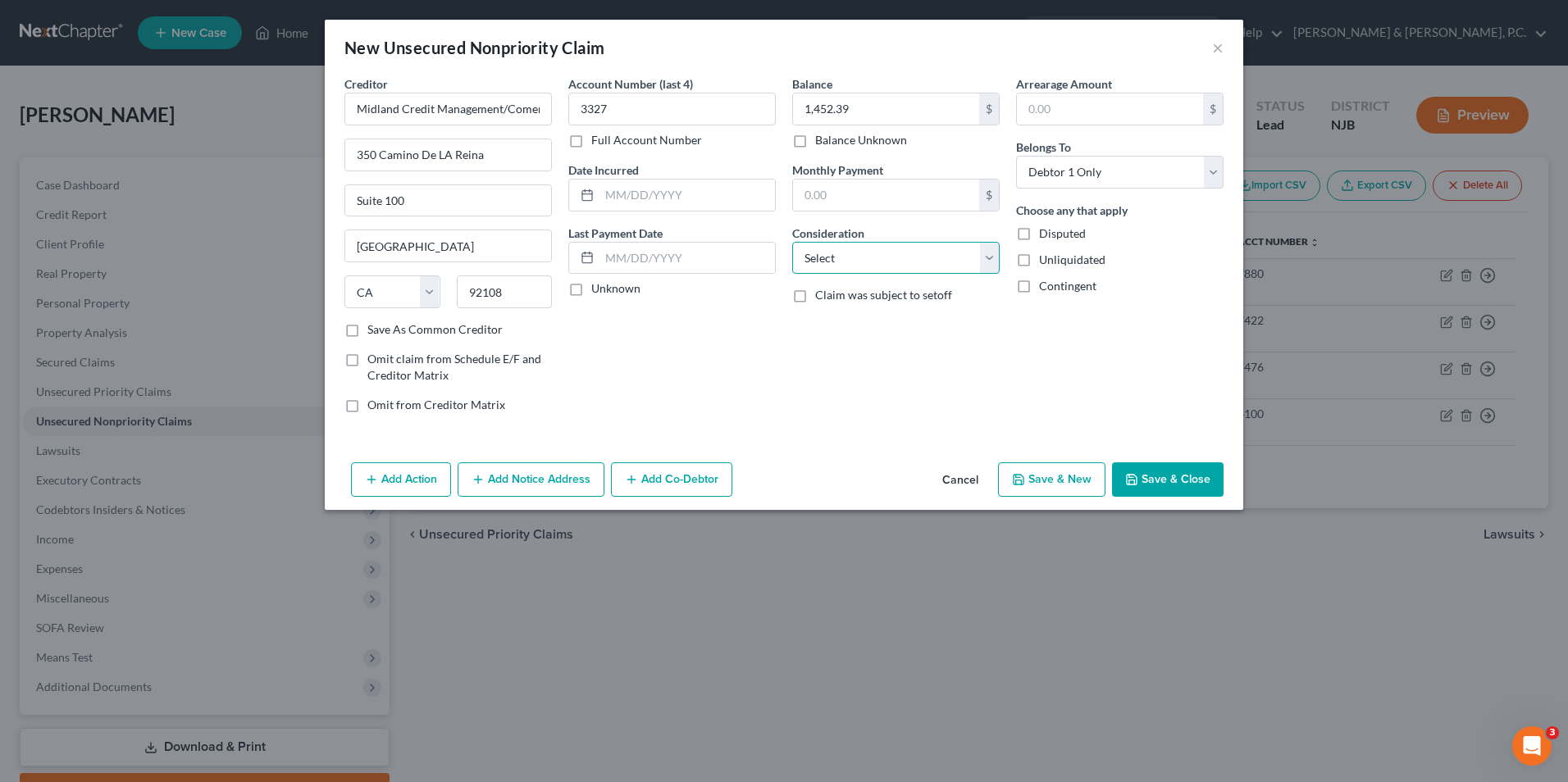
click at [866, 265] on select "Select Cable / Satellite Services Collection Agency Credit Card Debt Debt Couns…" at bounding box center [897, 258] width 208 height 33
select select "2"
click at [793, 242] on select "Select Cable / Satellite Services Collection Agency Credit Card Debt Debt Couns…" at bounding box center [897, 258] width 208 height 33
drag, startPoint x: 665, startPoint y: 115, endPoint x: 569, endPoint y: 115, distance: 96.0
click at [569, 115] on input "3327" at bounding box center [672, 109] width 208 height 33
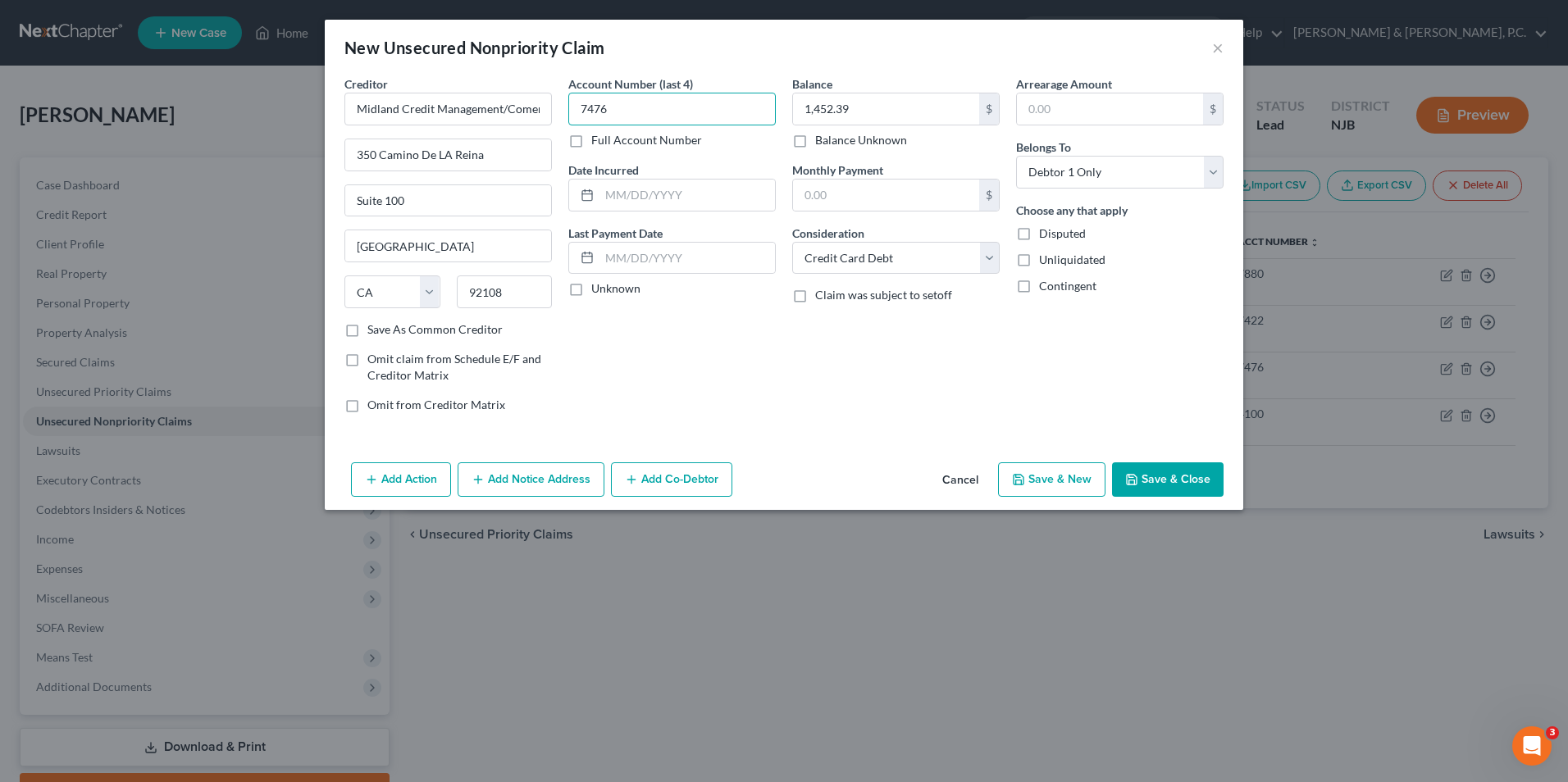
type input "7476"
click at [1164, 484] on button "Save & Close" at bounding box center [1168, 479] width 112 height 34
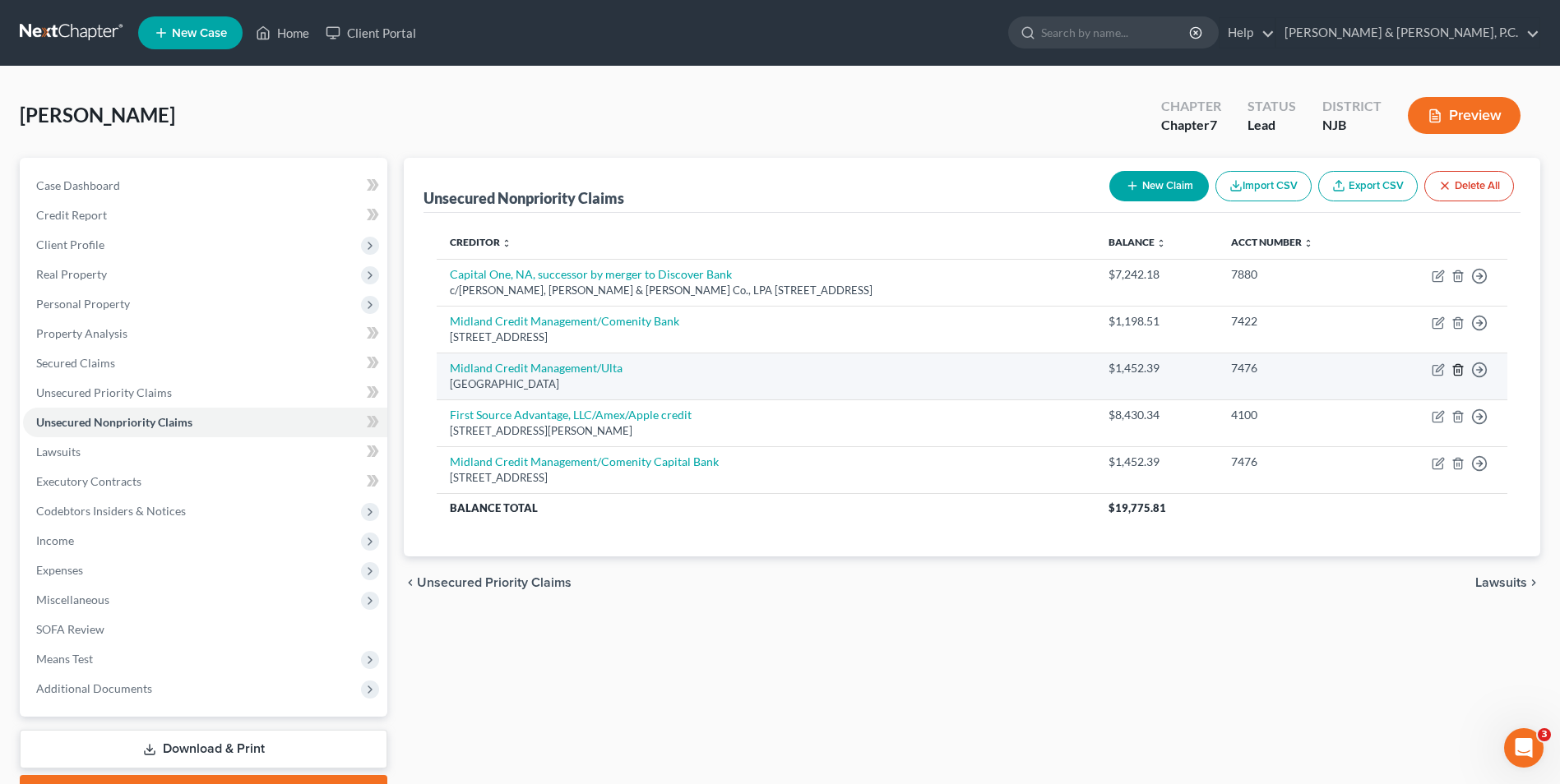
click at [1458, 373] on line "button" at bounding box center [1458, 371] width 0 height 4
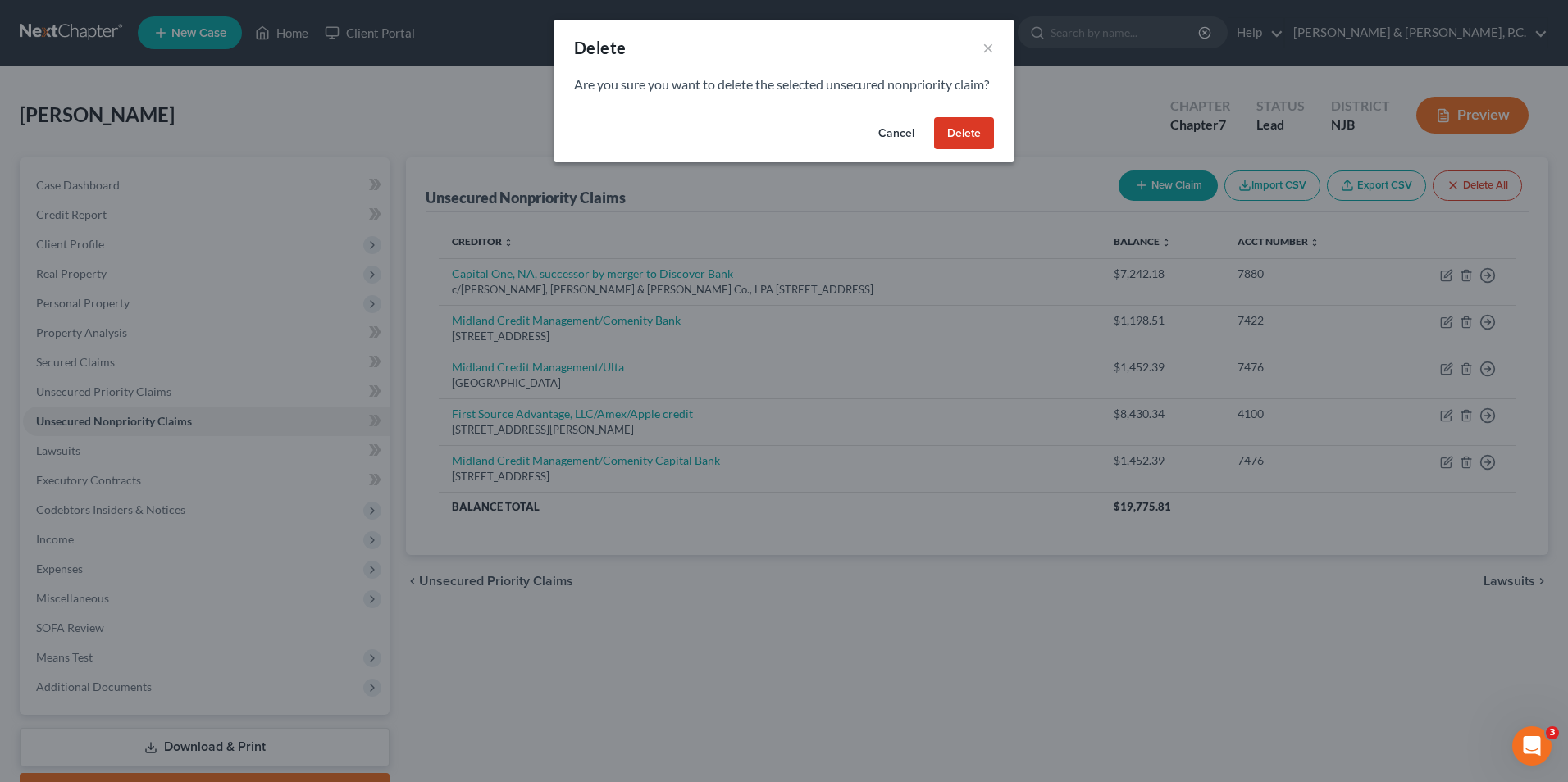
click at [966, 150] on button "Delete" at bounding box center [964, 134] width 60 height 33
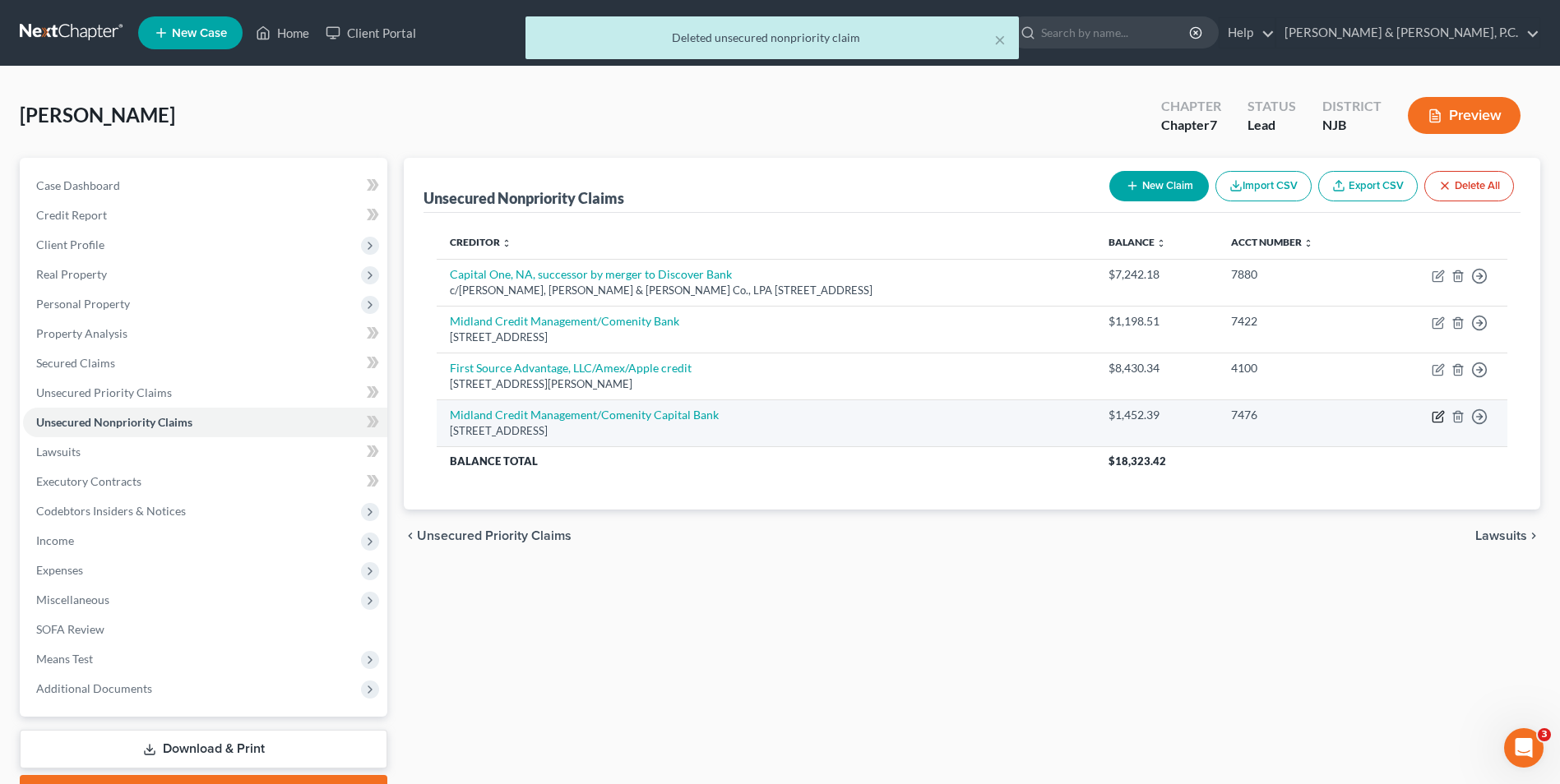
click at [1437, 420] on icon "button" at bounding box center [1438, 416] width 13 height 13
select select "4"
select select "2"
select select "0"
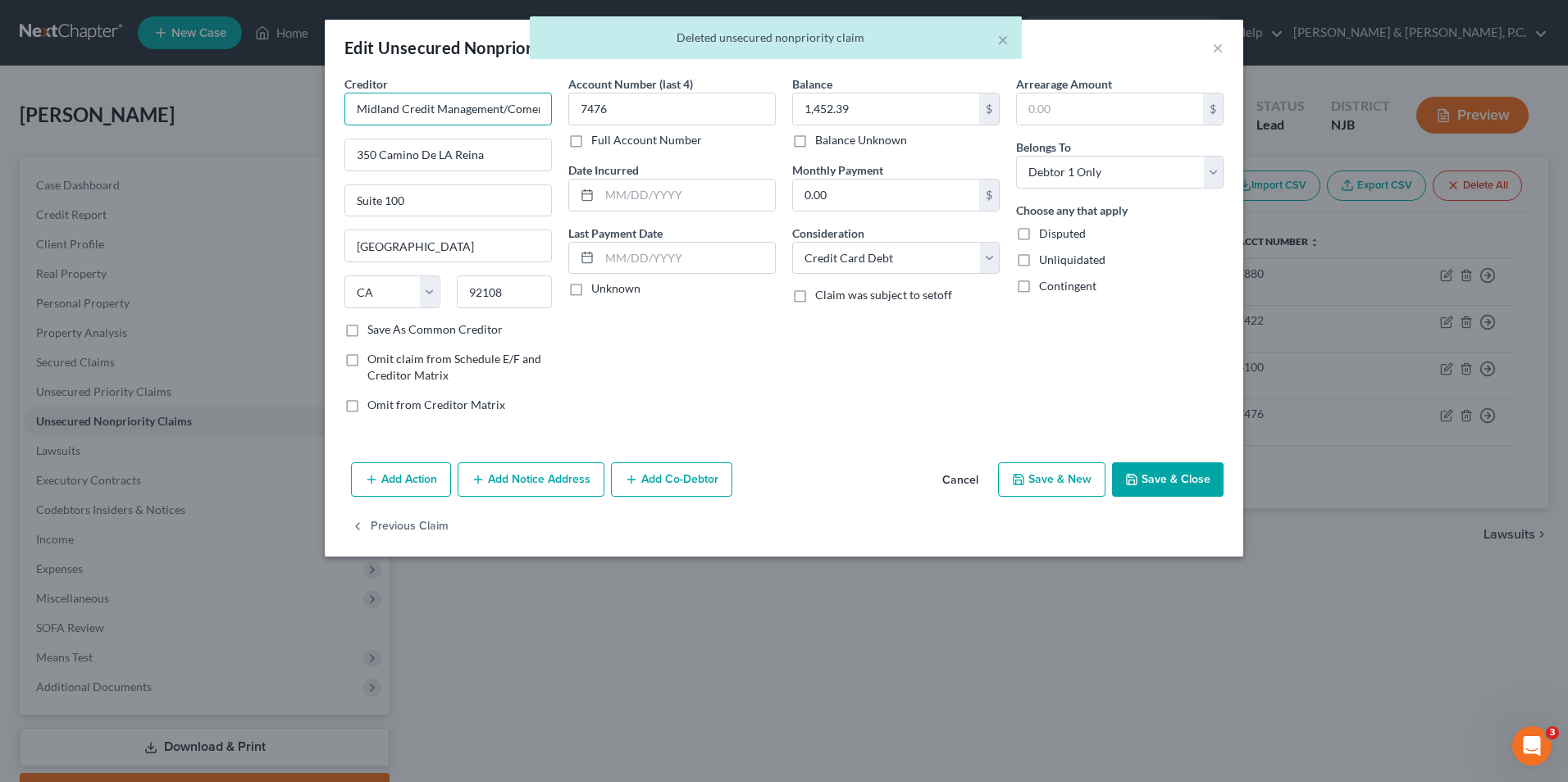
click at [509, 111] on input "Midland Credit Management/Comenity Capital Bank" at bounding box center [449, 109] width 208 height 33
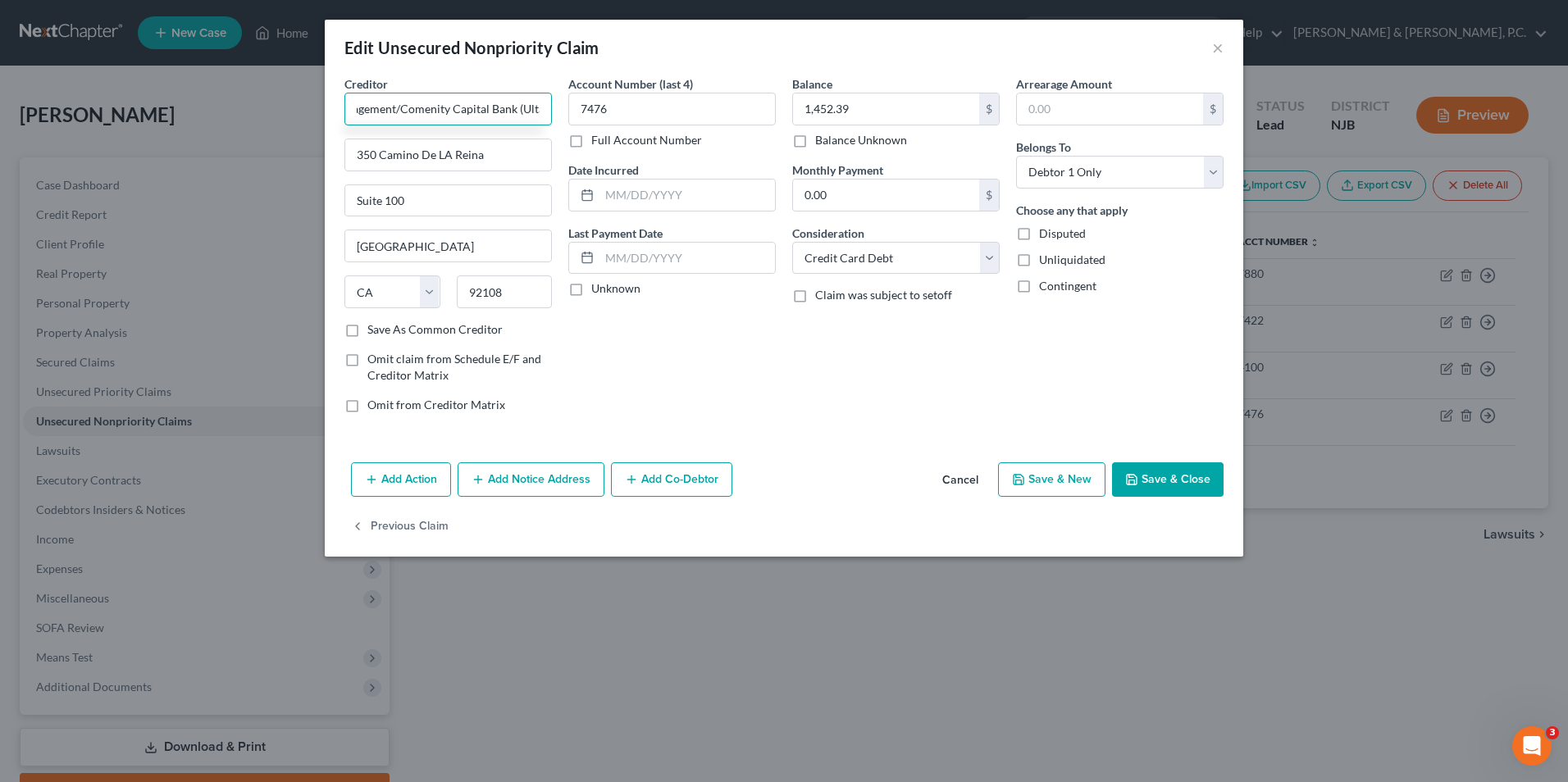
scroll to position [0, 112]
type input "Midland Credit Management/Comenity Capital Bank (Ulta)"
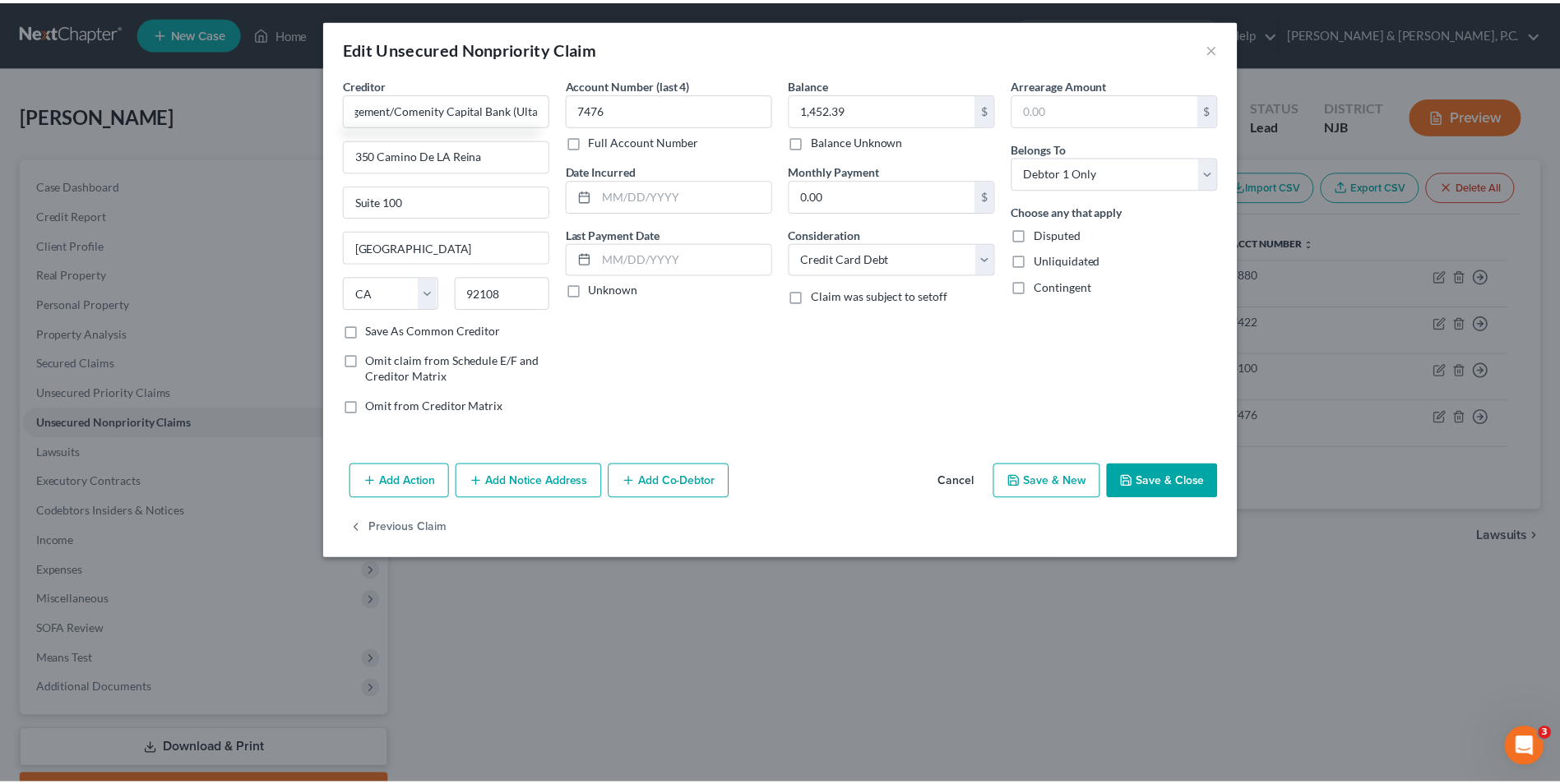
scroll to position [0, 0]
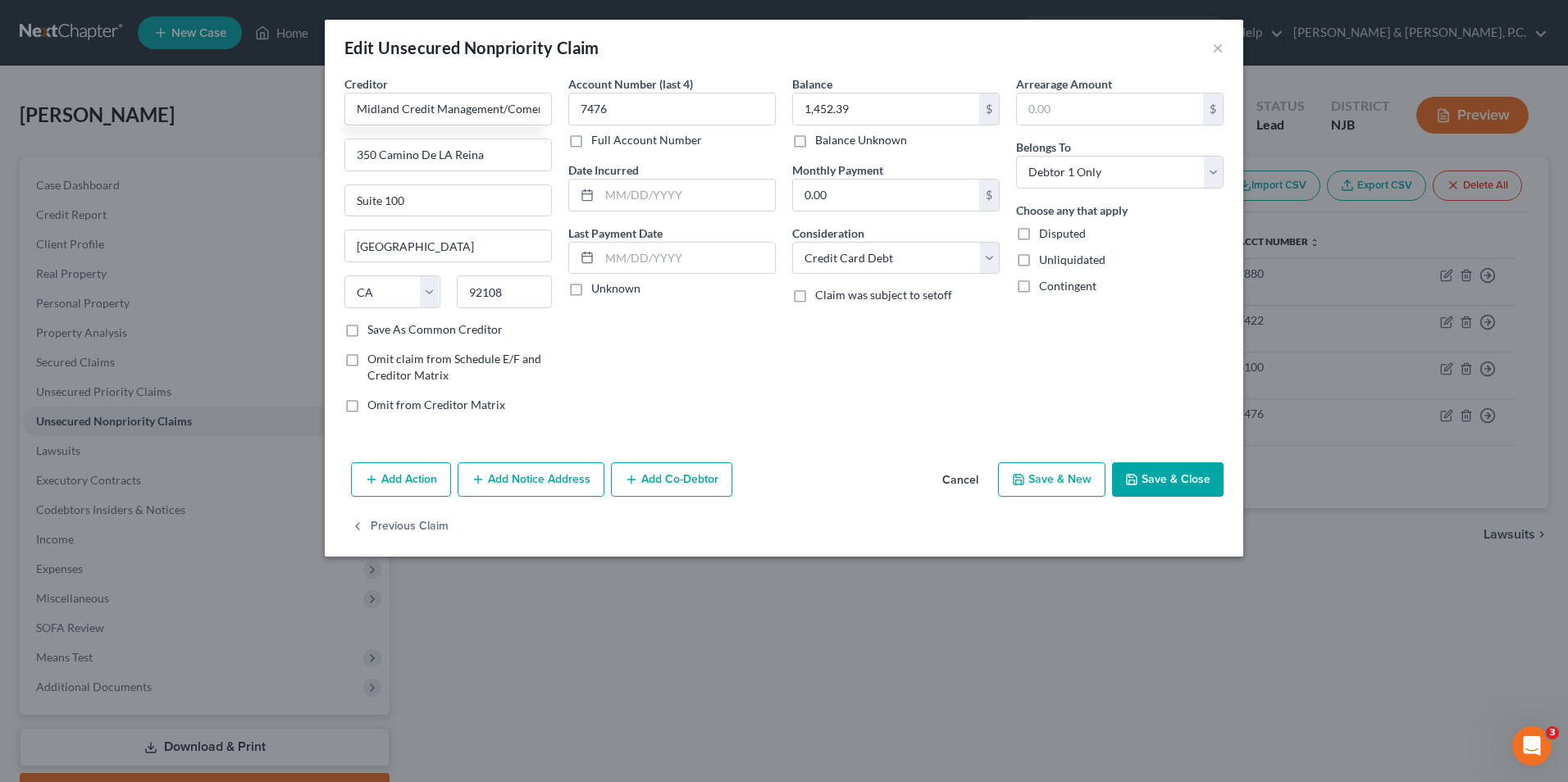
click at [1160, 475] on button "Save & Close" at bounding box center [1168, 479] width 112 height 34
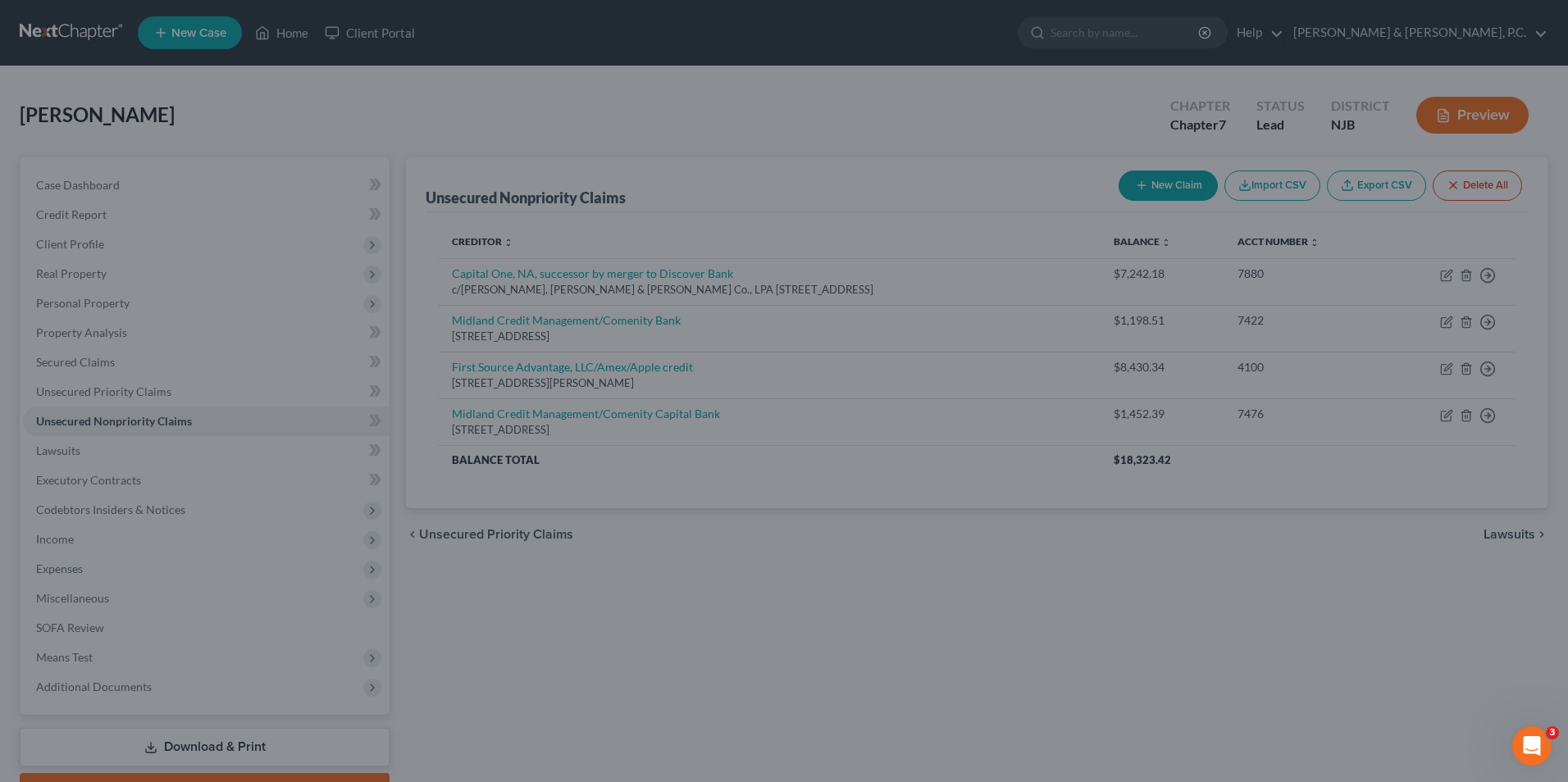
type input "0"
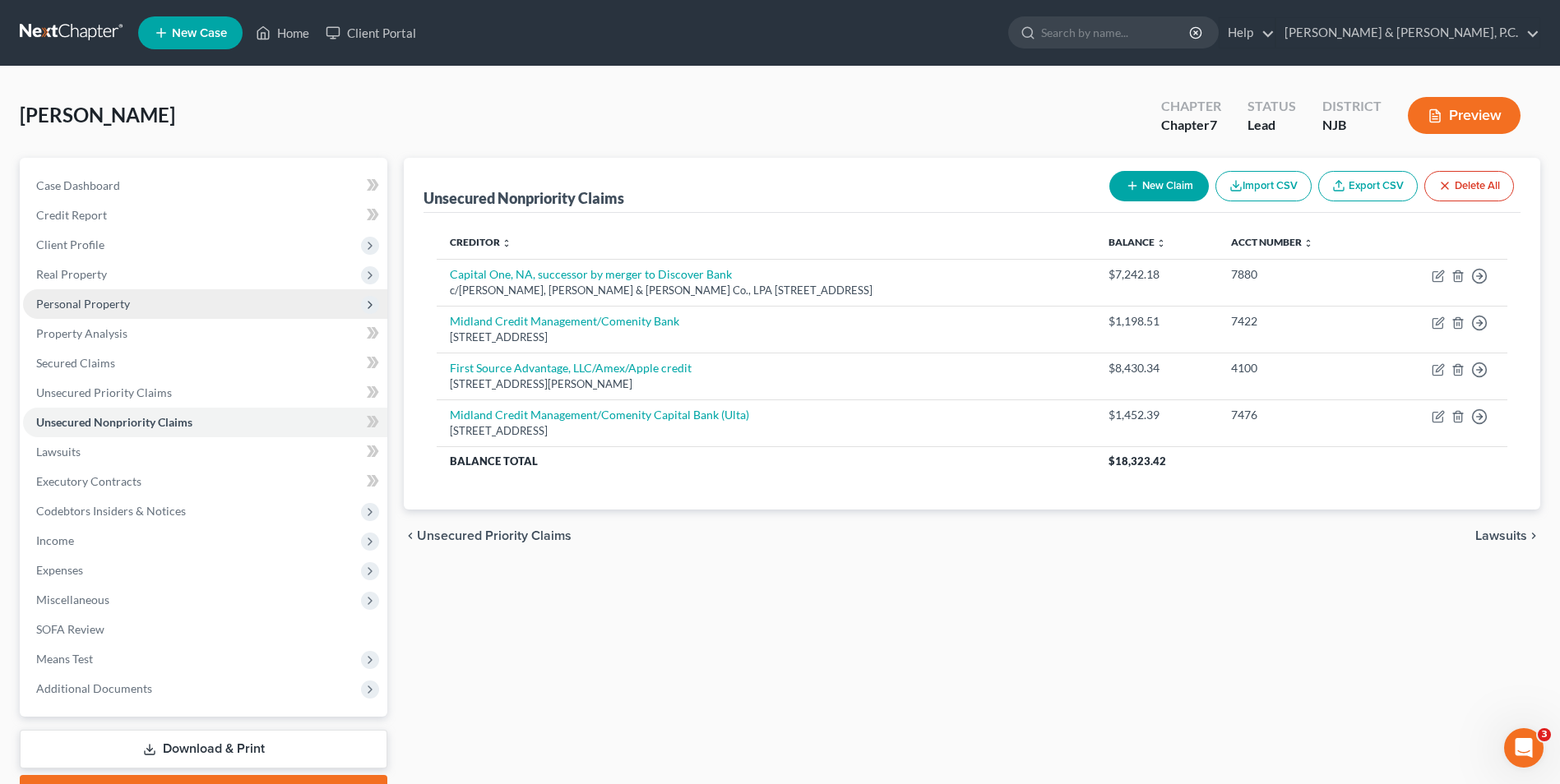
click at [88, 300] on span "Personal Property" at bounding box center [82, 304] width 94 height 14
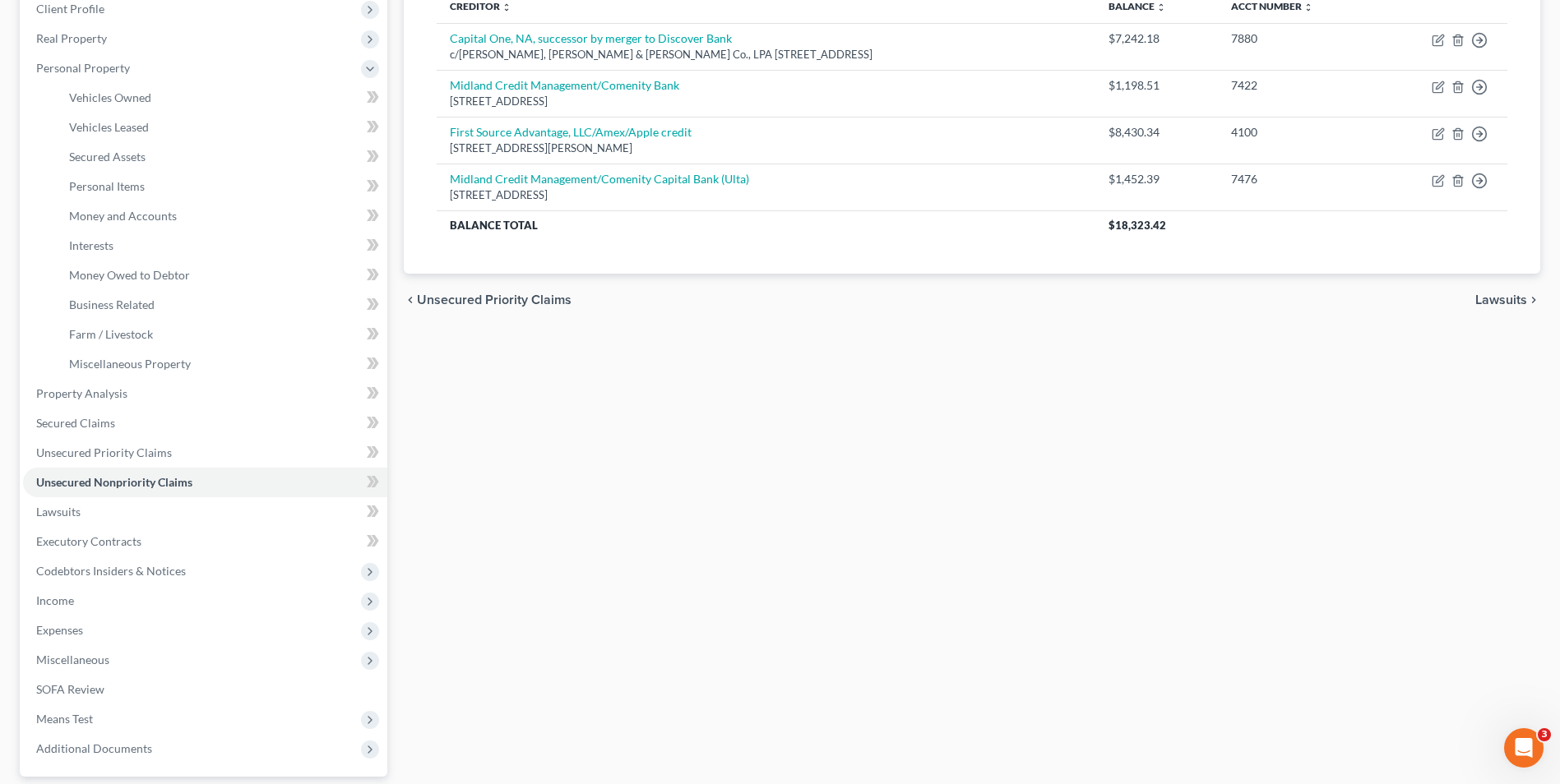
scroll to position [386, 0]
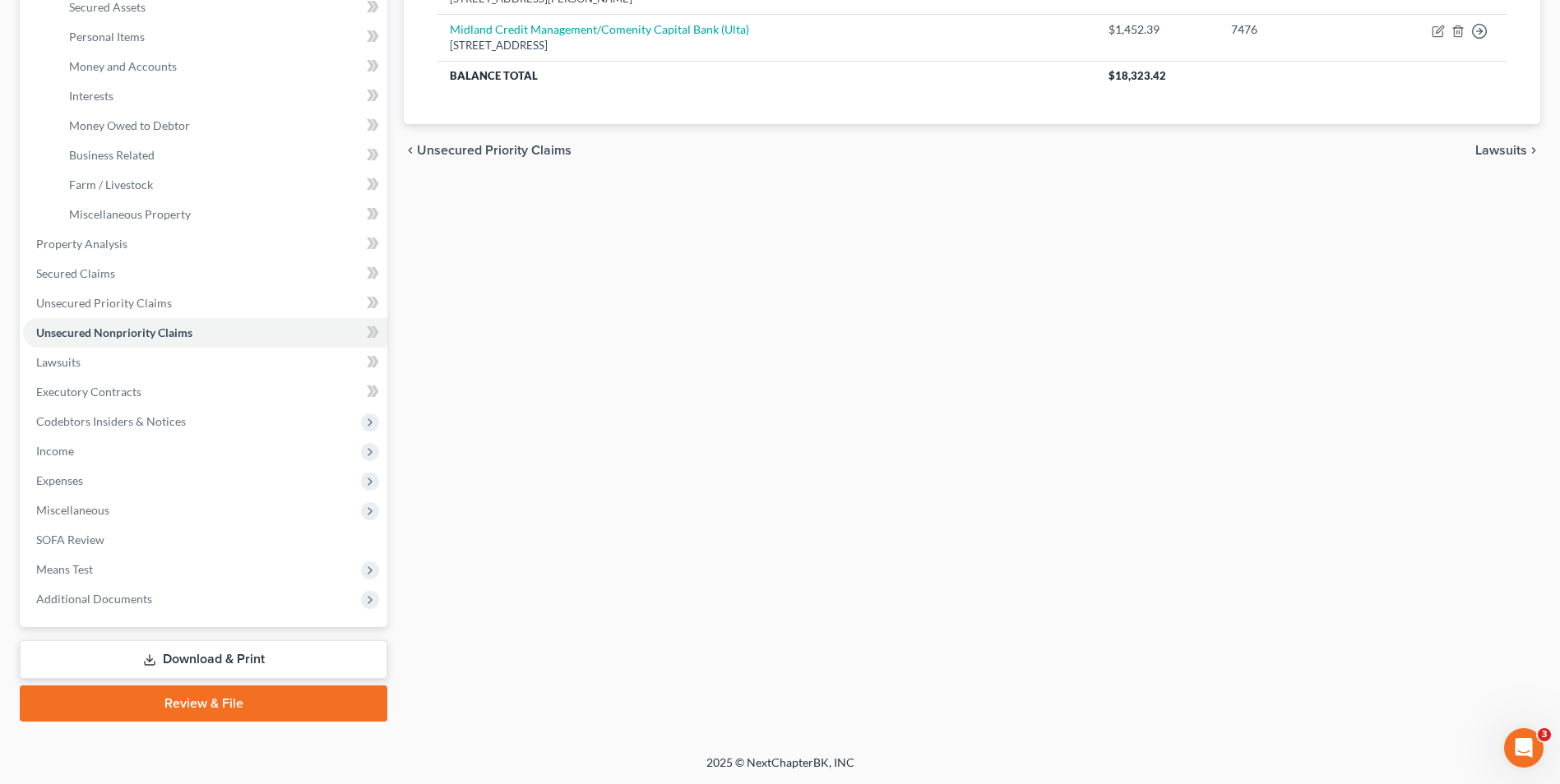
click at [251, 696] on link "Review & File" at bounding box center [204, 704] width 368 height 36
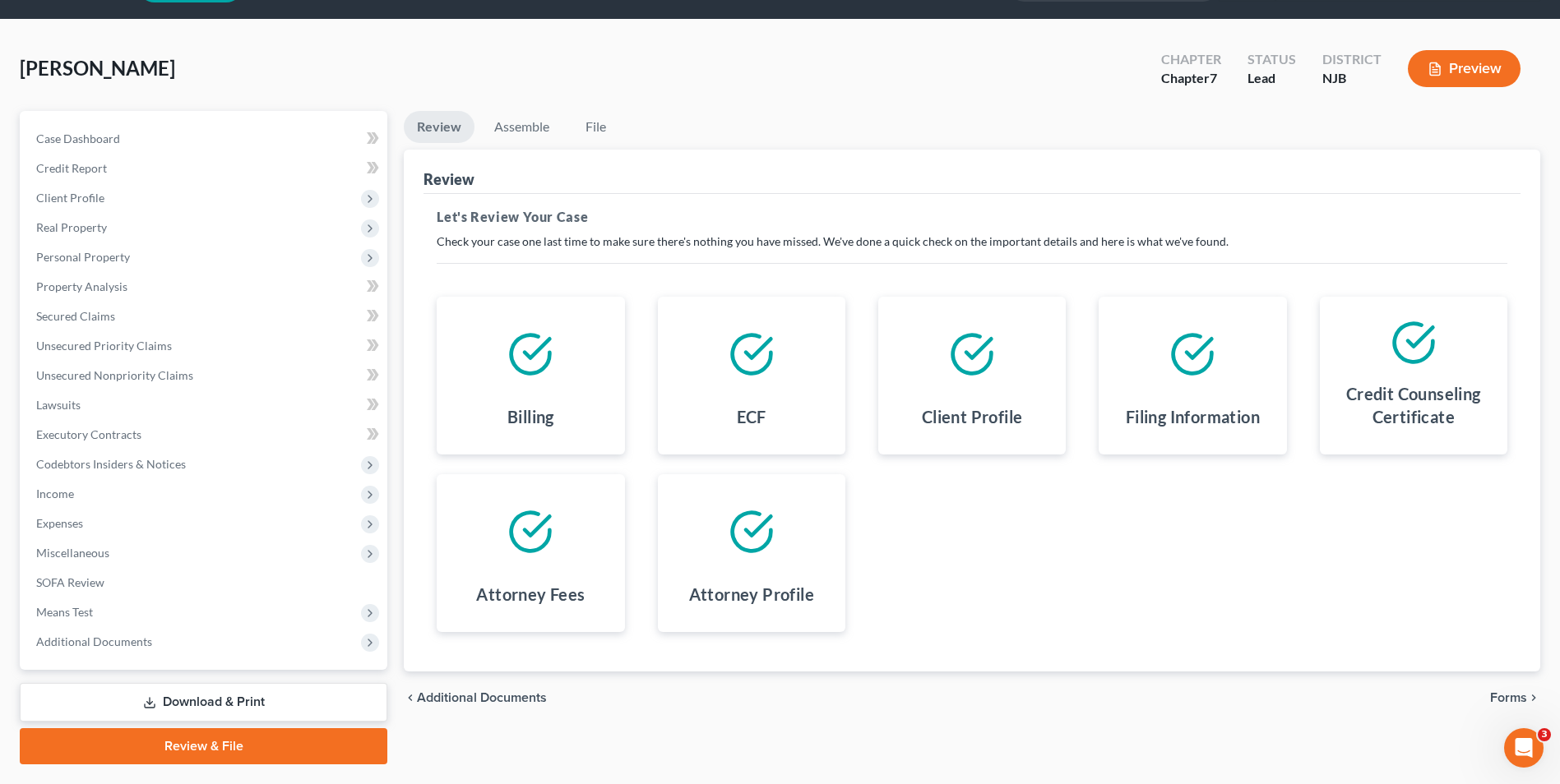
scroll to position [89, 0]
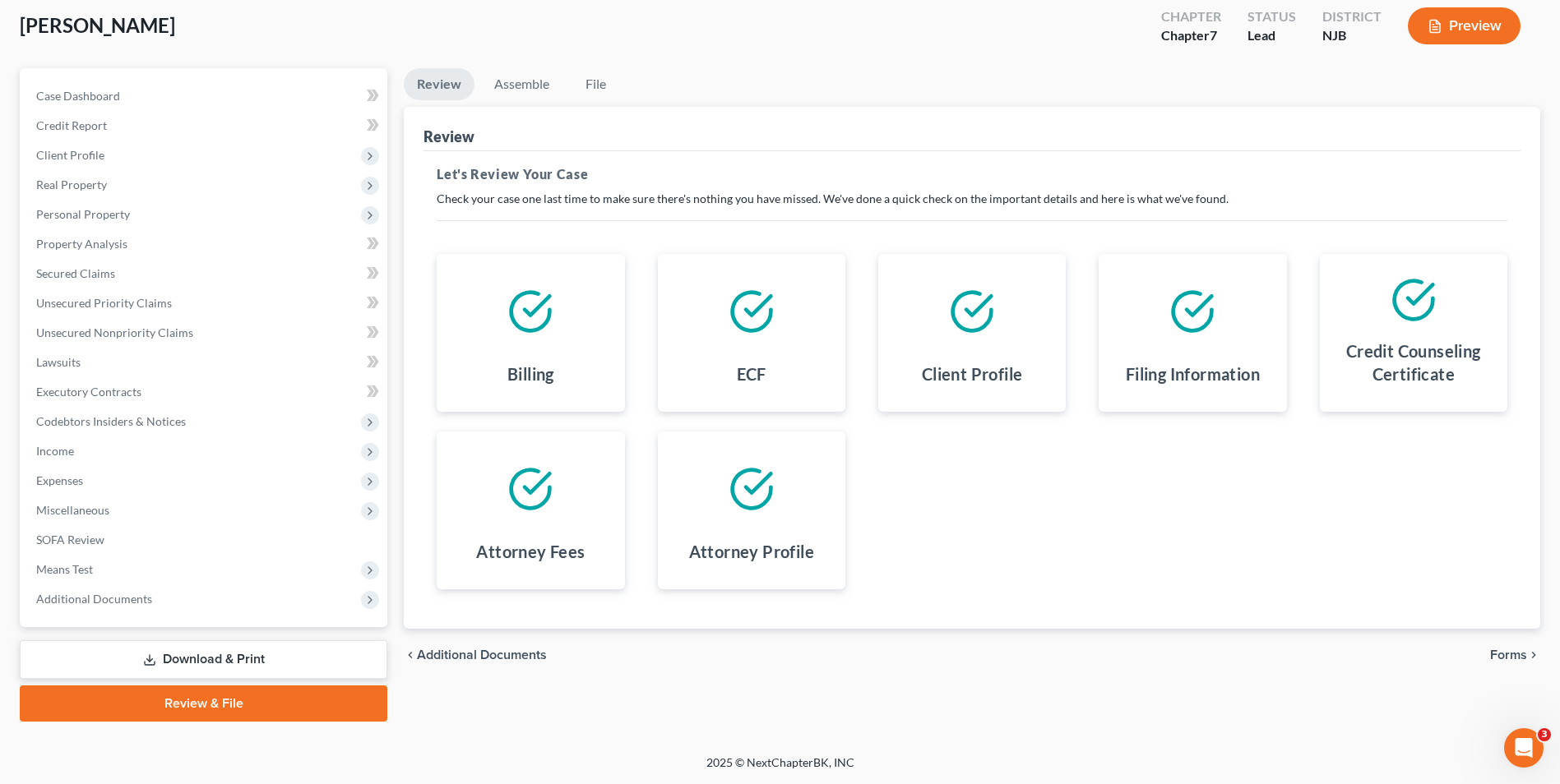
click at [1513, 657] on span "Forms" at bounding box center [1508, 654] width 37 height 13
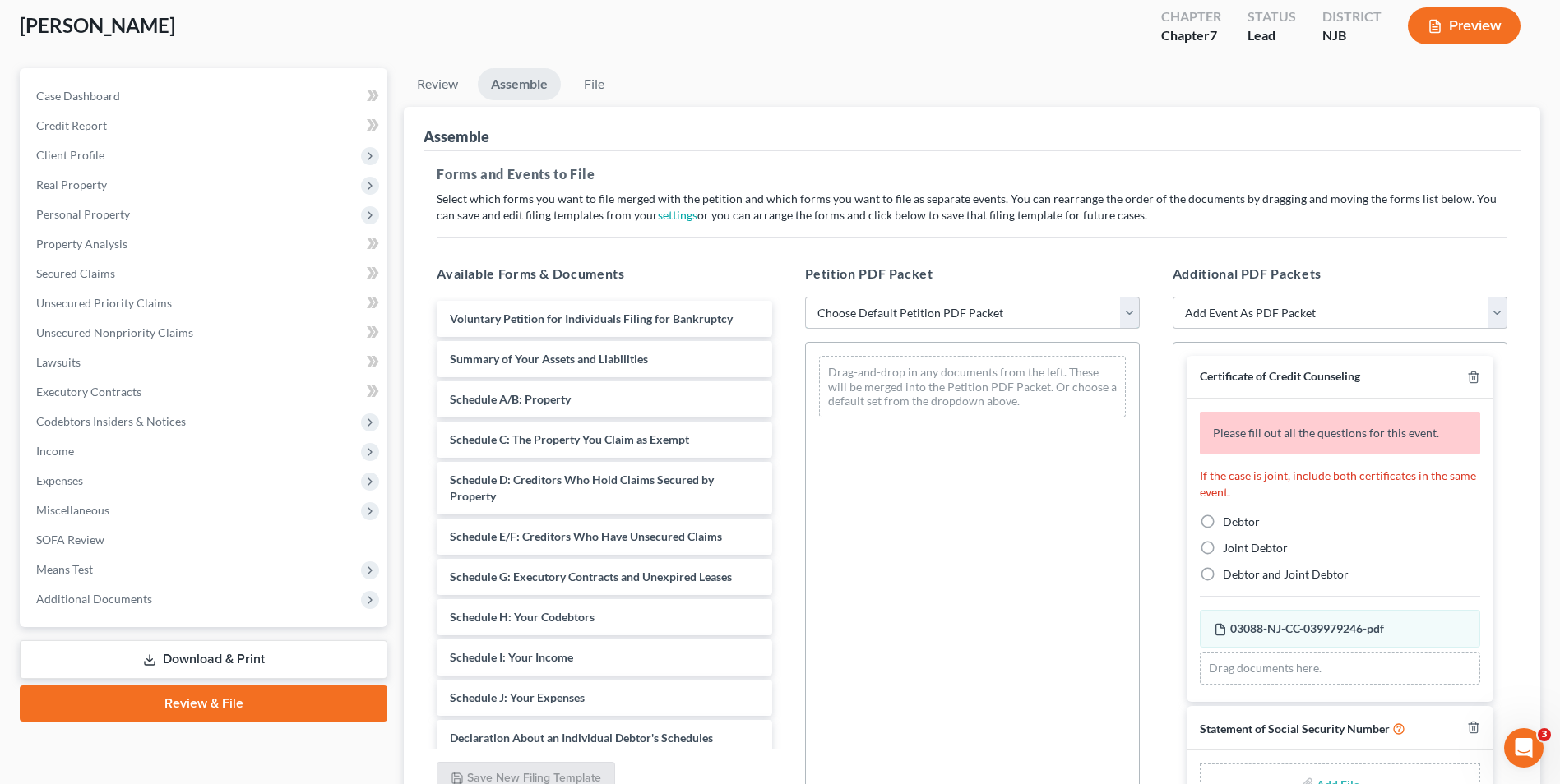
click at [1131, 315] on select "Choose Default Petition PDF Packet Complete Bankruptcy Petition (all forms and …" at bounding box center [973, 313] width 334 height 33
select select "1"
click at [805, 297] on select "Choose Default Petition PDF Packet Complete Bankruptcy Petition (all forms and …" at bounding box center [973, 313] width 334 height 33
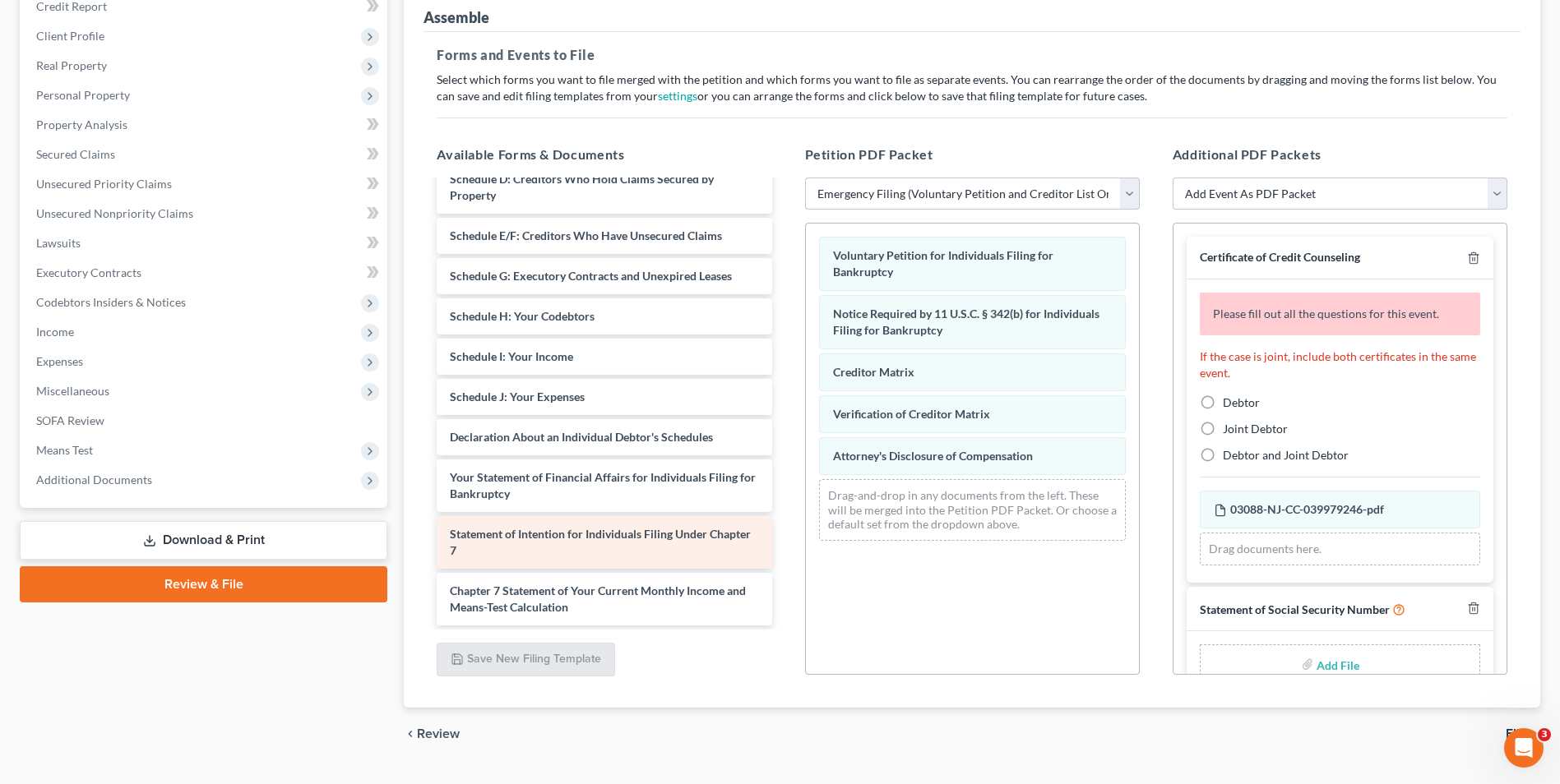
scroll to position [248, 0]
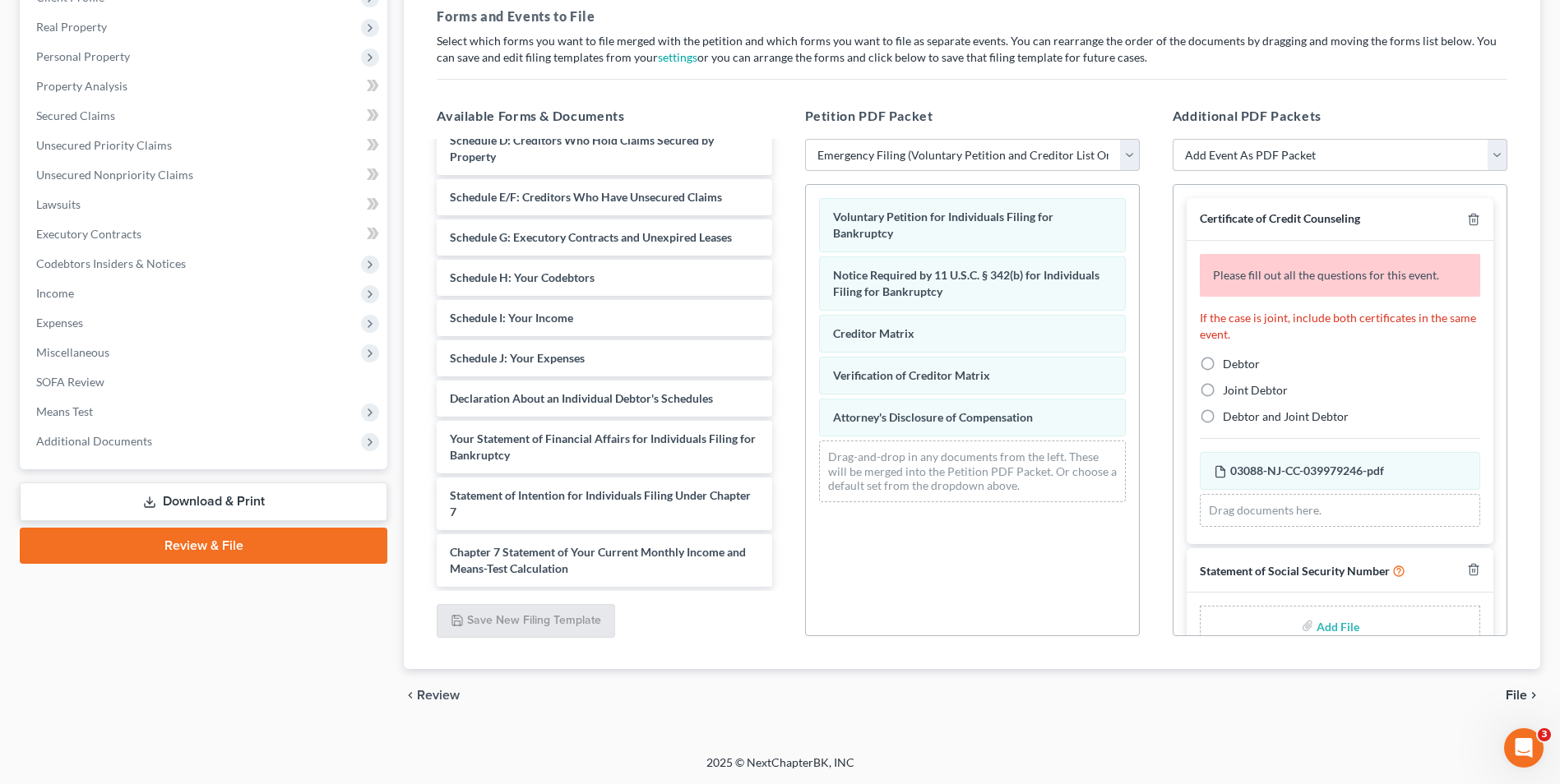
click at [1223, 364] on label "Debtor" at bounding box center [1241, 364] width 37 height 17
click at [1230, 364] on input "Debtor" at bounding box center [1235, 361] width 11 height 10
radio input "true"
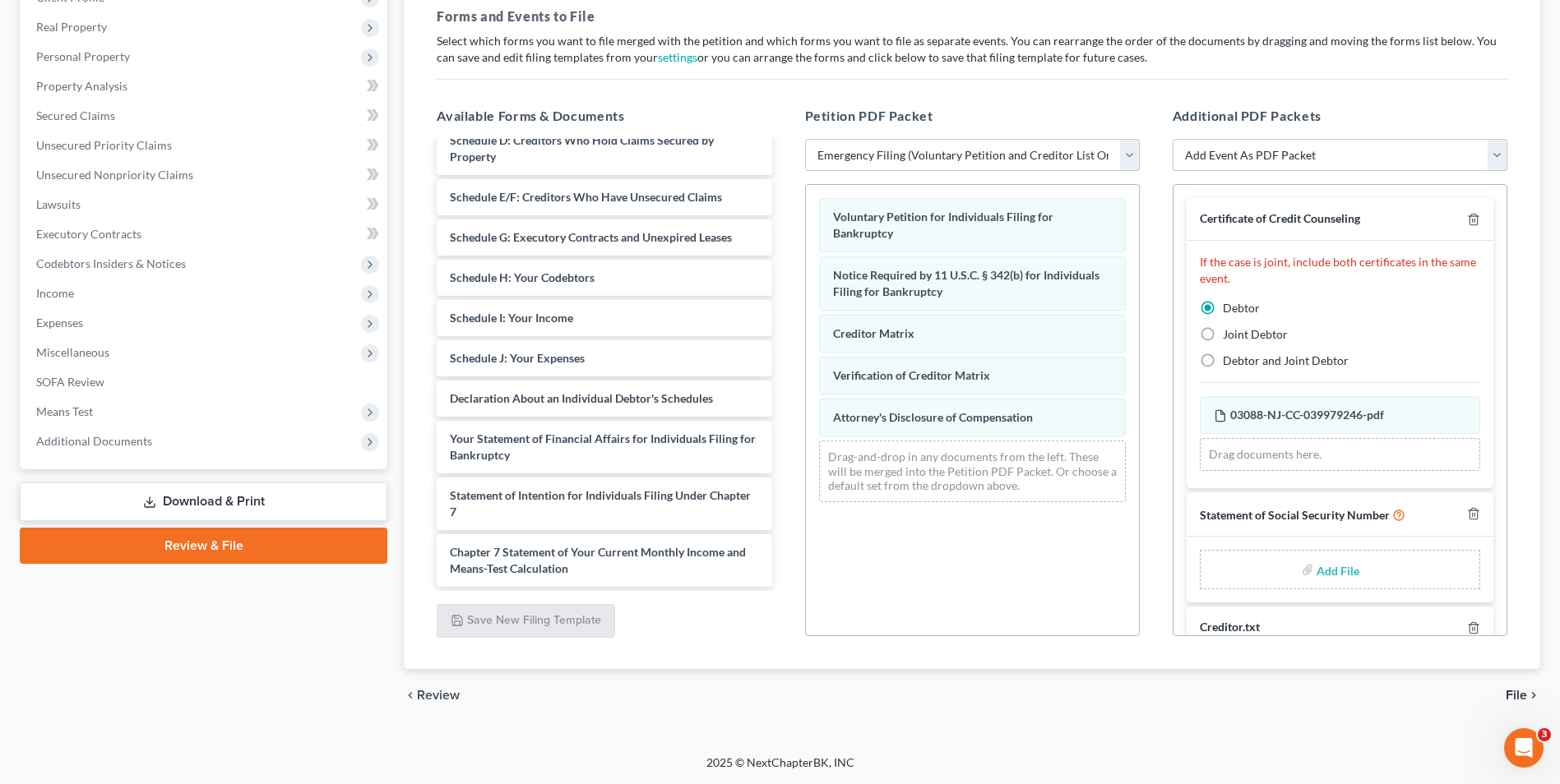
click at [1325, 575] on input "file" at bounding box center [1336, 570] width 39 height 30
type input "C:\fakepath\[PERSON_NAME] ss.pdf"
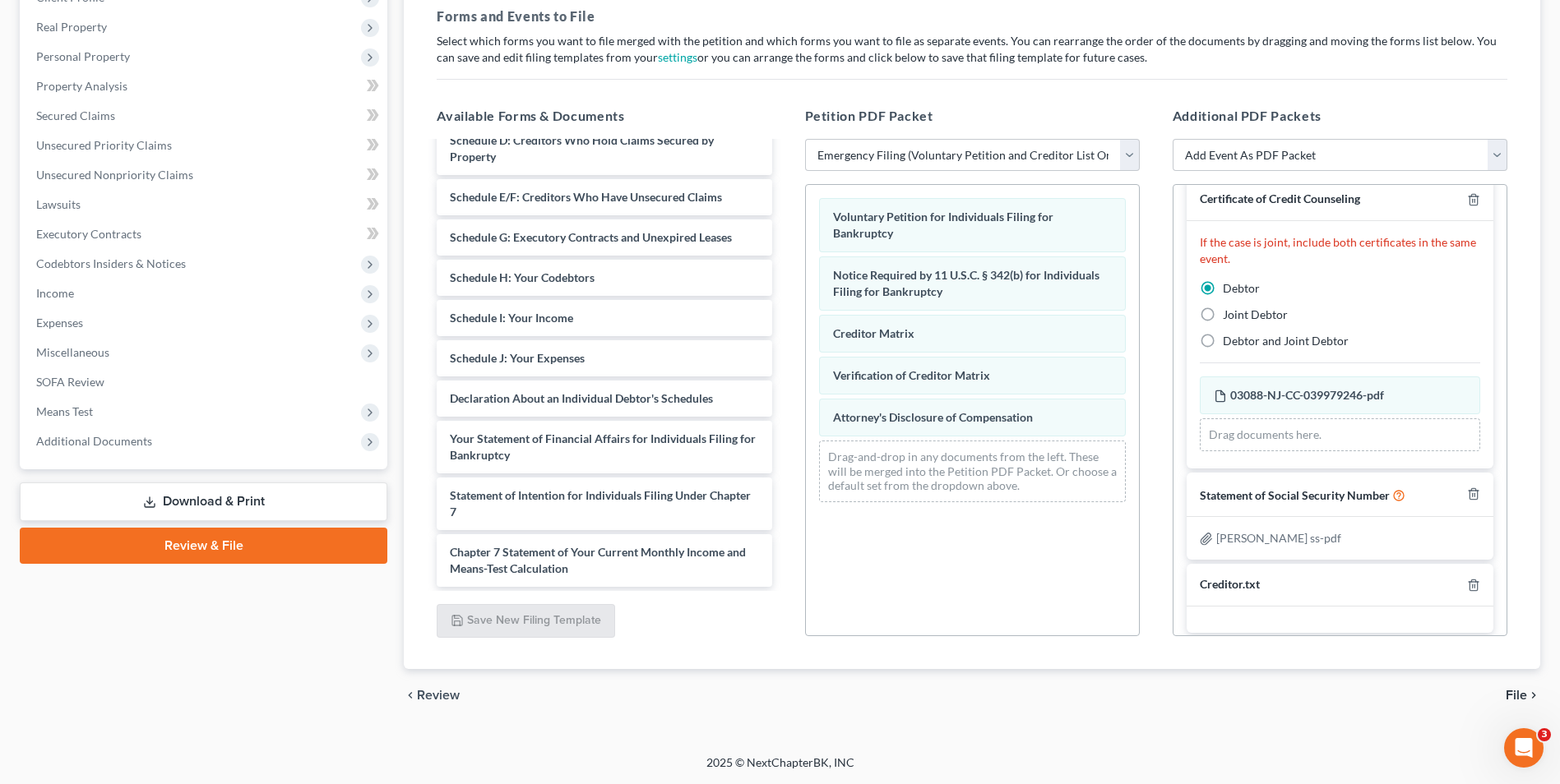
scroll to position [30, 0]
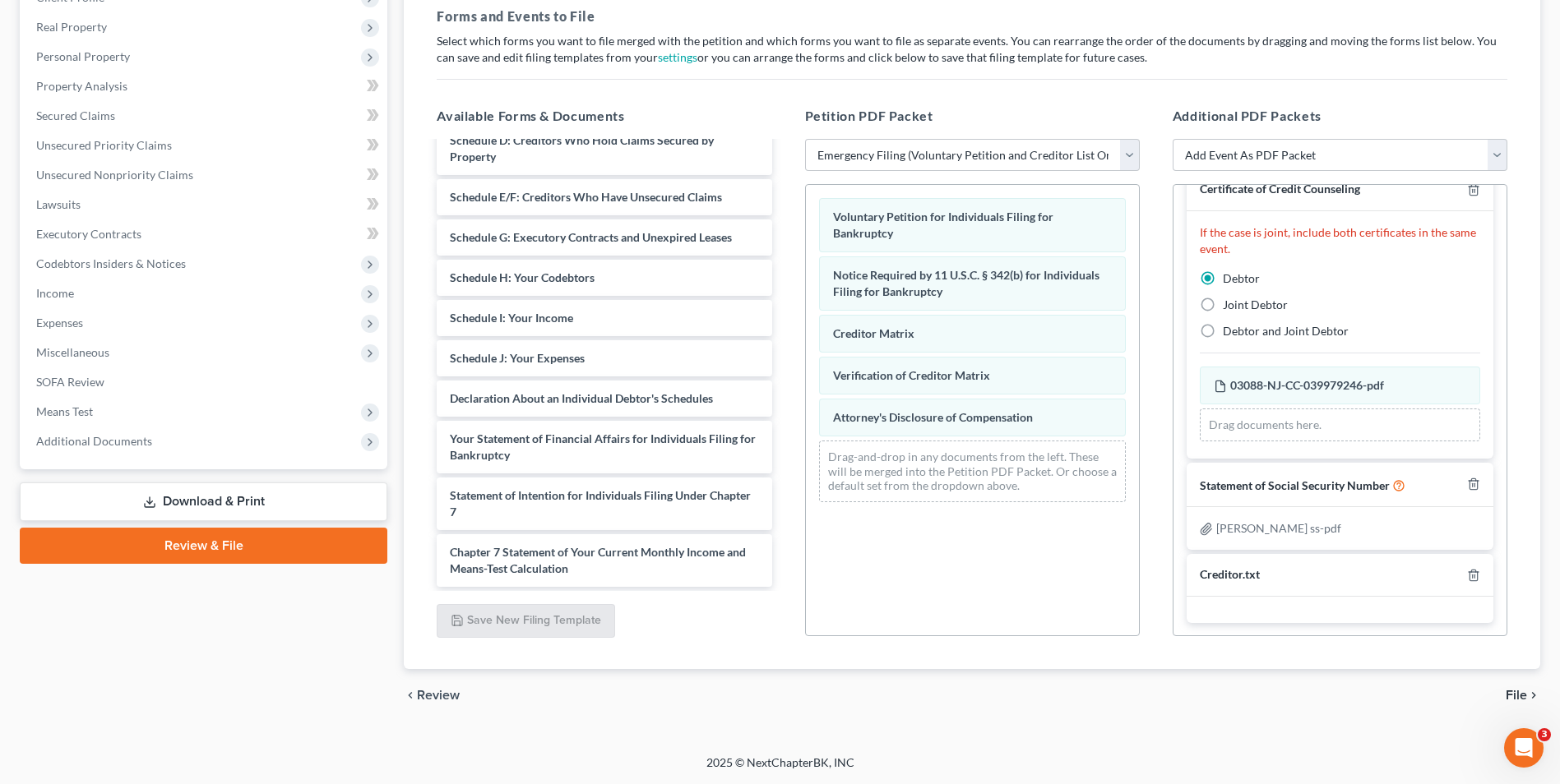
click at [1518, 695] on span "File" at bounding box center [1516, 695] width 21 height 13
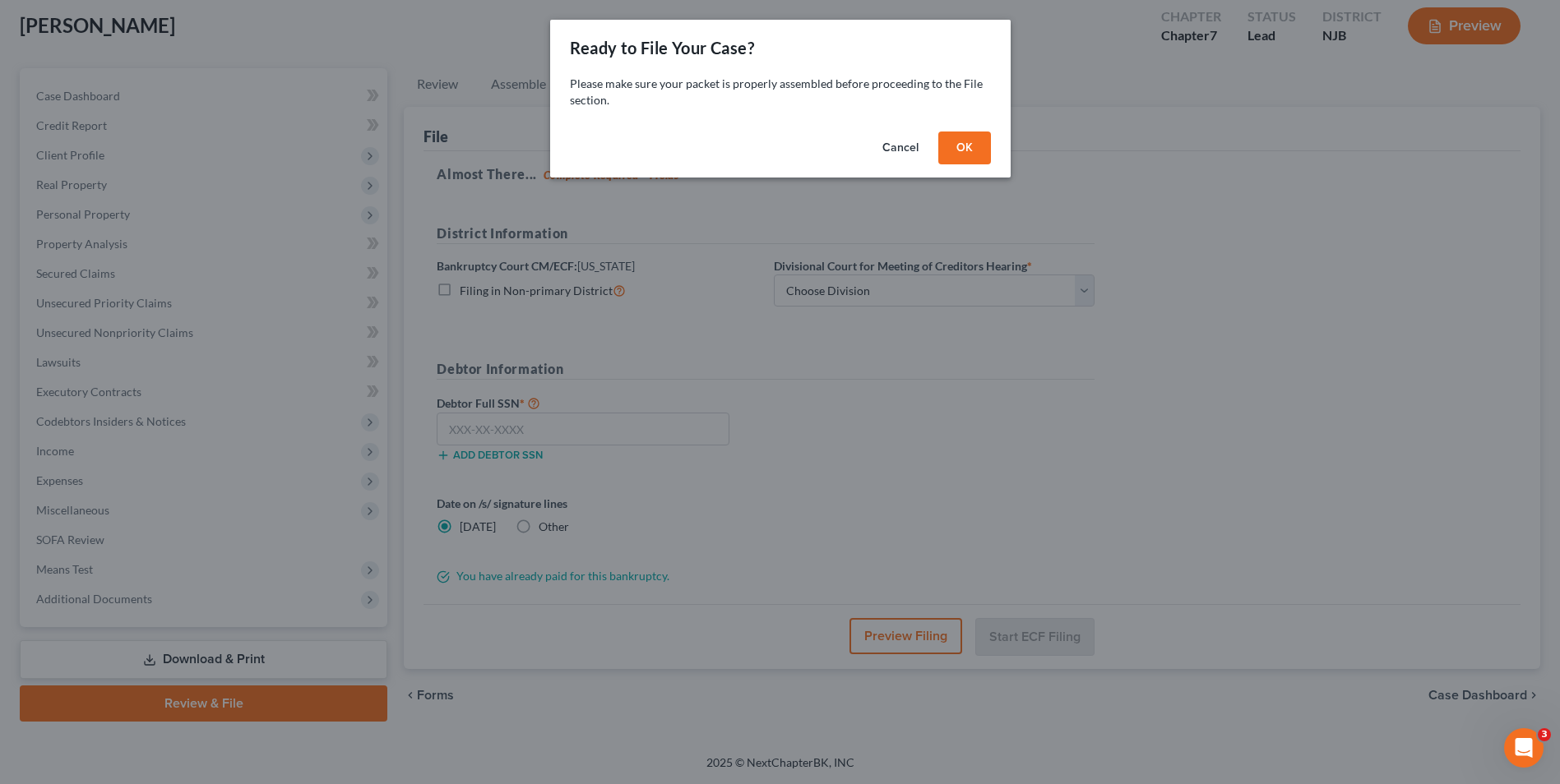
scroll to position [89, 0]
click at [973, 156] on button "OK" at bounding box center [971, 148] width 53 height 33
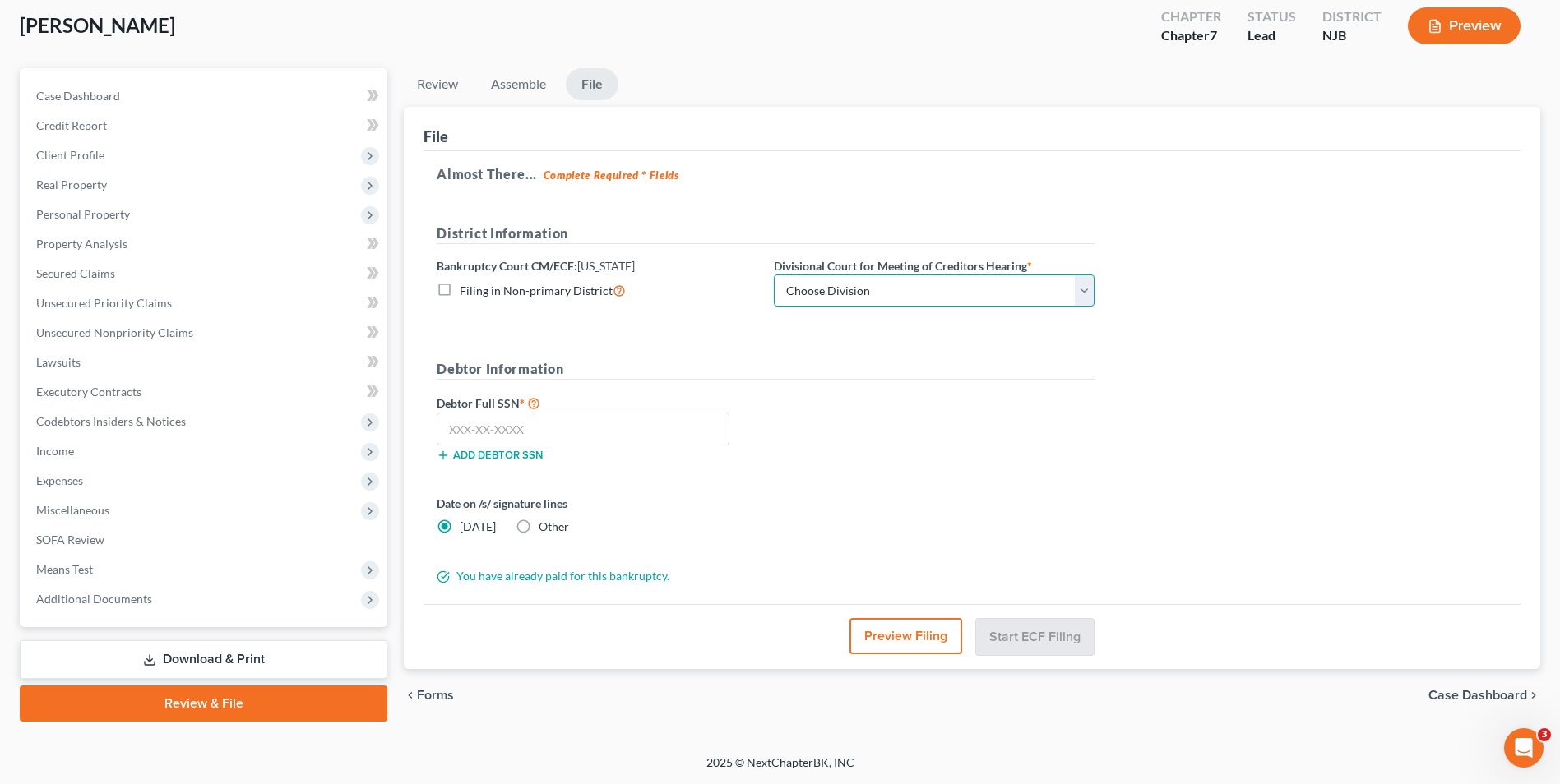
click at [1080, 290] on select "Choose Division [GEOGRAPHIC_DATA] [GEOGRAPHIC_DATA]/[GEOGRAPHIC_DATA] [GEOGRAPH…" at bounding box center [934, 291] width 320 height 33
select select "3"
click at [774, 275] on select "Choose Division [GEOGRAPHIC_DATA] [GEOGRAPHIC_DATA]/[GEOGRAPHIC_DATA] [GEOGRAPH…" at bounding box center [934, 291] width 320 height 33
click at [495, 430] on input "text" at bounding box center [583, 430] width 292 height 33
type input "146"
